Goal: Task Accomplishment & Management: Manage account settings

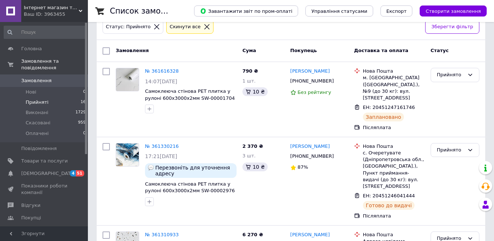
scroll to position [110, 0]
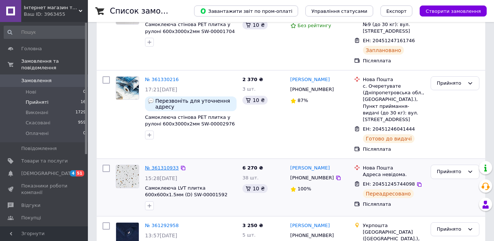
click at [156, 165] on link "№ 361310933" at bounding box center [162, 167] width 34 height 5
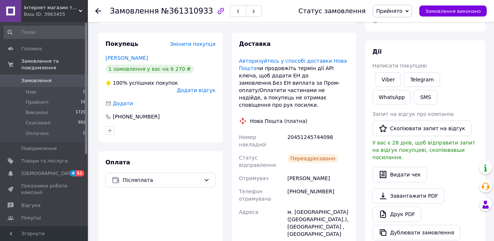
scroll to position [37, 0]
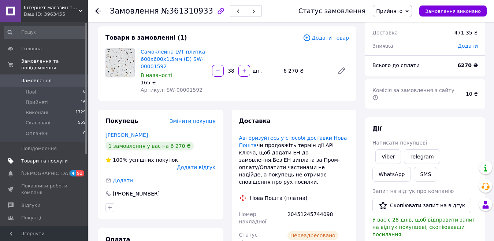
click at [38, 157] on span "Товари та послуги" at bounding box center [44, 160] width 46 height 7
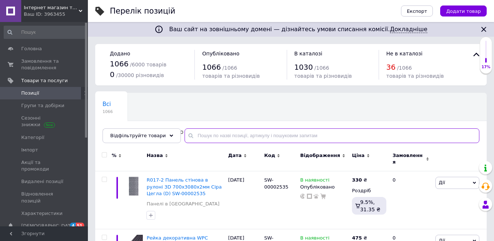
click at [204, 135] on input "text" at bounding box center [332, 135] width 295 height 15
click at [251, 137] on input "text" at bounding box center [332, 135] width 295 height 15
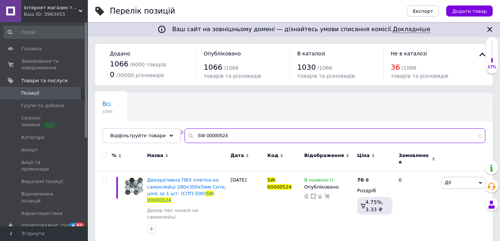
type input "SW 00000524"
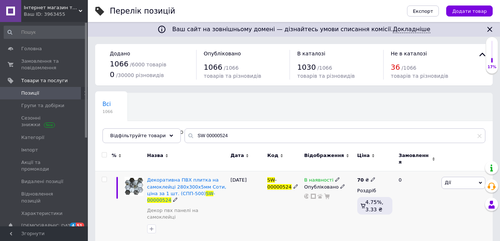
click at [372, 177] on use at bounding box center [373, 179] width 4 height 4
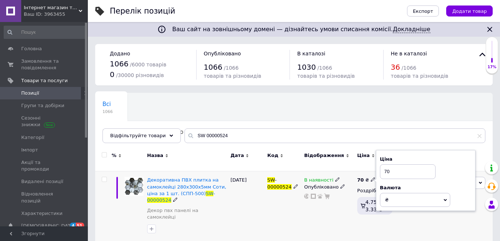
type input "7"
type input "90"
click at [331, 214] on div "В наявності Опубліковано" at bounding box center [328, 206] width 53 height 71
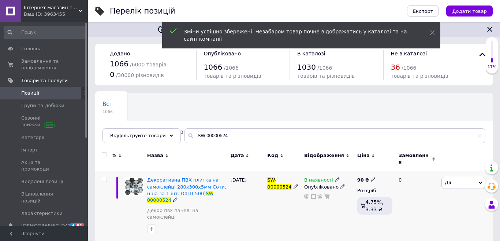
click at [447, 179] on span "Дії" at bounding box center [448, 181] width 6 height 5
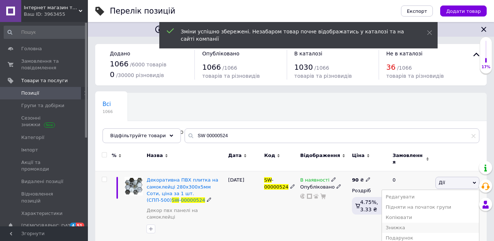
click at [406, 223] on li "Знижка" at bounding box center [430, 227] width 97 height 10
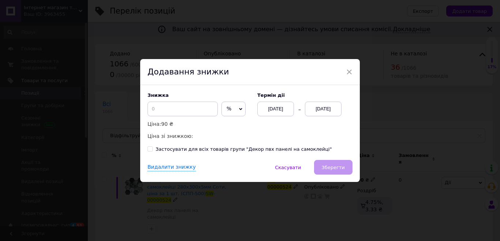
click at [223, 109] on span "%" at bounding box center [233, 108] width 24 height 15
click at [227, 123] on li "₴" at bounding box center [233, 124] width 23 height 10
click at [184, 108] on input at bounding box center [183, 108] width 70 height 15
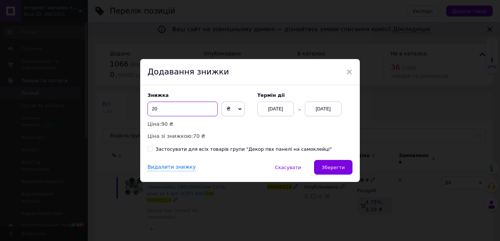
type input "20"
click at [323, 108] on div "[DATE]" at bounding box center [323, 108] width 37 height 15
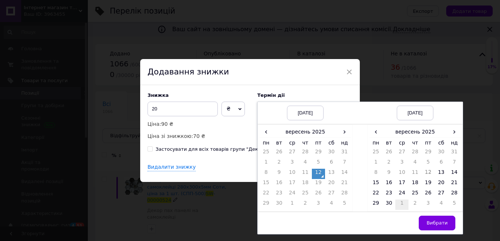
click at [404, 202] on td "1" at bounding box center [401, 204] width 13 height 10
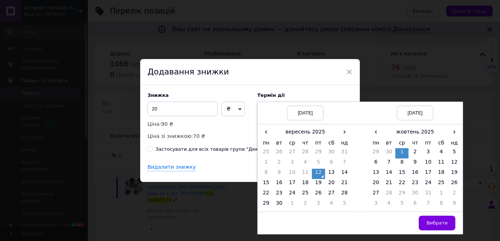
click at [438, 225] on span "Вибрати" at bounding box center [437, 222] width 21 height 5
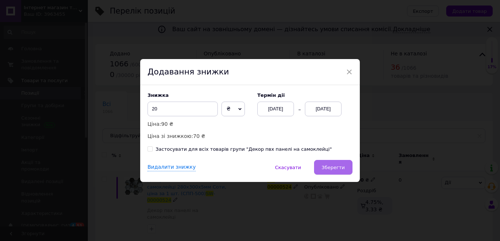
click at [340, 165] on span "Зберегти" at bounding box center [333, 166] width 23 height 5
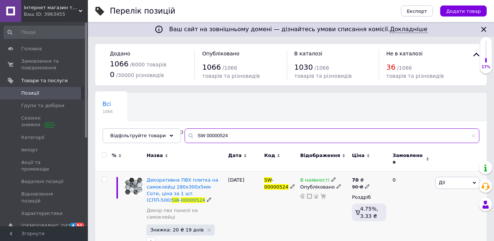
click at [222, 133] on input "SW 00000524" at bounding box center [332, 135] width 295 height 15
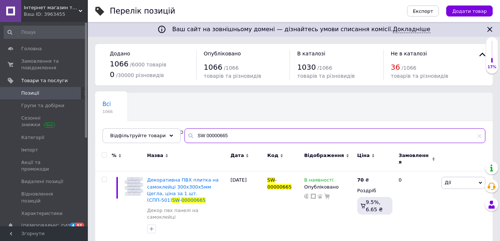
type input "SW 00000665"
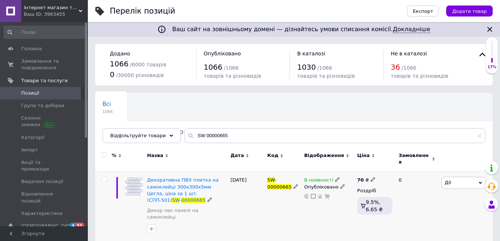
click at [371, 177] on icon at bounding box center [373, 179] width 4 height 4
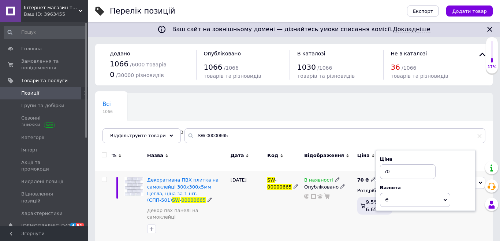
type input "7"
type input "90"
click at [340, 201] on div "В наявності Опубліковано" at bounding box center [328, 206] width 53 height 71
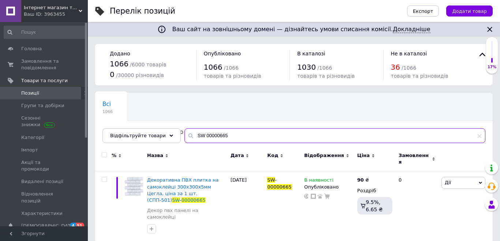
click at [221, 132] on input "SW 00000665" at bounding box center [335, 135] width 301 height 15
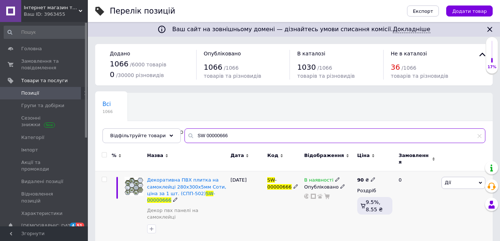
type input "SW 00000666"
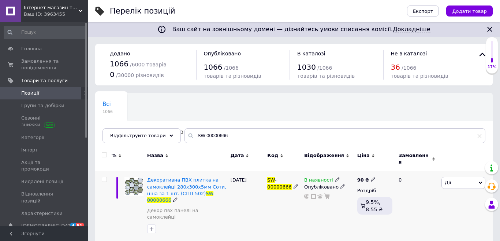
click at [462, 180] on span "Дії" at bounding box center [464, 182] width 44 height 12
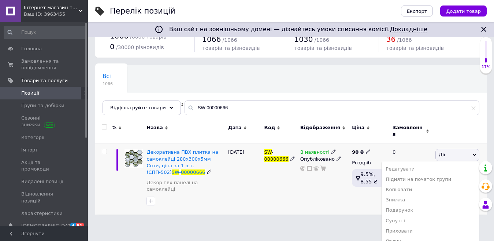
scroll to position [62, 0]
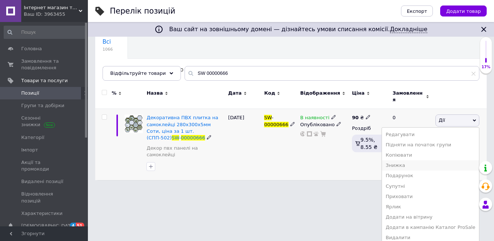
click at [410, 161] on li "Знижка" at bounding box center [430, 165] width 97 height 10
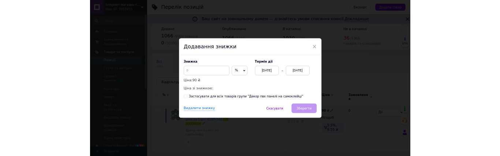
scroll to position [0, 0]
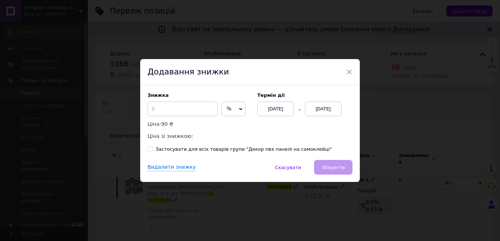
click at [232, 110] on span "%" at bounding box center [233, 108] width 24 height 15
click at [229, 126] on li "₴" at bounding box center [233, 124] width 23 height 10
click at [184, 108] on input at bounding box center [183, 108] width 70 height 15
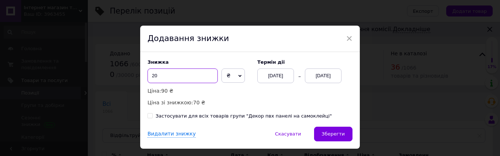
type input "20"
click at [323, 74] on div "[DATE]" at bounding box center [323, 75] width 37 height 15
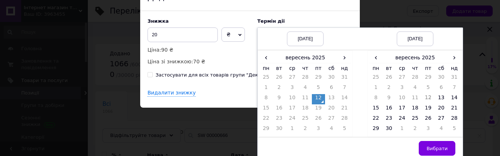
scroll to position [45, 0]
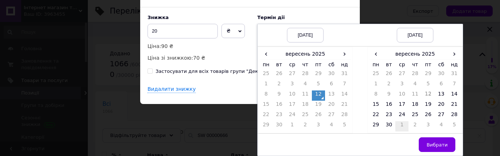
click at [398, 123] on td "1" at bounding box center [401, 126] width 13 height 10
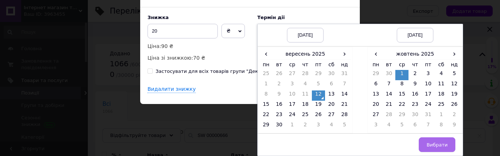
click at [436, 145] on span "Вибрати" at bounding box center [437, 144] width 21 height 5
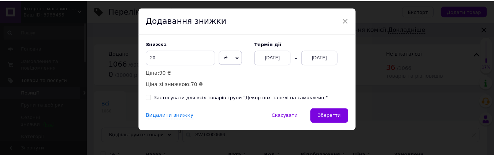
scroll to position [19, 0]
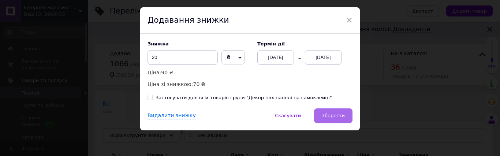
click at [334, 117] on span "Зберегти" at bounding box center [333, 115] width 23 height 5
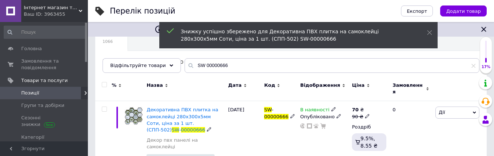
scroll to position [73, 0]
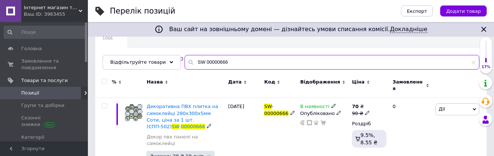
click at [222, 61] on input "SW 00000666" at bounding box center [332, 62] width 295 height 15
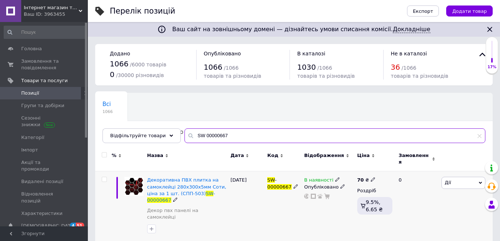
type input "SW 00000667"
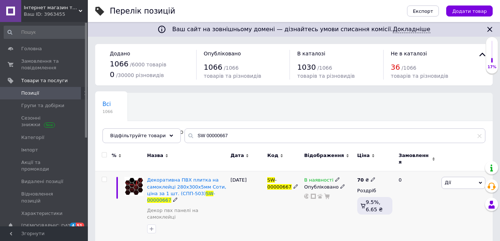
click at [371, 177] on use at bounding box center [373, 179] width 4 height 4
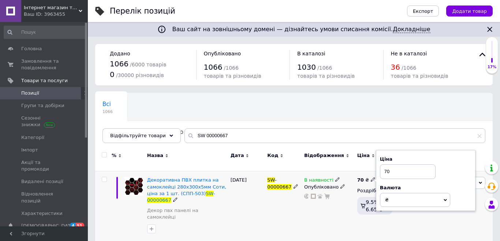
type input "7"
type input "90"
click at [331, 205] on div "В наявності Опубліковано" at bounding box center [328, 206] width 53 height 71
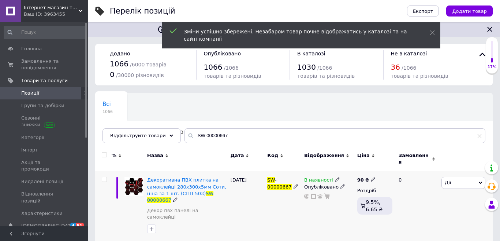
click at [453, 177] on span "Дії" at bounding box center [464, 182] width 44 height 12
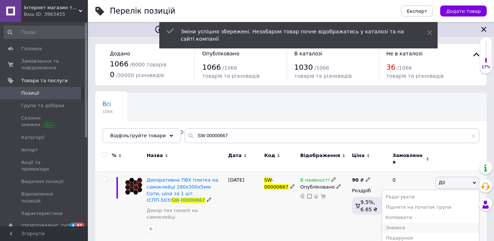
click at [405, 222] on li "Знижка" at bounding box center [430, 227] width 97 height 10
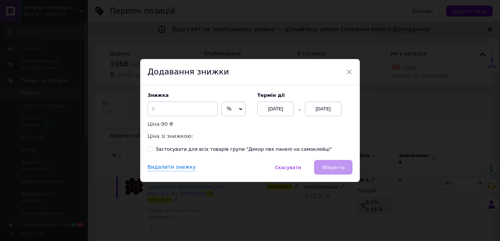
click at [236, 109] on span "%" at bounding box center [233, 108] width 24 height 15
click at [231, 127] on li "₴" at bounding box center [233, 124] width 23 height 10
click at [201, 112] on input at bounding box center [183, 108] width 70 height 15
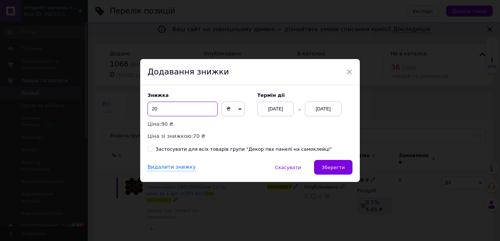
type input "20"
click at [320, 110] on div "[DATE]" at bounding box center [323, 108] width 37 height 15
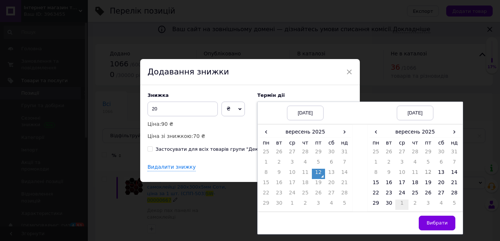
click at [399, 202] on td "1" at bounding box center [401, 204] width 13 height 10
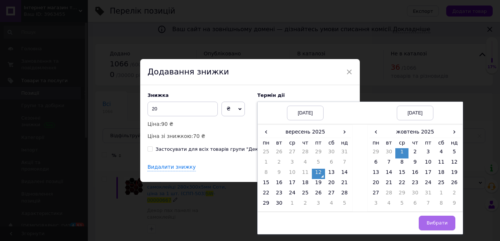
click at [428, 223] on button "Вибрати" at bounding box center [437, 222] width 37 height 15
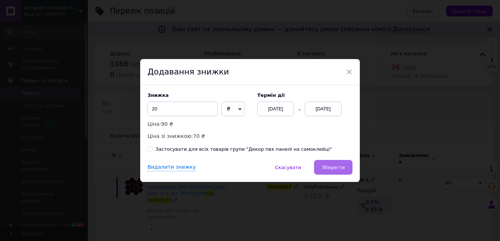
click at [337, 165] on span "Зберегти" at bounding box center [333, 166] width 23 height 5
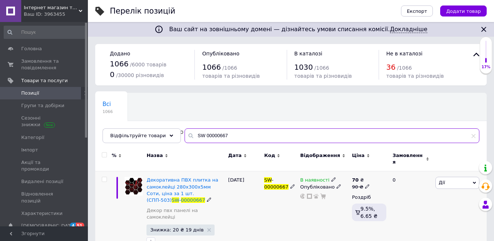
click at [227, 133] on input "SW 00000667" at bounding box center [332, 135] width 295 height 15
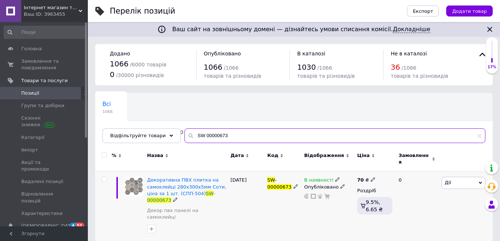
type input "SW 00000673"
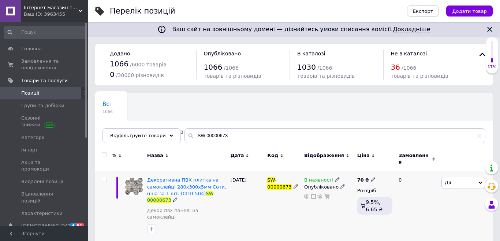
click at [372, 177] on icon at bounding box center [373, 179] width 4 height 4
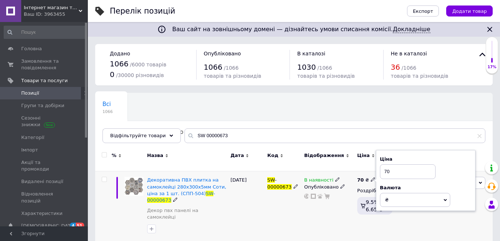
type input "7"
type input "90"
click at [312, 234] on html "Інтернет магазин товарів для дому - 3D-Sticker Wall Ваш ID: 3963455 Сайт Інтерн…" at bounding box center [250, 124] width 500 height 249
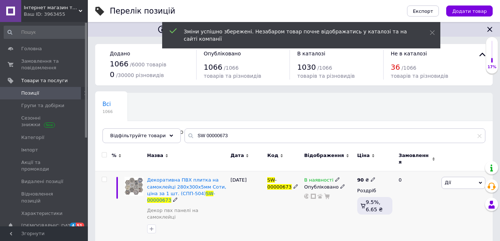
click at [318, 213] on div "В наявності Опубліковано" at bounding box center [328, 206] width 53 height 71
click at [446, 179] on span "Дії" at bounding box center [448, 181] width 6 height 5
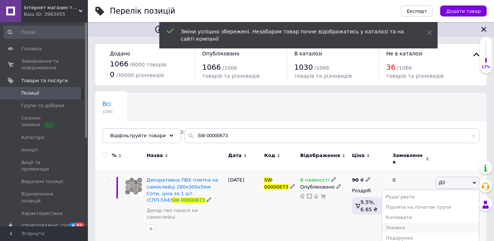
click at [417, 222] on li "Знижка" at bounding box center [430, 227] width 97 height 10
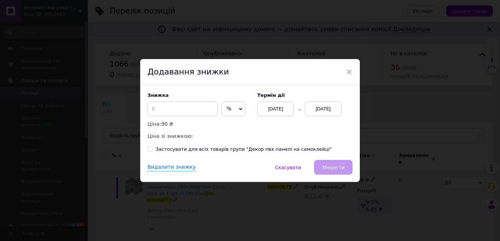
click at [228, 110] on span "%" at bounding box center [229, 108] width 5 height 6
click at [228, 129] on li "₴" at bounding box center [233, 124] width 23 height 10
click at [182, 108] on input at bounding box center [183, 108] width 70 height 15
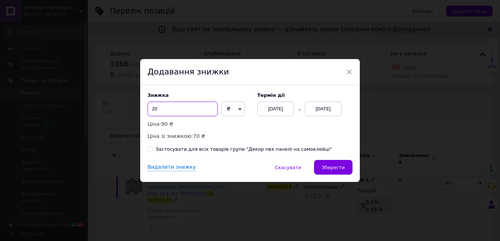
type input "20"
click at [338, 103] on div "[DATE]" at bounding box center [323, 108] width 37 height 15
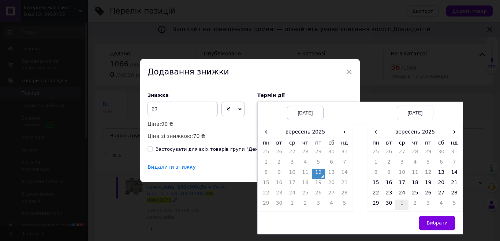
click at [398, 203] on td "1" at bounding box center [401, 204] width 13 height 10
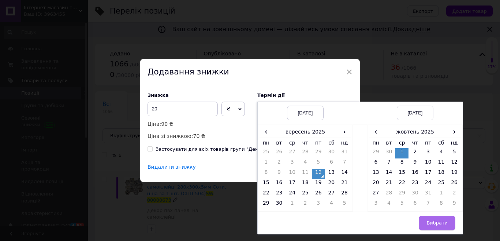
click at [446, 221] on span "Вибрати" at bounding box center [437, 222] width 21 height 5
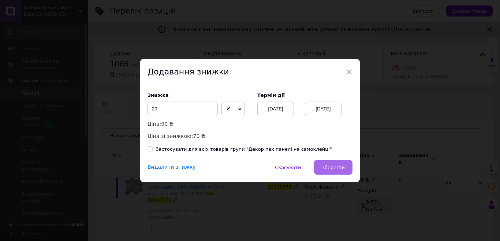
click at [340, 165] on span "Зберегти" at bounding box center [333, 166] width 23 height 5
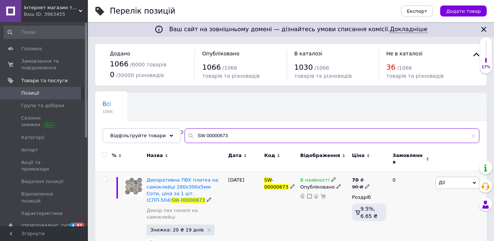
click at [227, 138] on input "SW 00000673" at bounding box center [332, 135] width 295 height 15
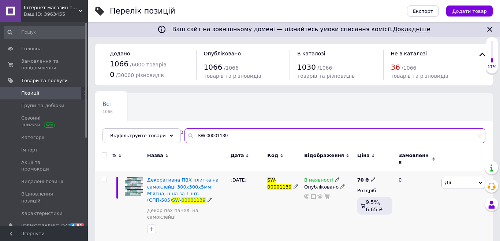
type input "SW 00001139"
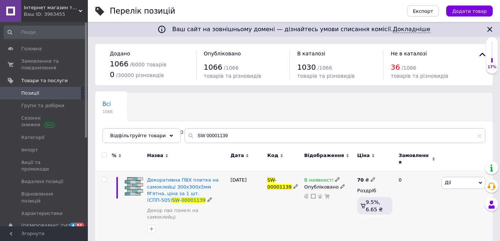
click at [371, 177] on icon at bounding box center [373, 179] width 4 height 4
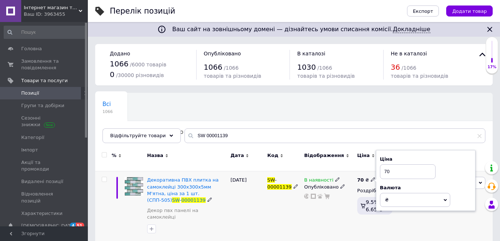
type input "7"
type input "90"
click at [329, 215] on div "В наявності Опубліковано" at bounding box center [328, 206] width 53 height 71
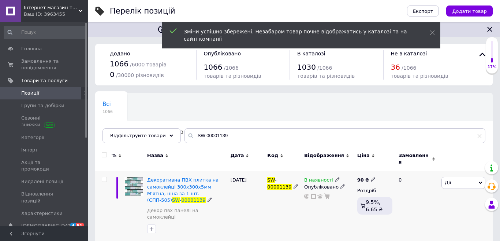
click at [458, 180] on span "Дії" at bounding box center [464, 182] width 44 height 12
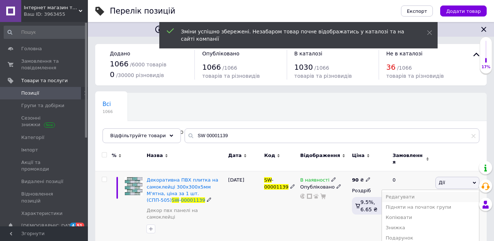
scroll to position [62, 0]
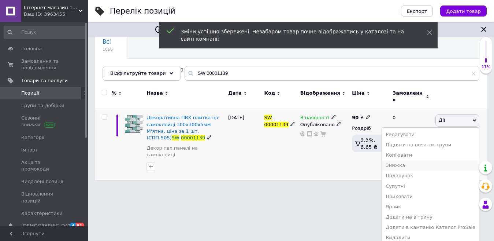
click at [413, 161] on li "Знижка" at bounding box center [430, 165] width 97 height 10
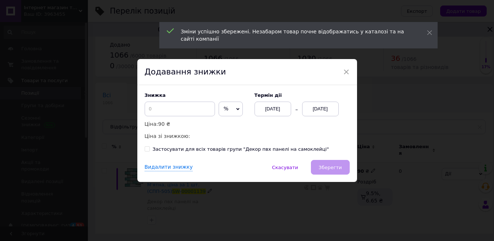
scroll to position [0, 0]
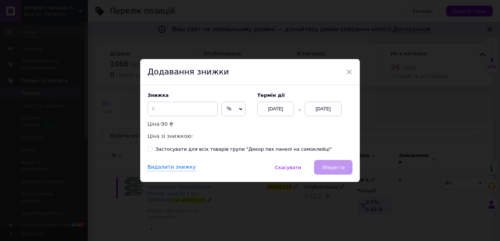
click at [224, 108] on span "%" at bounding box center [233, 108] width 24 height 15
click at [233, 120] on li "₴" at bounding box center [233, 124] width 23 height 10
click at [197, 114] on input at bounding box center [183, 108] width 70 height 15
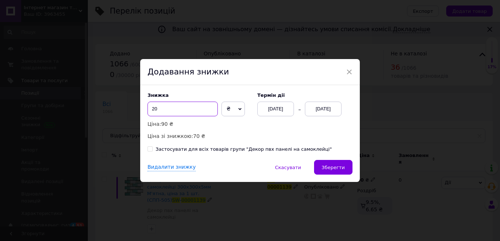
type input "20"
click at [334, 106] on div "[DATE]" at bounding box center [323, 108] width 37 height 15
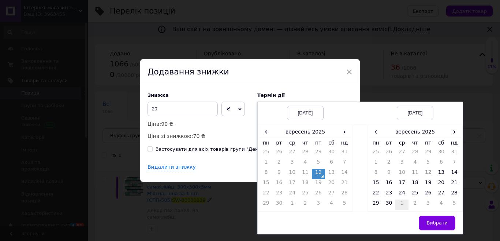
click at [401, 203] on td "1" at bounding box center [401, 204] width 13 height 10
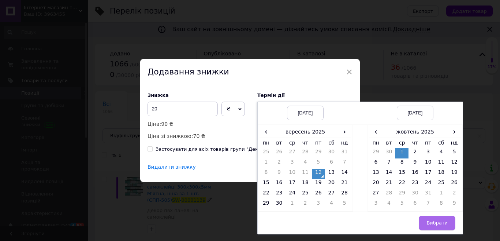
click at [436, 226] on button "Вибрати" at bounding box center [437, 222] width 37 height 15
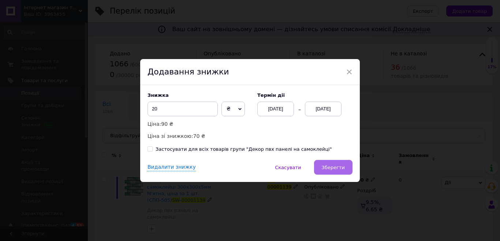
click at [339, 164] on button "Зберегти" at bounding box center [333, 167] width 38 height 15
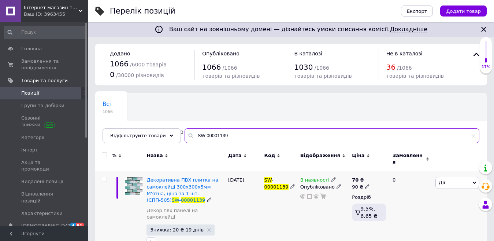
click at [226, 137] on input "SW 00001139" at bounding box center [332, 135] width 295 height 15
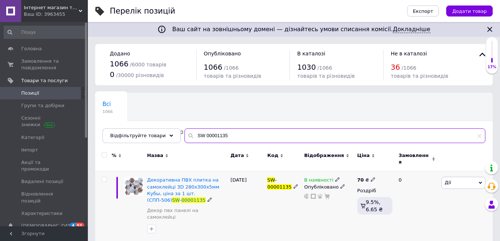
type input "SW 00001135"
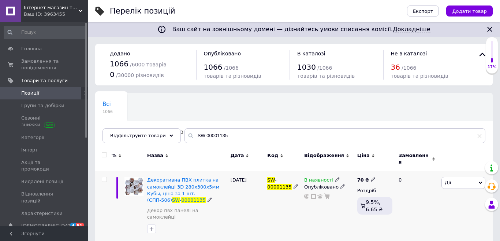
click at [372, 177] on icon at bounding box center [373, 179] width 4 height 4
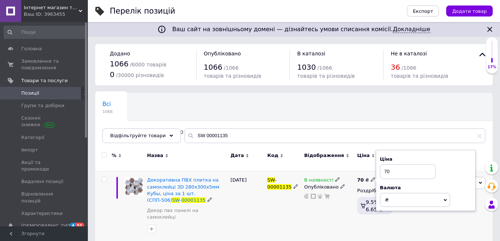
type input "7"
type input "90"
click at [317, 204] on div "В наявності Опубліковано" at bounding box center [328, 206] width 53 height 71
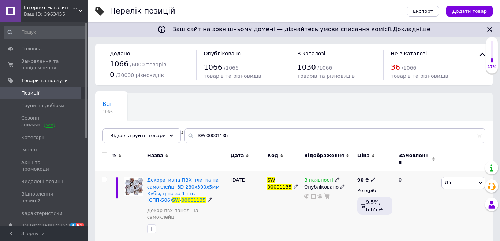
click at [454, 176] on span "Дії" at bounding box center [464, 182] width 44 height 12
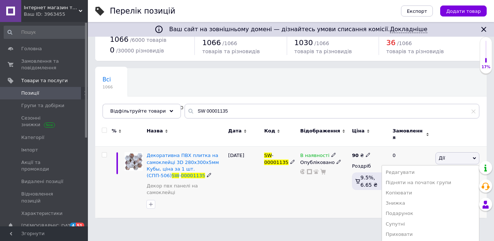
scroll to position [62, 0]
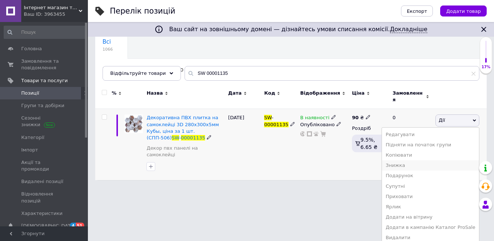
click at [406, 160] on li "Знижка" at bounding box center [430, 165] width 97 height 10
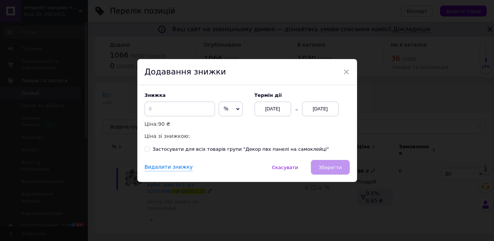
scroll to position [0, 0]
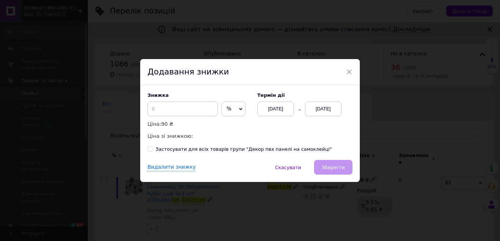
click at [231, 108] on span "%" at bounding box center [233, 108] width 24 height 15
click at [236, 119] on li "₴" at bounding box center [233, 124] width 23 height 10
click at [173, 104] on input at bounding box center [183, 108] width 70 height 15
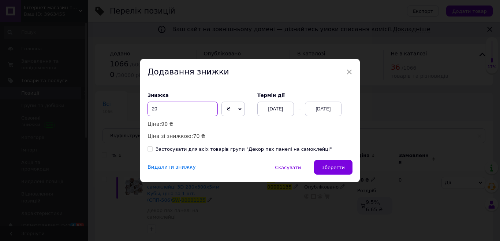
type input "20"
click at [328, 111] on div "[DATE]" at bounding box center [323, 108] width 37 height 15
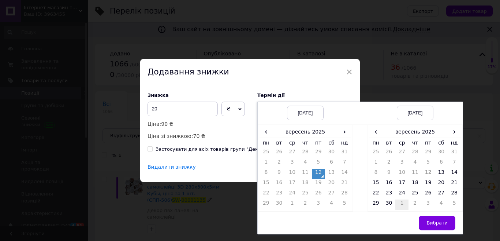
click at [404, 202] on td "1" at bounding box center [401, 204] width 13 height 10
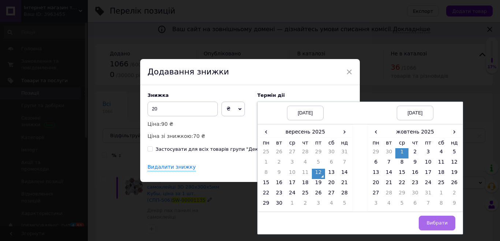
click at [444, 223] on span "Вибрати" at bounding box center [437, 222] width 21 height 5
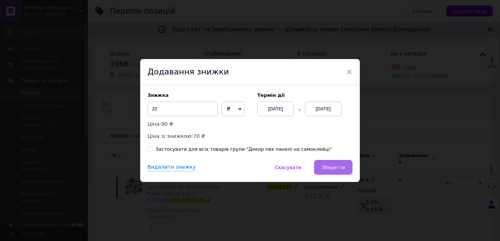
click at [330, 165] on span "Зберегти" at bounding box center [333, 166] width 23 height 5
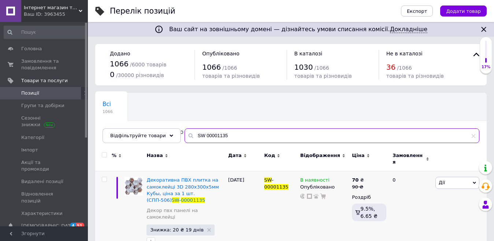
click at [231, 135] on input "SW 00001135" at bounding box center [332, 135] width 295 height 15
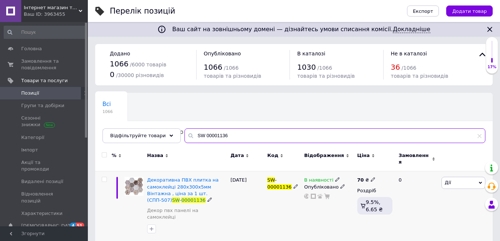
type input "SW 00001136"
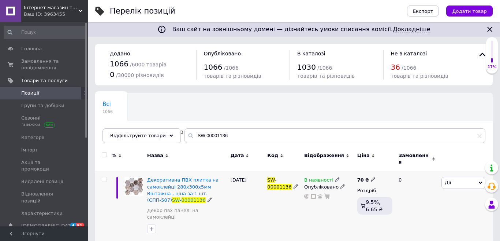
click at [371, 177] on icon at bounding box center [373, 179] width 4 height 4
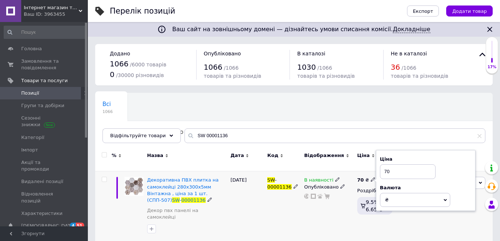
type input "7"
type input "90"
click at [291, 210] on div "SW - 00001136" at bounding box center [283, 206] width 37 height 71
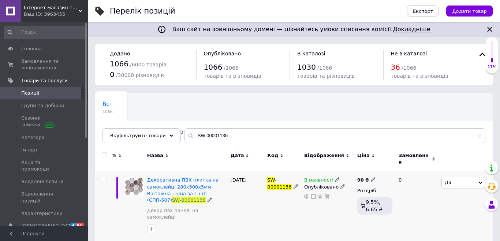
click at [446, 180] on span "Дії" at bounding box center [448, 181] width 6 height 5
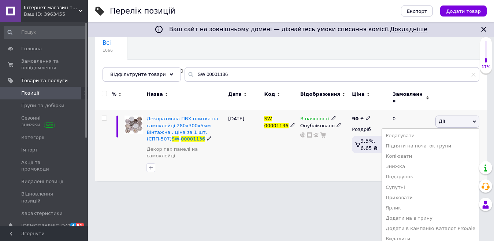
scroll to position [62, 0]
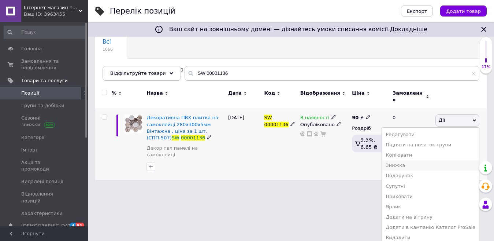
click at [407, 160] on li "Знижка" at bounding box center [430, 165] width 97 height 10
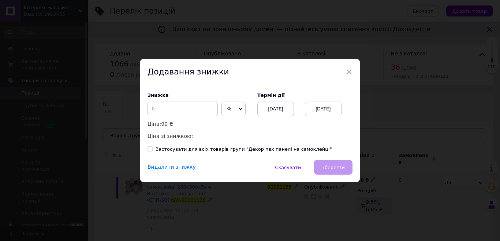
click at [227, 108] on span "%" at bounding box center [229, 108] width 5 height 6
click at [232, 126] on li "₴" at bounding box center [233, 124] width 23 height 10
click at [189, 107] on input at bounding box center [183, 108] width 70 height 15
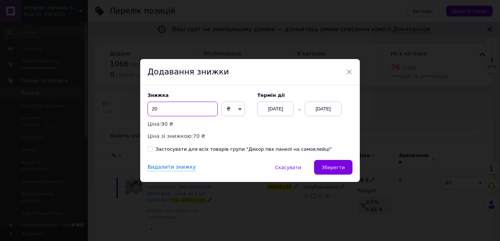
type input "20"
click at [310, 108] on div "[DATE]" at bounding box center [323, 108] width 37 height 15
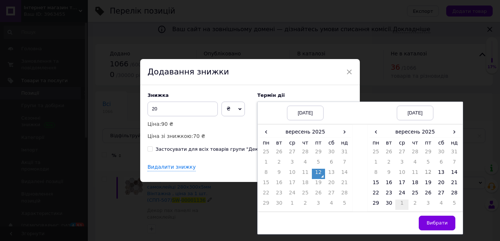
click at [405, 203] on td "1" at bounding box center [401, 204] width 13 height 10
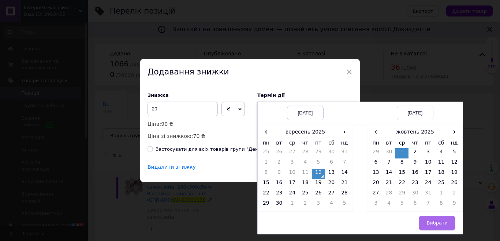
click at [433, 220] on span "Вибрати" at bounding box center [437, 222] width 21 height 5
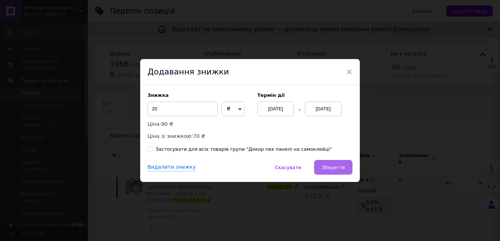
click at [331, 164] on span "Зберегти" at bounding box center [333, 166] width 23 height 5
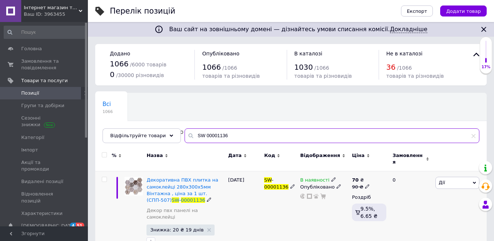
click at [227, 137] on input "SW 00001136" at bounding box center [332, 135] width 295 height 15
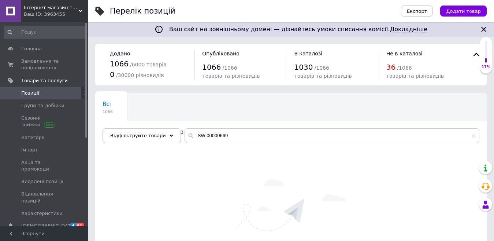
click at [237, 127] on div "Всі 1066 Пошукові запити не додано 75 Видалити Редагувати Ok Відфільтровано... …" at bounding box center [290, 121] width 391 height 60
click at [234, 132] on input "SW 00000669" at bounding box center [332, 135] width 295 height 15
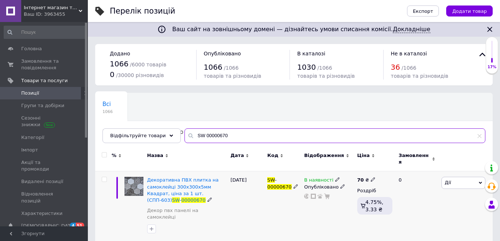
type input "SW 00000670"
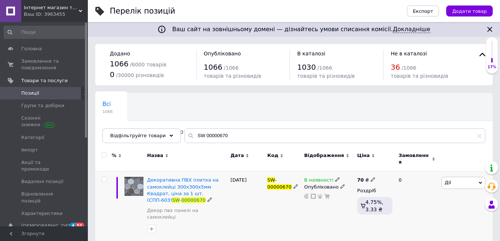
click at [370, 178] on div "70 ₴" at bounding box center [366, 179] width 18 height 7
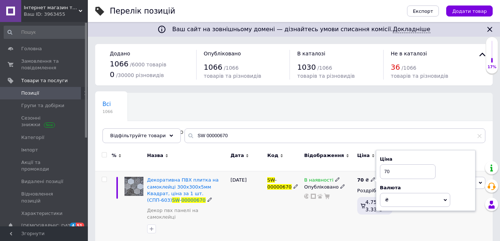
type input "7"
type input "90"
click at [305, 212] on div "В наявності Опубліковано" at bounding box center [328, 206] width 53 height 71
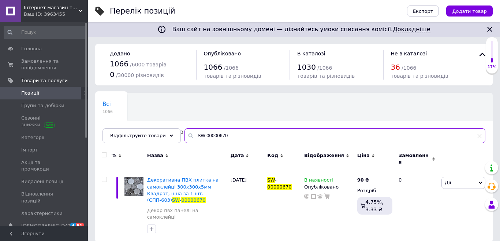
click at [232, 138] on input "SW 00000670" at bounding box center [335, 135] width 301 height 15
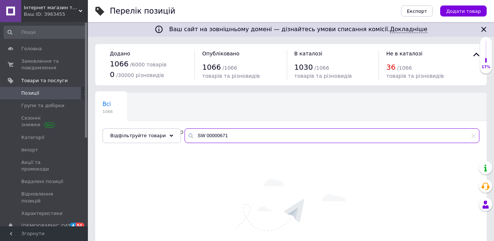
click at [224, 133] on input "SW 00000671" at bounding box center [332, 135] width 295 height 15
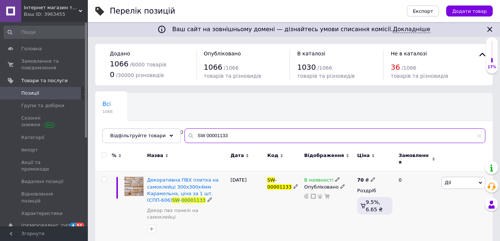
type input "SW 00001133"
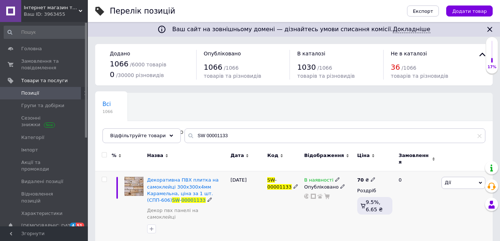
click at [371, 177] on icon at bounding box center [373, 179] width 4 height 4
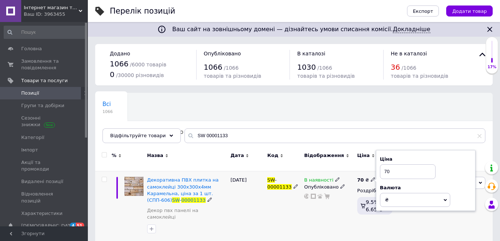
type input "7"
type input "90"
click at [335, 211] on div "В наявності Опубліковано" at bounding box center [328, 206] width 53 height 71
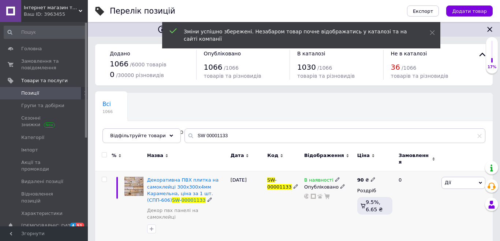
click at [445, 179] on span "Дії" at bounding box center [448, 181] width 6 height 5
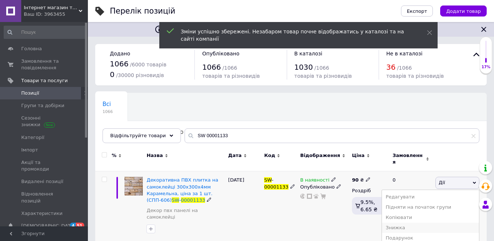
click at [401, 222] on li "Знижка" at bounding box center [430, 227] width 97 height 10
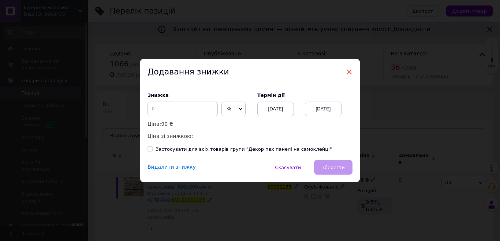
click at [350, 67] on span "×" at bounding box center [349, 72] width 7 height 12
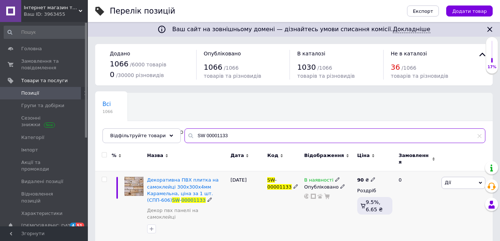
click at [247, 135] on input "SW 00001133" at bounding box center [335, 135] width 301 height 15
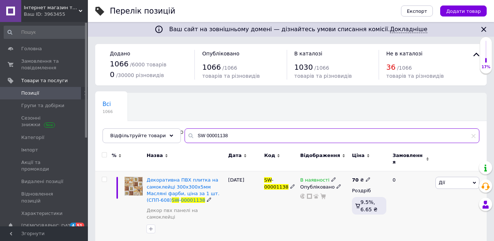
type input "SW 00001138"
click at [367, 176] on span at bounding box center [368, 178] width 4 height 5
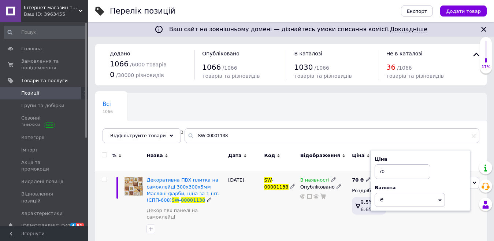
type input "7"
type input "90"
click at [328, 212] on div "В наявності Опубліковано" at bounding box center [324, 206] width 52 height 71
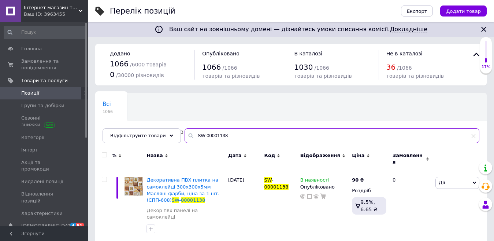
click at [235, 132] on input "SW 00001138" at bounding box center [332, 135] width 295 height 15
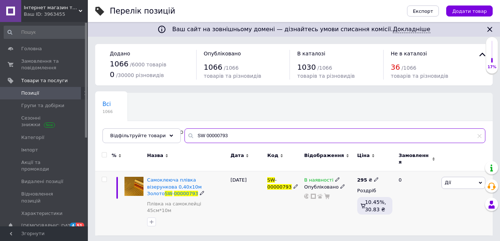
type input "SW 00000793"
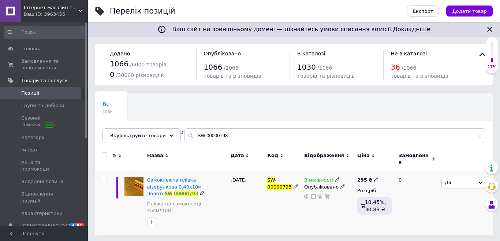
click at [374, 178] on div "295 ₴" at bounding box center [368, 179] width 22 height 7
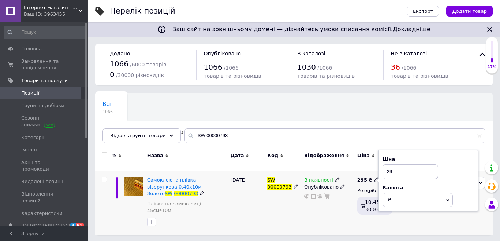
type input "2"
type input "440"
click at [305, 211] on div "В наявності Опубліковано" at bounding box center [328, 203] width 53 height 64
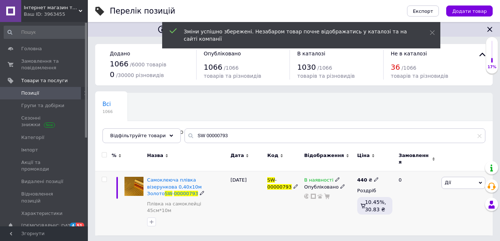
click at [453, 176] on span "Дії" at bounding box center [464, 182] width 44 height 12
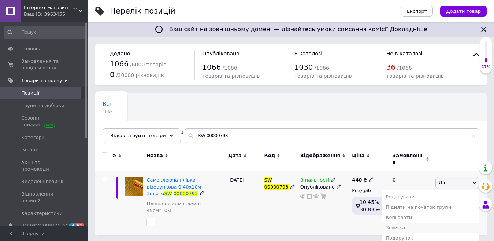
click at [409, 222] on li "Знижка" at bounding box center [430, 227] width 97 height 10
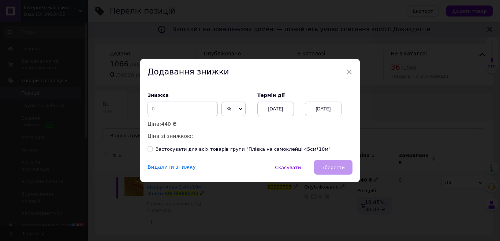
click at [231, 105] on span "%" at bounding box center [233, 108] width 24 height 15
click at [230, 120] on li "₴" at bounding box center [233, 124] width 23 height 10
click at [190, 109] on input at bounding box center [183, 108] width 70 height 15
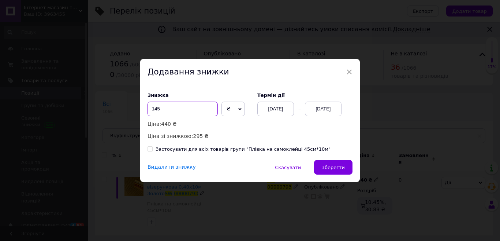
type input "145"
click at [320, 107] on div "[DATE]" at bounding box center [323, 108] width 37 height 15
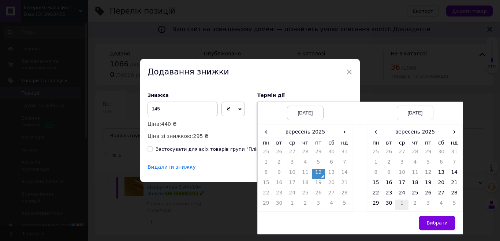
click at [402, 202] on td "1" at bounding box center [401, 204] width 13 height 10
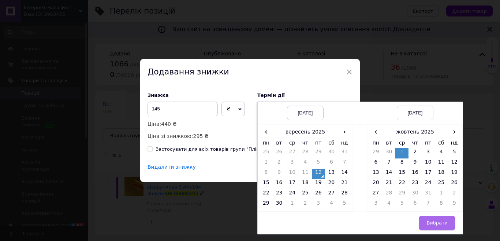
click at [449, 222] on button "Вибрати" at bounding box center [437, 222] width 37 height 15
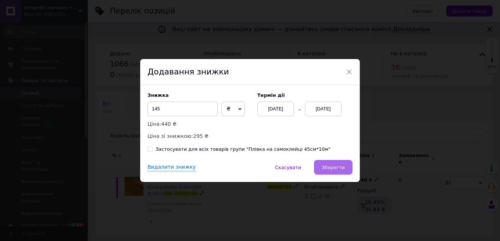
click at [339, 171] on button "Зберегти" at bounding box center [333, 167] width 38 height 15
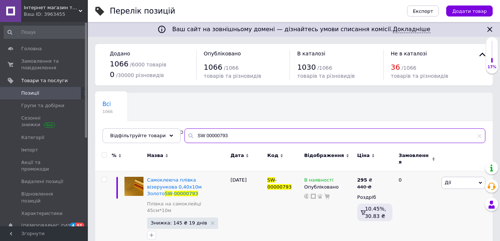
click at [231, 131] on input "SW 00000793" at bounding box center [335, 135] width 301 height 15
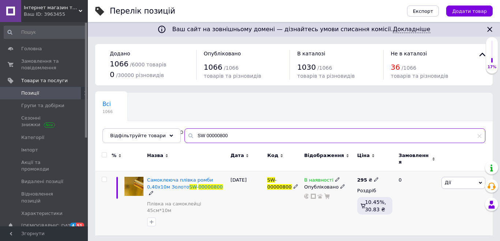
type input "SW 00000800"
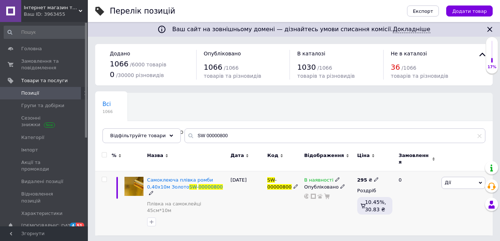
click at [374, 177] on icon at bounding box center [376, 179] width 4 height 4
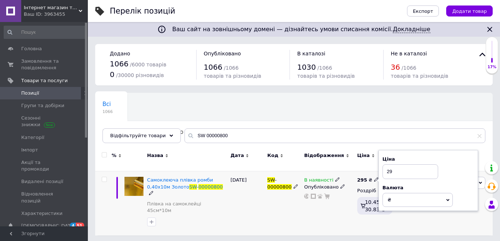
type input "2"
type input "440"
click at [336, 215] on div "В наявності Опубліковано" at bounding box center [328, 203] width 53 height 64
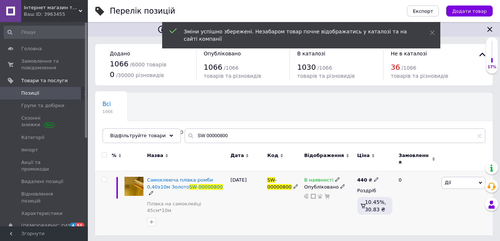
click at [444, 177] on span "Дії" at bounding box center [464, 182] width 44 height 12
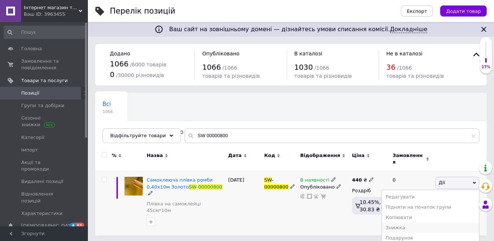
click at [410, 226] on li "Знижка" at bounding box center [430, 227] width 97 height 10
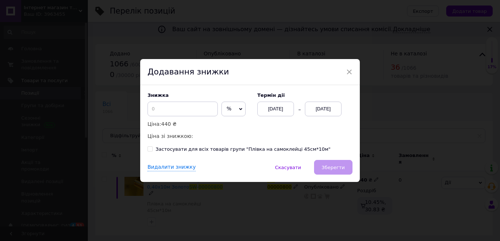
click at [224, 107] on span "%" at bounding box center [233, 108] width 24 height 15
click at [232, 127] on li "₴" at bounding box center [233, 124] width 23 height 10
click at [161, 107] on input at bounding box center [183, 108] width 70 height 15
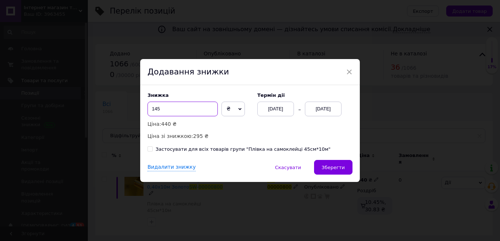
type input "145"
click at [316, 107] on div "[DATE]" at bounding box center [323, 108] width 37 height 15
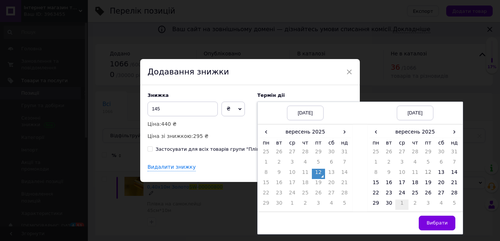
click at [398, 202] on td "1" at bounding box center [401, 204] width 13 height 10
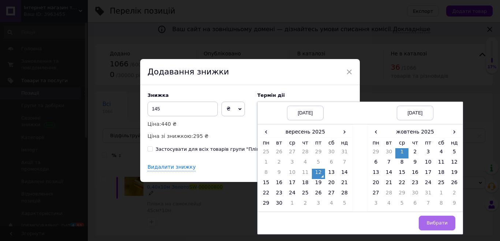
click at [428, 224] on button "Вибрати" at bounding box center [437, 222] width 37 height 15
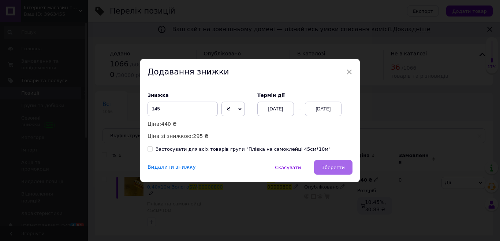
click at [339, 168] on span "Зберегти" at bounding box center [333, 166] width 23 height 5
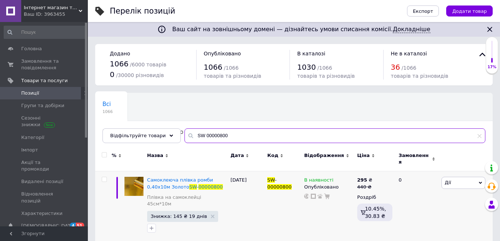
click at [244, 137] on input "SW 00000800" at bounding box center [335, 135] width 301 height 15
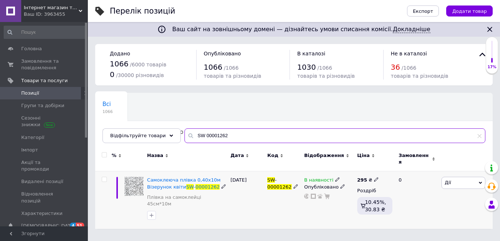
type input "SW 00001262"
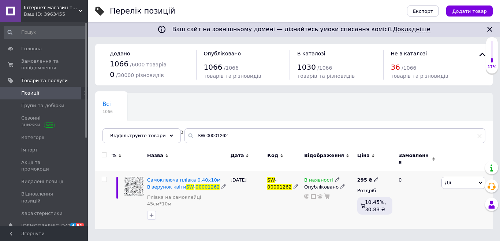
click at [374, 177] on icon at bounding box center [376, 179] width 4 height 4
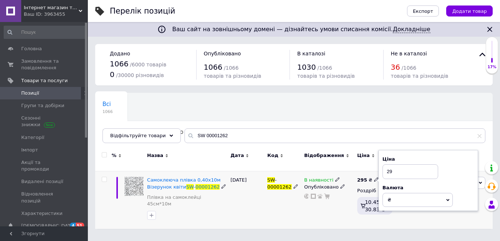
type input "2"
type input "440"
click at [341, 210] on div "Комісія за замовлення" at bounding box center [309, 200] width 88 height 19
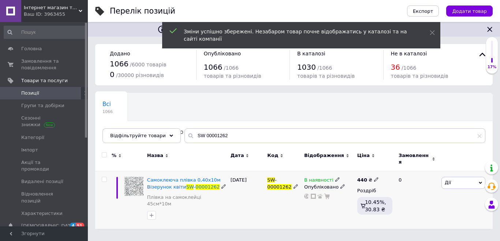
click at [462, 181] on span "Дії" at bounding box center [464, 182] width 44 height 12
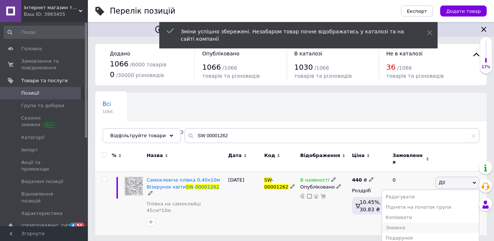
click at [406, 223] on li "Знижка" at bounding box center [430, 227] width 97 height 10
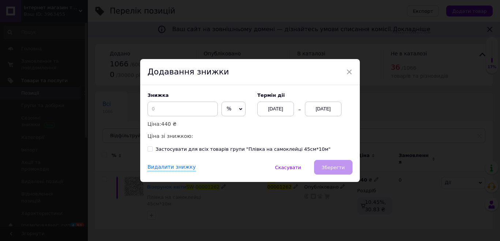
click at [229, 105] on span "%" at bounding box center [229, 108] width 5 height 6
click at [224, 120] on li "₴" at bounding box center [233, 124] width 23 height 10
click at [184, 112] on input at bounding box center [183, 108] width 70 height 15
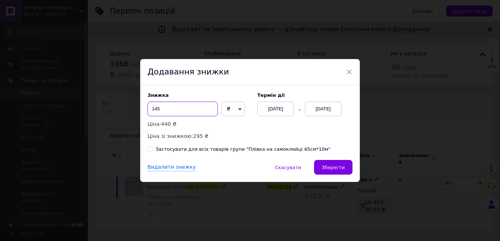
type input "145"
click at [321, 108] on div "[DATE]" at bounding box center [323, 108] width 37 height 15
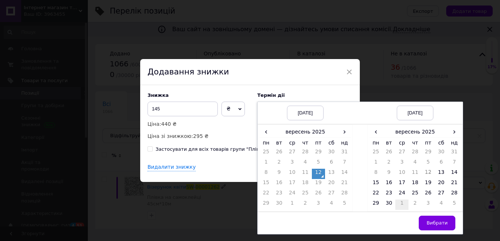
click at [401, 204] on td "1" at bounding box center [401, 204] width 13 height 10
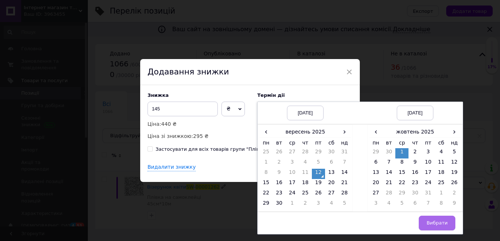
click at [448, 224] on button "Вибрати" at bounding box center [437, 222] width 37 height 15
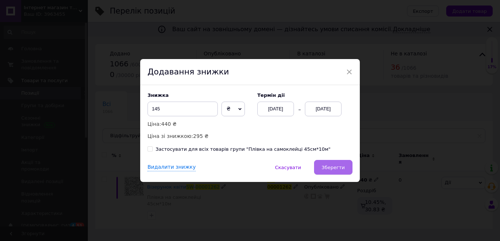
click at [336, 163] on button "Зберегти" at bounding box center [333, 167] width 38 height 15
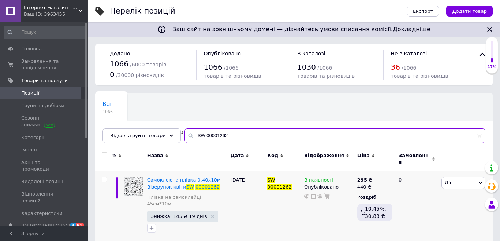
click at [238, 132] on input "SW 00001262" at bounding box center [335, 135] width 301 height 15
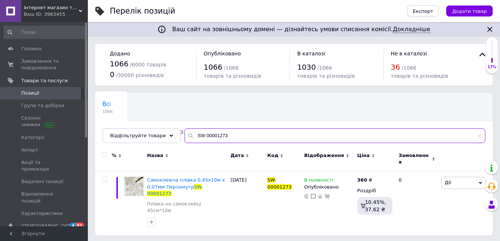
type input "SW 00001273"
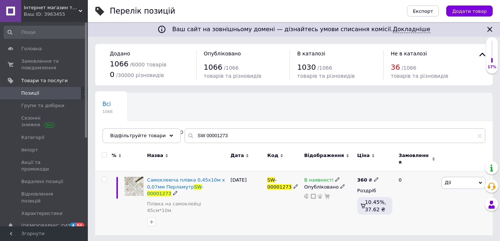
click at [374, 177] on icon at bounding box center [376, 179] width 4 height 4
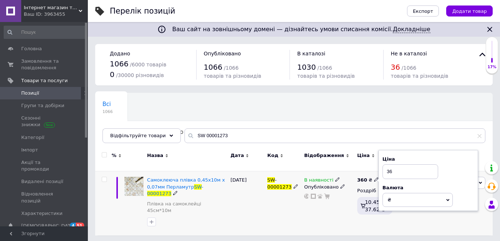
type input "3"
type input "440"
click at [328, 219] on div "Ваш сайт на зовнішньому домені — дізнайтесь умови списання комісії. Докладніше …" at bounding box center [294, 121] width 412 height 242
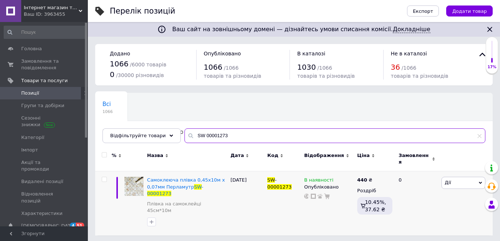
click at [228, 134] on input "SW 00001273" at bounding box center [335, 135] width 301 height 15
type input "SW 00001274"
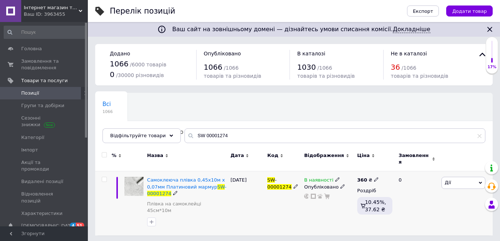
click at [374, 177] on icon at bounding box center [376, 179] width 4 height 4
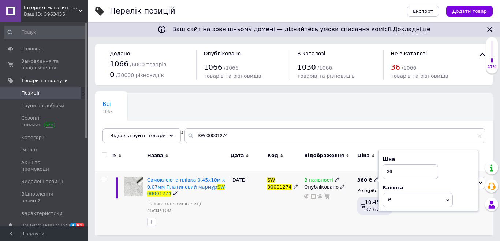
type input "3"
type input "440"
click at [326, 212] on div "В наявності Опубліковано" at bounding box center [328, 203] width 53 height 64
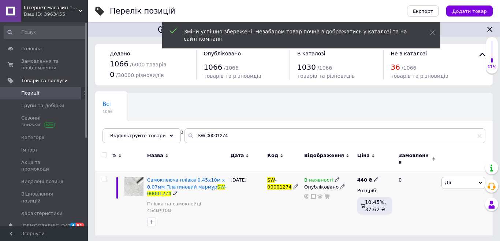
click at [443, 177] on span "Дії" at bounding box center [464, 182] width 44 height 12
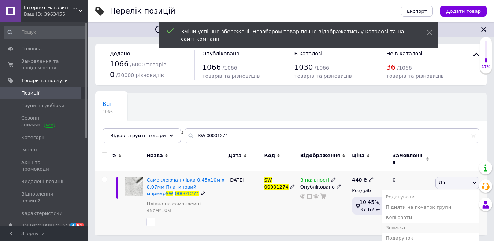
click at [411, 222] on li "Знижка" at bounding box center [430, 227] width 97 height 10
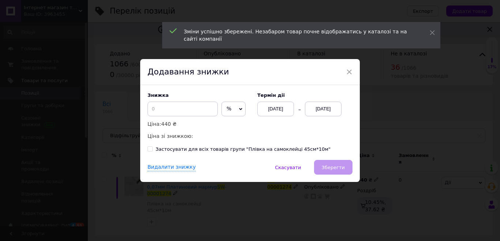
click at [227, 108] on span "%" at bounding box center [229, 108] width 5 height 6
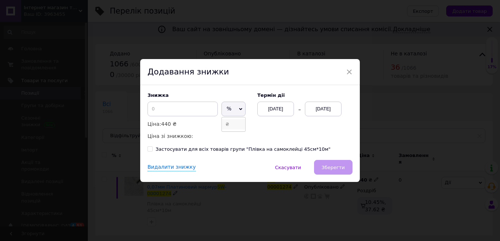
click at [226, 120] on li "₴" at bounding box center [233, 124] width 23 height 10
click at [198, 109] on input at bounding box center [183, 108] width 70 height 15
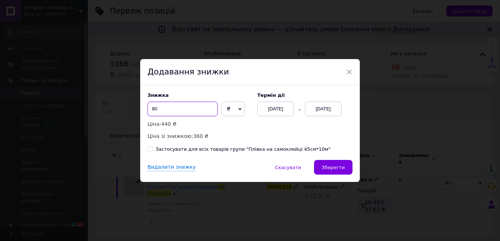
type input "80"
click at [330, 111] on div "[DATE]" at bounding box center [323, 108] width 37 height 15
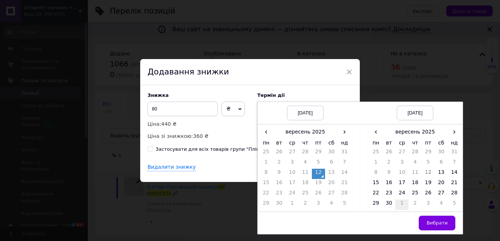
click at [400, 204] on td "1" at bounding box center [401, 204] width 13 height 10
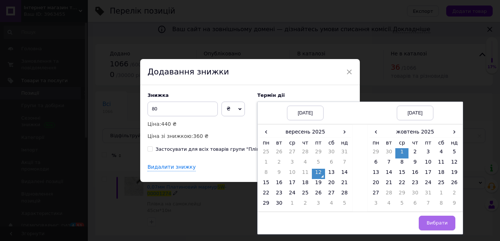
click at [432, 218] on button "Вибрати" at bounding box center [437, 222] width 37 height 15
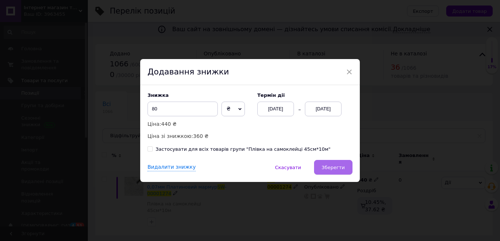
click at [327, 162] on button "Зберегти" at bounding box center [333, 167] width 38 height 15
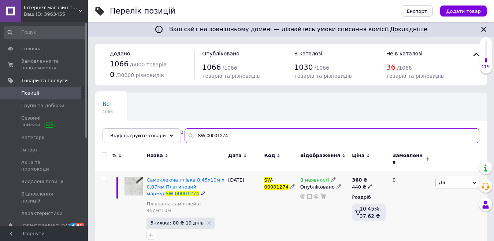
click at [237, 141] on input "SW 00001274" at bounding box center [332, 135] width 295 height 15
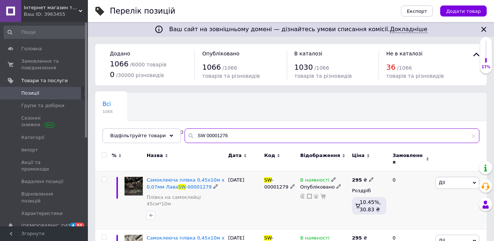
type input "SW 00001276"
click at [369, 177] on icon at bounding box center [371, 179] width 4 height 4
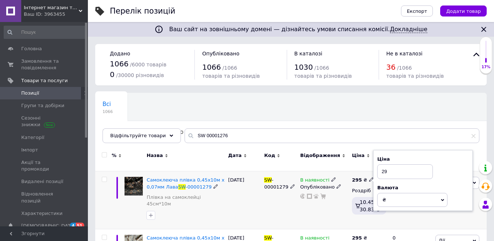
type input "2"
type input "440"
click at [331, 203] on div "В наявності Опубліковано" at bounding box center [324, 200] width 52 height 58
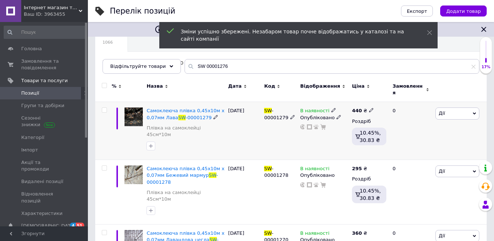
scroll to position [73, 0]
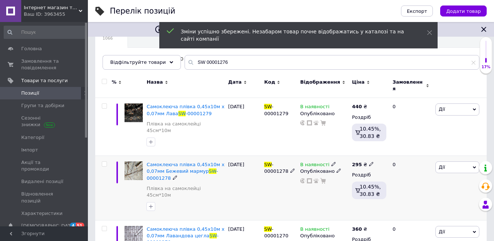
click at [369, 161] on icon at bounding box center [371, 163] width 4 height 4
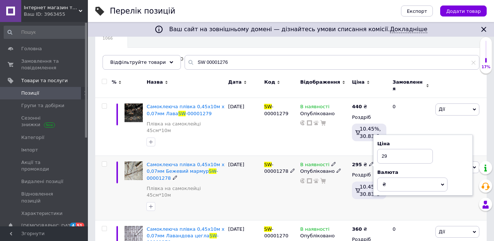
type input "2"
type input "440"
click at [336, 197] on div "В наявності Опубліковано" at bounding box center [324, 188] width 52 height 64
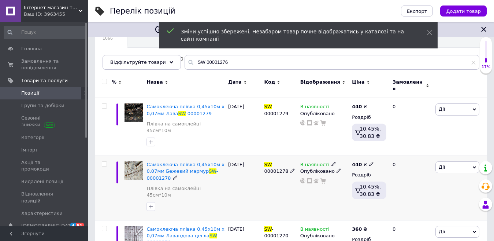
scroll to position [146, 0]
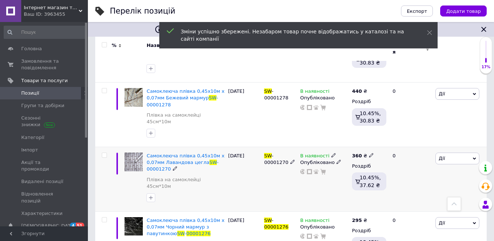
click at [370, 152] on span at bounding box center [371, 154] width 4 height 5
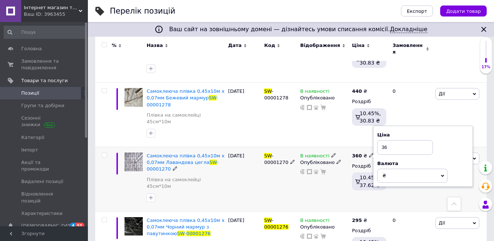
type input "3"
type input "440"
click at [312, 181] on div "В наявності Опубліковано" at bounding box center [324, 179] width 52 height 64
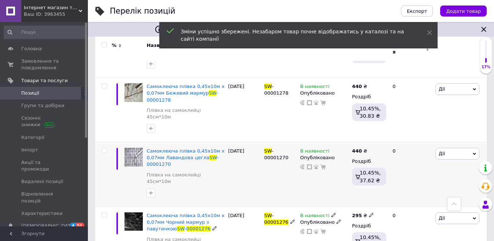
scroll to position [220, 0]
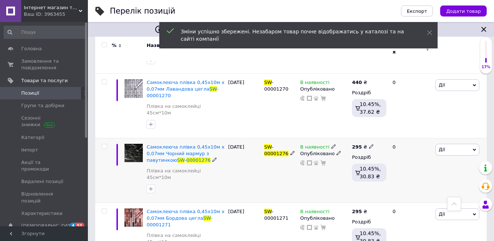
click at [369, 144] on icon at bounding box center [371, 146] width 4 height 4
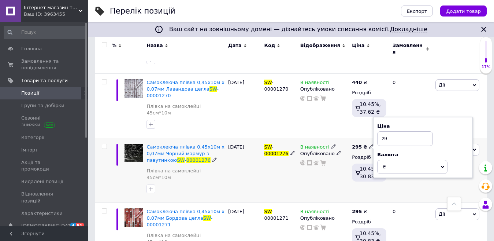
type input "2"
type input "440"
click at [334, 152] on div "В наявності Опубліковано" at bounding box center [324, 170] width 52 height 64
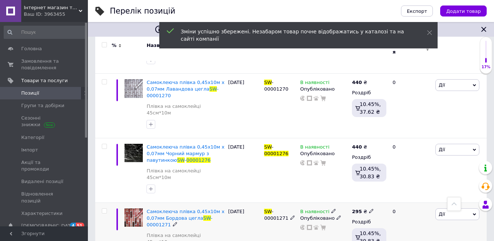
click at [369, 208] on icon at bounding box center [371, 210] width 4 height 4
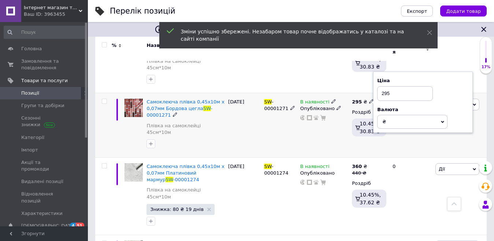
scroll to position [329, 0]
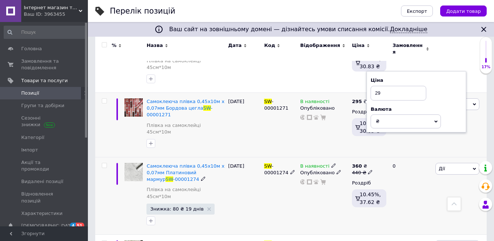
type input "2"
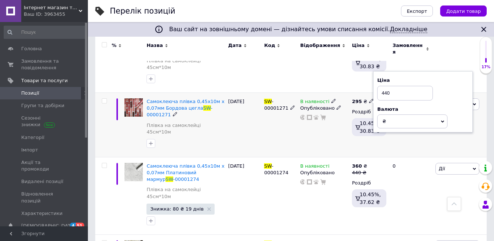
type input "440"
click at [325, 107] on div "В наявності Опубліковано" at bounding box center [324, 124] width 52 height 64
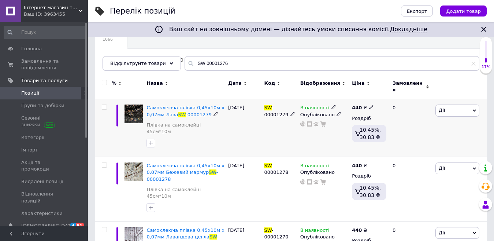
scroll to position [119, 0]
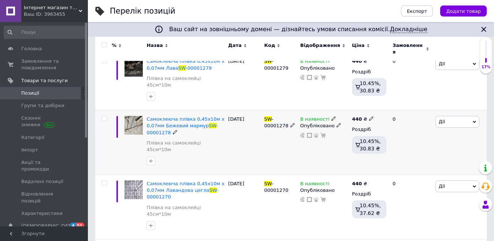
click at [447, 116] on span "Дії" at bounding box center [457, 122] width 44 height 12
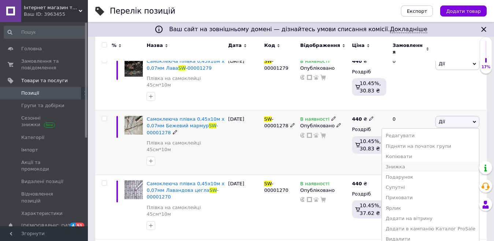
click at [413, 161] on li "Знижка" at bounding box center [430, 166] width 97 height 10
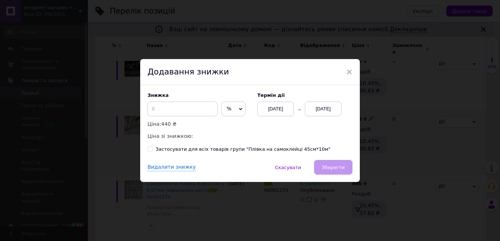
click at [230, 109] on span "%" at bounding box center [233, 108] width 24 height 15
click at [228, 126] on li "₴" at bounding box center [233, 124] width 23 height 10
click at [172, 103] on input at bounding box center [183, 108] width 70 height 15
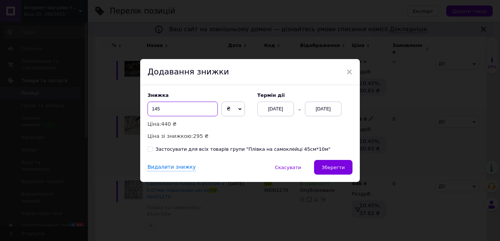
type input "145"
click at [328, 114] on div "[DATE]" at bounding box center [323, 108] width 37 height 15
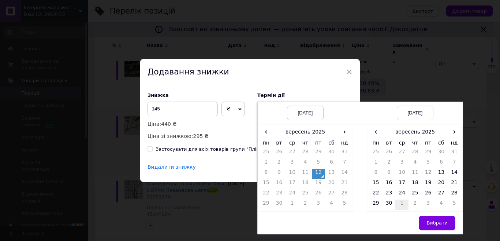
click at [402, 201] on td "1" at bounding box center [401, 204] width 13 height 10
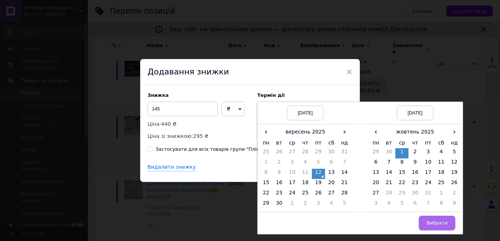
click at [431, 220] on span "Вибрати" at bounding box center [437, 222] width 21 height 5
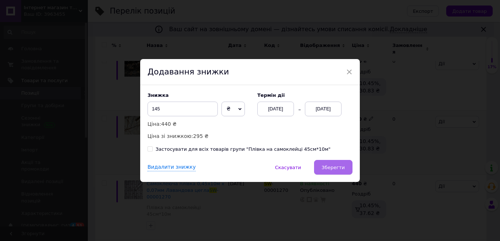
click at [347, 167] on button "Зберегти" at bounding box center [333, 167] width 38 height 15
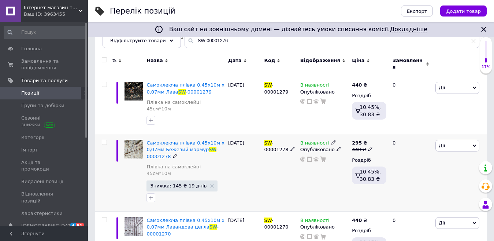
scroll to position [82, 0]
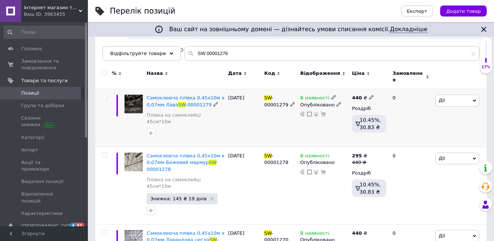
click at [459, 96] on span "Дії" at bounding box center [457, 100] width 44 height 12
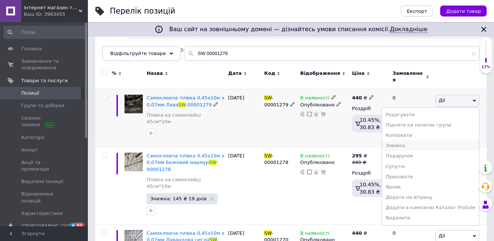
click at [410, 140] on li "Знижка" at bounding box center [430, 145] width 97 height 10
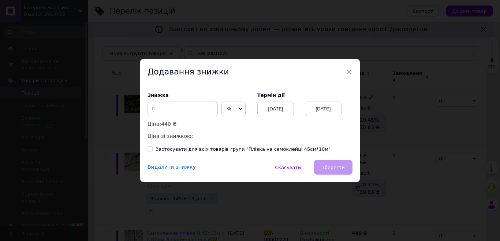
click at [228, 105] on span "%" at bounding box center [233, 108] width 24 height 15
click at [226, 127] on li "₴" at bounding box center [233, 124] width 23 height 10
click at [188, 112] on input at bounding box center [183, 108] width 70 height 15
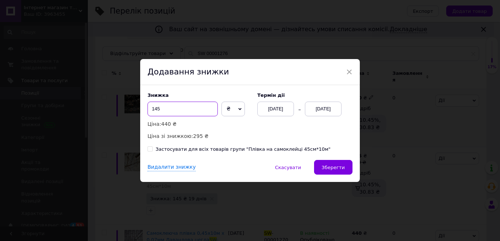
type input "145"
click at [321, 112] on div "[DATE]" at bounding box center [323, 108] width 37 height 15
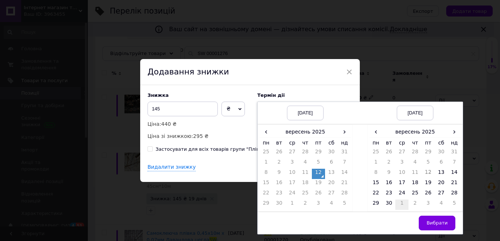
click at [403, 206] on td "1" at bounding box center [401, 204] width 13 height 10
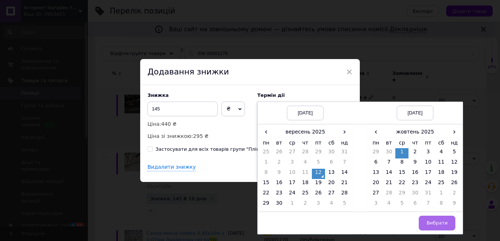
click at [444, 225] on span "Вибрати" at bounding box center [437, 222] width 21 height 5
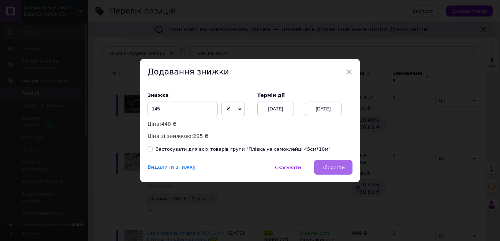
click at [335, 170] on span "Зберегти" at bounding box center [333, 166] width 23 height 5
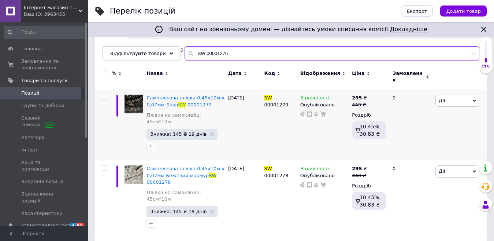
click at [230, 56] on input "SW 00001276" at bounding box center [332, 53] width 295 height 15
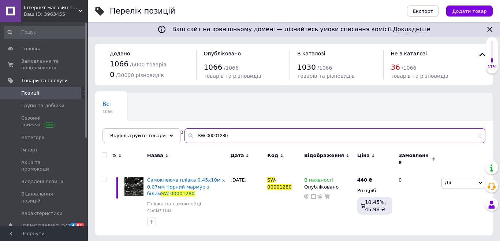
click at [226, 135] on input "SW 00001280" at bounding box center [335, 135] width 301 height 15
type input "SW 00001281"
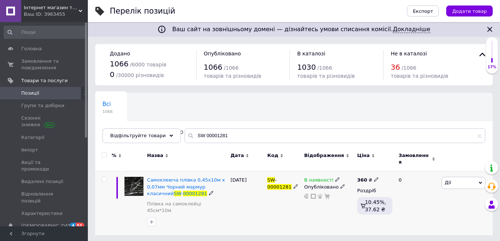
click at [376, 176] on div "360 ₴" at bounding box center [374, 179] width 35 height 7
click at [375, 177] on icon at bounding box center [376, 179] width 4 height 4
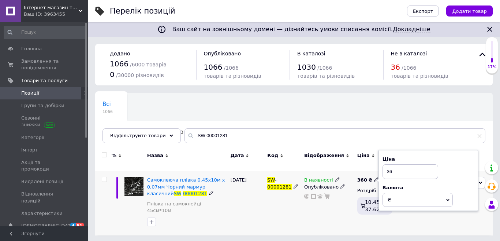
type input "3"
type input "440"
click at [326, 209] on div "Комісія за замовлення" at bounding box center [309, 200] width 88 height 19
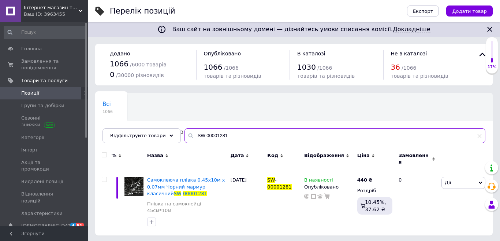
click at [219, 135] on input "SW 00001281" at bounding box center [335, 135] width 301 height 15
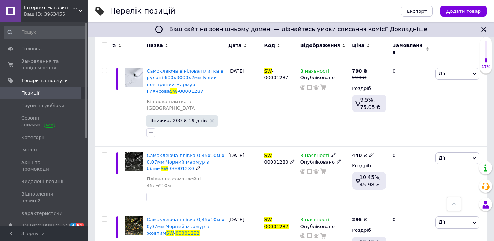
scroll to position [513, 0]
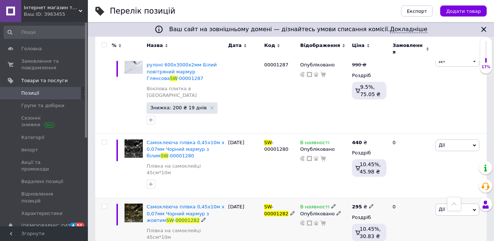
type input "SW 00001282"
click at [369, 204] on icon at bounding box center [371, 206] width 4 height 4
type input "2"
type input "440"
click at [321, 202] on div "В наявності Опубліковано" at bounding box center [324, 230] width 52 height 64
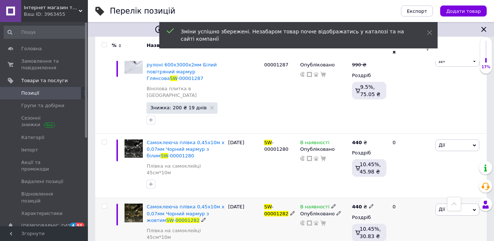
click at [453, 203] on span "Дії" at bounding box center [457, 209] width 44 height 12
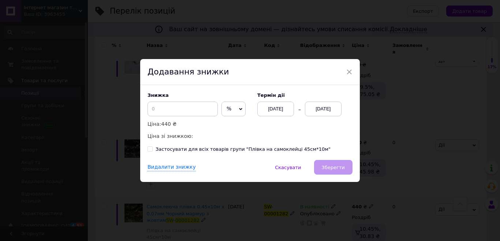
click at [227, 106] on span "%" at bounding box center [229, 108] width 5 height 6
click at [228, 122] on li "₴" at bounding box center [233, 124] width 23 height 10
click at [189, 113] on input at bounding box center [183, 108] width 70 height 15
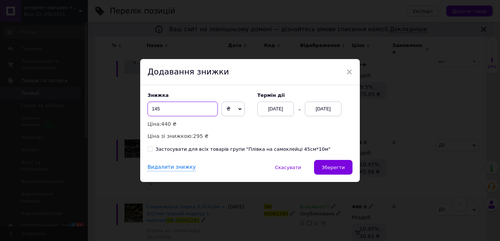
type input "145"
click at [324, 107] on div "[DATE]" at bounding box center [323, 108] width 37 height 15
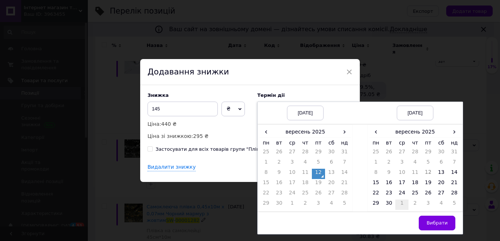
click at [403, 204] on td "1" at bounding box center [401, 204] width 13 height 10
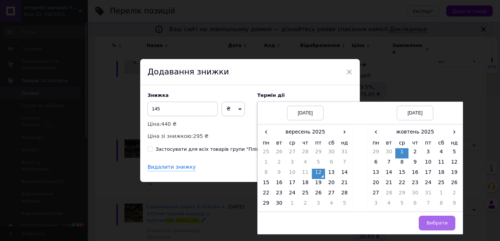
click at [445, 221] on span "Вибрати" at bounding box center [437, 222] width 21 height 5
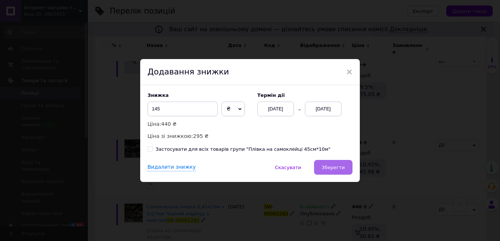
click at [332, 169] on span "Зберегти" at bounding box center [333, 166] width 23 height 5
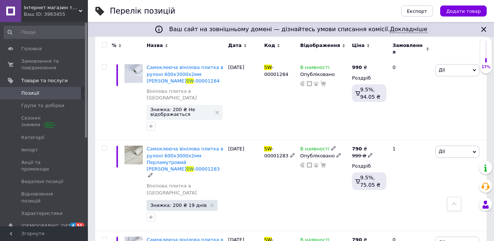
scroll to position [37, 0]
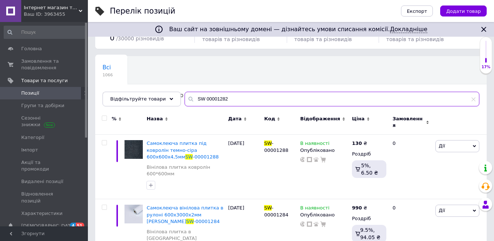
click at [237, 98] on input "SW 00001282" at bounding box center [332, 99] width 295 height 15
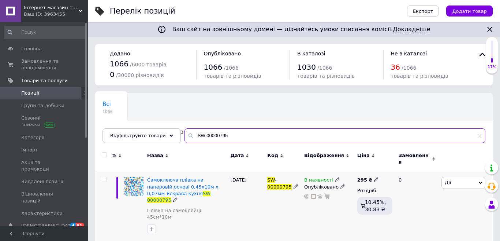
type input "SW 00000795"
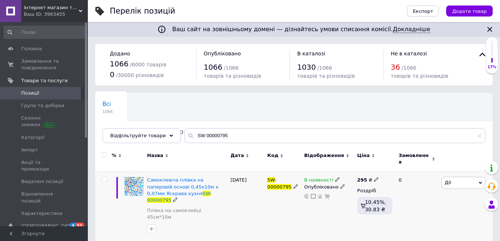
click at [375, 177] on icon at bounding box center [376, 179] width 4 height 4
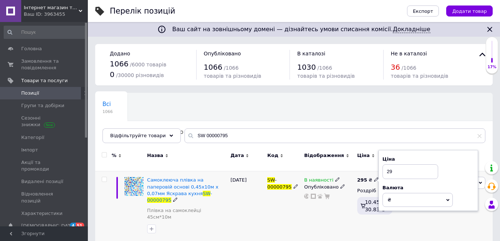
type input "2"
type input "440"
click at [342, 209] on div "В наявності Опубліковано" at bounding box center [328, 206] width 53 height 71
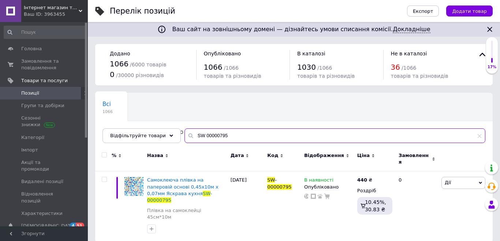
click at [239, 135] on input "SW 00000795" at bounding box center [335, 135] width 301 height 15
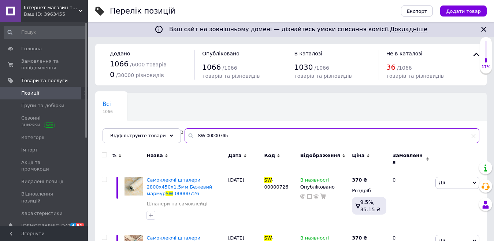
type input "SW 00000765"
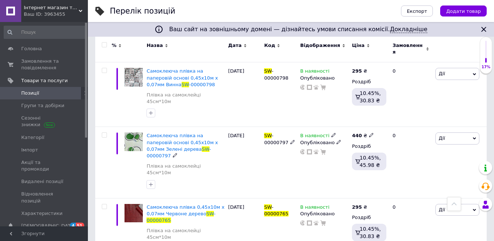
scroll to position [476, 0]
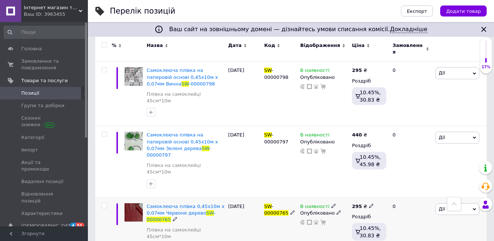
click at [369, 203] on use at bounding box center [371, 205] width 4 height 4
type input "2"
type input "440"
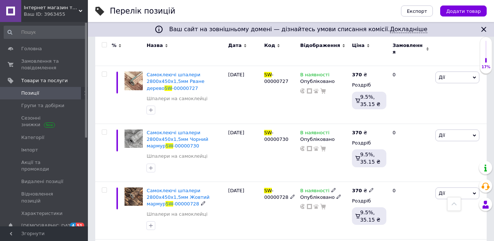
scroll to position [37, 0]
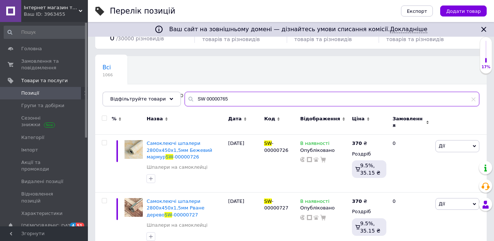
click at [237, 99] on input "SW 00000765" at bounding box center [332, 99] width 295 height 15
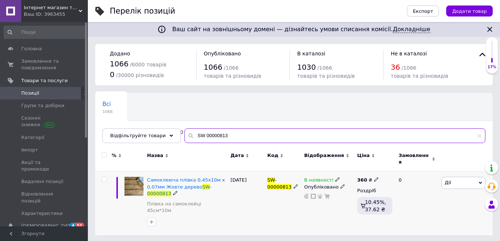
type input "SW 00000813"
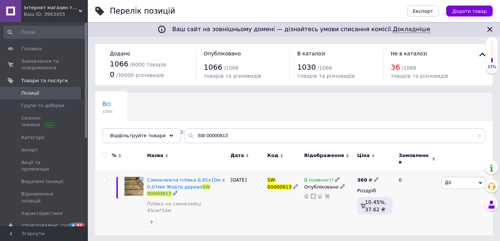
click at [374, 177] on icon at bounding box center [376, 179] width 4 height 4
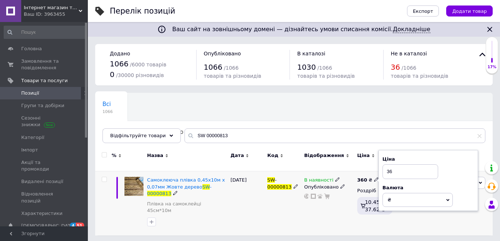
type input "3"
type input "440"
click at [342, 208] on div "В наявності Опубліковано" at bounding box center [328, 203] width 53 height 64
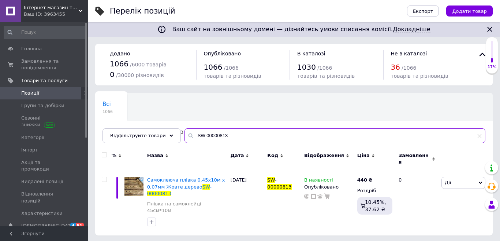
click at [232, 141] on input "SW 00000813" at bounding box center [335, 135] width 301 height 15
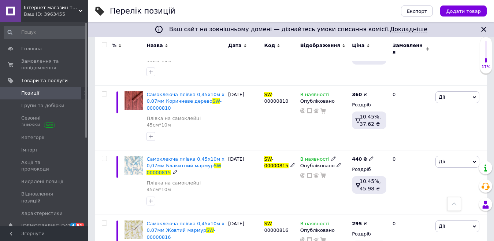
scroll to position [256, 0]
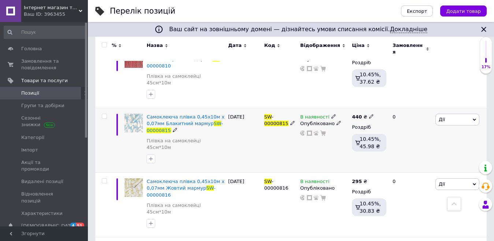
type input "SW 00000815"
click at [458, 113] on span "Дії" at bounding box center [457, 119] width 44 height 12
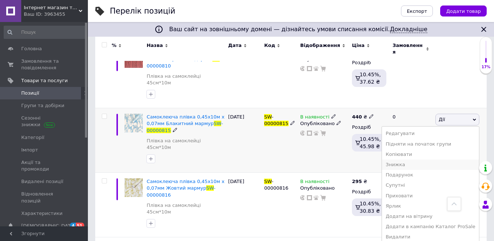
click at [405, 159] on li "Знижка" at bounding box center [430, 164] width 97 height 10
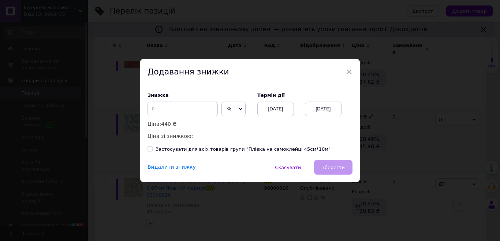
click at [225, 108] on span "%" at bounding box center [233, 108] width 24 height 15
click at [222, 123] on li "₴" at bounding box center [233, 124] width 23 height 10
click at [172, 111] on input at bounding box center [183, 108] width 70 height 15
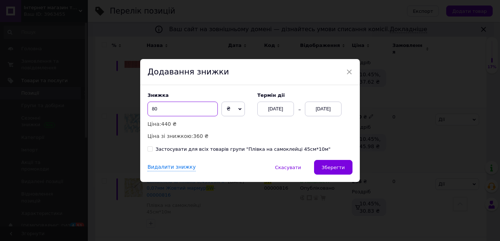
type input "80"
click at [324, 108] on div "[DATE]" at bounding box center [323, 108] width 37 height 15
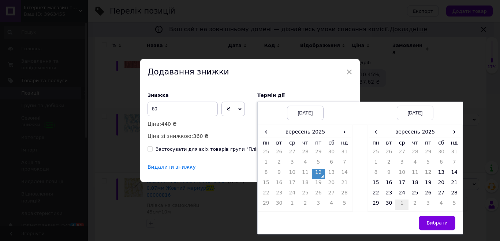
click at [402, 208] on td "1" at bounding box center [401, 204] width 13 height 10
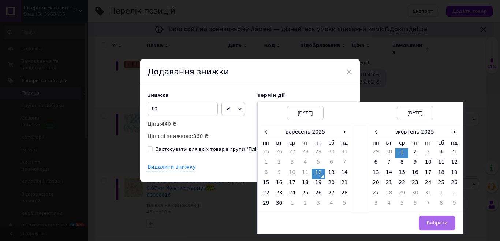
click at [424, 217] on button "Вибрати" at bounding box center [437, 222] width 37 height 15
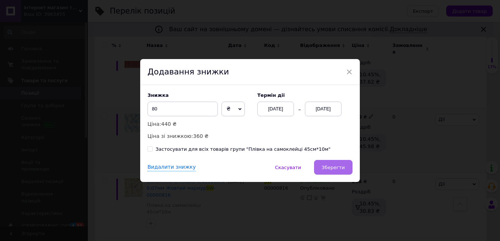
click at [320, 165] on button "Зберегти" at bounding box center [333, 167] width 38 height 15
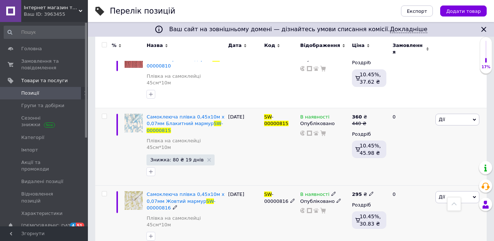
click at [369, 191] on icon at bounding box center [371, 193] width 4 height 4
type input "2"
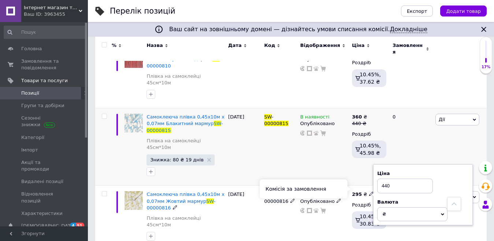
type input "440"
click at [341, 193] on div "Комісія за замовлення" at bounding box center [304, 188] width 88 height 19
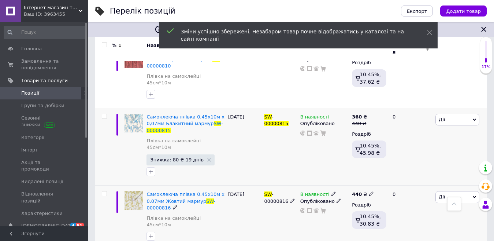
click at [449, 191] on span "Дії" at bounding box center [457, 197] width 44 height 12
click at [411, 237] on li "Знижка" at bounding box center [430, 242] width 97 height 10
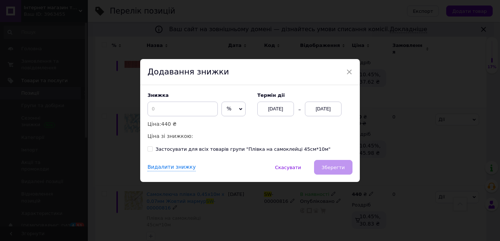
click at [227, 111] on span "%" at bounding box center [229, 108] width 5 height 6
click at [227, 128] on li "₴" at bounding box center [233, 124] width 23 height 10
click at [174, 110] on input at bounding box center [183, 108] width 70 height 15
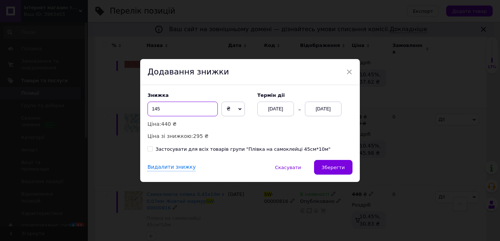
type input "145"
click at [328, 112] on div "[DATE]" at bounding box center [323, 108] width 37 height 15
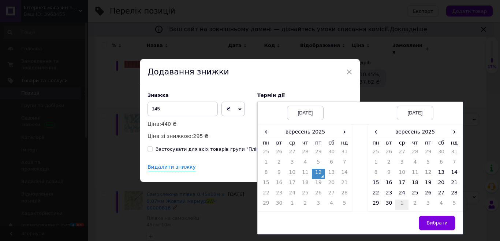
click at [402, 204] on td "1" at bounding box center [401, 204] width 13 height 10
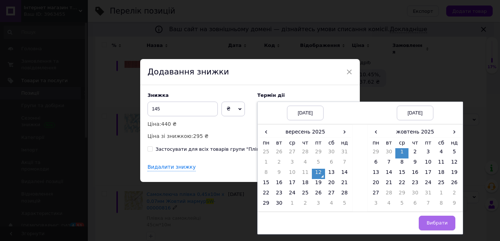
click at [440, 222] on span "Вибрати" at bounding box center [437, 222] width 21 height 5
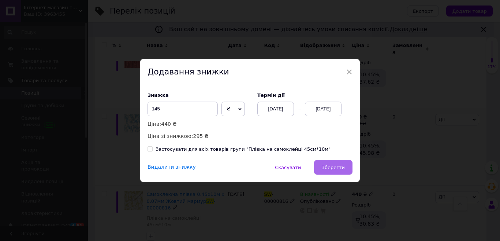
click at [330, 164] on span "Зберегти" at bounding box center [333, 166] width 23 height 5
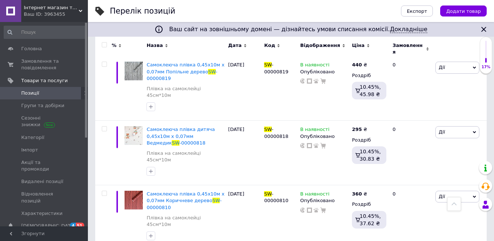
scroll to position [110, 0]
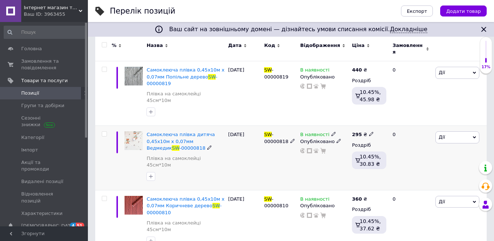
click at [369, 131] on icon at bounding box center [371, 133] width 4 height 4
type input "2"
type input "440"
click at [324, 159] on div "В наявності Опубліковано" at bounding box center [324, 158] width 52 height 64
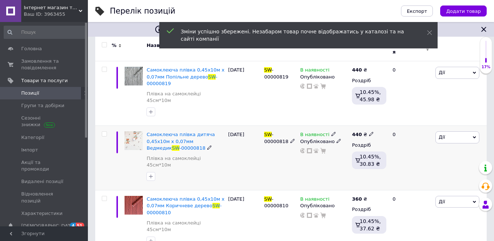
click at [445, 131] on span "Дії" at bounding box center [457, 137] width 44 height 12
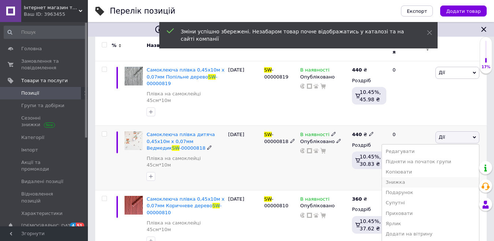
click at [403, 177] on li "Знижка" at bounding box center [430, 182] width 97 height 10
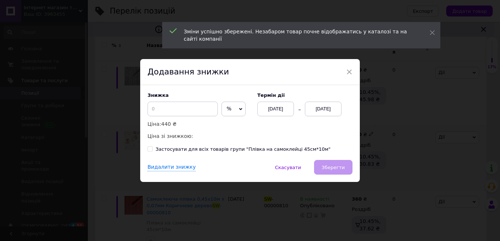
click at [227, 108] on span "%" at bounding box center [229, 108] width 5 height 6
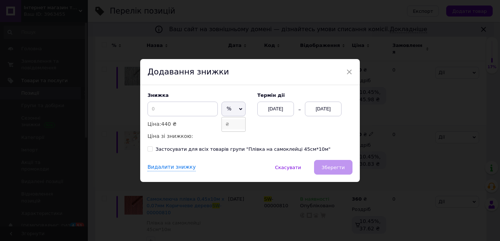
click at [224, 126] on li "₴" at bounding box center [233, 124] width 23 height 10
click at [196, 115] on input at bounding box center [183, 108] width 70 height 15
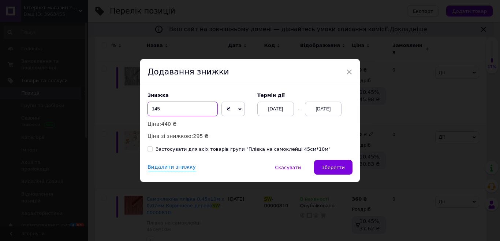
type input "145"
click at [319, 108] on div "[DATE]" at bounding box center [323, 108] width 37 height 15
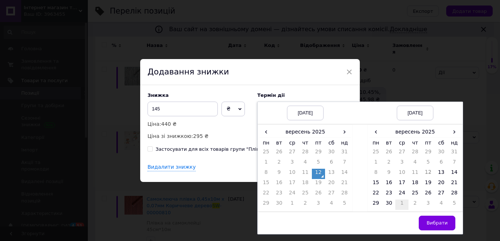
click at [399, 204] on td "1" at bounding box center [401, 204] width 13 height 10
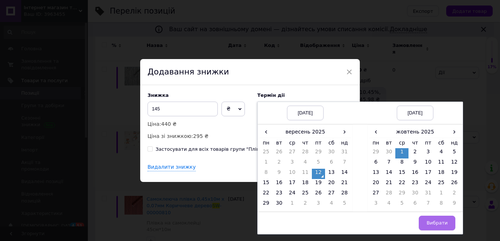
click at [425, 221] on button "Вибрати" at bounding box center [437, 222] width 37 height 15
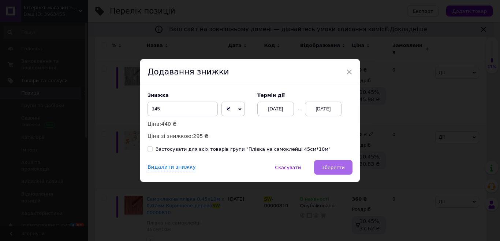
click at [336, 164] on span "Зберегти" at bounding box center [333, 166] width 23 height 5
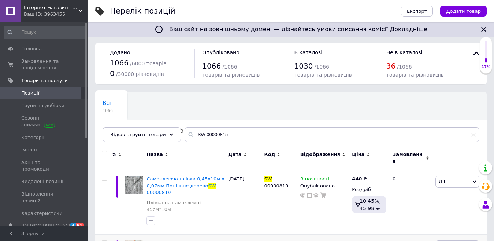
scroll to position [0, 0]
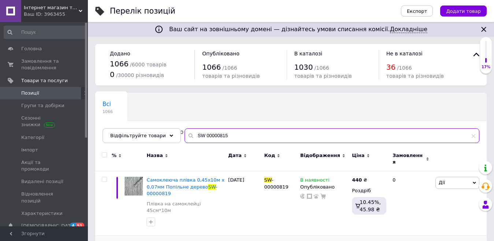
click at [235, 136] on input "SW 00000815" at bounding box center [332, 135] width 295 height 15
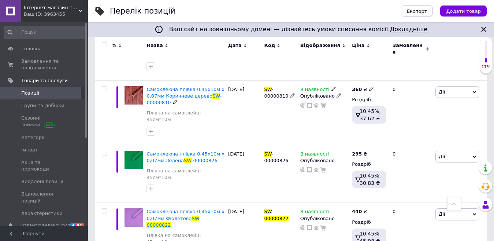
scroll to position [403, 0]
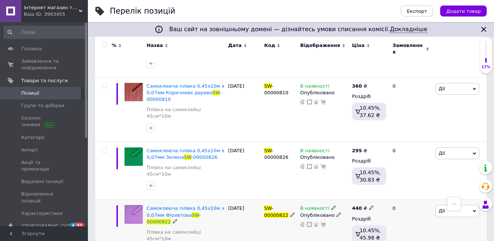
type input "SW 00000822"
click at [454, 205] on span "Дії" at bounding box center [457, 211] width 44 height 12
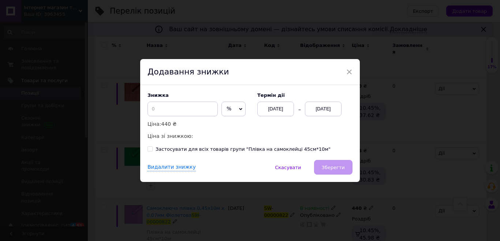
click at [233, 104] on span "%" at bounding box center [233, 108] width 24 height 15
click at [228, 118] on ul "₴" at bounding box center [233, 124] width 24 height 15
click at [236, 113] on span "%" at bounding box center [233, 108] width 24 height 15
click at [232, 120] on li "₴" at bounding box center [233, 124] width 23 height 10
click at [176, 107] on input at bounding box center [183, 108] width 70 height 15
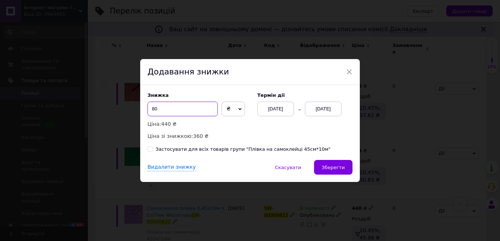
type input "80"
click at [319, 109] on div "[DATE]" at bounding box center [323, 108] width 37 height 15
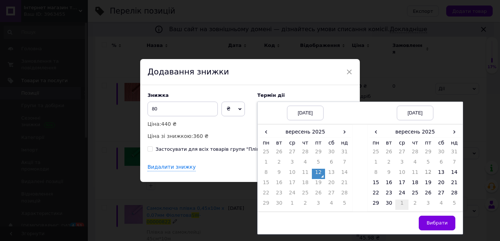
click at [399, 204] on td "1" at bounding box center [401, 204] width 13 height 10
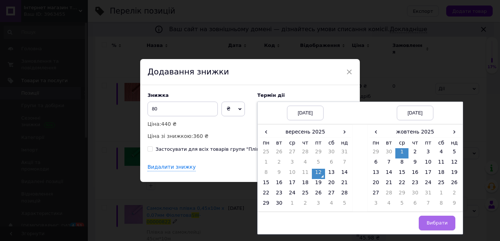
click at [433, 224] on span "Вибрати" at bounding box center [437, 222] width 21 height 5
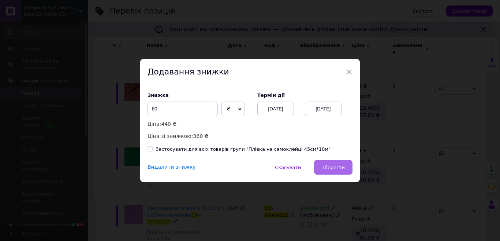
click at [340, 167] on span "Зберегти" at bounding box center [333, 166] width 23 height 5
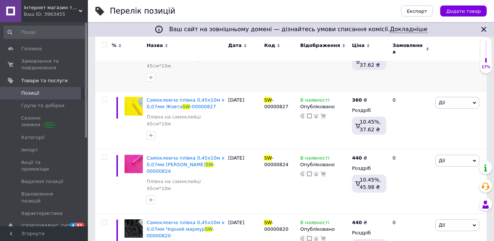
scroll to position [220, 0]
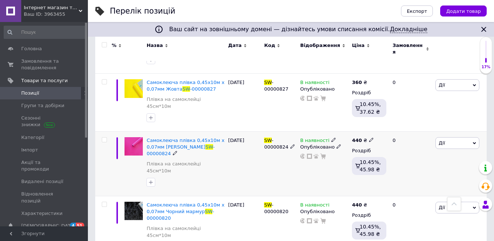
click at [445, 137] on span "Дії" at bounding box center [457, 143] width 44 height 12
click at [414, 183] on li "Знижка" at bounding box center [430, 188] width 97 height 10
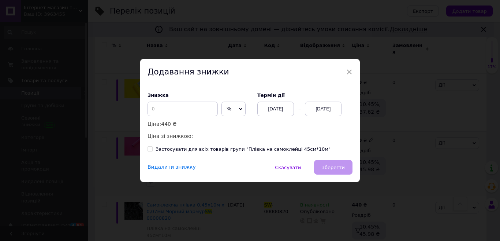
click at [230, 111] on span "%" at bounding box center [233, 108] width 24 height 15
click at [225, 121] on li "₴" at bounding box center [233, 124] width 23 height 10
click at [188, 112] on input at bounding box center [183, 108] width 70 height 15
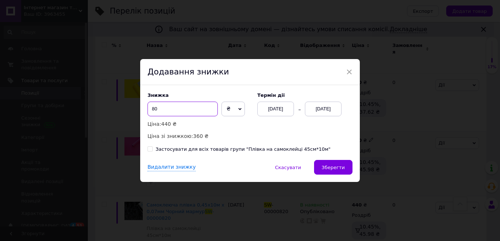
type input "80"
click at [312, 110] on div "[DATE]" at bounding box center [323, 108] width 37 height 15
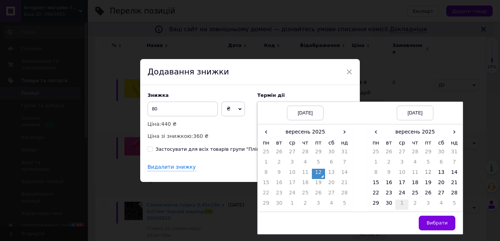
click at [398, 201] on td "1" at bounding box center [401, 204] width 13 height 10
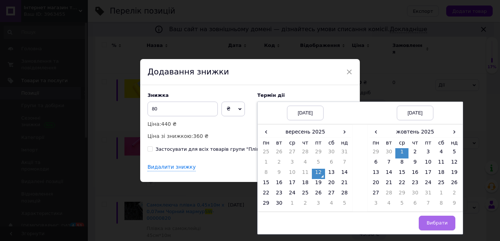
click at [431, 220] on span "Вибрати" at bounding box center [437, 222] width 21 height 5
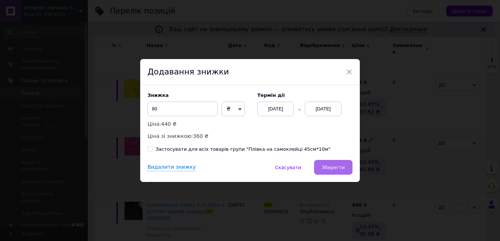
click at [328, 168] on span "Зберегти" at bounding box center [333, 166] width 23 height 5
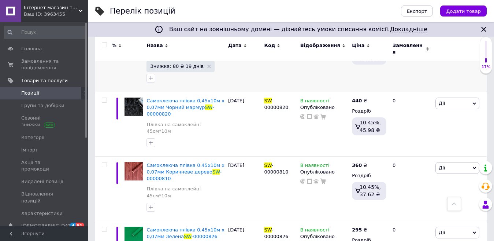
scroll to position [329, 0]
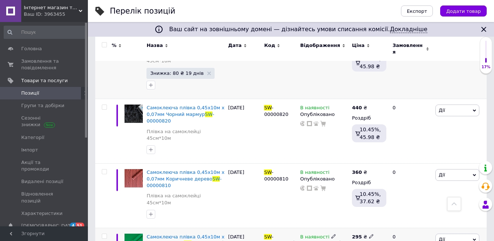
click at [369, 234] on icon at bounding box center [371, 236] width 4 height 4
type input "2"
type input "440"
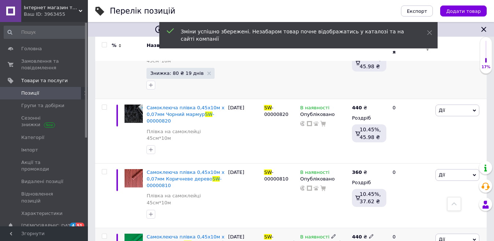
click at [446, 233] on span "Дії" at bounding box center [457, 239] width 44 height 12
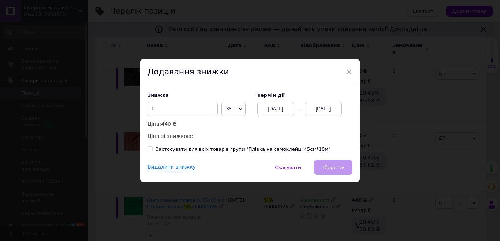
click at [231, 107] on span "%" at bounding box center [233, 108] width 24 height 15
click at [226, 122] on li "₴" at bounding box center [233, 124] width 23 height 10
click at [197, 116] on input at bounding box center [183, 108] width 70 height 15
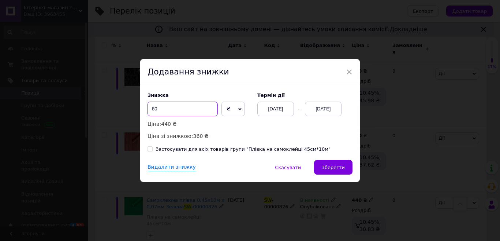
type input "80"
click at [327, 108] on div "[DATE]" at bounding box center [323, 108] width 37 height 15
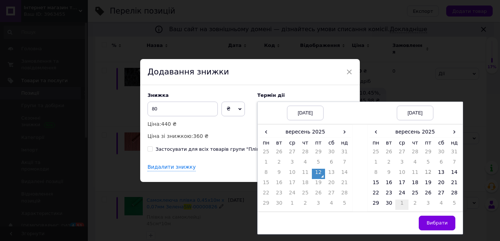
click at [398, 201] on td "1" at bounding box center [401, 204] width 13 height 10
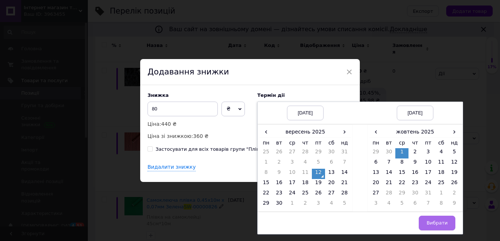
click at [430, 224] on span "Вибрати" at bounding box center [437, 222] width 21 height 5
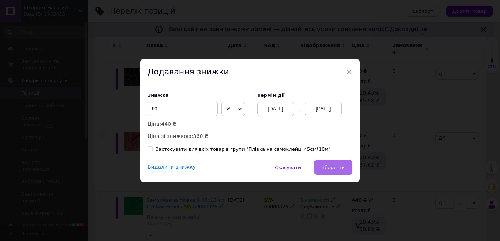
click at [341, 170] on span "Зберегти" at bounding box center [333, 166] width 23 height 5
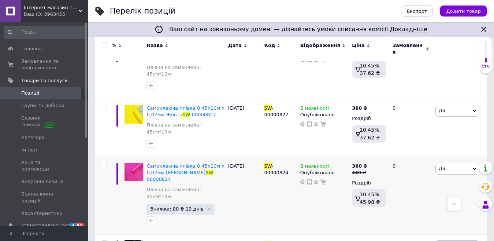
scroll to position [183, 0]
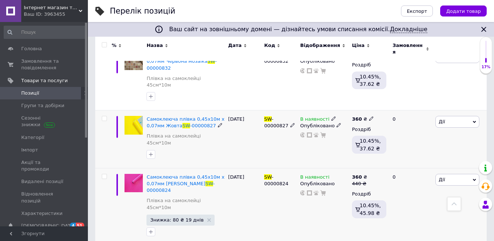
click at [365, 116] on div "360 ₴" at bounding box center [363, 119] width 22 height 7
type input "3"
type input "440"
click at [325, 132] on div "В наявності Опубліковано" at bounding box center [324, 139] width 52 height 58
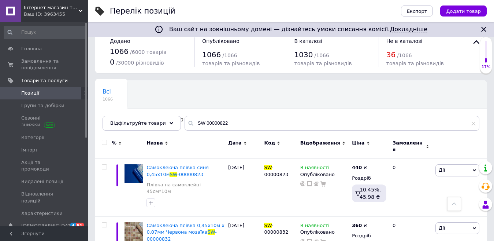
scroll to position [0, 0]
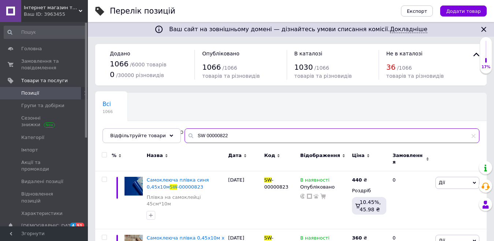
click at [247, 132] on input "SW 00000822" at bounding box center [332, 135] width 295 height 15
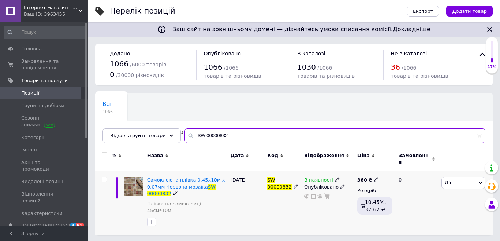
type input "SW 00000832"
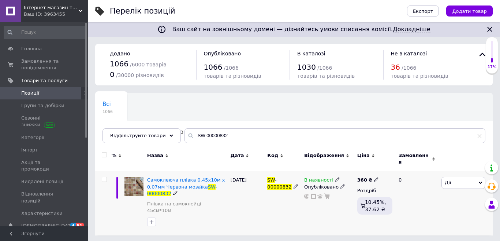
click at [374, 179] on div "360 ₴" at bounding box center [368, 179] width 22 height 7
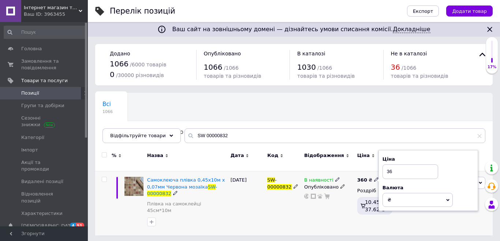
type input "3"
type input "440"
click at [316, 204] on div "В наявності Опубліковано" at bounding box center [328, 203] width 53 height 64
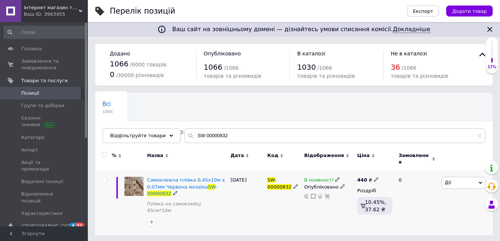
click at [450, 179] on span "Дії" at bounding box center [448, 181] width 6 height 5
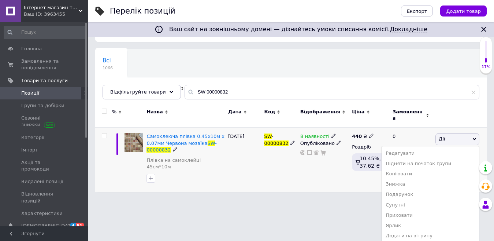
scroll to position [62, 0]
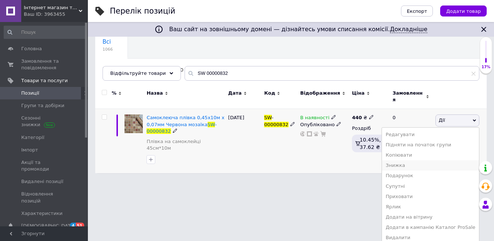
click at [414, 160] on li "Знижка" at bounding box center [430, 165] width 97 height 10
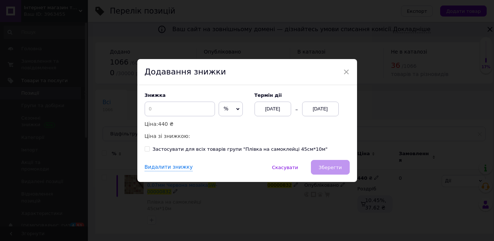
scroll to position [0, 0]
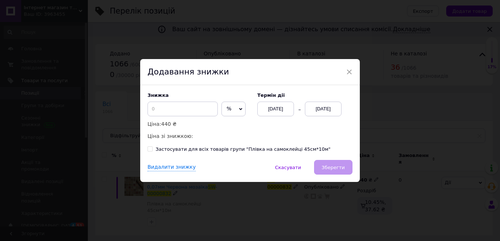
click at [223, 105] on span "%" at bounding box center [233, 108] width 24 height 15
click at [226, 124] on li "₴" at bounding box center [233, 124] width 23 height 10
click at [199, 116] on input at bounding box center [183, 108] width 70 height 15
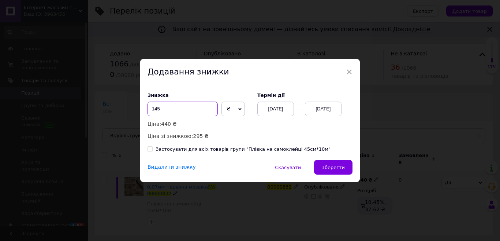
type input "145"
click at [325, 104] on div "[DATE]" at bounding box center [323, 108] width 37 height 15
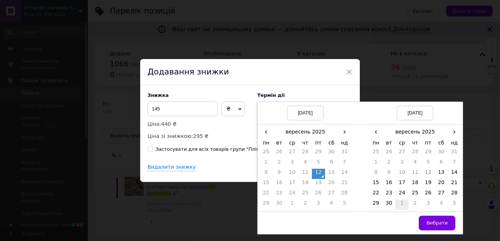
click at [401, 203] on td "1" at bounding box center [401, 204] width 13 height 10
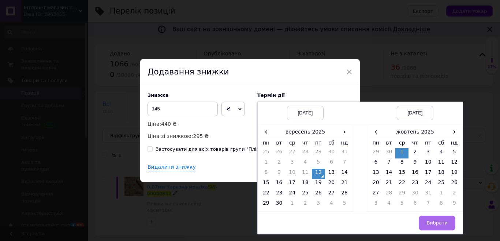
click at [425, 219] on button "Вибрати" at bounding box center [437, 222] width 37 height 15
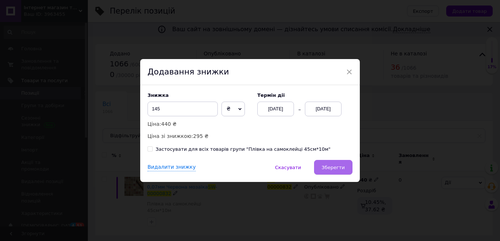
click at [336, 166] on span "Зберегти" at bounding box center [333, 166] width 23 height 5
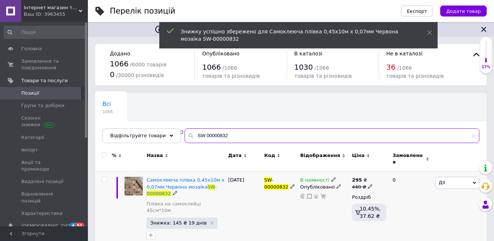
click at [249, 131] on input "SW 00000832" at bounding box center [332, 135] width 295 height 15
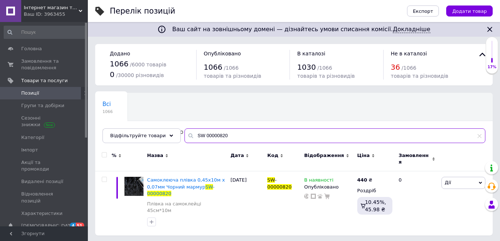
type input "SW 00000820"
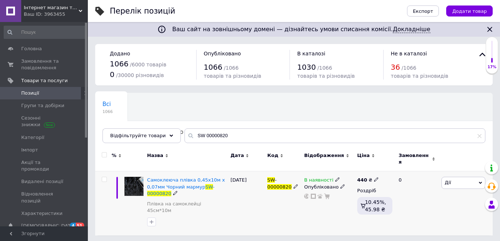
click at [460, 180] on span "Дії" at bounding box center [464, 182] width 44 height 12
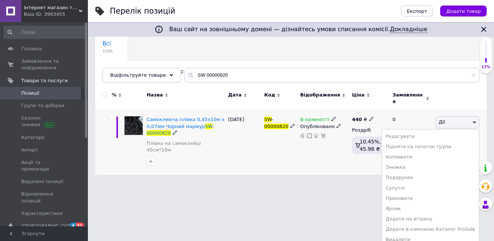
scroll to position [62, 0]
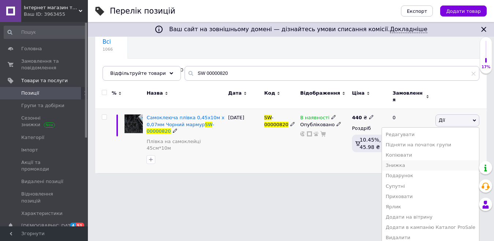
click at [409, 160] on li "Знижка" at bounding box center [430, 165] width 97 height 10
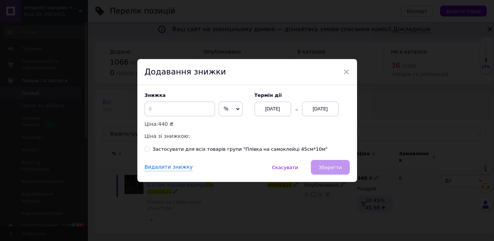
scroll to position [0, 0]
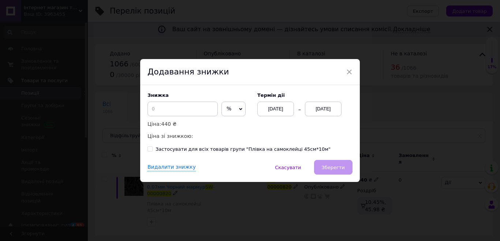
click at [231, 111] on span "%" at bounding box center [233, 108] width 24 height 15
click at [227, 121] on li "₴" at bounding box center [233, 124] width 23 height 10
click at [175, 102] on input at bounding box center [183, 108] width 70 height 15
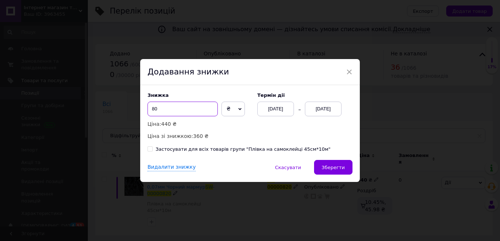
type input "80"
click at [241, 134] on p "Ціна зі знижкою: 360 ₴" at bounding box center [199, 136] width 103 height 8
click at [321, 106] on div "[DATE]" at bounding box center [323, 108] width 37 height 15
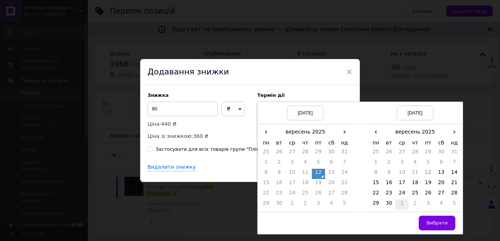
click at [403, 204] on td "1" at bounding box center [401, 204] width 13 height 10
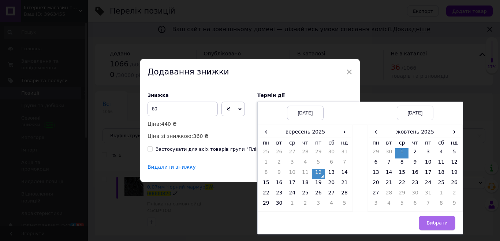
click at [428, 222] on button "Вибрати" at bounding box center [437, 222] width 37 height 15
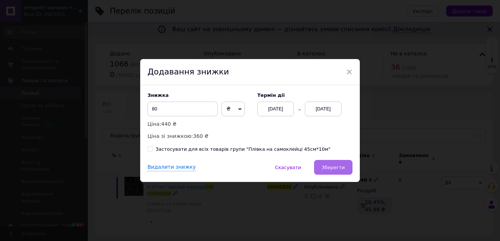
click at [332, 165] on span "Зберегти" at bounding box center [333, 166] width 23 height 5
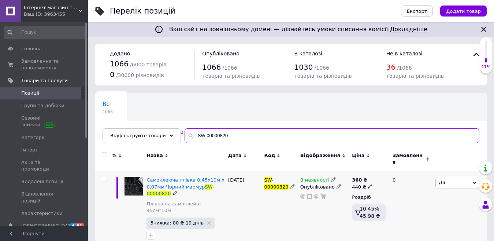
click at [236, 134] on input "SW 00000820" at bounding box center [332, 135] width 295 height 15
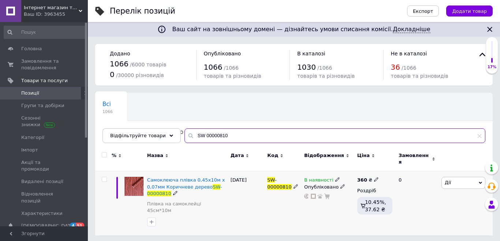
type input "SW 00000810"
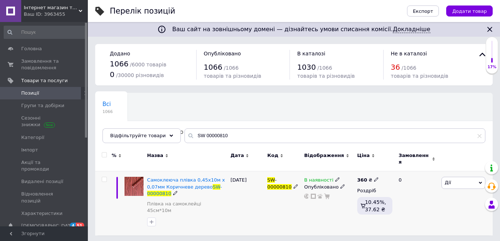
click at [374, 177] on icon at bounding box center [376, 179] width 4 height 4
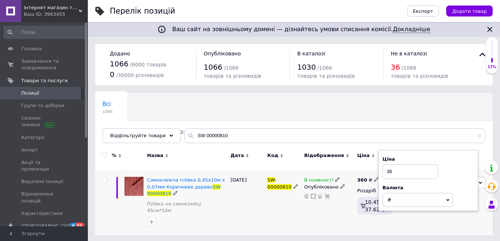
type input "3"
type input "440"
click at [332, 206] on div "В наявності Опубліковано" at bounding box center [328, 203] width 53 height 64
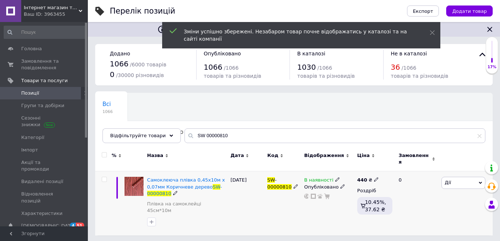
click at [451, 181] on span "Дії" at bounding box center [464, 182] width 44 height 12
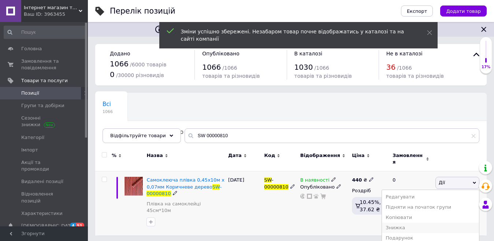
click at [401, 222] on li "Знижка" at bounding box center [430, 227] width 97 height 10
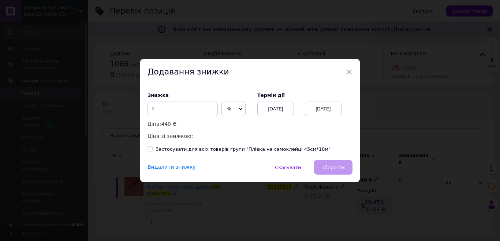
click at [230, 108] on span "%" at bounding box center [233, 108] width 24 height 15
click at [239, 128] on li "₴" at bounding box center [233, 124] width 23 height 10
click at [176, 108] on input at bounding box center [183, 108] width 70 height 15
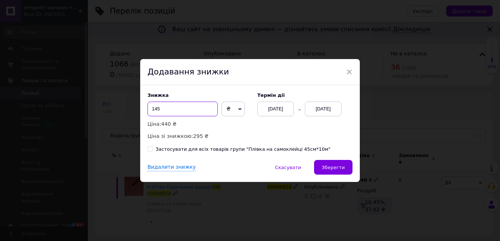
type input "145"
click at [317, 111] on div "[DATE]" at bounding box center [323, 108] width 37 height 15
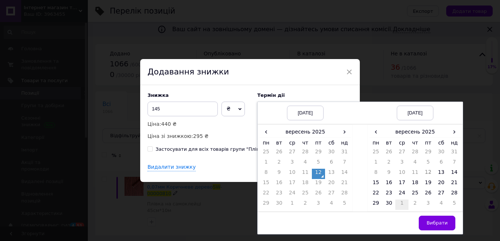
click at [397, 201] on td "1" at bounding box center [401, 204] width 13 height 10
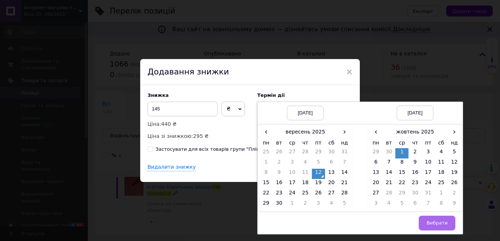
click at [431, 220] on span "Вибрати" at bounding box center [437, 222] width 21 height 5
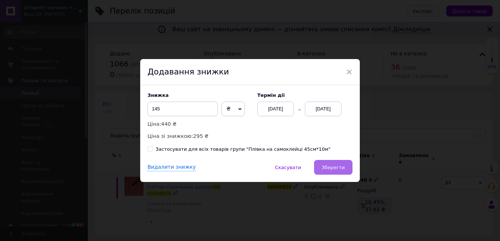
click at [329, 167] on span "Зберегти" at bounding box center [333, 166] width 23 height 5
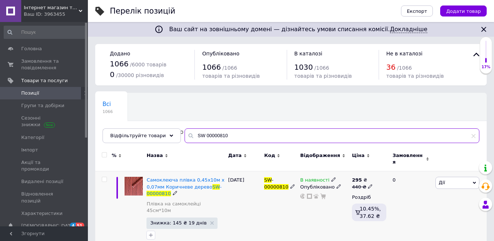
click at [219, 134] on input "SW 00000810" at bounding box center [332, 135] width 295 height 15
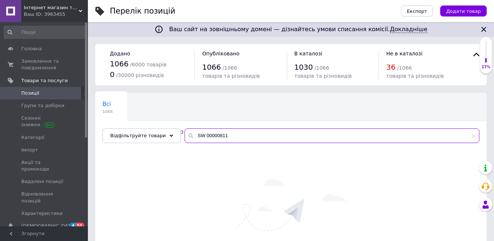
click at [219, 133] on input "SW 00000811" at bounding box center [332, 135] width 295 height 15
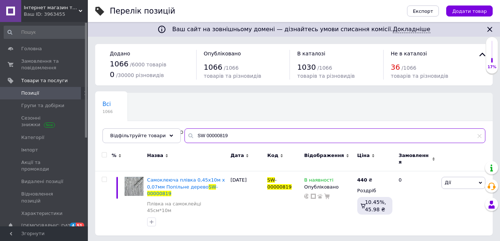
click at [223, 133] on input "SW 00000819" at bounding box center [335, 135] width 301 height 15
type input "SW 00000828"
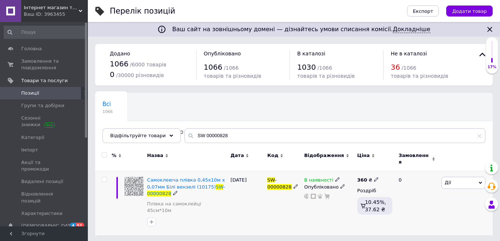
click at [376, 176] on span at bounding box center [376, 178] width 5 height 5
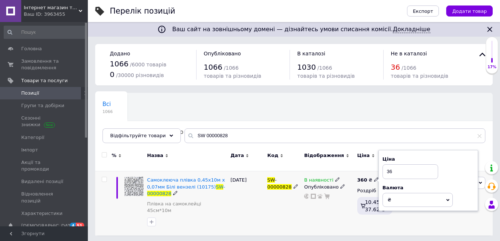
type input "3"
type input "440"
click at [252, 221] on div "[DATE]" at bounding box center [247, 203] width 37 height 64
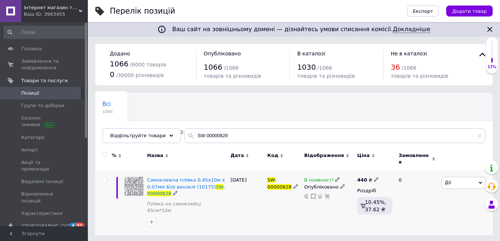
click at [447, 179] on span "Дії" at bounding box center [448, 181] width 6 height 5
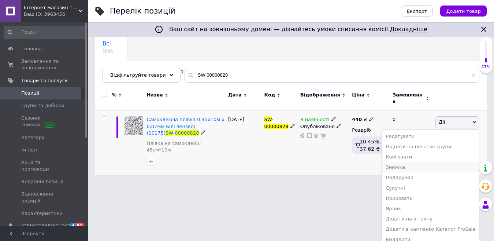
scroll to position [62, 0]
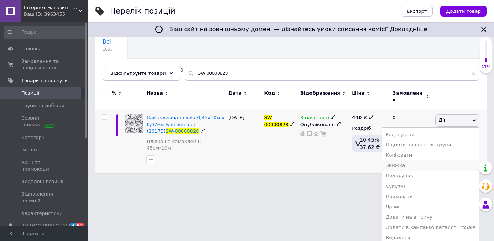
click at [410, 162] on li "Знижка" at bounding box center [430, 165] width 97 height 10
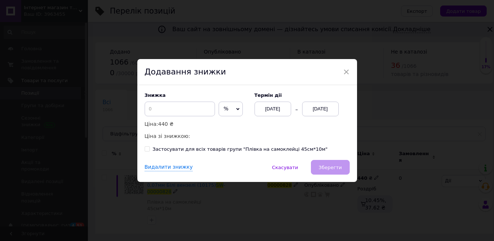
scroll to position [0, 0]
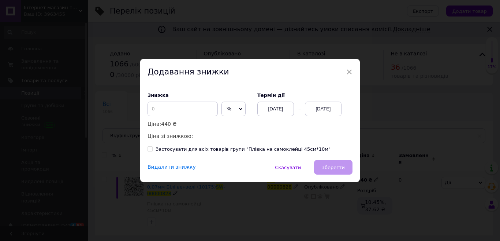
click at [232, 108] on span "%" at bounding box center [233, 108] width 24 height 15
click at [232, 127] on li "₴" at bounding box center [233, 124] width 23 height 10
click at [209, 120] on p "Ціна: 440 ₴" at bounding box center [199, 124] width 103 height 8
click at [200, 114] on input at bounding box center [183, 108] width 70 height 15
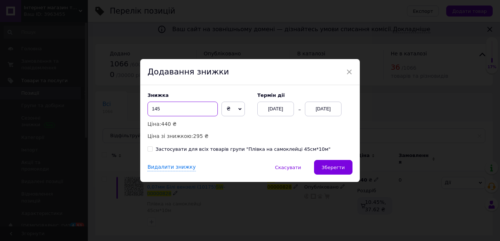
type input "145"
click at [320, 106] on div "[DATE]" at bounding box center [323, 108] width 37 height 15
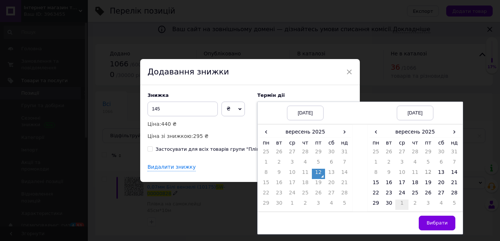
click at [396, 202] on td "1" at bounding box center [401, 204] width 13 height 10
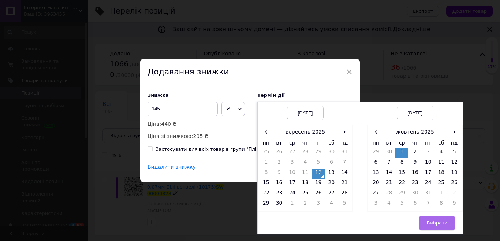
click at [445, 226] on button "Вибрати" at bounding box center [437, 222] width 37 height 15
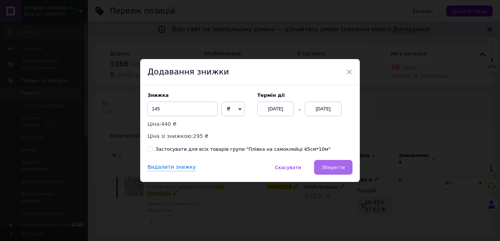
click at [332, 166] on span "Зберегти" at bounding box center [333, 166] width 23 height 5
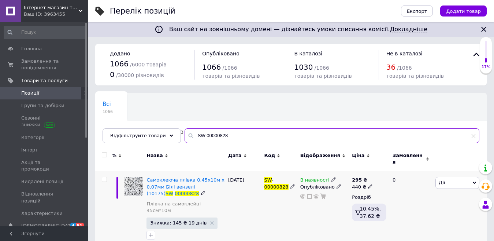
click at [245, 131] on input "SW 00000828" at bounding box center [332, 135] width 295 height 15
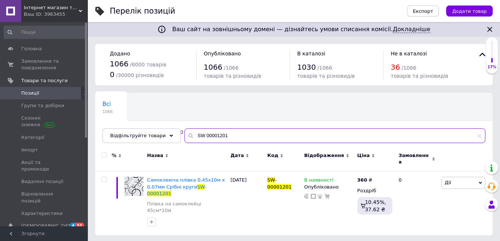
type input "SW 00001201"
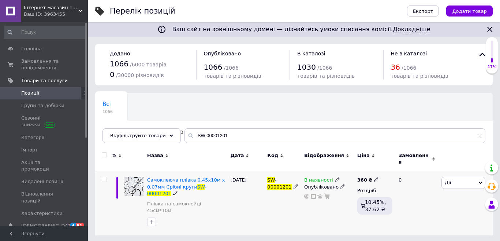
click at [374, 177] on icon at bounding box center [376, 179] width 4 height 4
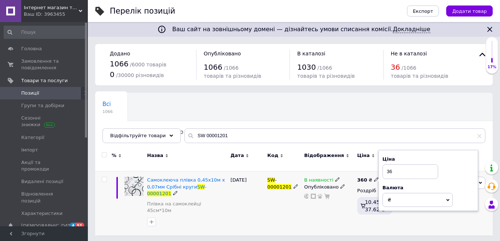
type input "3"
type input "440"
click at [329, 219] on div "В наявності Опубліковано" at bounding box center [328, 203] width 53 height 64
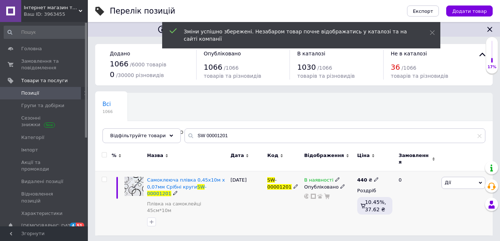
click at [453, 180] on span "Дії" at bounding box center [464, 182] width 44 height 12
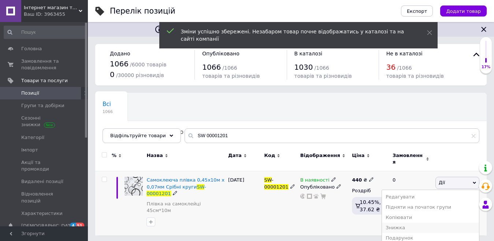
click at [421, 225] on li "Знижка" at bounding box center [430, 227] width 97 height 10
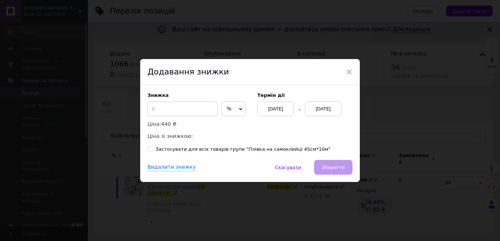
click at [227, 111] on span "%" at bounding box center [229, 108] width 5 height 6
click at [239, 124] on li "₴" at bounding box center [233, 124] width 23 height 10
click at [193, 108] on input at bounding box center [183, 108] width 70 height 15
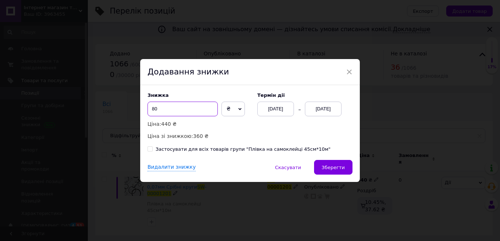
type input "80"
click at [322, 109] on div "[DATE]" at bounding box center [323, 108] width 37 height 15
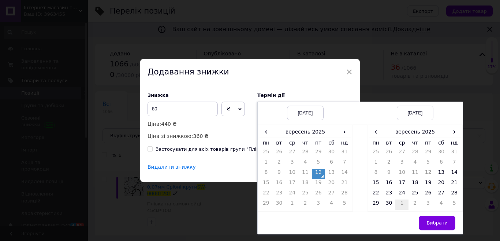
click at [399, 204] on td "1" at bounding box center [401, 204] width 13 height 10
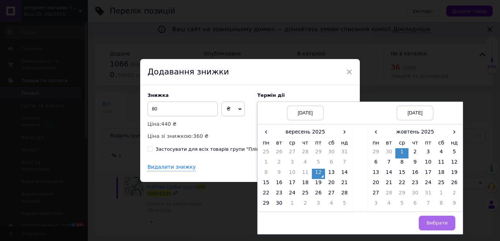
click at [435, 223] on span "Вибрати" at bounding box center [437, 222] width 21 height 5
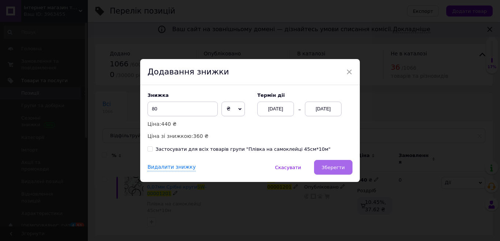
click at [333, 168] on span "Зберегти" at bounding box center [333, 166] width 23 height 5
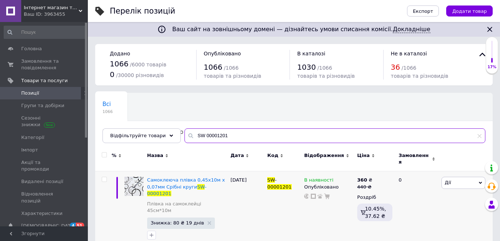
click at [257, 140] on input "SW 00001201" at bounding box center [335, 135] width 301 height 15
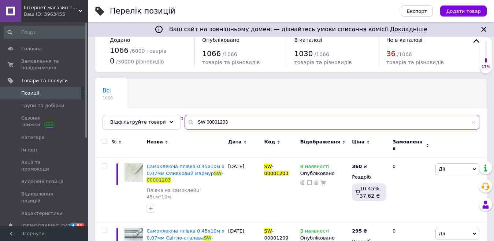
scroll to position [37, 0]
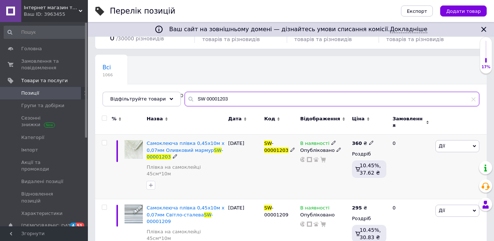
type input "SW 00001203"
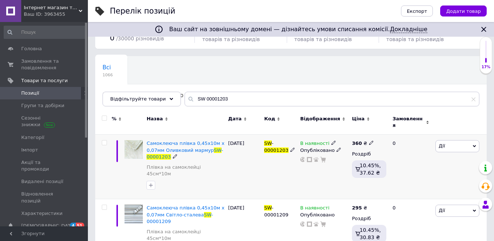
click at [365, 140] on div "360 ₴" at bounding box center [363, 143] width 22 height 7
type input "3"
type input "440"
click at [306, 171] on div "В наявності Опубліковано" at bounding box center [324, 166] width 52 height 64
click at [447, 140] on span "Дії" at bounding box center [457, 146] width 44 height 12
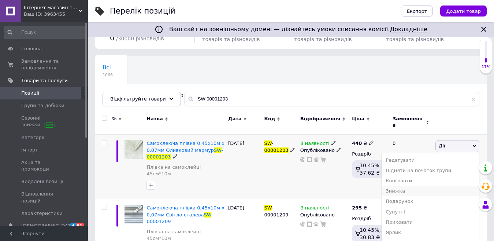
click at [411, 186] on li "Знижка" at bounding box center [430, 191] width 97 height 10
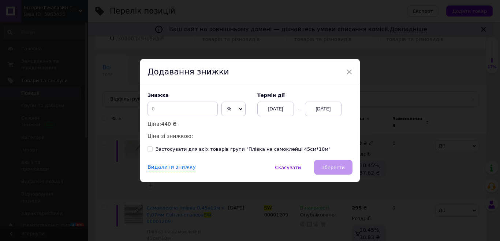
click at [234, 109] on span "%" at bounding box center [233, 108] width 24 height 15
click at [232, 126] on li "₴" at bounding box center [233, 124] width 23 height 10
click at [197, 110] on input at bounding box center [183, 108] width 70 height 15
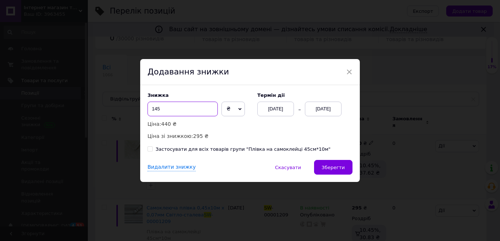
type input "145"
click at [323, 110] on div "[DATE]" at bounding box center [323, 108] width 37 height 15
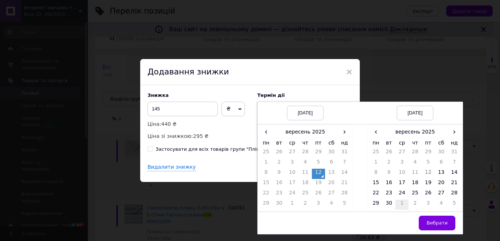
click at [398, 203] on td "1" at bounding box center [401, 204] width 13 height 10
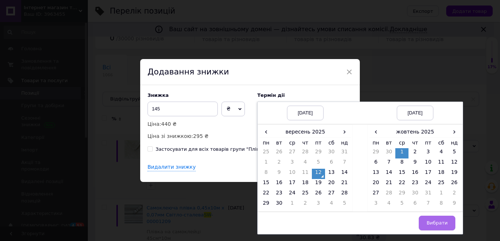
click at [440, 225] on span "Вибрати" at bounding box center [437, 222] width 21 height 5
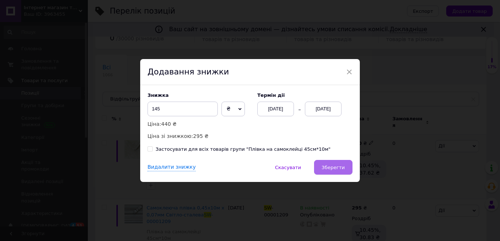
click at [335, 167] on span "Зберегти" at bounding box center [333, 166] width 23 height 5
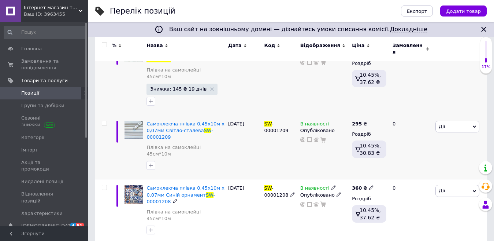
scroll to position [146, 0]
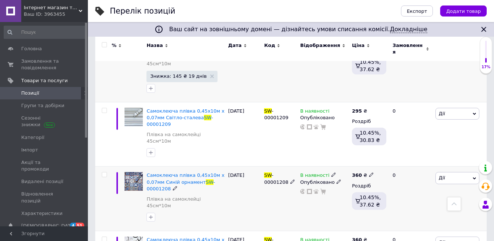
click at [369, 172] on icon at bounding box center [371, 174] width 4 height 4
type input "3"
type input "440"
click at [305, 183] on div "В наявності Опубліковано" at bounding box center [324, 198] width 52 height 64
click at [369, 108] on icon at bounding box center [371, 110] width 4 height 4
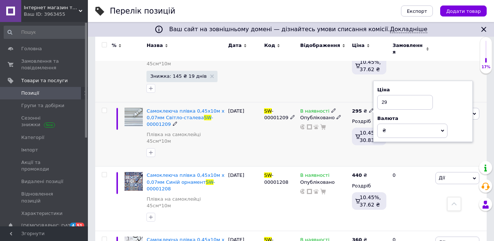
type input "2"
type input "440"
click at [323, 137] on div "В наявності Опубліковано" at bounding box center [324, 134] width 52 height 64
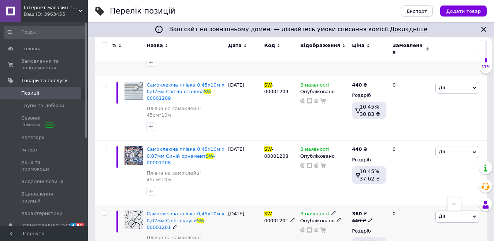
scroll to position [183, 0]
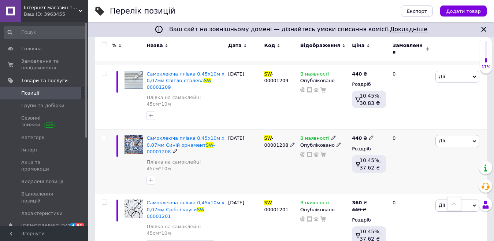
click at [445, 135] on span "Дії" at bounding box center [457, 141] width 44 height 12
click at [414, 180] on li "Знижка" at bounding box center [430, 185] width 97 height 10
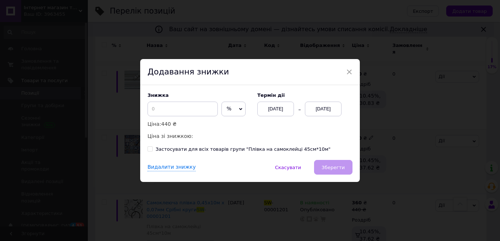
click at [227, 108] on span "%" at bounding box center [229, 108] width 5 height 6
click at [232, 122] on li "₴" at bounding box center [233, 124] width 23 height 10
click at [195, 113] on input at bounding box center [183, 108] width 70 height 15
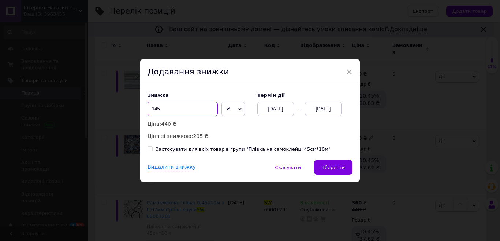
type input "145"
click at [321, 109] on div "[DATE]" at bounding box center [323, 108] width 37 height 15
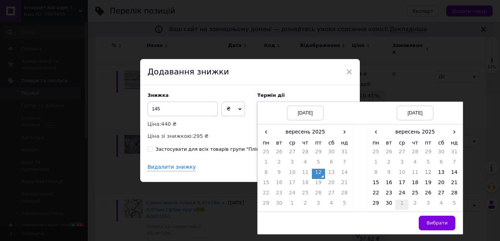
click at [395, 202] on td "1" at bounding box center [401, 204] width 13 height 10
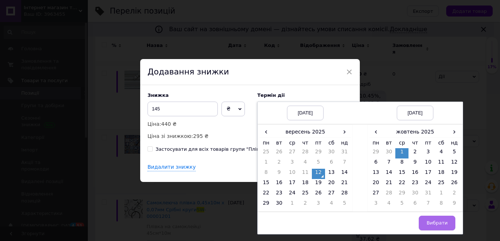
click at [425, 218] on button "Вибрати" at bounding box center [437, 222] width 37 height 15
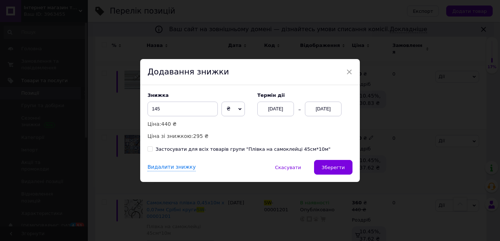
click at [349, 168] on button "Зберегти" at bounding box center [333, 167] width 38 height 15
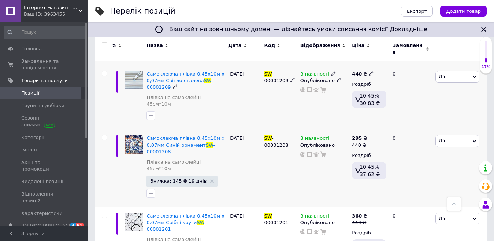
click at [442, 74] on span "Дії" at bounding box center [442, 76] width 6 height 5
click at [410, 116] on li "Знижка" at bounding box center [430, 121] width 97 height 10
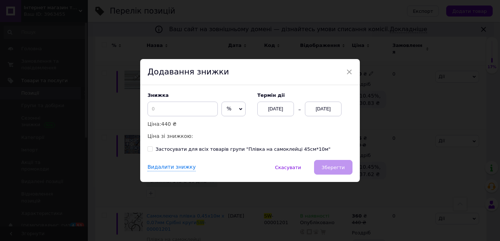
click at [232, 108] on span "%" at bounding box center [233, 108] width 24 height 15
click at [230, 122] on li "₴" at bounding box center [233, 124] width 23 height 10
click at [193, 113] on input at bounding box center [183, 108] width 70 height 15
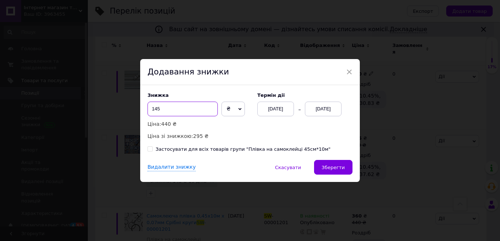
type input "145"
click at [325, 111] on div "[DATE]" at bounding box center [323, 108] width 37 height 15
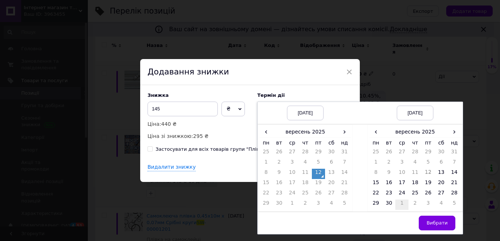
click at [401, 203] on td "1" at bounding box center [401, 204] width 13 height 10
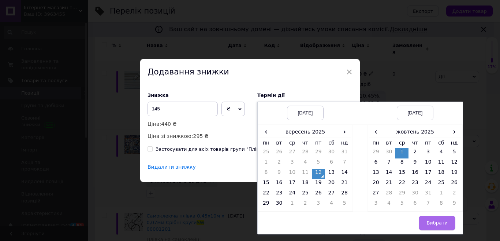
click at [434, 223] on span "Вибрати" at bounding box center [437, 222] width 21 height 5
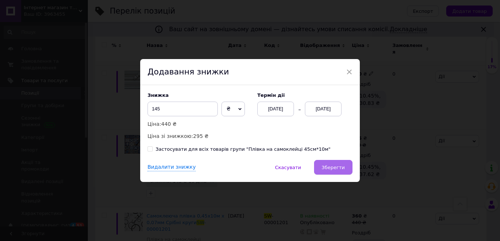
click at [340, 165] on span "Зберегти" at bounding box center [333, 166] width 23 height 5
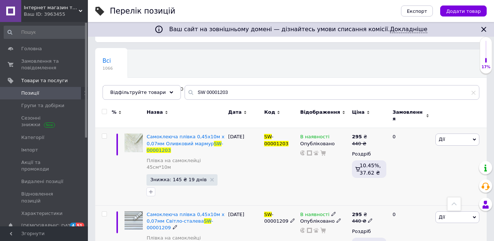
scroll to position [37, 0]
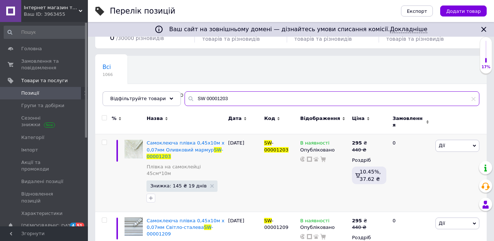
click at [257, 100] on input "SW 00001203" at bounding box center [332, 98] width 295 height 15
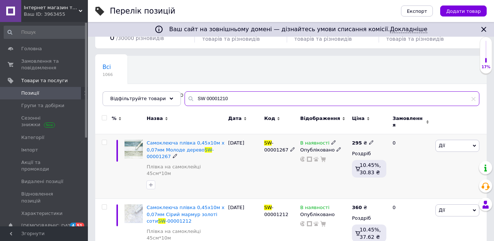
type input "SW 00001210"
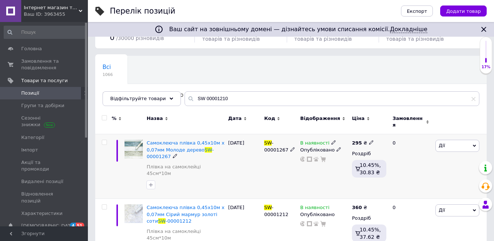
click at [369, 140] on icon at bounding box center [371, 142] width 4 height 4
type input "2"
type input "440"
click at [319, 164] on div "В наявності Опубліковано" at bounding box center [324, 166] width 52 height 64
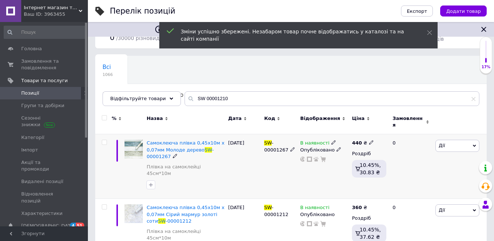
scroll to position [74, 0]
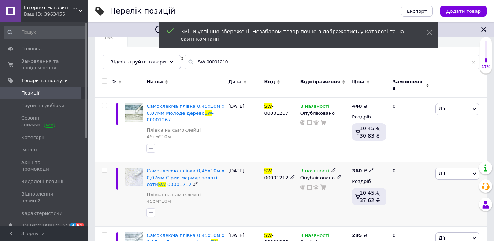
click at [370, 168] on icon at bounding box center [371, 170] width 4 height 4
type input "3"
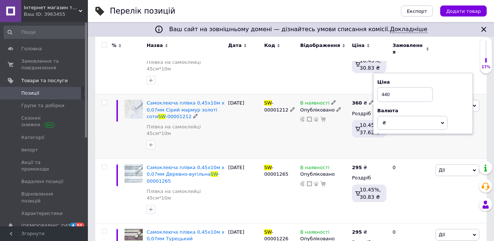
scroll to position [147, 0]
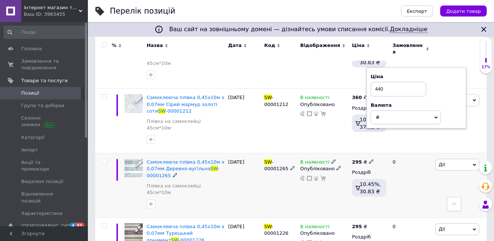
type input "440"
click at [369, 159] on use at bounding box center [371, 161] width 4 height 4
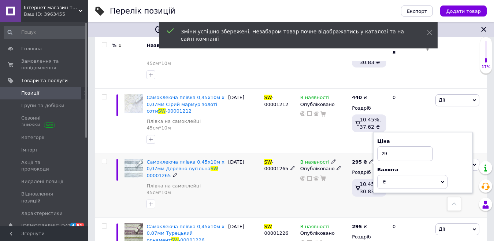
type input "2"
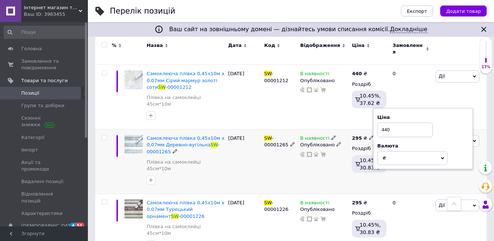
scroll to position [183, 0]
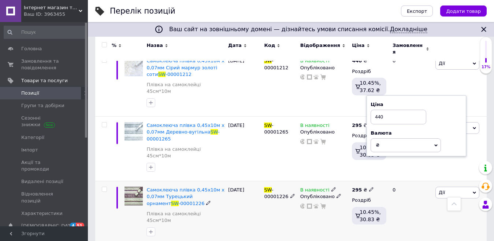
type input "440"
click at [369, 187] on icon at bounding box center [371, 189] width 4 height 4
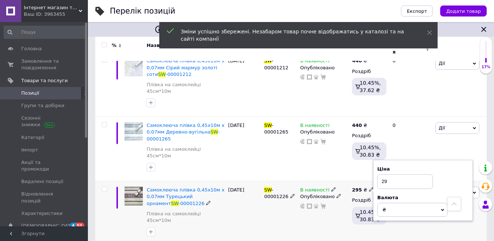
type input "2"
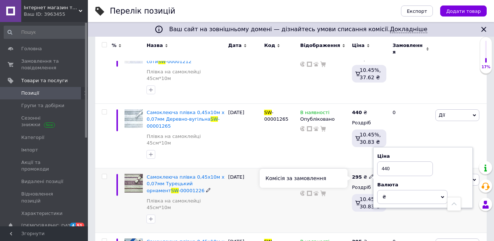
scroll to position [257, 0]
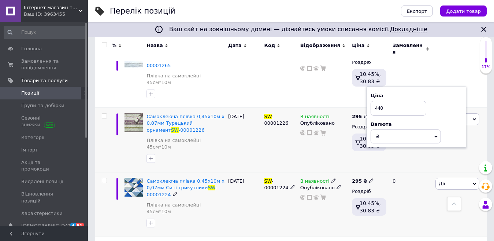
type input "440"
click at [365, 178] on div "295 ₴" at bounding box center [363, 181] width 22 height 7
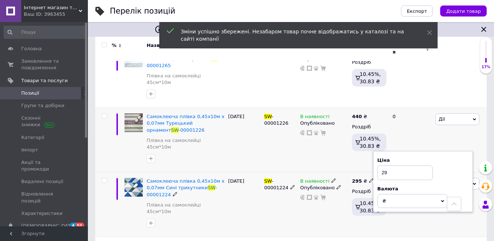
type input "2"
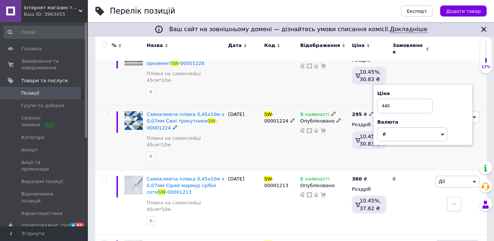
scroll to position [366, 0]
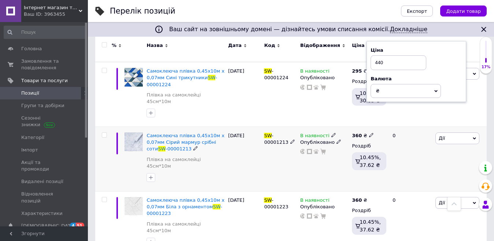
type input "440"
click at [369, 133] on icon at bounding box center [371, 135] width 4 height 4
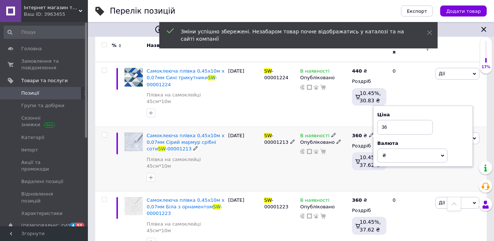
type input "3"
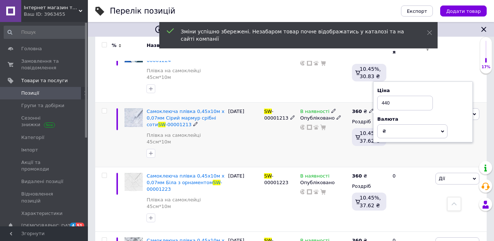
scroll to position [440, 0]
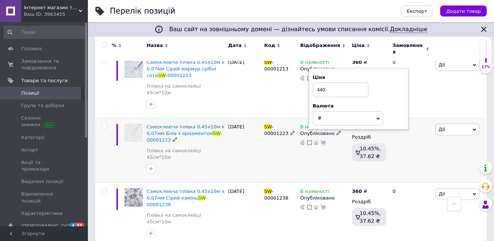
type input "440"
click at [303, 118] on div "В наявності Опубліковано" at bounding box center [324, 150] width 52 height 64
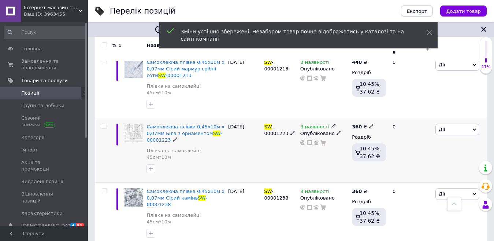
click at [365, 123] on div "360 ₴" at bounding box center [363, 126] width 22 height 7
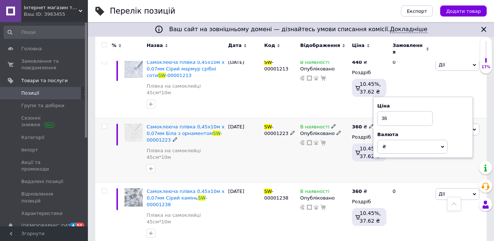
type input "3"
type input "440"
click at [336, 119] on div "В наявності Опубліковано" at bounding box center [324, 150] width 52 height 64
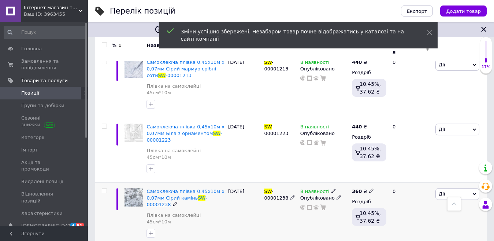
click at [369, 188] on icon at bounding box center [371, 190] width 4 height 4
type input "3"
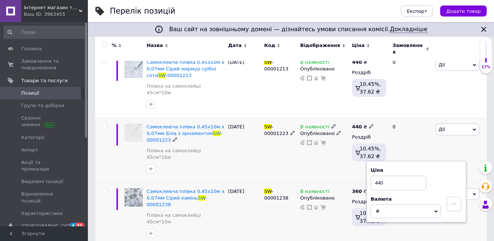
type input "440"
click at [323, 120] on div "В наявності Опубліковано" at bounding box center [324, 150] width 52 height 64
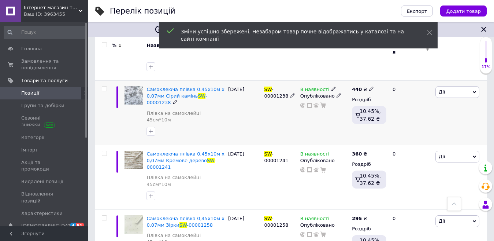
scroll to position [550, 0]
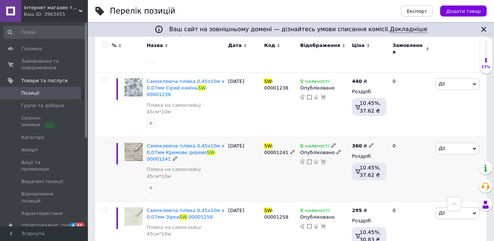
click at [369, 143] on icon at bounding box center [371, 145] width 4 height 4
type input "3"
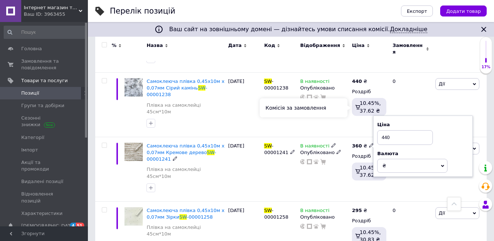
type input "440"
click at [336, 112] on div "Комісія за замовлення" at bounding box center [304, 107] width 88 height 19
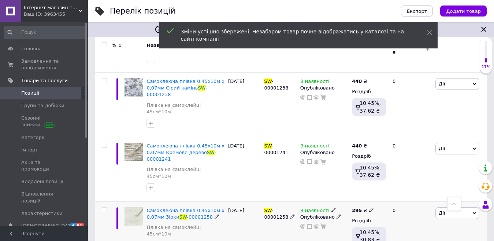
click at [369, 207] on icon at bounding box center [371, 209] width 4 height 4
type input "2"
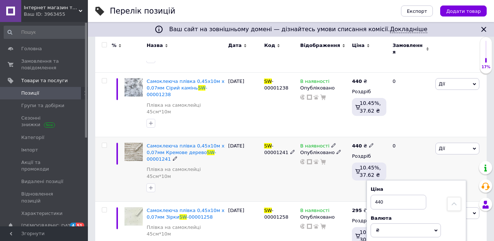
type input "440"
click at [320, 137] on div "В наявності Опубліковано" at bounding box center [324, 169] width 52 height 64
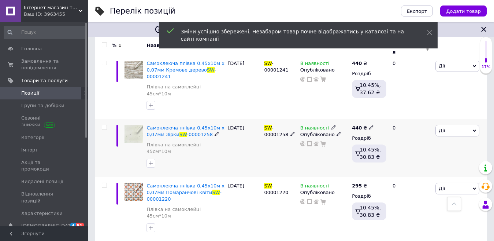
scroll to position [659, 0]
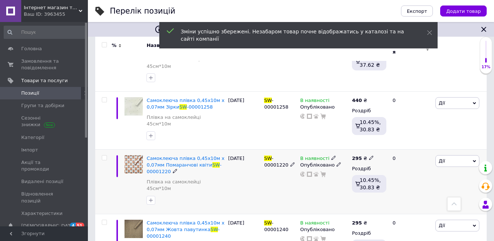
click at [369, 155] on icon at bounding box center [371, 157] width 4 height 4
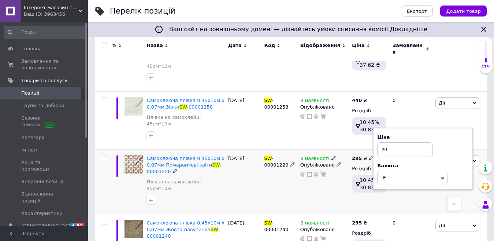
type input "2"
type input "440"
click at [339, 149] on div "В наявності Опубліковано" at bounding box center [324, 181] width 52 height 64
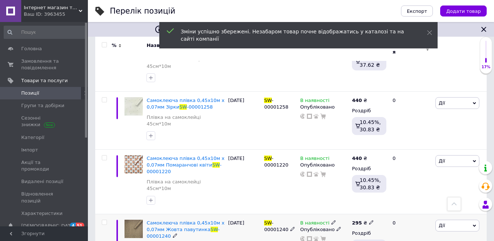
click at [369, 220] on icon at bounding box center [371, 222] width 4 height 4
type input "2"
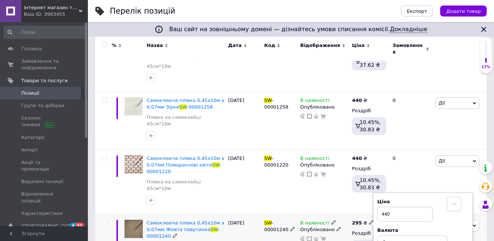
type input "440"
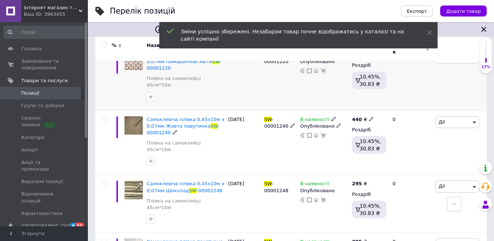
scroll to position [769, 0]
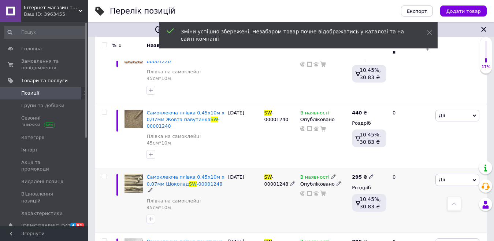
click at [370, 174] on span at bounding box center [371, 176] width 5 height 5
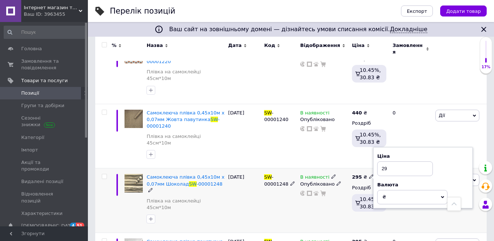
type input "2"
type input "440"
click at [317, 168] on div "В наявності Опубліковано" at bounding box center [324, 200] width 52 height 64
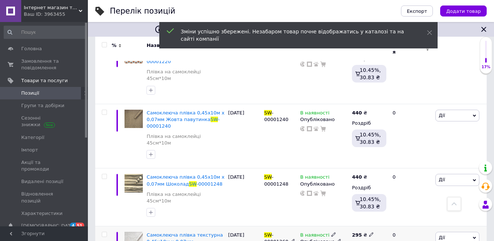
click at [370, 232] on icon at bounding box center [371, 234] width 4 height 4
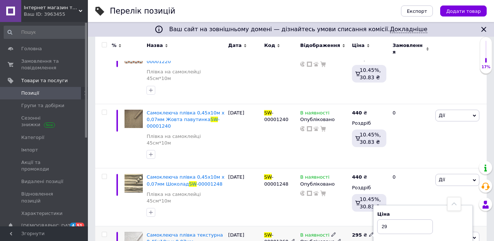
type input "2"
type input "440"
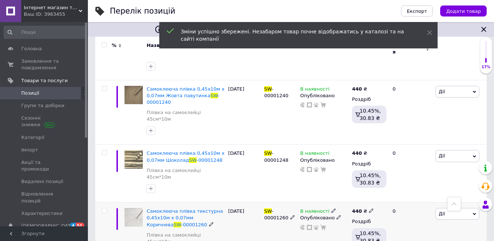
scroll to position [842, 0]
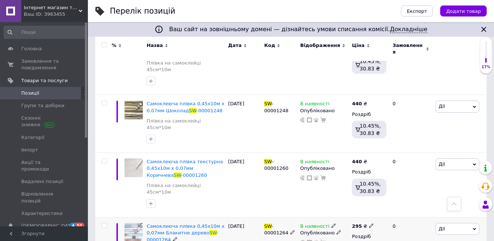
click at [370, 223] on icon at bounding box center [371, 225] width 4 height 4
type input "2"
type input "440"
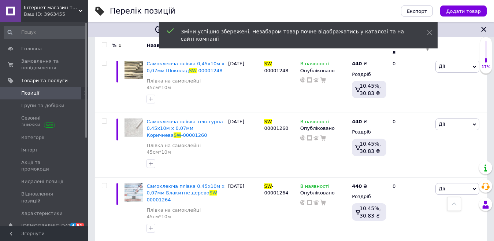
scroll to position [916, 0]
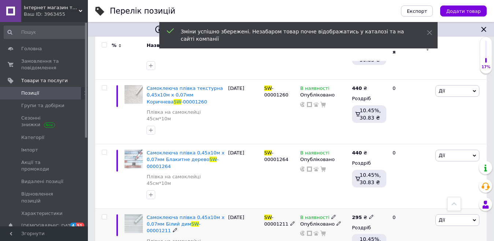
click at [370, 214] on icon at bounding box center [371, 216] width 4 height 4
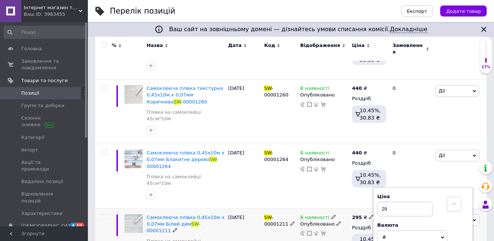
type input "2"
type input "440"
click at [342, 208] on div "В наявності Опубліковано" at bounding box center [324, 240] width 52 height 64
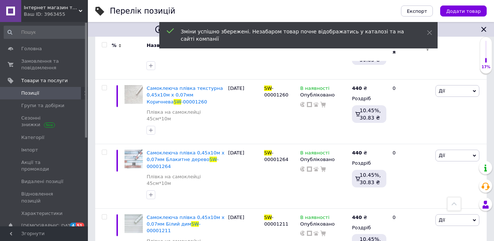
type input "2"
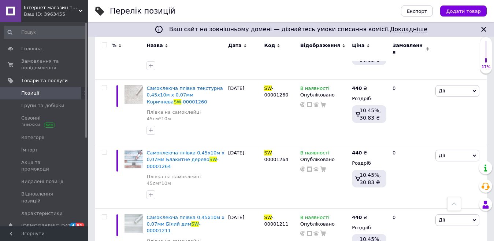
type input "440"
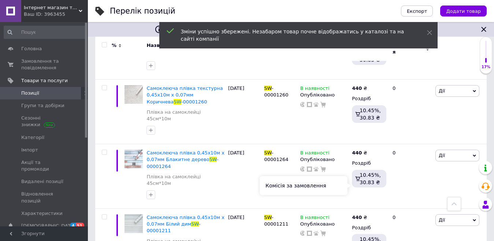
click at [338, 191] on div "Комісія за замовлення" at bounding box center [304, 185] width 88 height 19
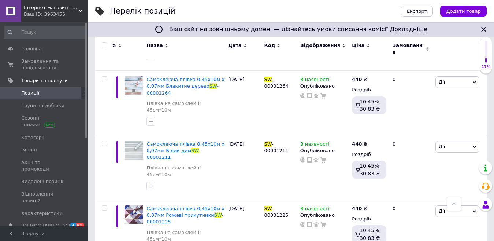
type input "2"
type input "440"
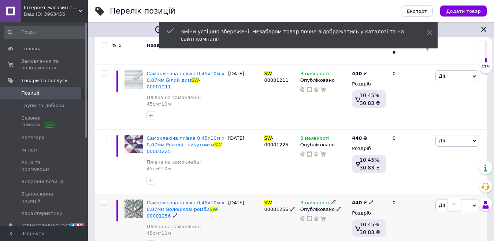
scroll to position [1062, 0]
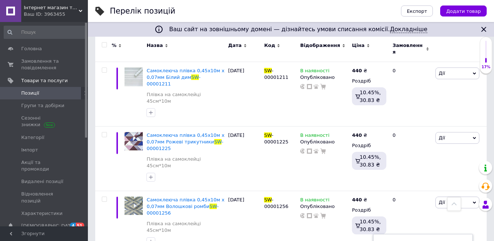
type input "2"
type input "440"
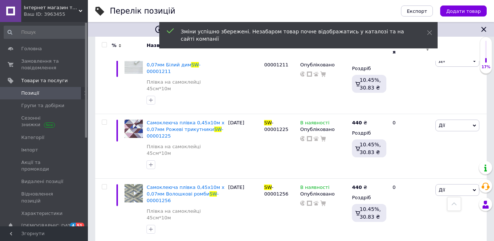
scroll to position [1081, 0]
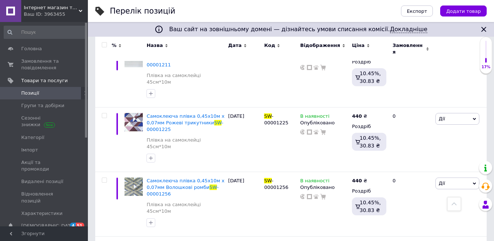
type input "2"
type input "440"
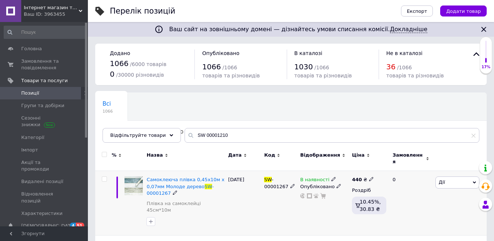
scroll to position [0, 0]
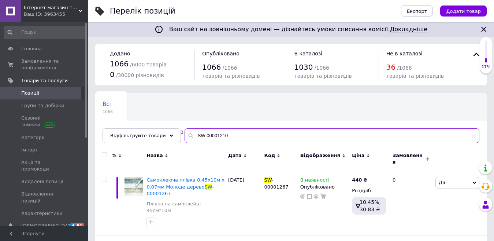
click at [236, 129] on input "SW 00001210" at bounding box center [332, 135] width 295 height 15
type input "SW 00001210"
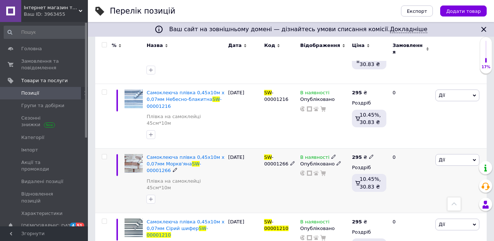
scroll to position [73, 0]
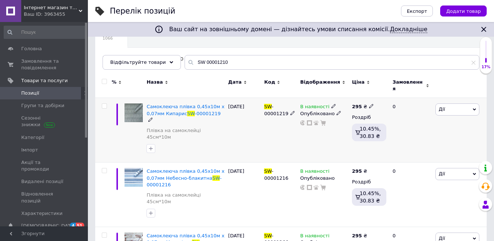
click at [369, 104] on icon at bounding box center [371, 106] width 4 height 4
type input "2"
type input "440"
click at [332, 131] on div "В наявності Опубліковано" at bounding box center [324, 130] width 52 height 64
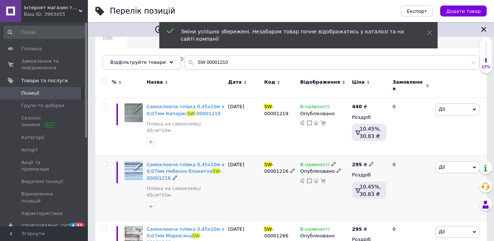
click at [370, 161] on icon at bounding box center [371, 163] width 4 height 4
type input "2"
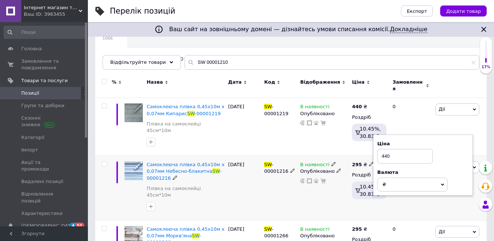
type input "440"
click at [314, 185] on div "В наявності Опубліковано" at bounding box center [324, 188] width 52 height 64
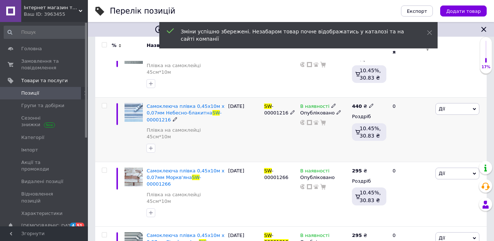
scroll to position [146, 0]
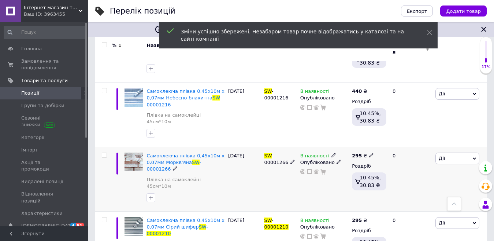
click at [369, 152] on span at bounding box center [371, 154] width 4 height 5
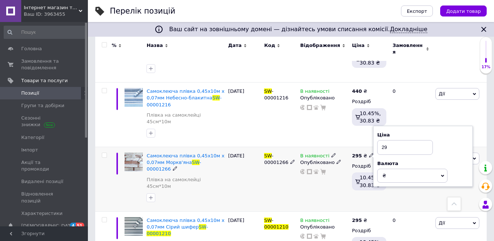
type input "2"
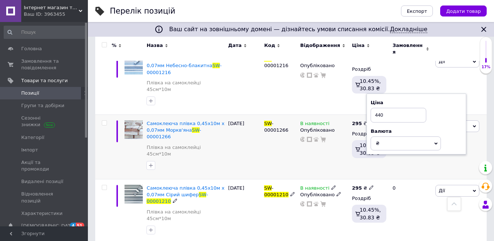
scroll to position [183, 0]
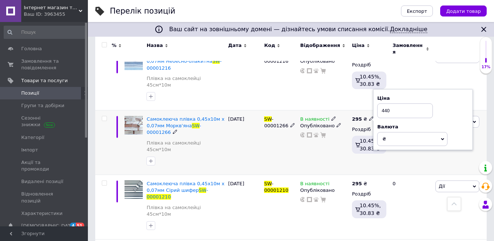
type input "440"
click at [328, 133] on div "В наявності Опубліковано" at bounding box center [324, 142] width 52 height 64
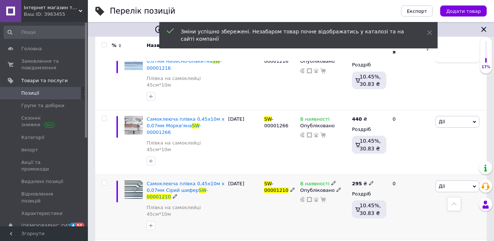
click at [369, 180] on icon at bounding box center [371, 182] width 4 height 4
type input "2"
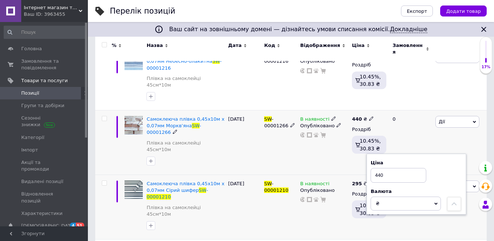
type input "440"
click at [319, 124] on div "В наявності Опубліковано" at bounding box center [324, 142] width 52 height 64
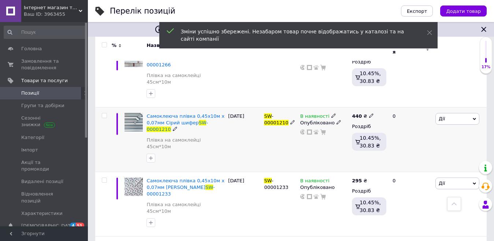
scroll to position [256, 0]
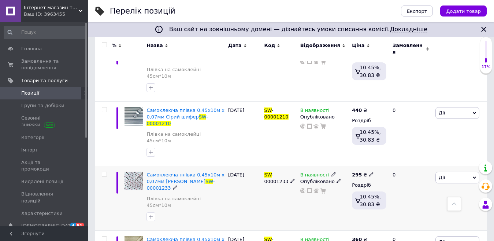
click at [369, 171] on span at bounding box center [371, 173] width 4 height 5
type input "2"
type input "440"
click at [327, 173] on div "В наявності Опубліковано" at bounding box center [324, 197] width 52 height 64
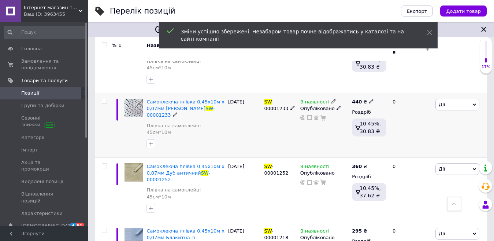
scroll to position [329, 0]
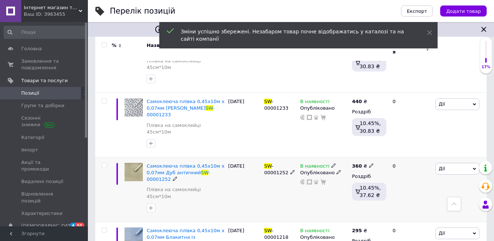
click at [369, 163] on icon at bounding box center [371, 165] width 4 height 4
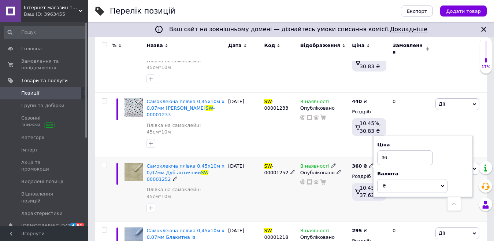
type input "3"
type input "440"
click at [340, 146] on div "Комісія за замовлення" at bounding box center [304, 142] width 88 height 19
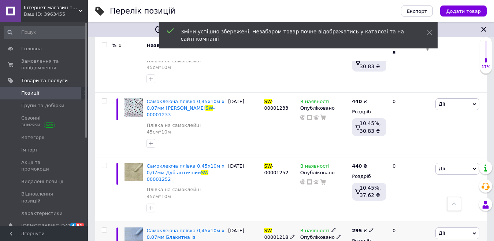
click at [369, 228] on use at bounding box center [371, 230] width 4 height 4
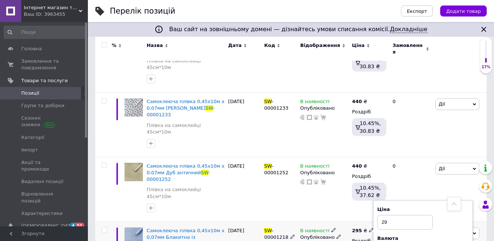
type input "2"
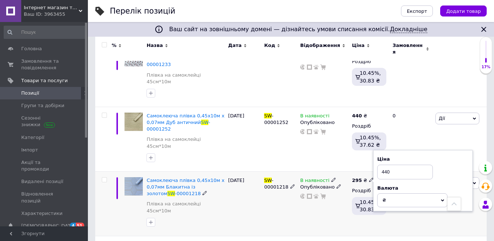
scroll to position [366, 0]
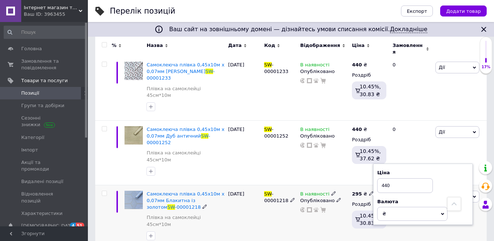
type input "440"
click at [328, 185] on div "В наявності Опубліковано" at bounding box center [324, 217] width 52 height 64
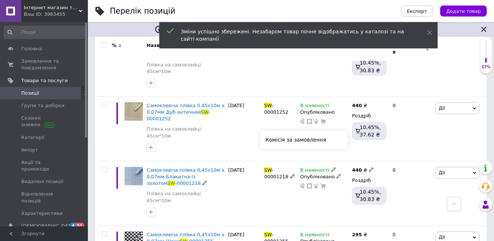
scroll to position [403, 0]
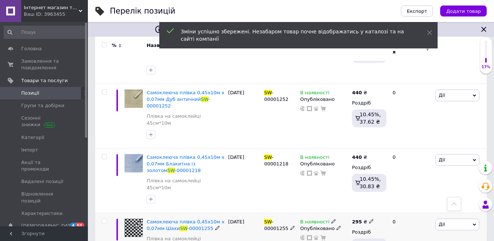
click at [369, 218] on span at bounding box center [371, 220] width 4 height 5
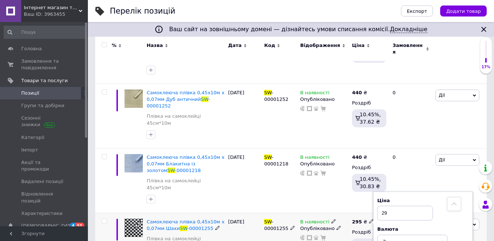
type input "2"
click at [369, 219] on icon at bounding box center [371, 221] width 4 height 4
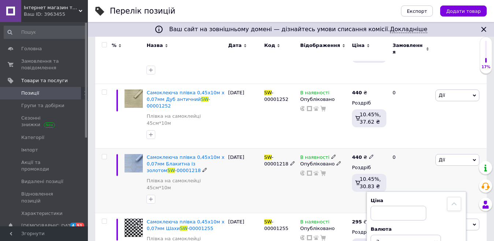
click at [303, 148] on div "В наявності Опубліковано" at bounding box center [324, 180] width 52 height 64
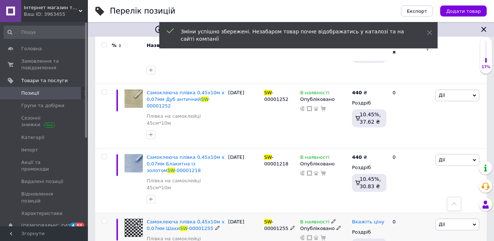
click at [376, 219] on span "Вкажіть ціну" at bounding box center [368, 222] width 32 height 6
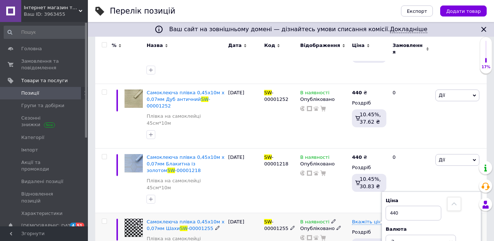
type input "440"
click at [331, 212] on div "В наявності Опубліковано" at bounding box center [324, 241] width 52 height 58
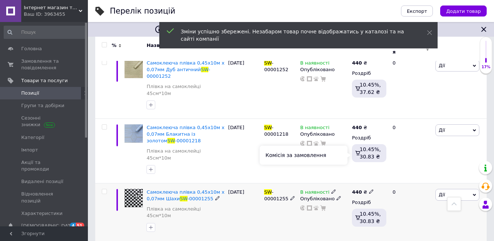
scroll to position [513, 0]
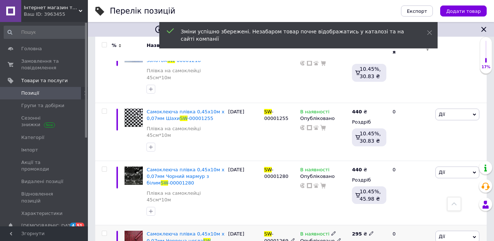
click at [369, 231] on icon at bounding box center [371, 233] width 4 height 4
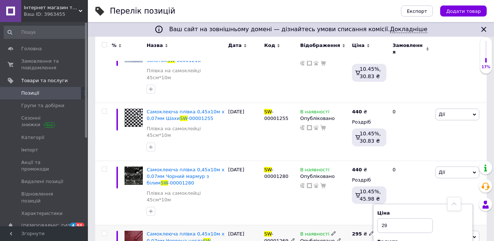
type input "2"
type input "440"
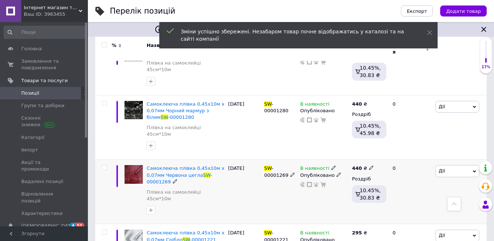
scroll to position [586, 0]
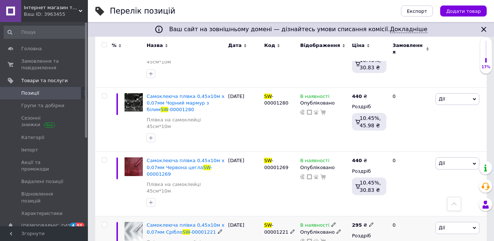
click at [369, 222] on icon at bounding box center [371, 224] width 4 height 4
type input "2"
type input "440"
click at [335, 216] on div "В наявності Опубліковано" at bounding box center [324, 245] width 52 height 58
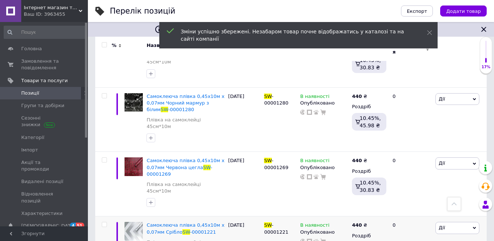
scroll to position [622, 0]
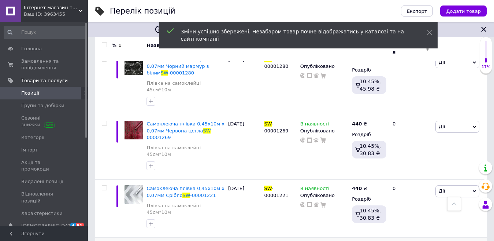
click at [369, 240] on icon at bounding box center [371, 245] width 4 height 4
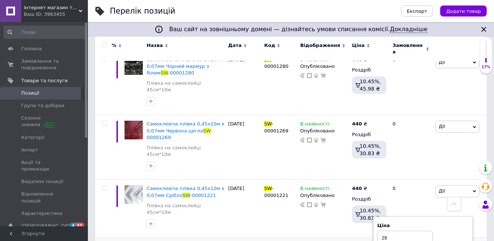
type input "2"
type input "440"
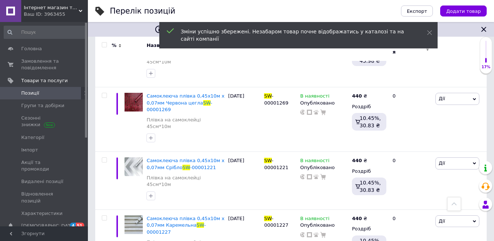
scroll to position [659, 0]
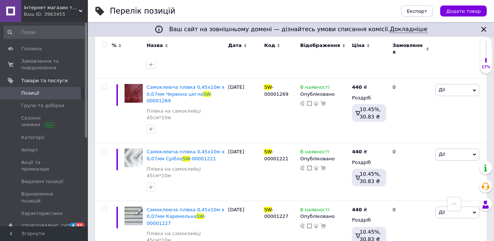
type input "2"
type input "440"
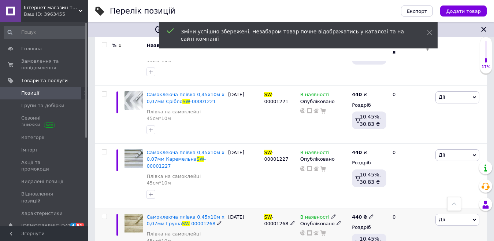
scroll to position [732, 0]
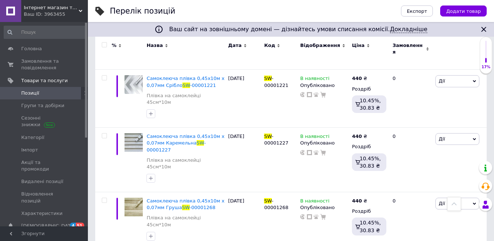
type input "2"
type input "440"
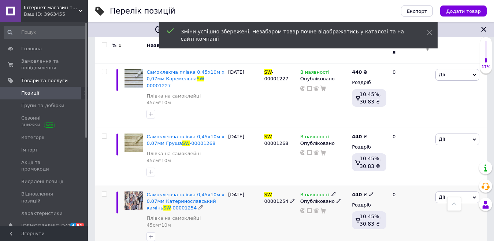
scroll to position [805, 0]
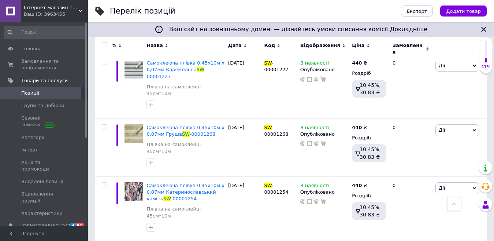
type input "2"
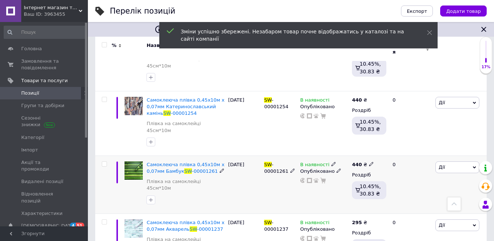
scroll to position [915, 0]
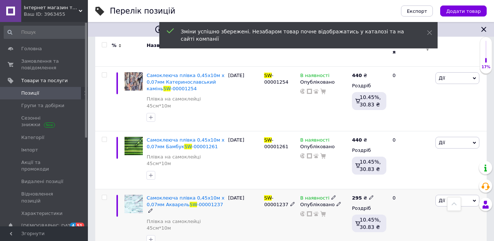
click at [369, 195] on use at bounding box center [371, 197] width 4 height 4
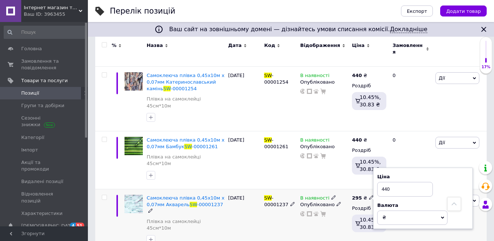
click at [328, 189] on div "В наявності Опубліковано" at bounding box center [324, 221] width 52 height 64
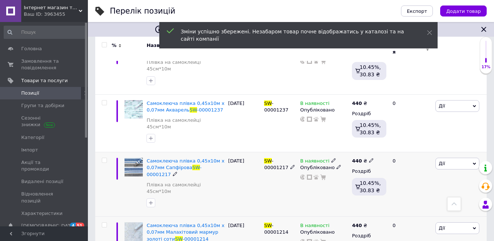
scroll to position [1025, 0]
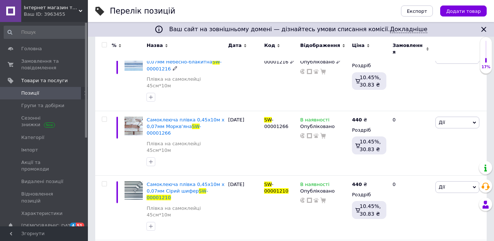
scroll to position [183, 0]
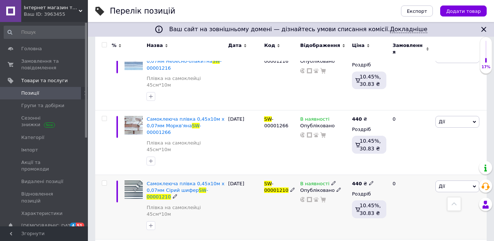
click at [440, 180] on span "Дії" at bounding box center [457, 186] width 44 height 12
click at [410, 226] on li "Знижка" at bounding box center [430, 231] width 97 height 10
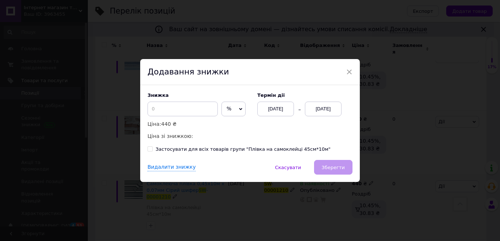
click at [232, 107] on span "%" at bounding box center [233, 108] width 24 height 15
click at [229, 124] on li "₴" at bounding box center [233, 124] width 23 height 10
click at [192, 114] on input at bounding box center [183, 108] width 70 height 15
click at [314, 101] on div "Термін дії [DATE] [DATE]" at bounding box center [301, 104] width 103 height 24
click at [315, 110] on div "[DATE]" at bounding box center [323, 108] width 37 height 15
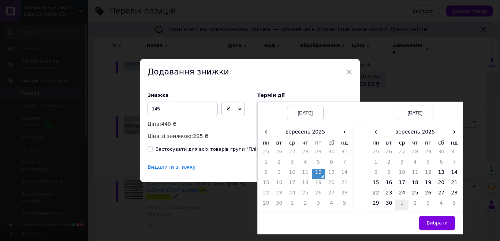
click at [403, 205] on td "1" at bounding box center [401, 204] width 13 height 10
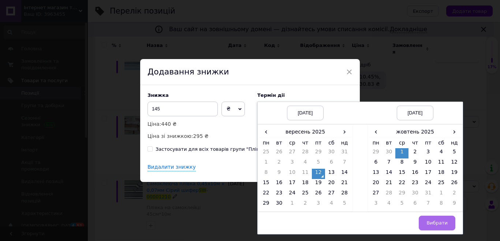
click at [430, 219] on button "Вибрати" at bounding box center [437, 222] width 37 height 15
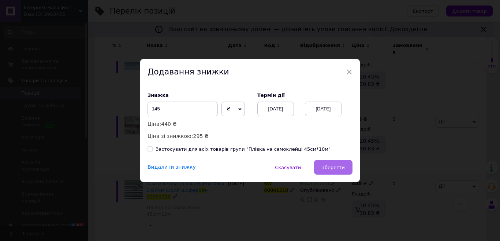
click at [338, 166] on span "Зберегти" at bounding box center [333, 166] width 23 height 5
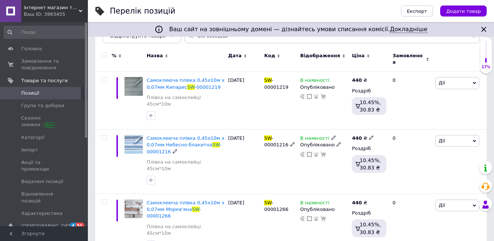
scroll to position [0, 0]
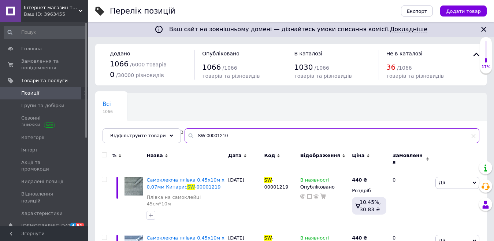
click at [232, 134] on input "SW 00001210" at bounding box center [332, 135] width 295 height 15
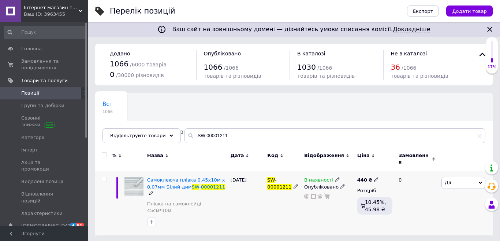
click at [454, 179] on span "Дії" at bounding box center [464, 182] width 44 height 12
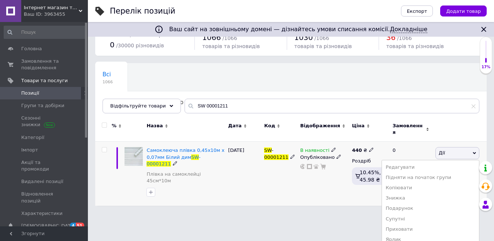
scroll to position [62, 0]
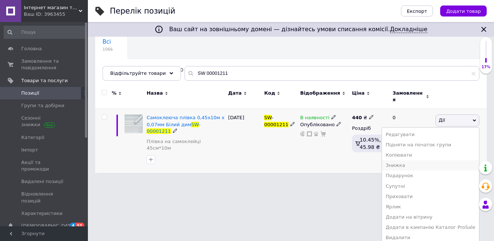
click at [413, 160] on li "Знижка" at bounding box center [430, 165] width 97 height 10
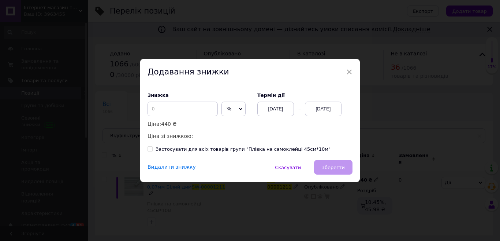
click at [232, 110] on span "%" at bounding box center [233, 108] width 24 height 15
click at [232, 121] on li "₴" at bounding box center [233, 124] width 23 height 10
click at [203, 113] on input at bounding box center [183, 108] width 70 height 15
click at [306, 107] on div "[DATE]" at bounding box center [323, 108] width 37 height 15
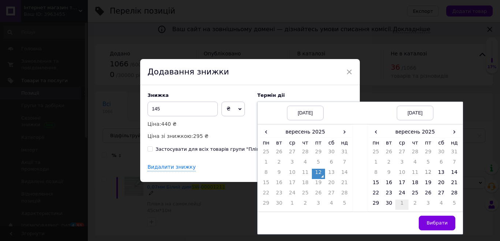
click at [401, 200] on td "1" at bounding box center [401, 204] width 13 height 10
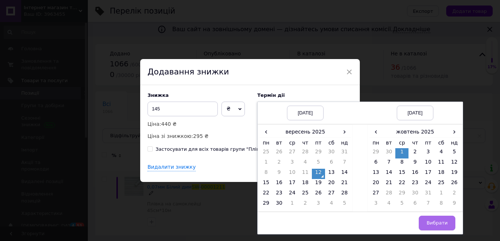
click at [425, 222] on button "Вибрати" at bounding box center [437, 222] width 37 height 15
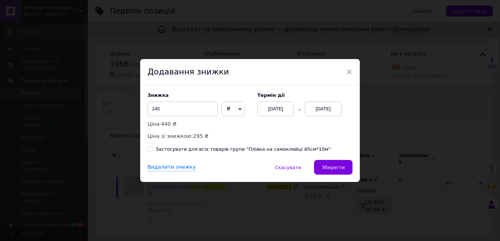
click at [337, 167] on span "Зберегти" at bounding box center [333, 166] width 23 height 5
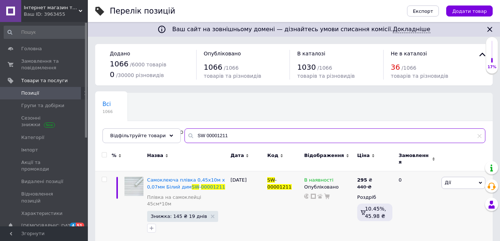
click at [228, 132] on input "SW 00001211" at bounding box center [335, 135] width 301 height 15
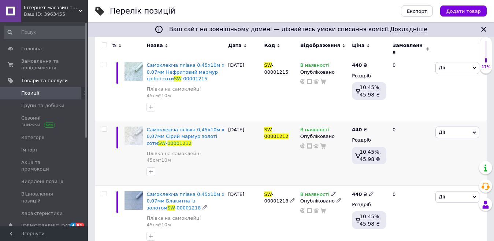
scroll to position [183, 0]
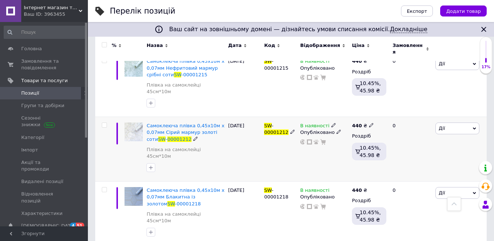
click at [444, 125] on span "Дії" at bounding box center [442, 127] width 6 height 5
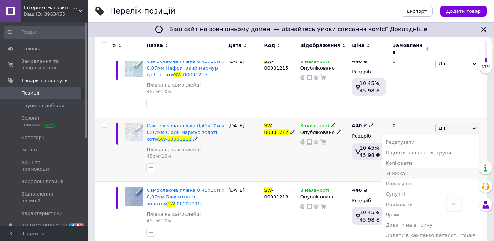
click at [415, 168] on li "Знижка" at bounding box center [430, 173] width 97 height 10
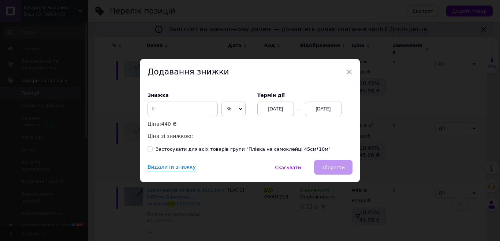
click at [230, 105] on span "%" at bounding box center [233, 108] width 24 height 15
click at [241, 123] on li "₴" at bounding box center [233, 124] width 23 height 10
click at [205, 106] on input at bounding box center [183, 108] width 70 height 15
drag, startPoint x: 329, startPoint y: 110, endPoint x: 339, endPoint y: 106, distance: 11.0
click at [339, 106] on div "[DATE]" at bounding box center [323, 108] width 37 height 15
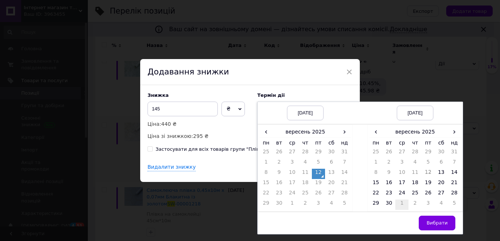
click at [401, 201] on td "1" at bounding box center [401, 204] width 13 height 10
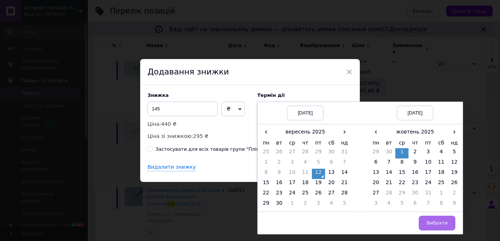
click at [431, 222] on span "Вибрати" at bounding box center [437, 222] width 21 height 5
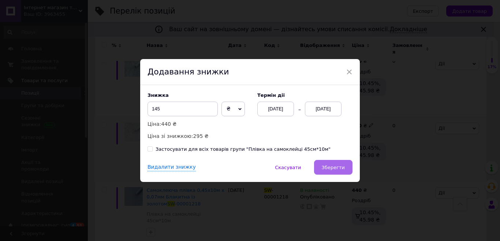
click at [335, 164] on button "Зберегти" at bounding box center [333, 167] width 38 height 15
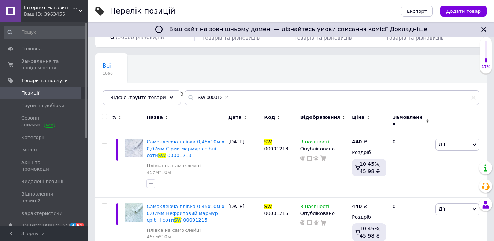
scroll to position [37, 0]
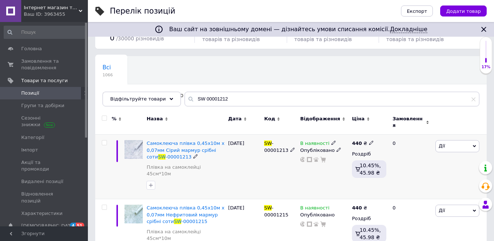
click at [439, 140] on span "Дії" at bounding box center [457, 146] width 44 height 12
click at [405, 187] on li "Знижка" at bounding box center [430, 191] width 97 height 10
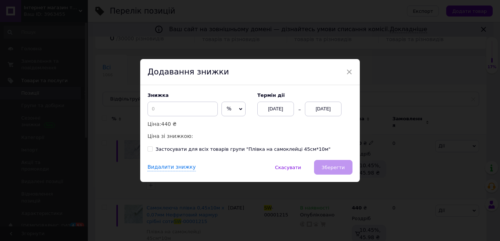
click at [232, 108] on span "%" at bounding box center [233, 108] width 24 height 15
click at [236, 129] on li "₴" at bounding box center [233, 124] width 23 height 10
click at [201, 115] on input at bounding box center [183, 108] width 70 height 15
click at [309, 105] on div "[DATE]" at bounding box center [323, 108] width 37 height 15
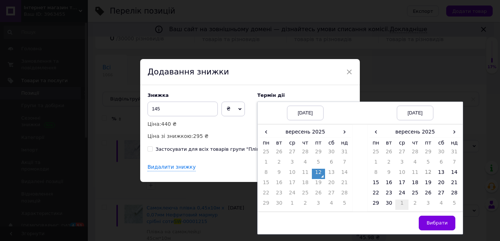
click at [397, 202] on td "1" at bounding box center [401, 204] width 13 height 10
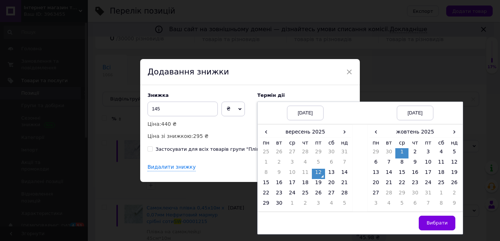
click at [429, 214] on td "Вибрати" at bounding box center [415, 222] width 95 height 22
click at [443, 223] on span "Вибрати" at bounding box center [437, 222] width 21 height 5
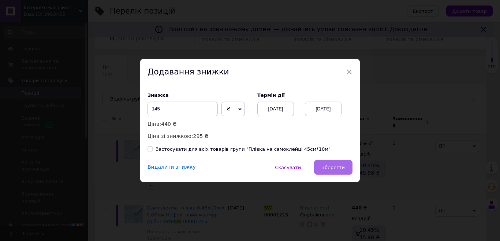
click at [340, 167] on span "Зберегти" at bounding box center [333, 166] width 23 height 5
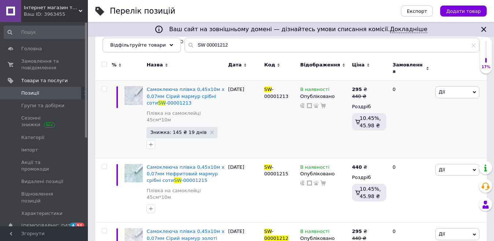
scroll to position [110, 0]
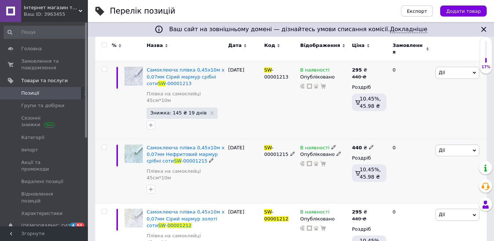
click at [443, 147] on span "Дії" at bounding box center [442, 149] width 6 height 5
click at [401, 190] on li "Знижка" at bounding box center [430, 195] width 97 height 10
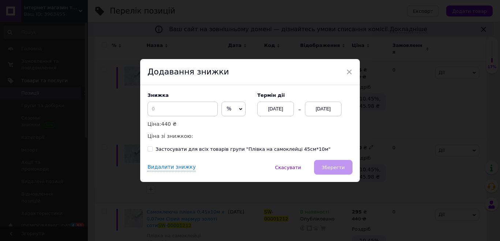
click at [230, 108] on span "%" at bounding box center [233, 108] width 24 height 15
click at [234, 126] on li "₴" at bounding box center [233, 124] width 23 height 10
click at [191, 116] on input at bounding box center [183, 108] width 70 height 15
click at [336, 105] on div "[DATE]" at bounding box center [323, 108] width 37 height 15
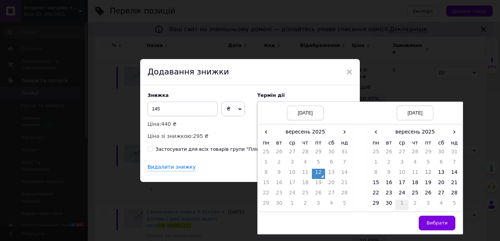
click at [401, 205] on td "1" at bounding box center [401, 204] width 13 height 10
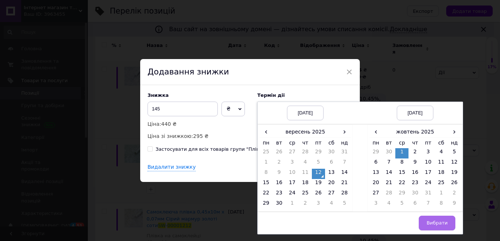
click at [436, 226] on button "Вибрати" at bounding box center [437, 222] width 37 height 15
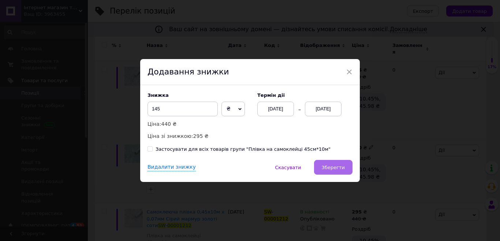
click at [328, 161] on button "Зберегти" at bounding box center [333, 167] width 38 height 15
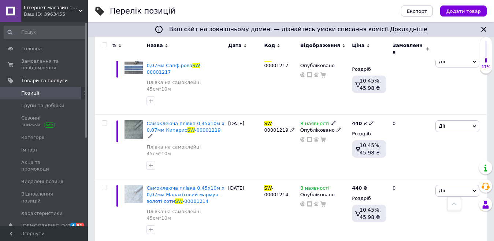
scroll to position [513, 0]
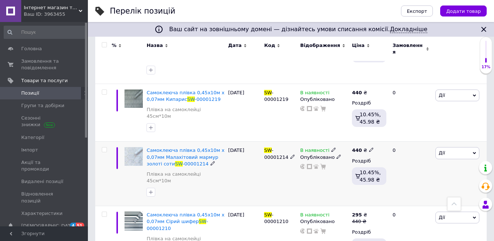
click at [444, 147] on span "Дії" at bounding box center [457, 153] width 44 height 12
click at [413, 193] on li "Знижка" at bounding box center [430, 198] width 97 height 10
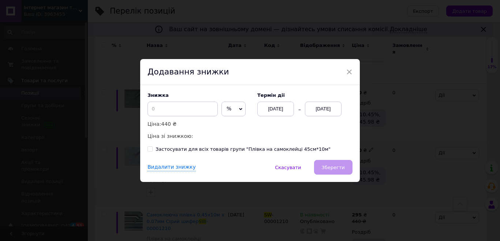
click at [229, 111] on span "%" at bounding box center [229, 108] width 5 height 6
click at [228, 123] on li "₴" at bounding box center [233, 124] width 23 height 10
click at [188, 112] on input at bounding box center [183, 108] width 70 height 15
click at [325, 109] on div "[DATE]" at bounding box center [323, 108] width 37 height 15
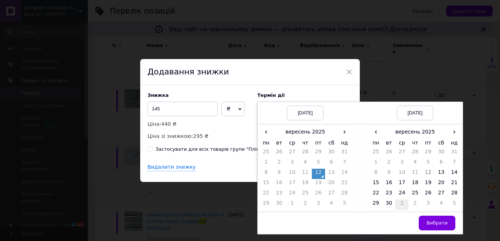
click at [401, 205] on td "1" at bounding box center [401, 204] width 13 height 10
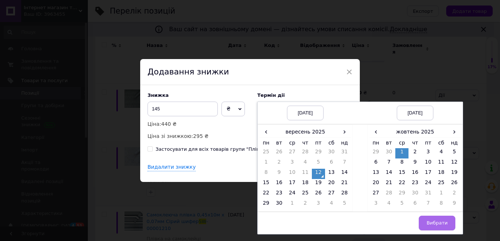
click at [440, 224] on span "Вибрати" at bounding box center [437, 222] width 21 height 5
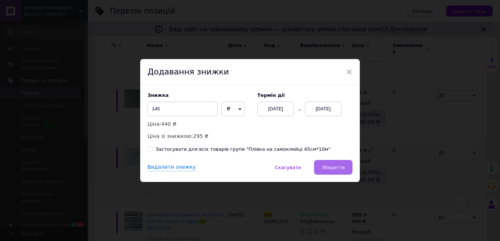
click at [335, 168] on span "Зберегти" at bounding box center [333, 166] width 23 height 5
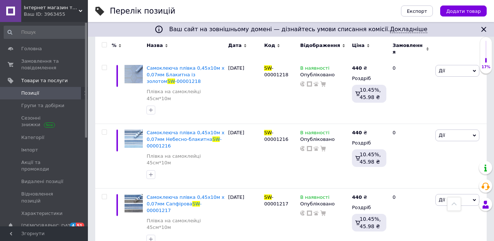
scroll to position [343, 0]
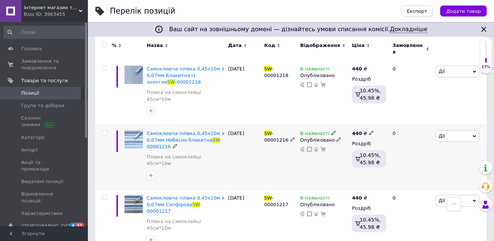
click at [438, 130] on span "Дії" at bounding box center [457, 136] width 44 height 12
click at [409, 175] on li "Знижка" at bounding box center [430, 180] width 97 height 10
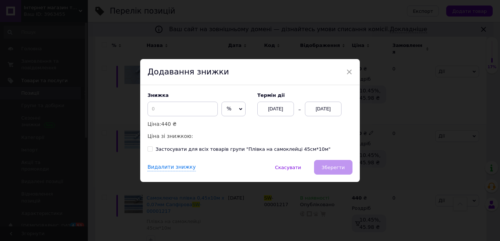
click at [233, 110] on span "%" at bounding box center [233, 108] width 24 height 15
click at [226, 120] on li "₴" at bounding box center [233, 124] width 23 height 10
click at [181, 105] on input at bounding box center [183, 108] width 70 height 15
click at [311, 111] on div "[DATE]" at bounding box center [323, 108] width 37 height 15
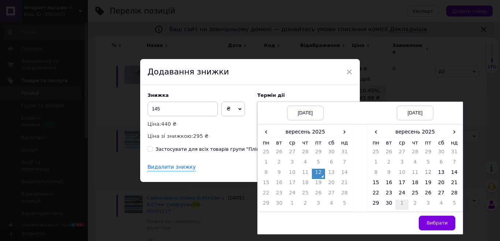
click at [399, 206] on td "1" at bounding box center [401, 204] width 13 height 10
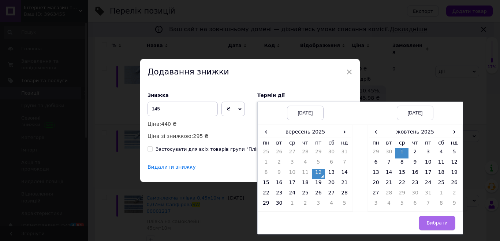
click at [427, 221] on button "Вибрати" at bounding box center [437, 222] width 37 height 15
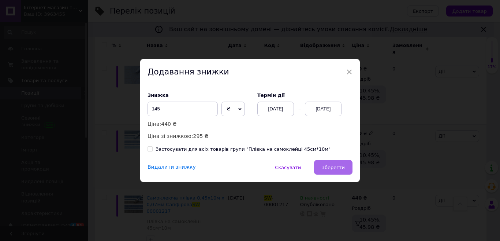
click at [334, 172] on button "Зберегти" at bounding box center [333, 167] width 38 height 15
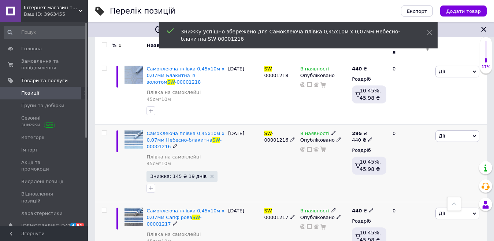
click at [442, 210] on span "Дії" at bounding box center [442, 212] width 6 height 5
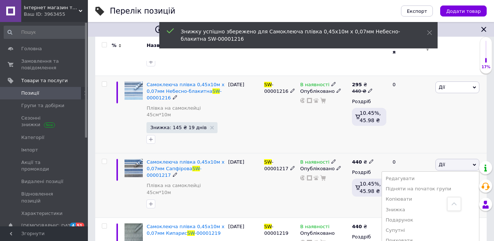
scroll to position [416, 0]
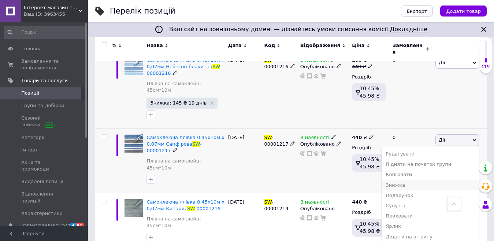
click at [410, 180] on li "Знижка" at bounding box center [430, 185] width 97 height 10
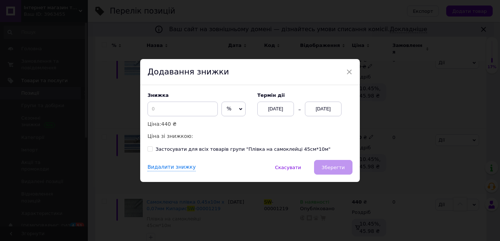
click at [230, 105] on span "%" at bounding box center [229, 108] width 5 height 6
click at [230, 122] on li "₴" at bounding box center [233, 124] width 23 height 10
click at [191, 112] on input at bounding box center [183, 108] width 70 height 15
click at [325, 107] on div "[DATE]" at bounding box center [323, 108] width 37 height 15
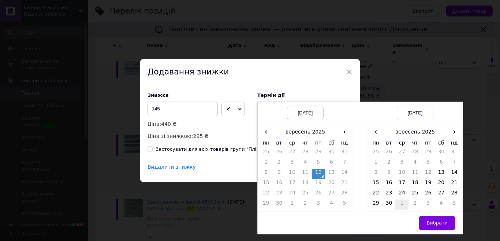
click at [401, 203] on td "1" at bounding box center [401, 204] width 13 height 10
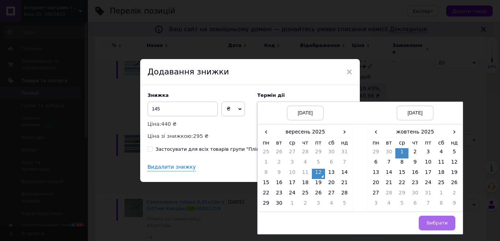
click at [435, 221] on span "Вибрати" at bounding box center [437, 222] width 21 height 5
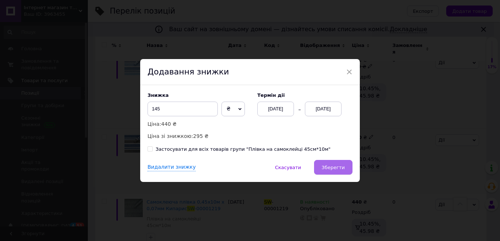
click at [329, 170] on span "Зберегти" at bounding box center [333, 166] width 23 height 5
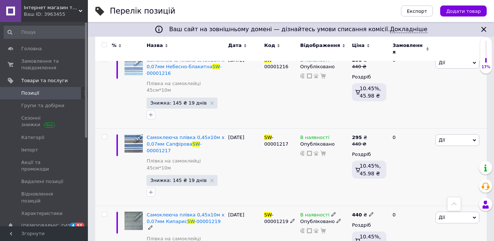
click at [448, 211] on span "Дії" at bounding box center [457, 217] width 44 height 12
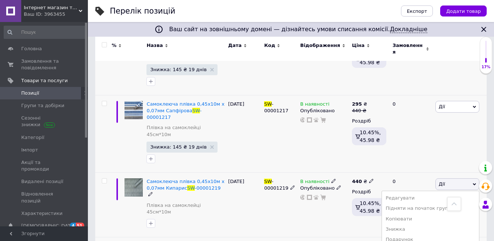
scroll to position [489, 0]
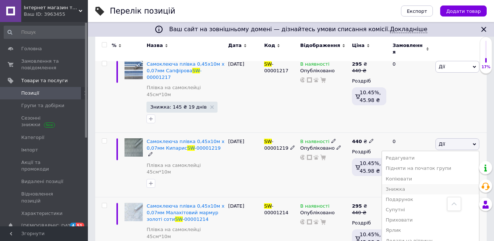
click at [410, 184] on li "Знижка" at bounding box center [430, 189] width 97 height 10
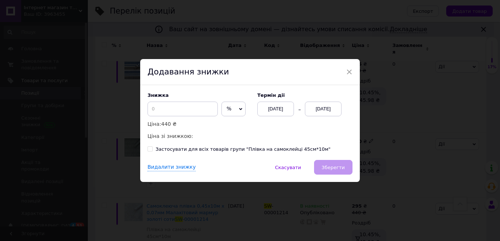
click at [226, 115] on span "%" at bounding box center [233, 108] width 24 height 15
click at [229, 126] on li "₴" at bounding box center [233, 124] width 23 height 10
drag, startPoint x: 225, startPoint y: 123, endPoint x: 178, endPoint y: 96, distance: 54.1
click at [224, 123] on p "Ціна: 440 ₴" at bounding box center [199, 124] width 103 height 8
click at [179, 111] on input at bounding box center [183, 108] width 70 height 15
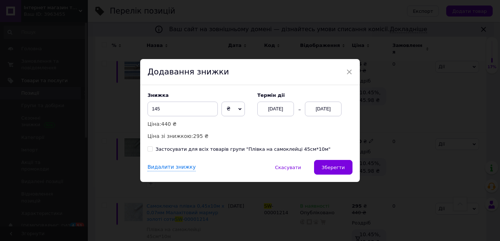
click at [329, 109] on div "[DATE]" at bounding box center [323, 108] width 37 height 15
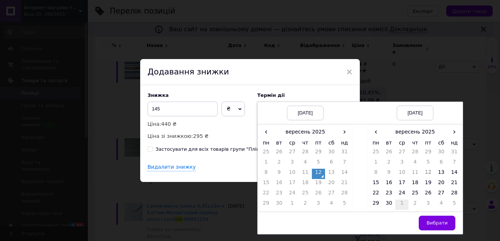
click at [402, 201] on td "1" at bounding box center [401, 204] width 13 height 10
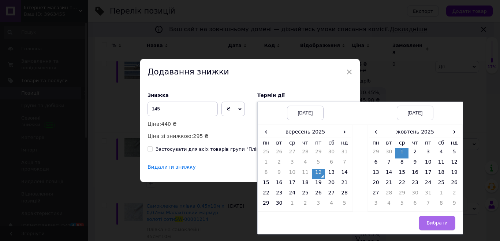
click at [425, 217] on button "Вибрати" at bounding box center [437, 222] width 37 height 15
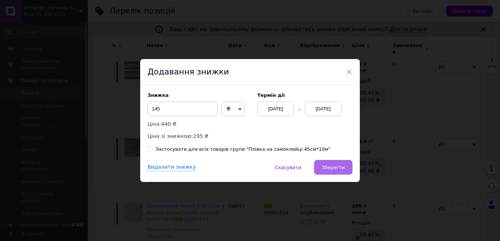
click at [332, 171] on button "Зберегти" at bounding box center [333, 167] width 38 height 15
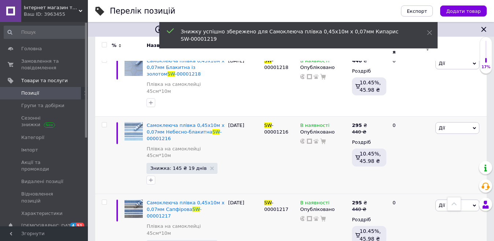
scroll to position [306, 0]
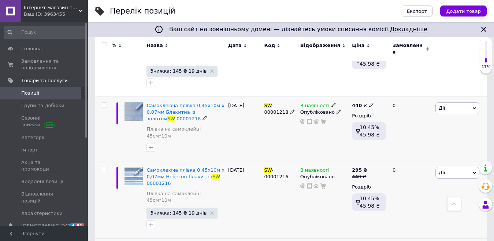
click at [442, 105] on span "Дії" at bounding box center [442, 107] width 6 height 5
click at [413, 148] on li "Знижка" at bounding box center [430, 153] width 97 height 10
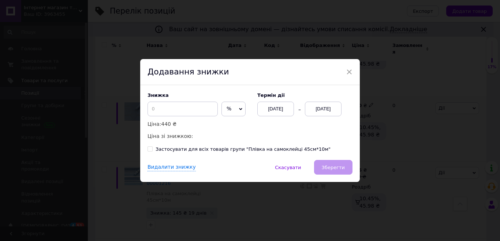
click at [232, 108] on span "%" at bounding box center [233, 108] width 24 height 15
click at [230, 124] on li "₴" at bounding box center [233, 124] width 23 height 10
click at [195, 113] on input at bounding box center [183, 108] width 70 height 15
click at [328, 111] on div "[DATE]" at bounding box center [323, 108] width 37 height 15
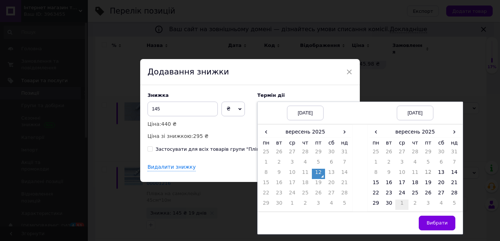
click at [397, 204] on td "1" at bounding box center [401, 204] width 13 height 10
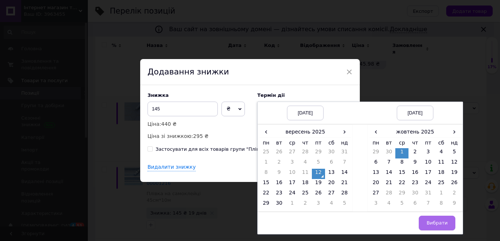
click at [428, 217] on button "Вибрати" at bounding box center [437, 222] width 37 height 15
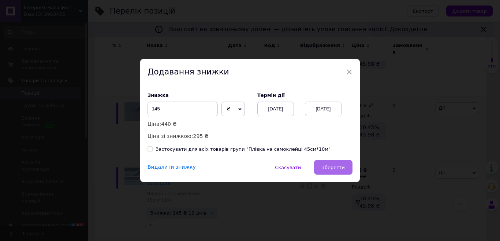
click at [332, 169] on span "Зберегти" at bounding box center [333, 166] width 23 height 5
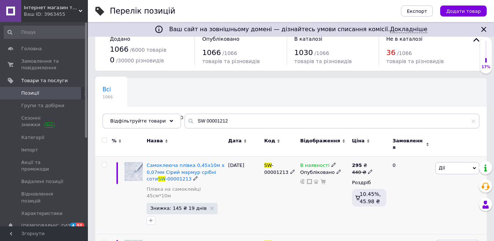
scroll to position [14, 0]
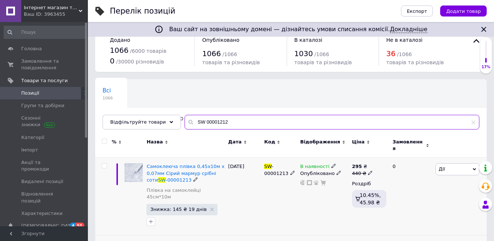
click at [248, 121] on input "SW 00001212" at bounding box center [332, 122] width 295 height 15
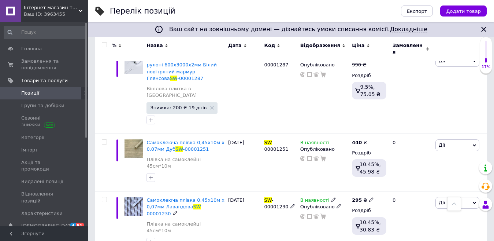
scroll to position [709, 0]
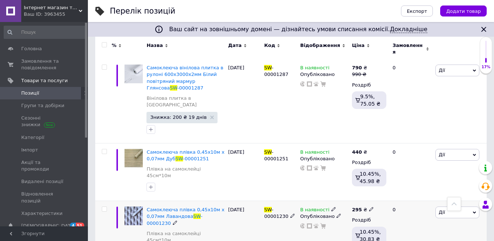
click at [369, 206] on icon at bounding box center [371, 208] width 4 height 4
click at [321, 201] on div "В наявності Опубліковано" at bounding box center [324, 233] width 52 height 64
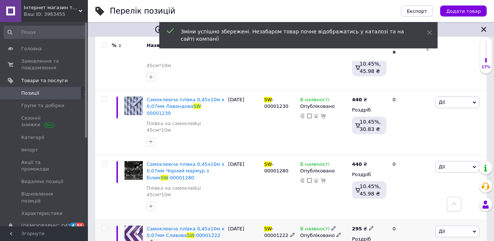
scroll to position [856, 0]
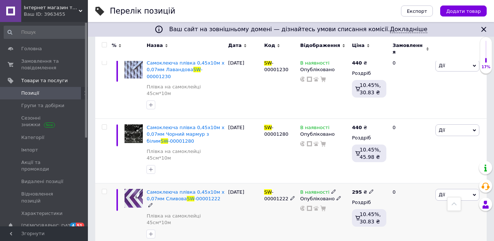
click at [372, 189] on div "295 ₴" at bounding box center [369, 192] width 34 height 7
click at [369, 189] on icon at bounding box center [371, 191] width 4 height 4
click at [303, 183] on div "В наявності Опубліковано" at bounding box center [324, 215] width 52 height 64
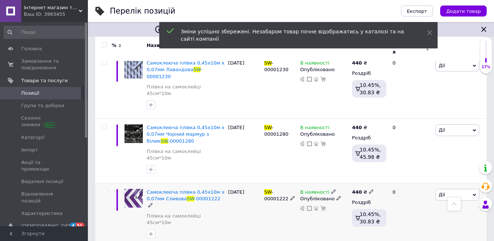
click at [449, 189] on span "Дії" at bounding box center [457, 195] width 44 height 12
click at [416, 234] on li "Знижка" at bounding box center [430, 239] width 97 height 10
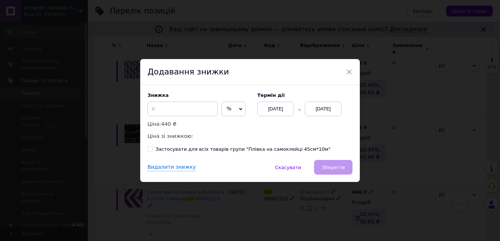
click at [226, 103] on span "%" at bounding box center [233, 108] width 24 height 15
click at [235, 125] on li "₴" at bounding box center [233, 124] width 23 height 10
click at [191, 113] on input at bounding box center [183, 108] width 70 height 15
click at [321, 105] on div "[DATE]" at bounding box center [323, 108] width 37 height 15
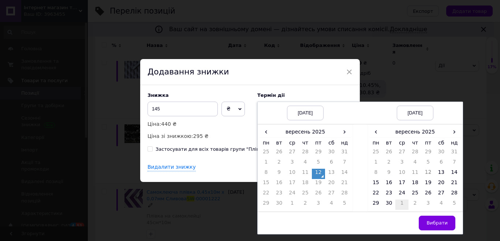
click at [399, 205] on td "1" at bounding box center [401, 204] width 13 height 10
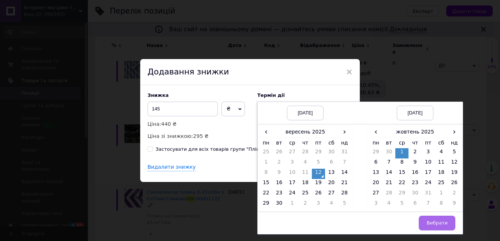
click at [445, 221] on span "Вибрати" at bounding box center [437, 222] width 21 height 5
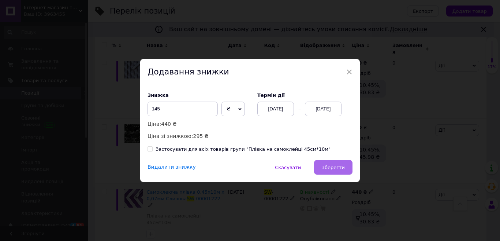
click at [331, 162] on button "Зберегти" at bounding box center [333, 167] width 38 height 15
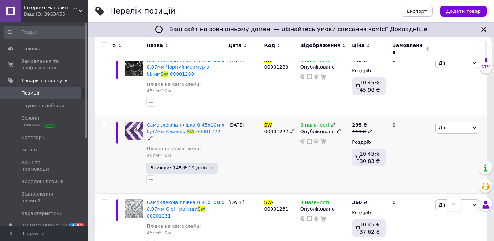
scroll to position [929, 0]
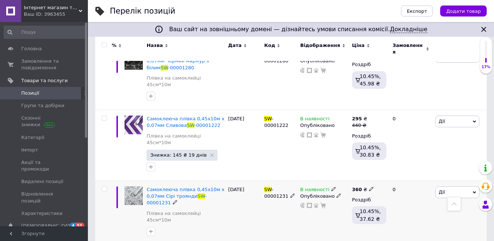
click at [365, 186] on div "360 ₴" at bounding box center [363, 189] width 22 height 7
click at [311, 180] on div "В наявності Опубліковано" at bounding box center [324, 212] width 52 height 64
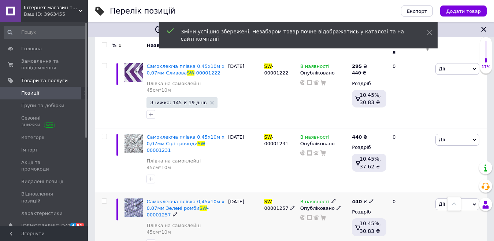
scroll to position [1002, 0]
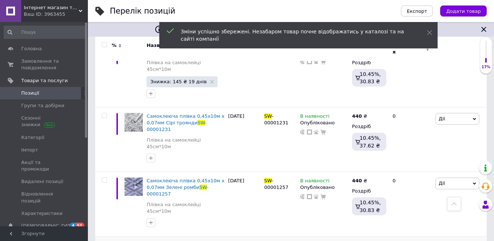
click at [370, 240] on span at bounding box center [371, 244] width 5 height 5
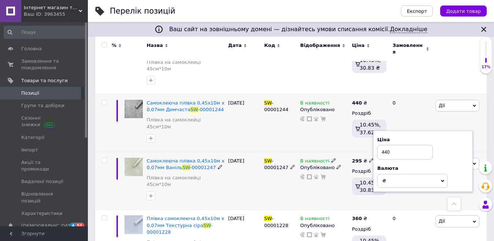
scroll to position [1148, 0]
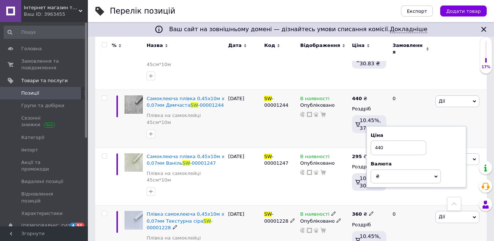
click at [320, 205] on div "В наявності Опубліковано" at bounding box center [324, 237] width 52 height 64
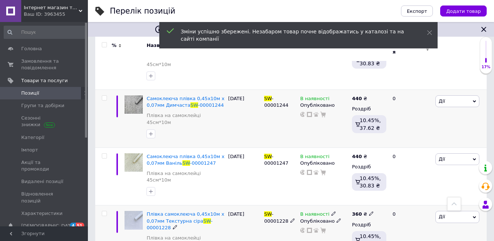
click at [369, 211] on icon at bounding box center [371, 213] width 4 height 4
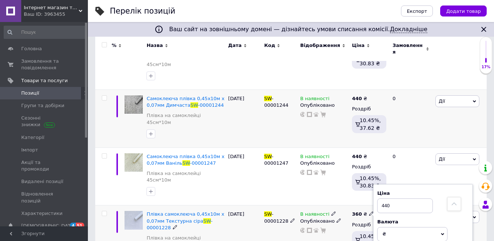
click at [324, 205] on div "В наявності Опубліковано" at bounding box center [324, 237] width 52 height 64
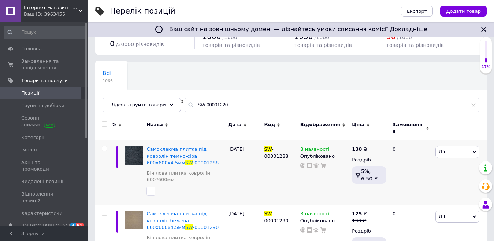
scroll to position [0, 0]
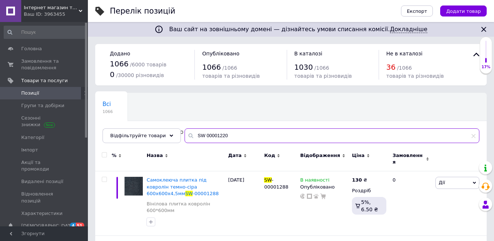
click at [226, 133] on input "SW 00001220" at bounding box center [332, 135] width 295 height 15
click at [241, 137] on input "SW 00001220" at bounding box center [332, 135] width 295 height 15
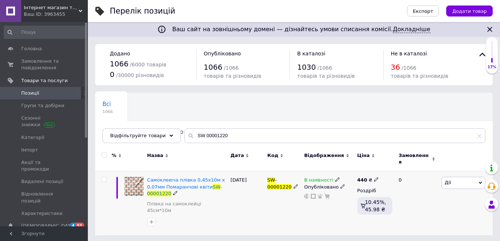
click at [445, 179] on span "Дії" at bounding box center [448, 181] width 6 height 5
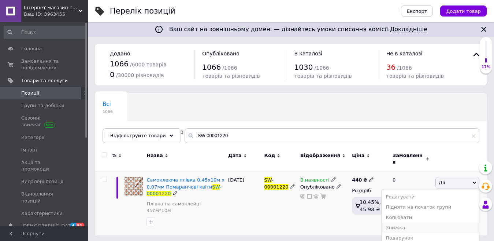
click at [397, 222] on li "Знижка" at bounding box center [430, 227] width 97 height 10
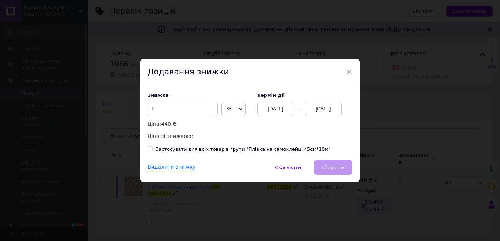
click at [227, 106] on span "%" at bounding box center [229, 108] width 5 height 6
click at [231, 120] on li "₴" at bounding box center [233, 124] width 23 height 10
click at [187, 113] on input at bounding box center [183, 108] width 70 height 15
click at [321, 107] on div "[DATE]" at bounding box center [323, 108] width 37 height 15
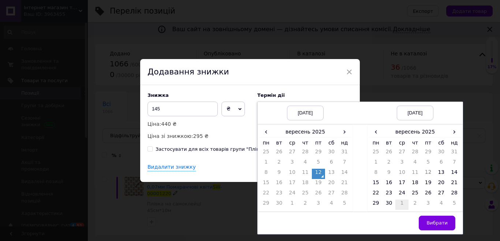
click at [401, 205] on td "1" at bounding box center [401, 204] width 13 height 10
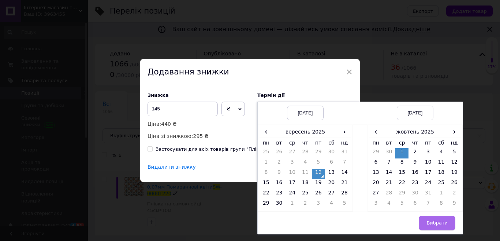
click at [425, 220] on button "Вибрати" at bounding box center [437, 222] width 37 height 15
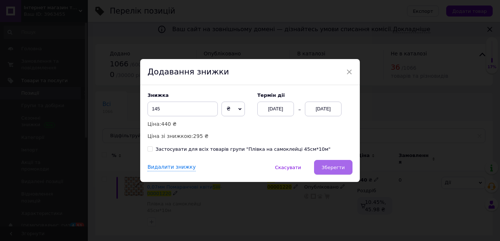
click at [329, 171] on button "Зберегти" at bounding box center [333, 167] width 38 height 15
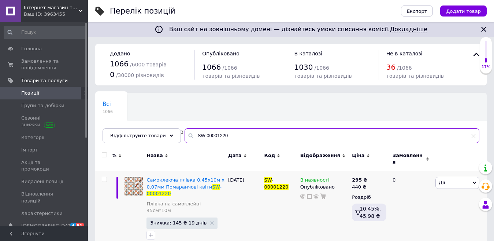
click at [233, 141] on input "SW 00001220" at bounding box center [332, 135] width 295 height 15
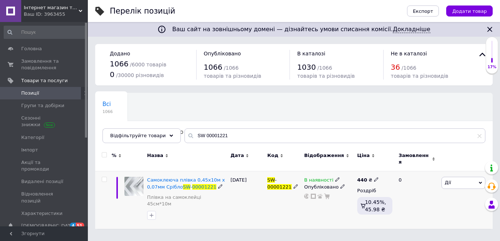
click at [444, 176] on span "Дії" at bounding box center [464, 182] width 44 height 12
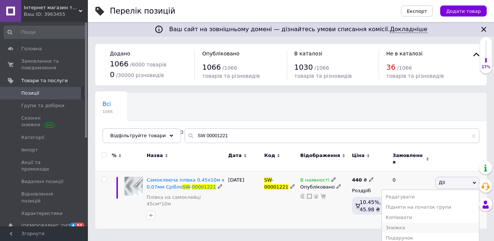
click at [410, 224] on li "Знижка" at bounding box center [430, 227] width 97 height 10
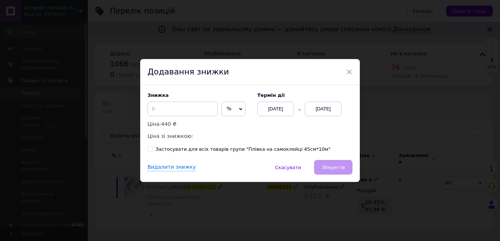
click at [224, 109] on span "%" at bounding box center [233, 108] width 24 height 15
click at [223, 124] on li "₴" at bounding box center [233, 124] width 23 height 10
click at [176, 101] on div "Знижка ₴ % Ціна: 440 ₴ Ціна зі знижкою:" at bounding box center [199, 116] width 103 height 48
click at [171, 107] on input at bounding box center [183, 108] width 70 height 15
click at [321, 106] on div "[DATE]" at bounding box center [323, 108] width 37 height 15
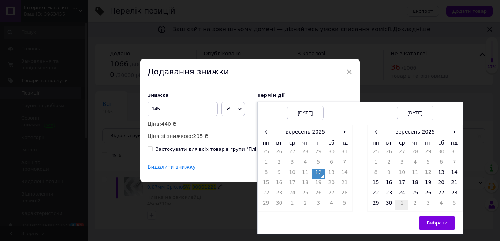
click at [403, 202] on td "1" at bounding box center [401, 204] width 13 height 10
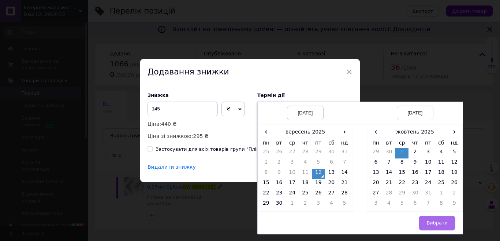
click at [434, 220] on span "Вибрати" at bounding box center [437, 222] width 21 height 5
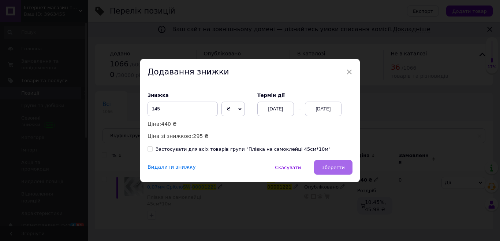
click at [327, 167] on span "Зберегти" at bounding box center [333, 166] width 23 height 5
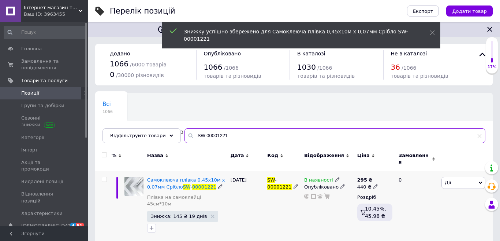
click at [234, 130] on input "SW 00001221" at bounding box center [335, 135] width 301 height 15
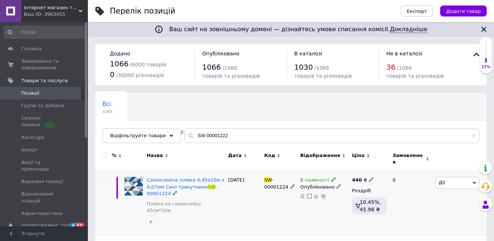
click at [447, 182] on span "Дії" at bounding box center [457, 182] width 44 height 12
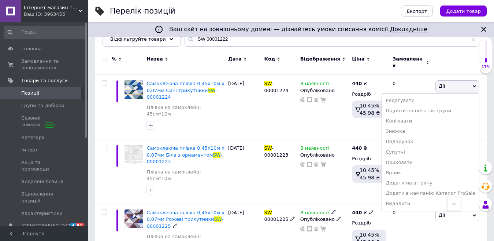
scroll to position [85, 0]
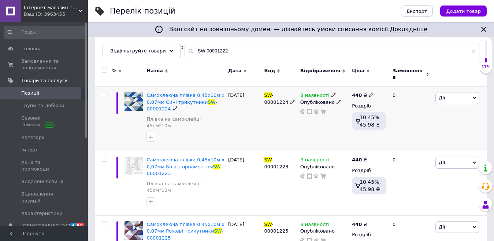
click at [286, 127] on div "SW -00001224" at bounding box center [280, 118] width 36 height 64
click at [443, 95] on span "Дії" at bounding box center [442, 97] width 6 height 5
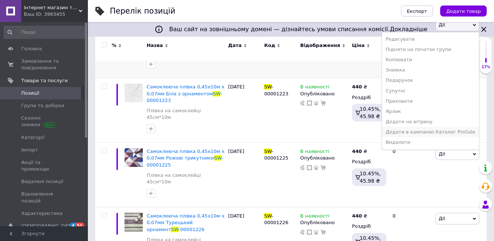
scroll to position [158, 0]
click at [407, 66] on li "Знижка" at bounding box center [430, 69] width 97 height 10
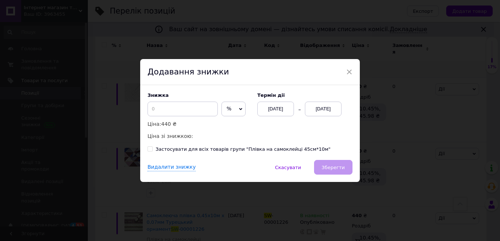
click at [232, 109] on span "%" at bounding box center [233, 108] width 24 height 15
click at [235, 126] on li "₴" at bounding box center [233, 124] width 23 height 10
click at [174, 114] on input at bounding box center [183, 108] width 70 height 15
click at [319, 111] on div "[DATE]" at bounding box center [323, 108] width 37 height 15
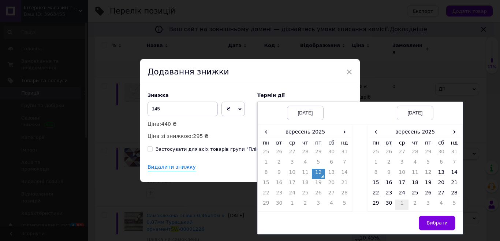
click at [398, 200] on td "1" at bounding box center [401, 204] width 13 height 10
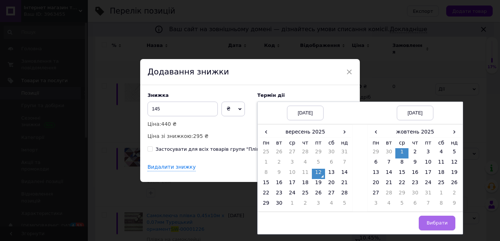
click at [424, 218] on button "Вибрати" at bounding box center [437, 222] width 37 height 15
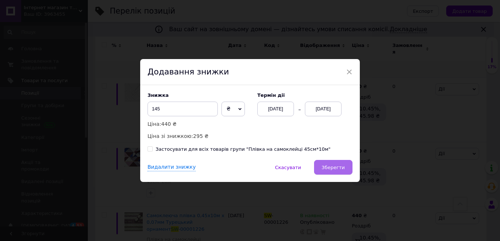
click at [323, 165] on button "Зберегти" at bounding box center [333, 167] width 38 height 15
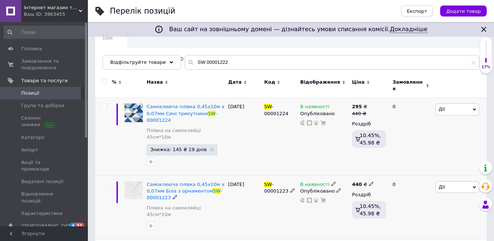
scroll to position [146, 0]
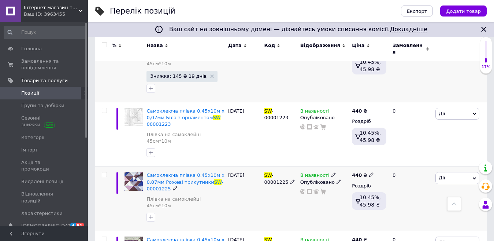
click at [446, 172] on span "Дії" at bounding box center [457, 178] width 44 height 12
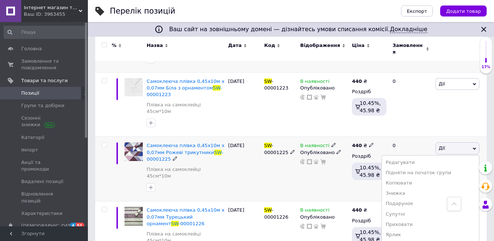
scroll to position [220, 0]
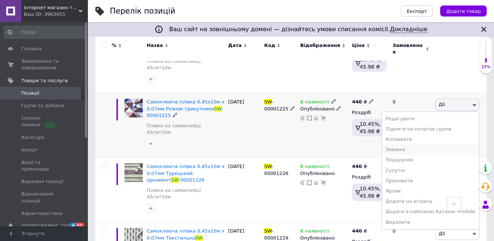
click at [402, 144] on li "Знижка" at bounding box center [430, 149] width 97 height 10
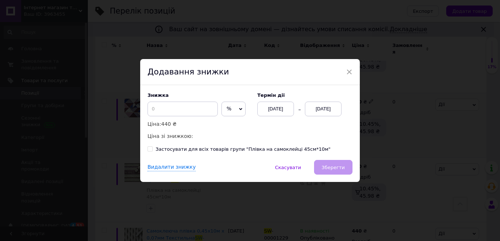
click at [223, 108] on span "%" at bounding box center [233, 108] width 24 height 15
click at [232, 123] on li "₴" at bounding box center [233, 124] width 23 height 10
click at [176, 111] on input at bounding box center [183, 108] width 70 height 15
click at [319, 111] on div "[DATE]" at bounding box center [323, 108] width 37 height 15
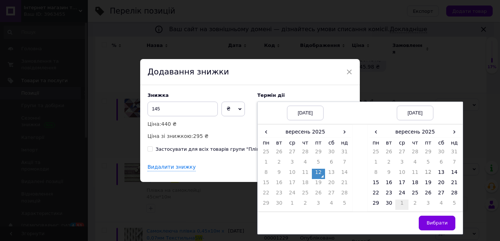
click at [398, 202] on td "1" at bounding box center [401, 204] width 13 height 10
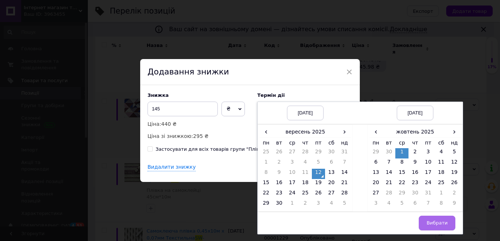
click at [425, 220] on button "Вибрати" at bounding box center [437, 222] width 37 height 15
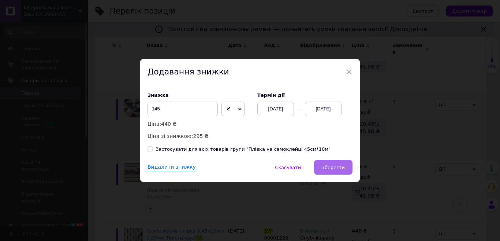
click at [343, 170] on span "Зберегти" at bounding box center [333, 166] width 23 height 5
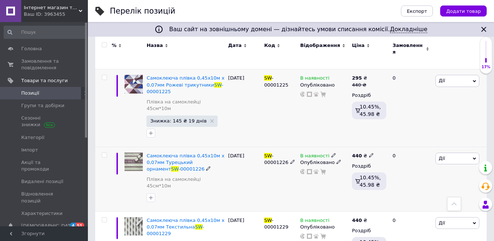
scroll to position [256, 0]
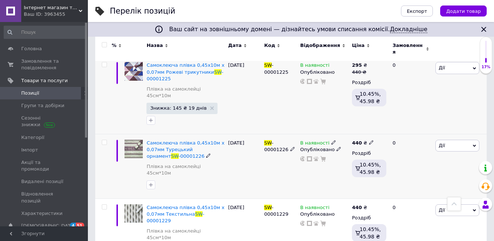
click at [448, 139] on span "Дії" at bounding box center [457, 145] width 44 height 12
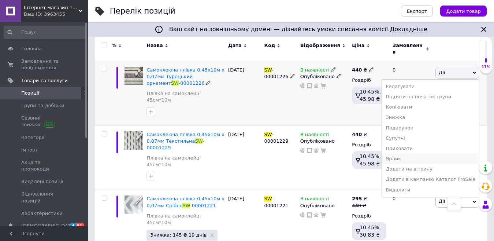
scroll to position [329, 0]
click at [410, 112] on li "Знижка" at bounding box center [430, 117] width 97 height 10
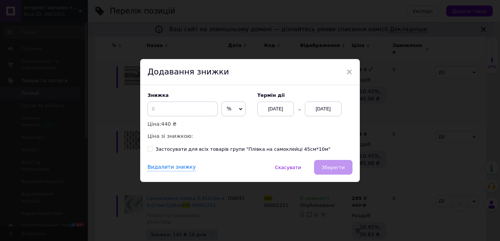
click at [236, 107] on span "%" at bounding box center [233, 108] width 24 height 15
click at [233, 124] on li "₴" at bounding box center [233, 124] width 23 height 10
click at [179, 112] on input at bounding box center [183, 108] width 70 height 15
click at [326, 110] on div "[DATE]" at bounding box center [323, 108] width 37 height 15
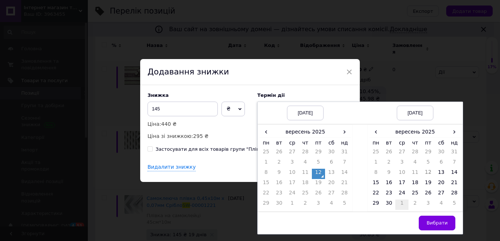
click at [400, 202] on td "1" at bounding box center [401, 204] width 13 height 10
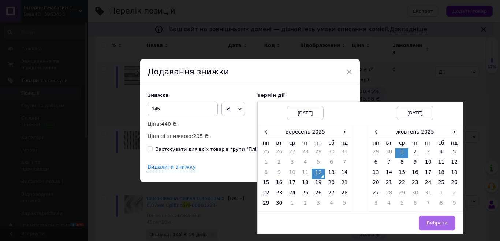
click at [429, 219] on button "Вибрати" at bounding box center [437, 222] width 37 height 15
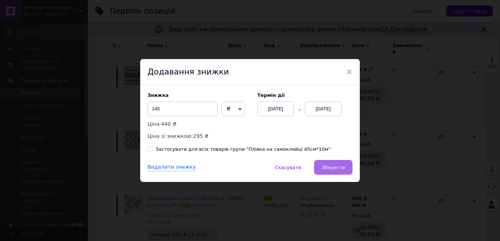
click at [337, 169] on span "Зберегти" at bounding box center [333, 166] width 23 height 5
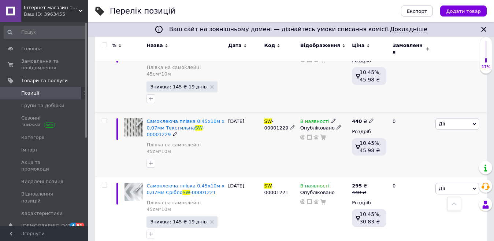
scroll to position [403, 0]
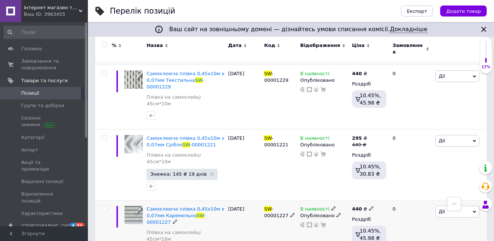
click at [445, 205] on span "Дії" at bounding box center [457, 211] width 44 height 12
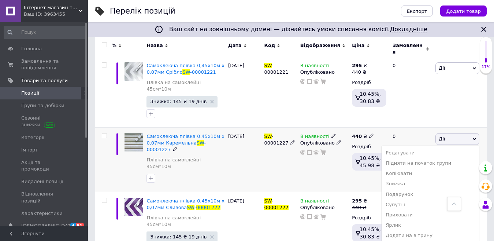
scroll to position [476, 0]
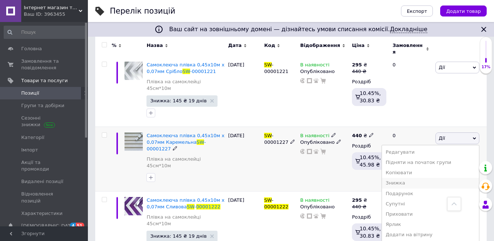
click at [410, 178] on li "Знижка" at bounding box center [430, 183] width 97 height 10
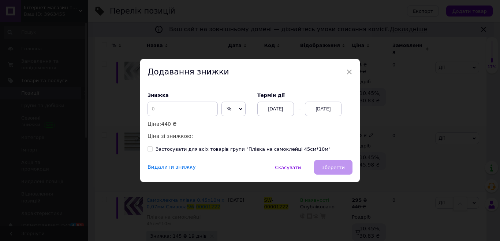
click at [227, 110] on span "%" at bounding box center [229, 108] width 5 height 6
click at [228, 123] on li "₴" at bounding box center [233, 124] width 23 height 10
click at [178, 116] on input at bounding box center [183, 108] width 70 height 15
click at [312, 109] on div "[DATE]" at bounding box center [323, 108] width 37 height 15
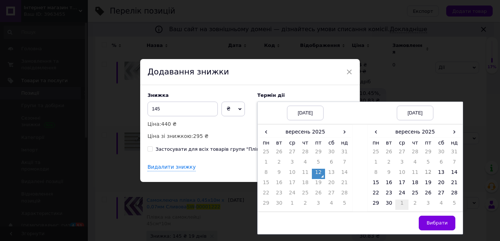
click at [398, 203] on td "1" at bounding box center [401, 204] width 13 height 10
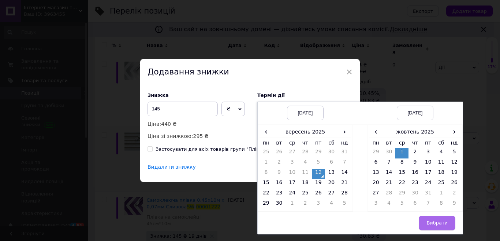
click at [427, 218] on button "Вибрати" at bounding box center [437, 222] width 37 height 15
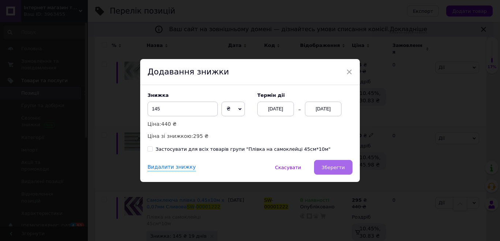
click at [328, 168] on span "Зберегти" at bounding box center [333, 166] width 23 height 5
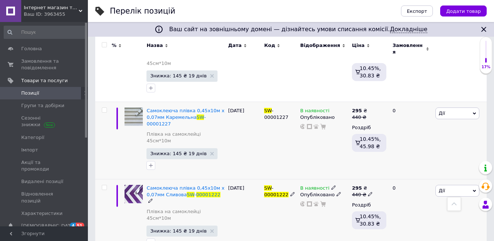
scroll to position [549, 0]
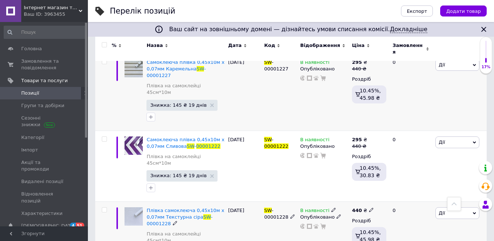
click at [452, 207] on span "Дії" at bounding box center [457, 213] width 44 height 12
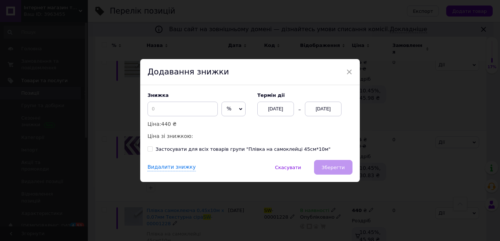
click at [232, 105] on span "%" at bounding box center [233, 108] width 24 height 15
drag, startPoint x: 226, startPoint y: 123, endPoint x: 200, endPoint y: 120, distance: 25.5
click at [226, 123] on li "₴" at bounding box center [233, 124] width 23 height 10
click at [165, 111] on input at bounding box center [183, 108] width 70 height 15
click at [321, 111] on div "[DATE]" at bounding box center [323, 108] width 37 height 15
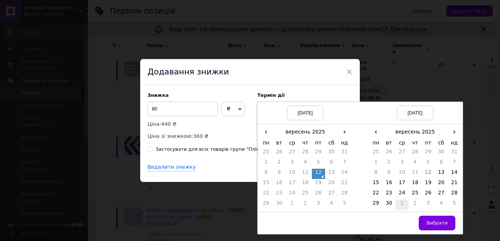
click at [404, 205] on td "1" at bounding box center [401, 204] width 13 height 10
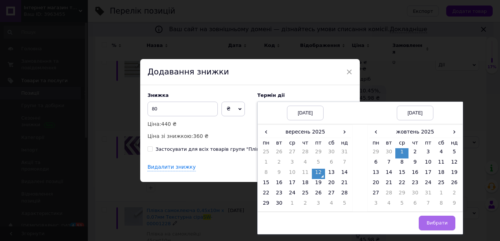
click at [428, 222] on button "Вибрати" at bounding box center [437, 222] width 37 height 15
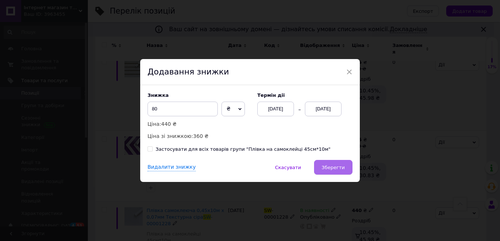
click at [335, 168] on span "Зберегти" at bounding box center [333, 166] width 23 height 5
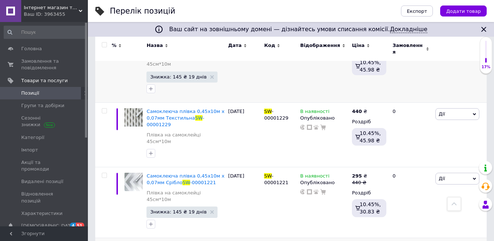
scroll to position [332, 0]
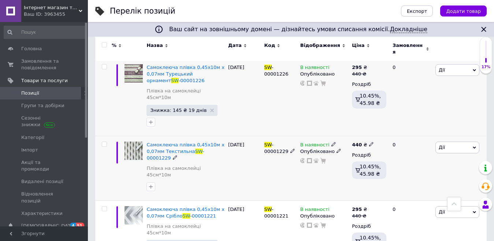
click at [444, 144] on span "Дії" at bounding box center [442, 146] width 6 height 5
click at [410, 187] on li "Знижка" at bounding box center [430, 192] width 97 height 10
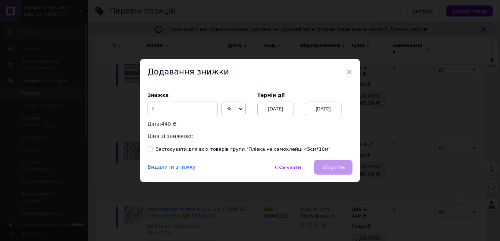
click at [227, 107] on span "%" at bounding box center [229, 108] width 5 height 6
click at [227, 123] on li "₴" at bounding box center [233, 124] width 23 height 10
click at [183, 112] on input at bounding box center [183, 108] width 70 height 15
click at [321, 106] on div "[DATE]" at bounding box center [323, 108] width 37 height 15
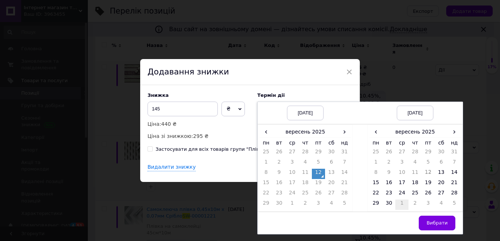
click at [398, 204] on td "1" at bounding box center [401, 204] width 13 height 10
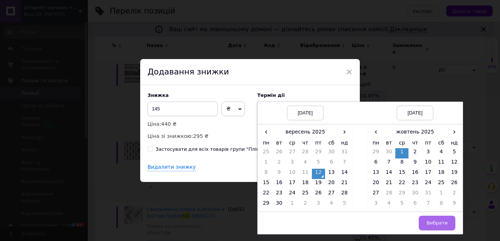
click at [441, 220] on span "Вибрати" at bounding box center [437, 222] width 21 height 5
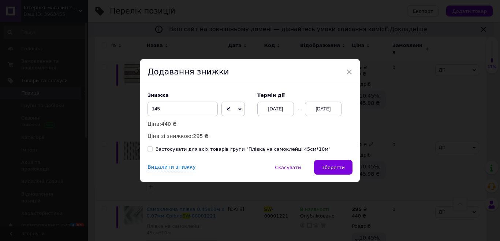
click at [342, 170] on span "Зберегти" at bounding box center [333, 166] width 23 height 5
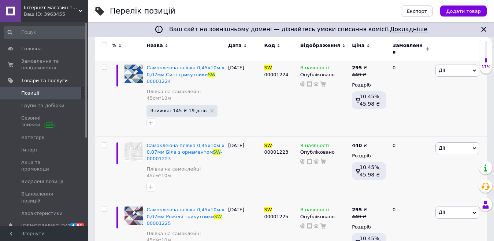
scroll to position [0, 0]
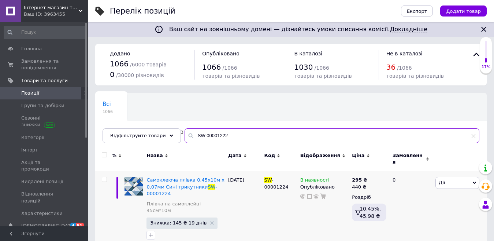
click at [271, 141] on input "SW 00001222" at bounding box center [332, 135] width 295 height 15
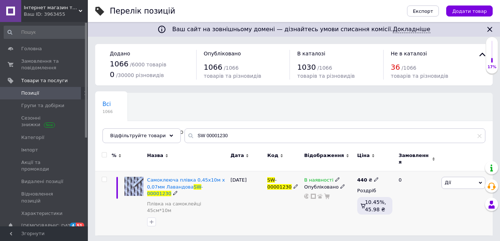
click at [448, 179] on span "Дії" at bounding box center [448, 181] width 6 height 5
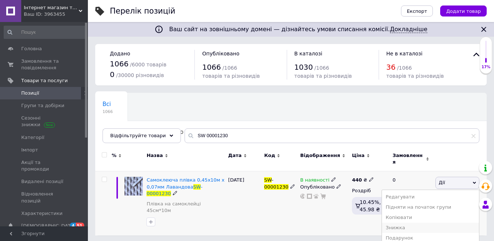
click at [409, 223] on li "Знижка" at bounding box center [430, 227] width 97 height 10
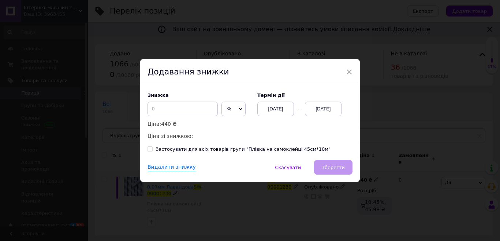
click at [228, 109] on span "%" at bounding box center [229, 108] width 5 height 6
click at [232, 122] on li "₴" at bounding box center [233, 124] width 23 height 10
click at [179, 107] on input at bounding box center [183, 108] width 70 height 15
click at [320, 105] on div "[DATE]" at bounding box center [323, 108] width 37 height 15
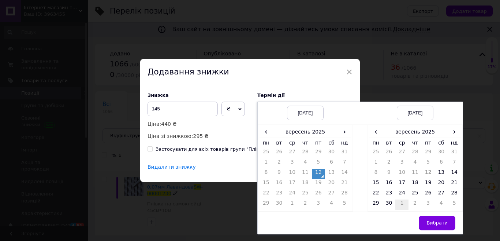
click at [402, 203] on td "1" at bounding box center [401, 204] width 13 height 10
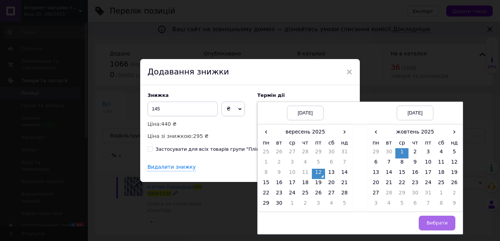
click at [425, 221] on button "Вибрати" at bounding box center [437, 222] width 37 height 15
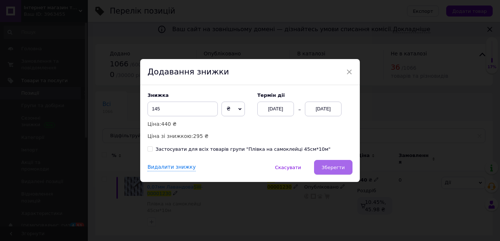
click at [335, 165] on span "Зберегти" at bounding box center [333, 166] width 23 height 5
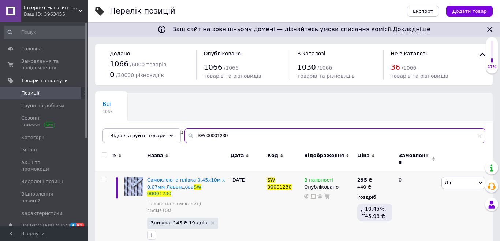
click at [244, 135] on input "SW 00001230" at bounding box center [335, 135] width 301 height 15
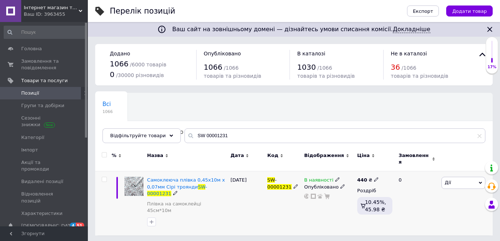
click at [455, 178] on span "Дії" at bounding box center [464, 182] width 44 height 12
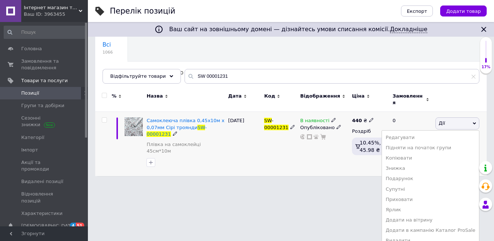
scroll to position [62, 0]
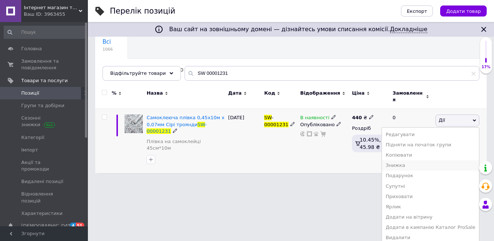
click at [410, 163] on li "Знижка" at bounding box center [430, 165] width 97 height 10
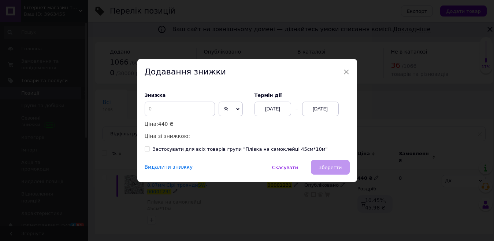
scroll to position [0, 0]
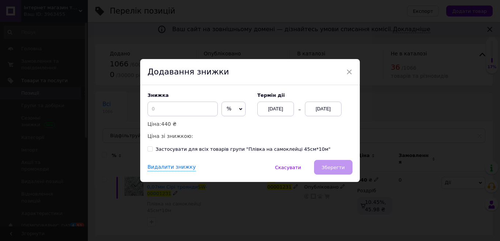
click at [227, 108] on span "%" at bounding box center [229, 108] width 5 height 6
click at [237, 126] on li "₴" at bounding box center [233, 124] width 23 height 10
click at [189, 106] on input at bounding box center [183, 108] width 70 height 15
click at [334, 108] on div "[DATE]" at bounding box center [323, 108] width 37 height 15
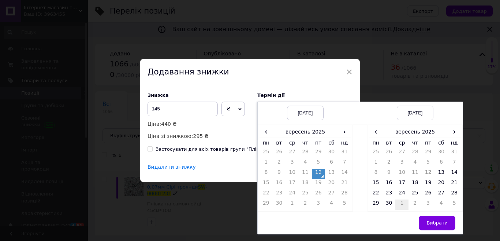
click at [401, 202] on td "1" at bounding box center [401, 204] width 13 height 10
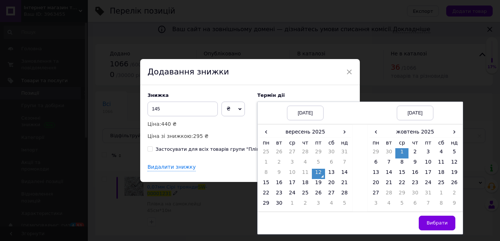
click at [443, 221] on span "Вибрати" at bounding box center [437, 222] width 21 height 5
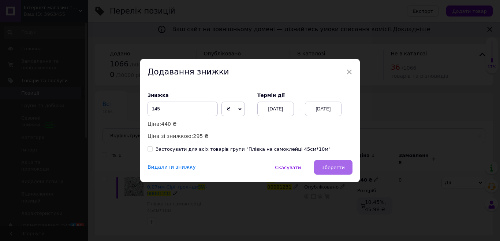
click at [332, 166] on span "Зберегти" at bounding box center [333, 166] width 23 height 5
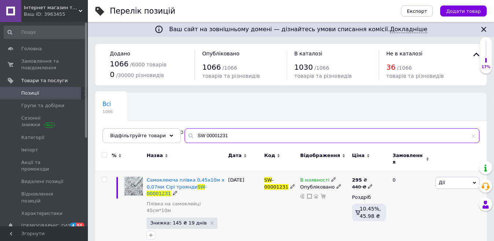
click at [221, 131] on input "SW 00001231" at bounding box center [332, 135] width 295 height 15
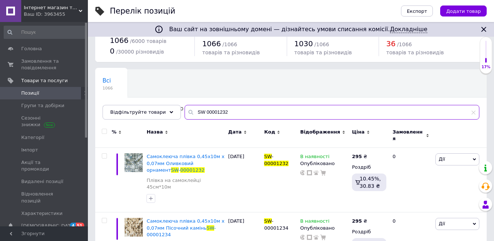
scroll to position [37, 0]
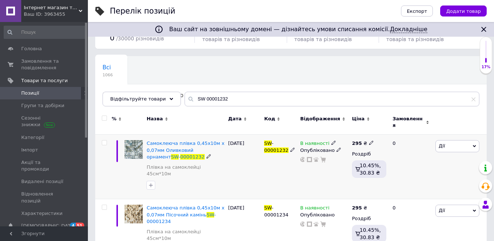
click at [369, 140] on icon at bounding box center [371, 142] width 4 height 4
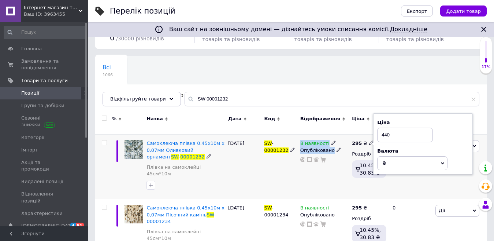
click at [299, 160] on div "Самоклеюча плівка 0,45х10м х 0,07мм Оливковий орнамент SW - 00001232 Плівка на …" at bounding box center [290, 166] width 391 height 64
click at [325, 180] on div "В наявності Опубліковано" at bounding box center [324, 166] width 52 height 64
click at [324, 180] on div "В наявності Опубліковано" at bounding box center [324, 166] width 52 height 64
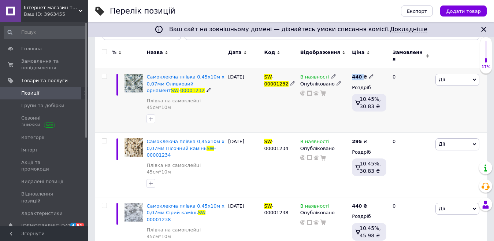
scroll to position [110, 0]
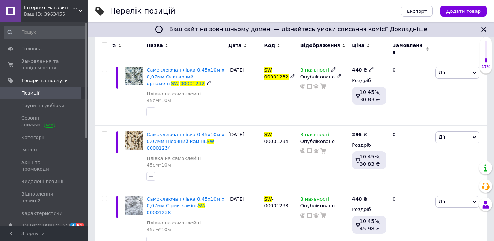
click at [383, 109] on div "440 ₴ Роздріб 10.45%, 30.83 ₴" at bounding box center [369, 93] width 38 height 64
click at [369, 131] on icon at bounding box center [371, 133] width 4 height 4
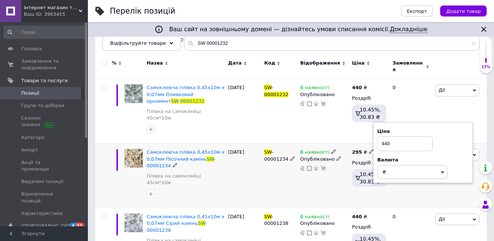
scroll to position [45, 0]
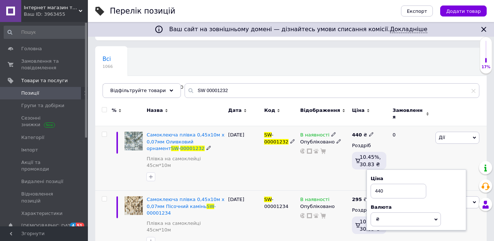
click at [445, 132] on span "Дії" at bounding box center [457, 137] width 44 height 12
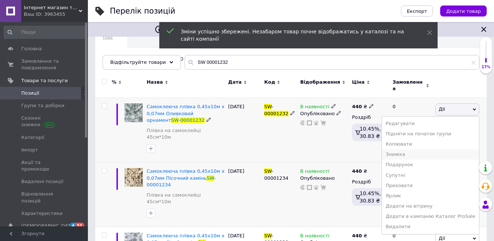
scroll to position [82, 0]
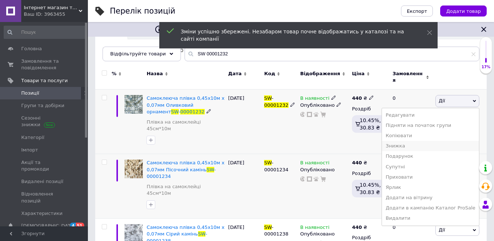
click at [410, 141] on li "Знижка" at bounding box center [430, 146] width 97 height 10
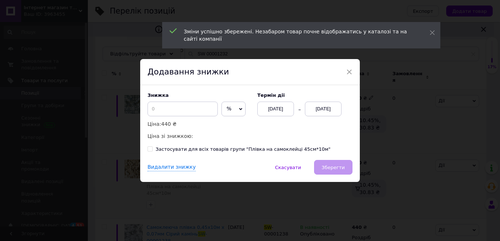
click at [227, 113] on span "%" at bounding box center [233, 108] width 24 height 15
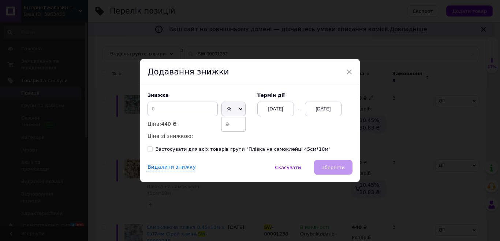
drag, startPoint x: 228, startPoint y: 129, endPoint x: 223, endPoint y: 128, distance: 5.2
click at [229, 129] on li "₴" at bounding box center [233, 124] width 23 height 10
click at [190, 107] on input at bounding box center [183, 108] width 70 height 15
click at [315, 110] on div "[DATE]" at bounding box center [323, 108] width 37 height 15
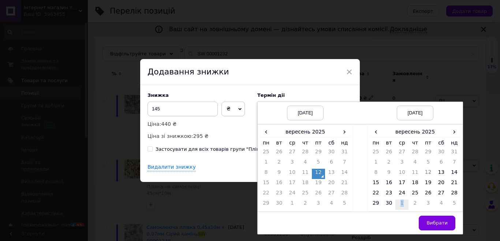
click at [402, 201] on td "1" at bounding box center [401, 204] width 13 height 10
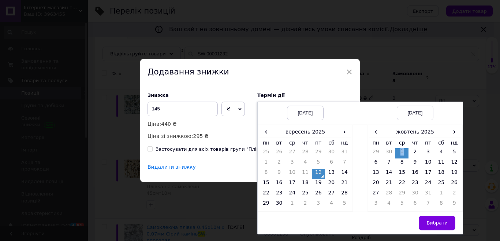
drag, startPoint x: 430, startPoint y: 224, endPoint x: 416, endPoint y: 215, distance: 17.0
click at [431, 224] on span "Вибрати" at bounding box center [437, 222] width 21 height 5
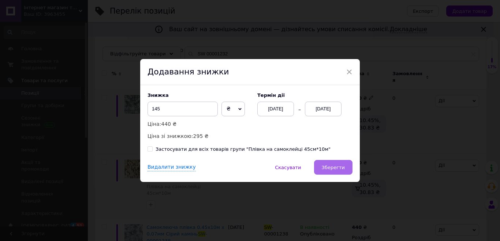
click at [325, 164] on span "Зберегти" at bounding box center [333, 166] width 23 height 5
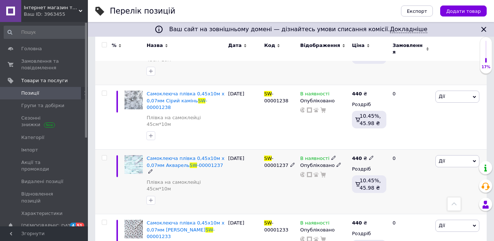
scroll to position [155, 0]
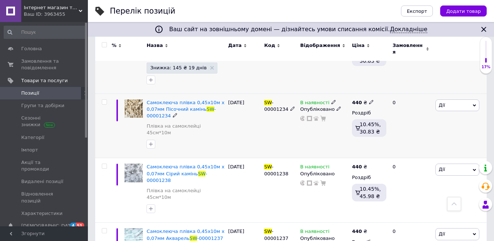
click at [454, 99] on span "Дії" at bounding box center [457, 105] width 44 height 12
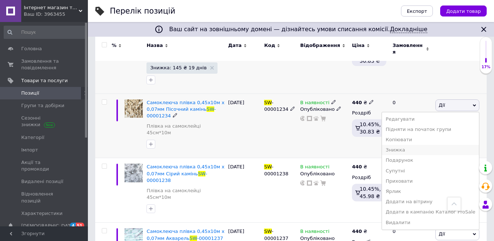
click at [401, 145] on li "Знижка" at bounding box center [430, 150] width 97 height 10
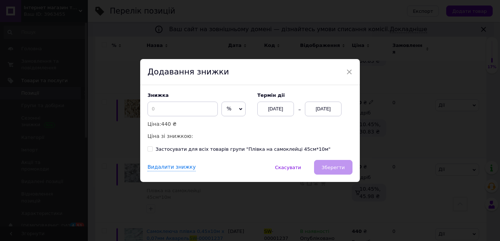
click at [231, 107] on span "%" at bounding box center [233, 108] width 24 height 15
drag, startPoint x: 229, startPoint y: 121, endPoint x: 221, endPoint y: 121, distance: 7.3
click at [228, 121] on li "₴" at bounding box center [233, 124] width 23 height 10
click at [178, 116] on input at bounding box center [183, 108] width 70 height 15
click at [331, 109] on div "[DATE]" at bounding box center [323, 108] width 37 height 15
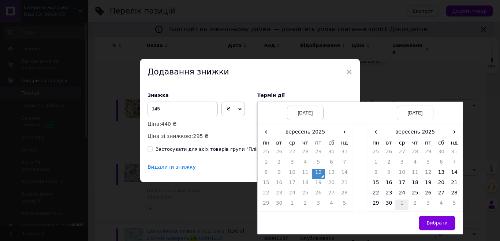
click at [401, 204] on td "1" at bounding box center [401, 204] width 13 height 10
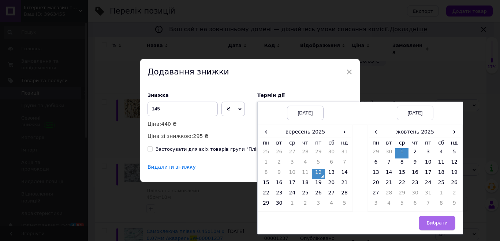
click at [428, 223] on span "Вибрати" at bounding box center [437, 222] width 21 height 5
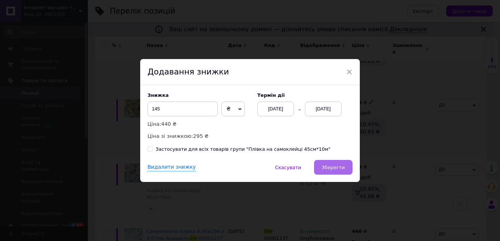
click at [328, 167] on span "Зберегти" at bounding box center [333, 166] width 23 height 5
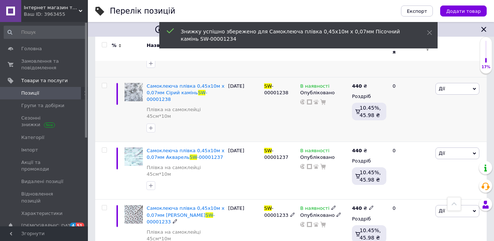
scroll to position [265, 0]
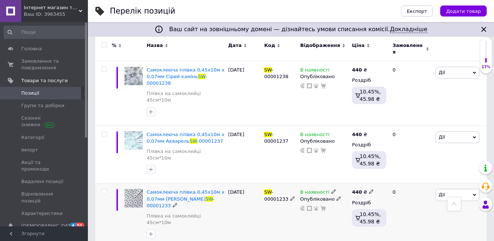
click at [442, 191] on span "Дії" at bounding box center [442, 193] width 6 height 5
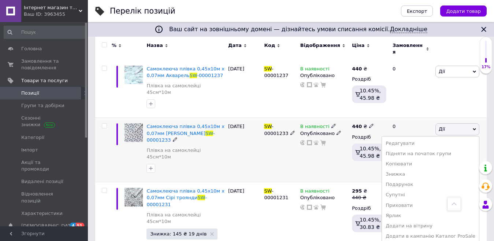
scroll to position [338, 0]
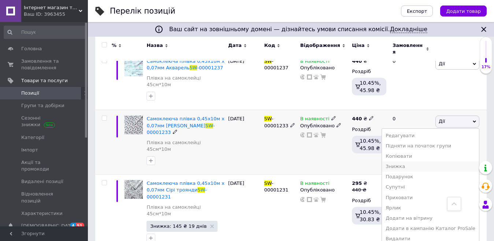
click at [402, 161] on li "Знижка" at bounding box center [430, 166] width 97 height 10
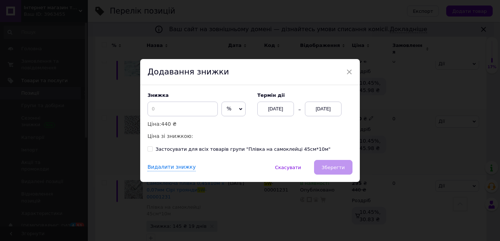
click at [227, 107] on span "%" at bounding box center [229, 108] width 5 height 6
click at [226, 126] on li "₴" at bounding box center [233, 124] width 23 height 10
click at [178, 107] on input at bounding box center [183, 108] width 70 height 15
click at [316, 111] on div "[DATE]" at bounding box center [323, 108] width 37 height 15
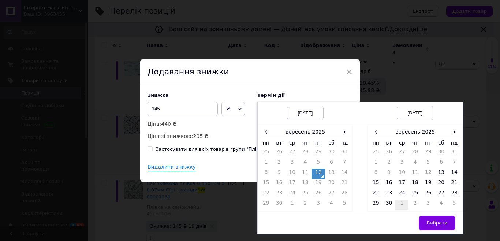
click at [401, 200] on td "1" at bounding box center [401, 204] width 13 height 10
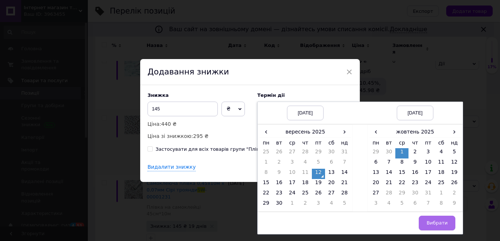
click at [423, 220] on button "Вибрати" at bounding box center [437, 222] width 37 height 15
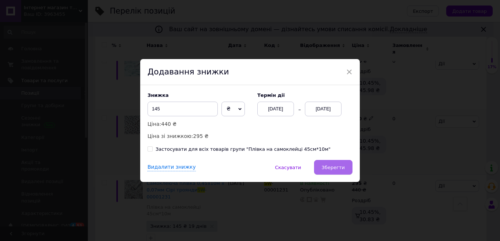
click at [328, 168] on span "Зберегти" at bounding box center [333, 166] width 23 height 5
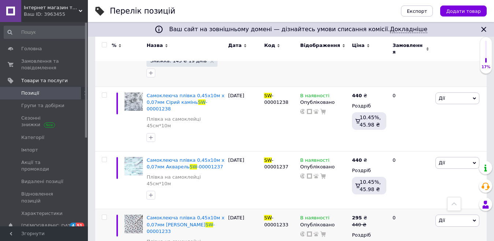
scroll to position [237, 0]
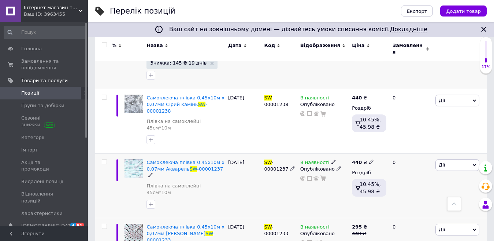
click at [450, 159] on span "Дії" at bounding box center [457, 165] width 44 height 12
click at [403, 204] on li "Знижка" at bounding box center [430, 209] width 97 height 10
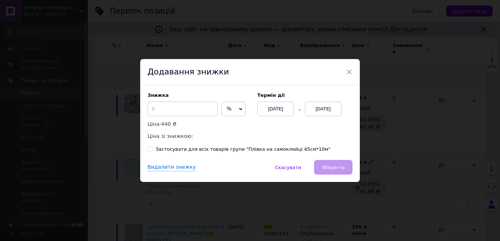
click at [229, 111] on span "%" at bounding box center [229, 108] width 5 height 6
click at [234, 122] on li "₴" at bounding box center [233, 124] width 23 height 10
click at [189, 105] on input at bounding box center [183, 108] width 70 height 15
click at [330, 104] on div "[DATE]" at bounding box center [323, 108] width 37 height 15
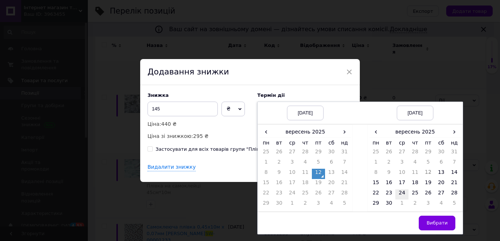
click at [399, 198] on td "24" at bounding box center [401, 194] width 13 height 10
click at [403, 202] on td "1" at bounding box center [401, 204] width 13 height 10
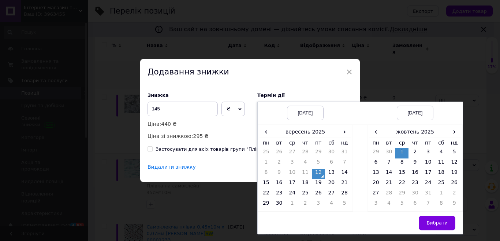
click at [424, 216] on button "Вибрати" at bounding box center [437, 222] width 37 height 15
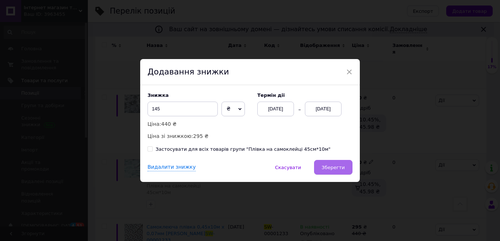
click at [342, 167] on span "Зберегти" at bounding box center [333, 166] width 23 height 5
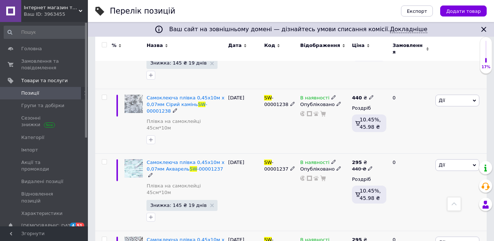
click at [442, 97] on span "Дії" at bounding box center [442, 99] width 6 height 5
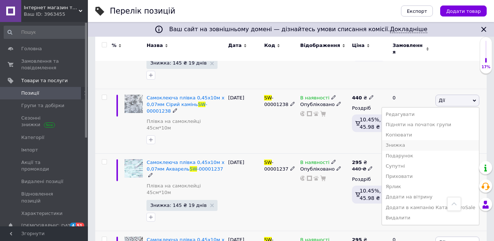
click at [410, 140] on li "Знижка" at bounding box center [430, 145] width 97 height 10
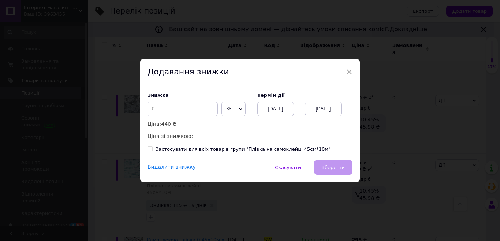
click at [233, 112] on span "%" at bounding box center [233, 108] width 24 height 15
drag, startPoint x: 238, startPoint y: 125, endPoint x: 221, endPoint y: 113, distance: 19.9
click at [239, 124] on li "₴" at bounding box center [233, 124] width 23 height 10
click at [176, 115] on input at bounding box center [183, 108] width 70 height 15
click at [318, 107] on div "[DATE]" at bounding box center [323, 108] width 37 height 15
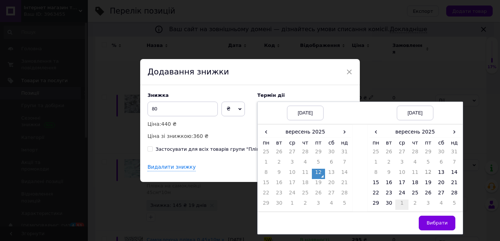
click at [398, 202] on td "1" at bounding box center [401, 204] width 13 height 10
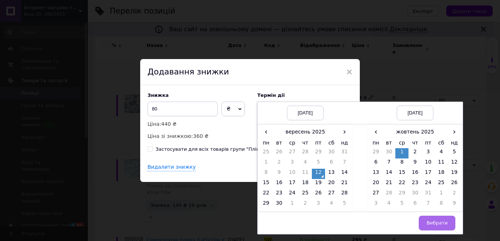
click at [437, 218] on button "Вибрати" at bounding box center [437, 222] width 37 height 15
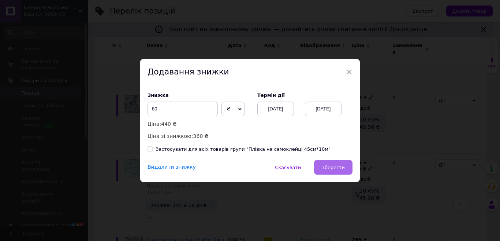
click at [328, 164] on span "Зберегти" at bounding box center [333, 166] width 23 height 5
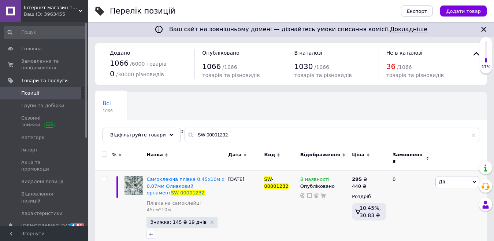
scroll to position [0, 0]
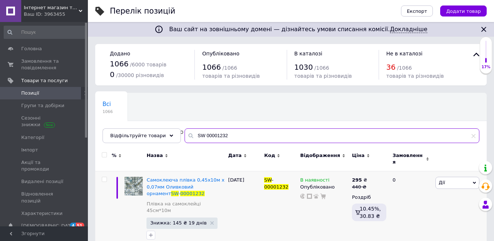
click at [248, 132] on input "SW 00001232" at bounding box center [332, 135] width 295 height 15
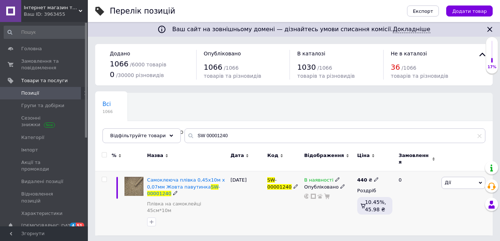
click at [454, 180] on span "Дії" at bounding box center [464, 182] width 44 height 12
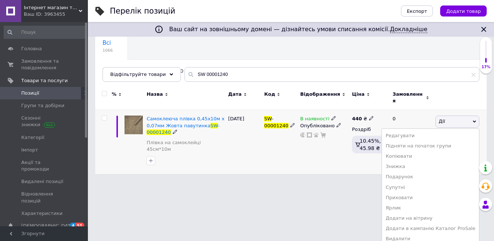
scroll to position [62, 0]
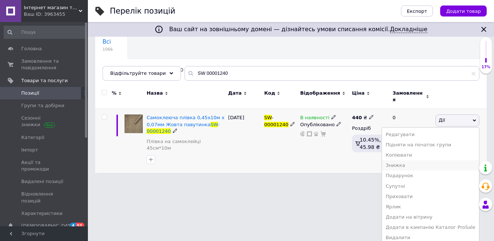
click at [420, 162] on li "Знижка" at bounding box center [430, 165] width 97 height 10
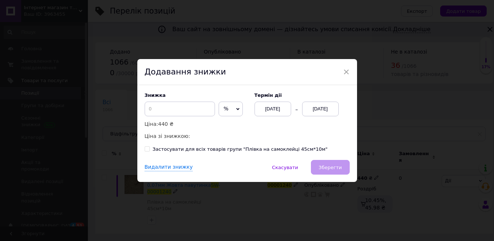
scroll to position [0, 0]
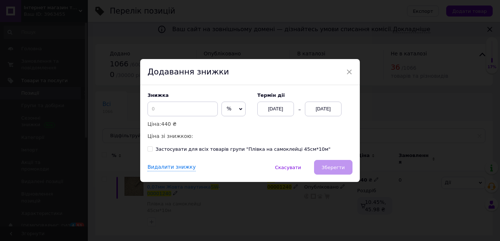
click at [231, 109] on span "%" at bounding box center [233, 108] width 24 height 15
click at [224, 120] on li "₴" at bounding box center [233, 124] width 23 height 10
click at [188, 113] on input at bounding box center [183, 108] width 70 height 15
click at [325, 111] on div "[DATE]" at bounding box center [323, 108] width 37 height 15
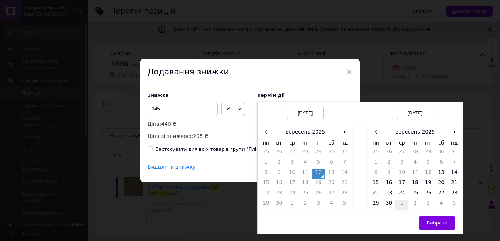
click at [401, 200] on td "1" at bounding box center [401, 204] width 13 height 10
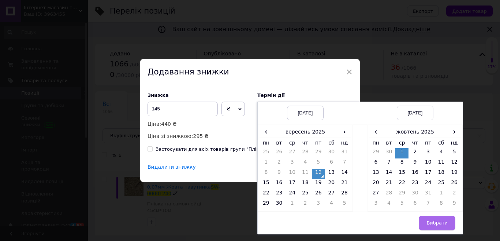
click at [431, 223] on span "Вибрати" at bounding box center [437, 222] width 21 height 5
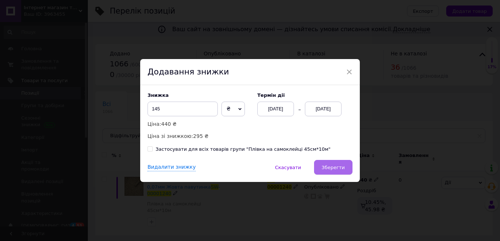
click at [336, 163] on button "Зберегти" at bounding box center [333, 167] width 38 height 15
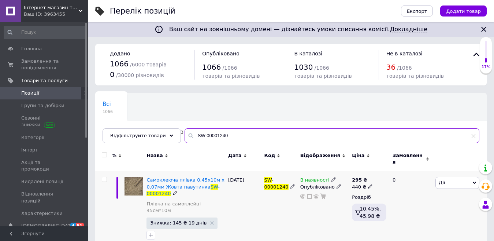
click at [225, 131] on input "SW 00001240" at bounding box center [332, 135] width 295 height 15
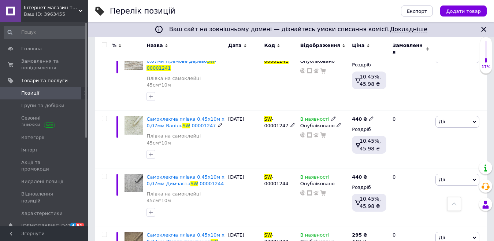
scroll to position [217, 0]
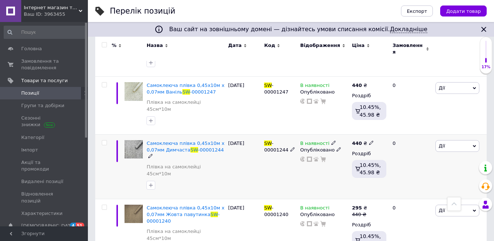
click at [445, 140] on span "Дії" at bounding box center [457, 146] width 44 height 12
click at [417, 186] on li "Знижка" at bounding box center [430, 191] width 97 height 10
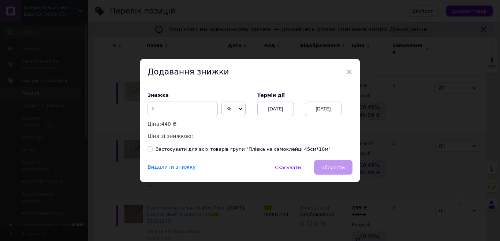
click at [238, 104] on span "%" at bounding box center [233, 108] width 24 height 15
click at [226, 118] on ul "₴" at bounding box center [233, 124] width 24 height 15
click at [231, 116] on span "%" at bounding box center [233, 108] width 24 height 15
click at [233, 123] on li "₴" at bounding box center [233, 124] width 23 height 10
click at [192, 113] on input at bounding box center [183, 108] width 70 height 15
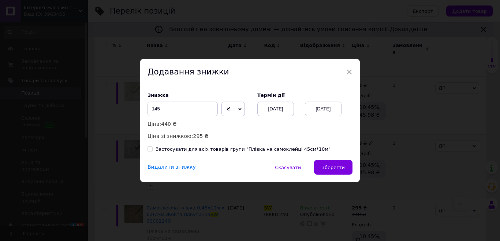
click at [320, 110] on div "[DATE]" at bounding box center [323, 108] width 37 height 15
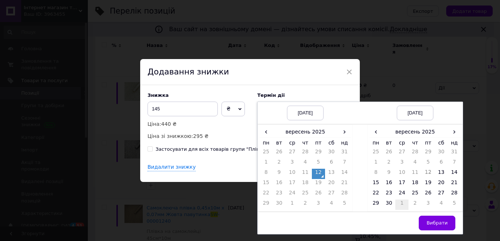
click at [401, 207] on td "1" at bounding box center [401, 204] width 13 height 10
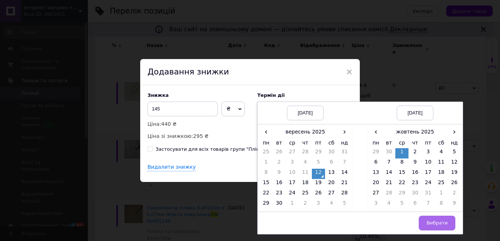
click at [428, 219] on button "Вибрати" at bounding box center [437, 222] width 37 height 15
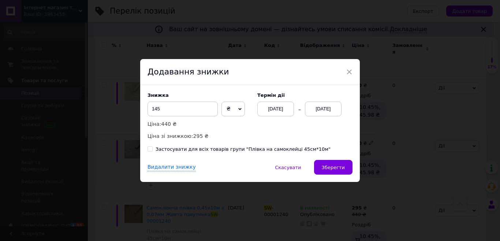
click at [334, 168] on span "Зберегти" at bounding box center [333, 166] width 23 height 5
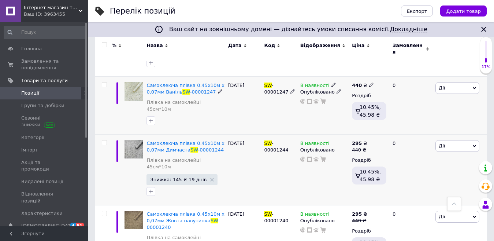
click at [440, 85] on span "Дії" at bounding box center [442, 87] width 6 height 5
click at [416, 128] on li "Знижка" at bounding box center [430, 133] width 97 height 10
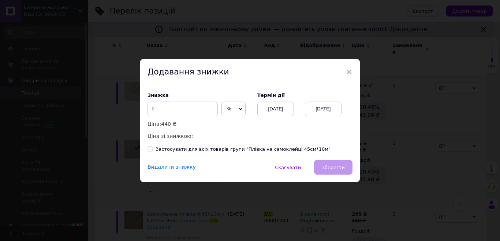
click at [229, 108] on span "%" at bounding box center [229, 108] width 5 height 6
click at [169, 103] on input at bounding box center [183, 108] width 70 height 15
click at [230, 103] on span "%" at bounding box center [233, 108] width 24 height 15
click at [224, 123] on li "₴" at bounding box center [233, 124] width 23 height 10
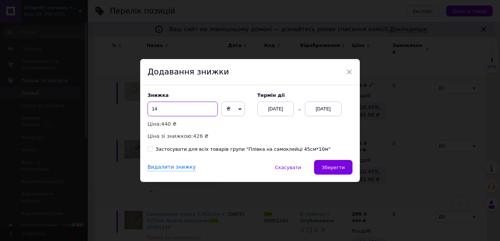
click at [183, 114] on input "14" at bounding box center [183, 108] width 70 height 15
click at [321, 108] on div "[DATE]" at bounding box center [323, 108] width 37 height 15
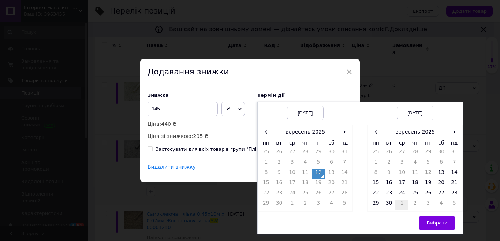
click at [399, 204] on td "1" at bounding box center [401, 204] width 13 height 10
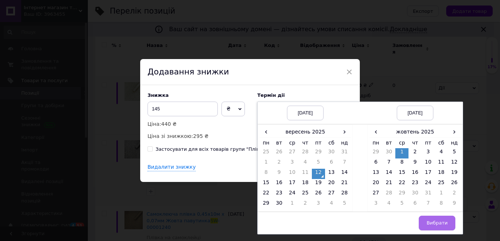
click at [433, 223] on span "Вибрати" at bounding box center [437, 222] width 21 height 5
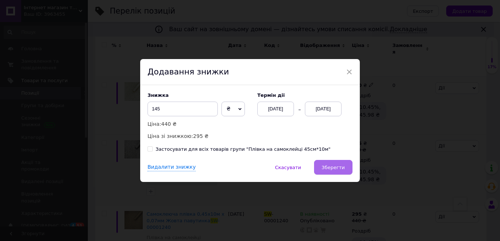
click at [338, 166] on span "Зберегти" at bounding box center [333, 166] width 23 height 5
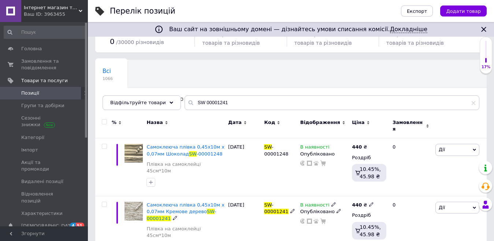
scroll to position [22, 0]
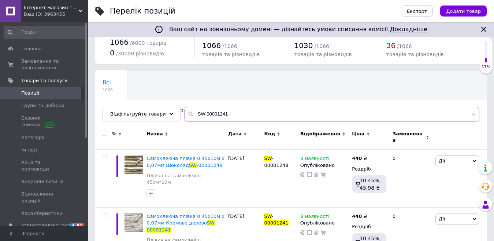
click at [225, 116] on input "SW 00001241" at bounding box center [332, 114] width 295 height 15
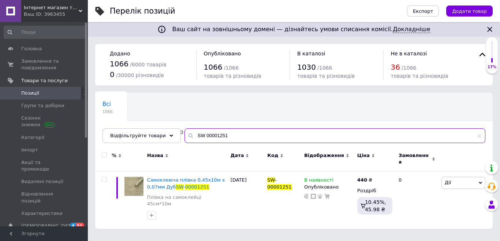
click at [225, 138] on input "SW 00001251" at bounding box center [335, 135] width 301 height 15
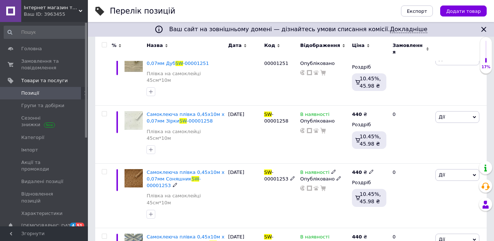
scroll to position [115, 0]
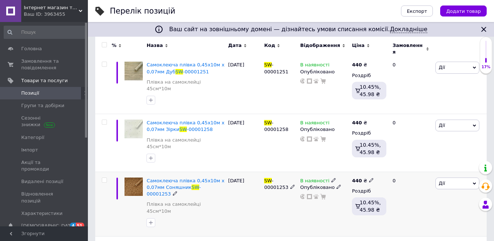
click at [448, 177] on span "Дії" at bounding box center [457, 183] width 44 height 12
click at [409, 223] on li "Знижка" at bounding box center [430, 228] width 97 height 10
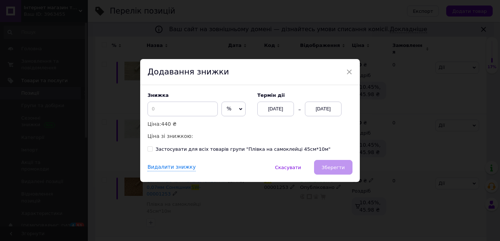
click at [234, 108] on span "%" at bounding box center [233, 108] width 24 height 15
click at [233, 122] on li "₴" at bounding box center [233, 124] width 23 height 10
click at [179, 107] on input at bounding box center [183, 108] width 70 height 15
click at [325, 104] on div "[DATE]" at bounding box center [323, 108] width 37 height 15
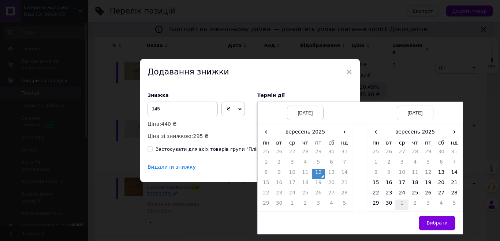
click at [401, 201] on td "1" at bounding box center [401, 204] width 13 height 10
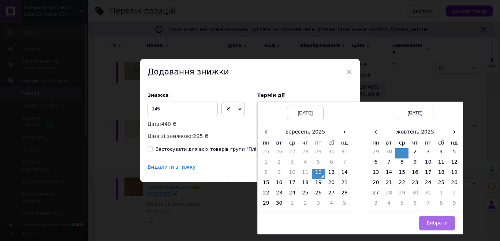
click at [434, 222] on span "Вибрати" at bounding box center [437, 222] width 21 height 5
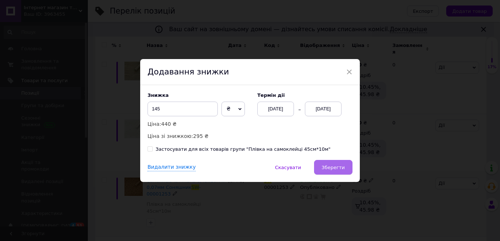
click at [334, 166] on span "Зберегти" at bounding box center [333, 166] width 23 height 5
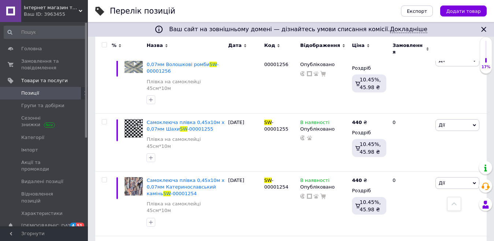
scroll to position [304, 0]
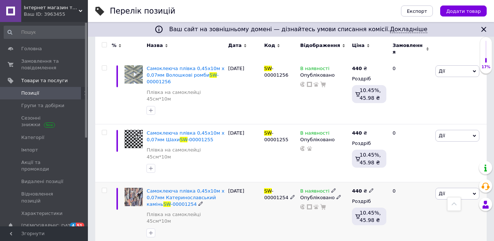
click at [443, 190] on span "Дії" at bounding box center [442, 192] width 6 height 5
click at [407, 233] on li "Знижка" at bounding box center [430, 238] width 97 height 10
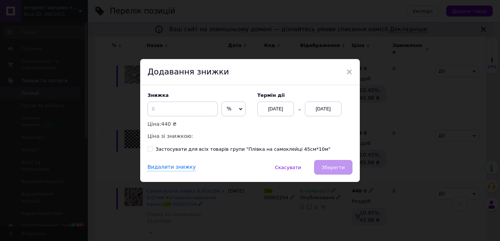
click at [227, 108] on span "%" at bounding box center [229, 108] width 5 height 6
click at [227, 119] on li "₴" at bounding box center [233, 124] width 23 height 10
click at [186, 112] on input at bounding box center [183, 108] width 70 height 15
click at [320, 112] on div "[DATE]" at bounding box center [323, 108] width 37 height 15
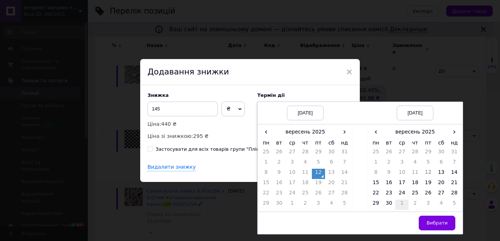
click at [398, 201] on td "1" at bounding box center [401, 204] width 13 height 10
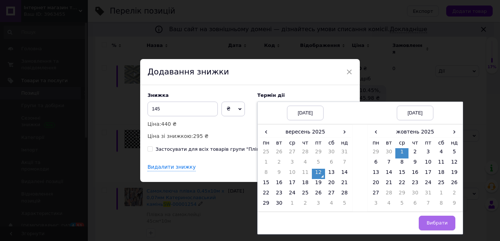
click at [431, 223] on span "Вибрати" at bounding box center [437, 222] width 21 height 5
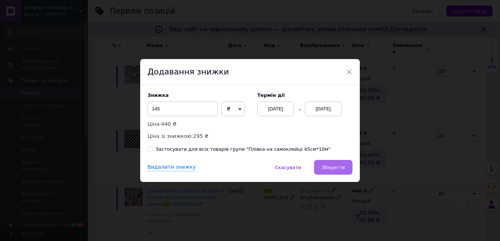
click at [326, 166] on span "Зберегти" at bounding box center [333, 166] width 23 height 5
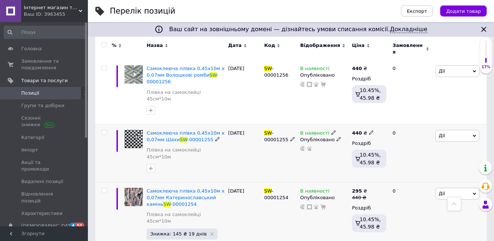
click at [448, 130] on span "Дії" at bounding box center [457, 136] width 44 height 12
click at [418, 175] on li "Знижка" at bounding box center [430, 180] width 97 height 10
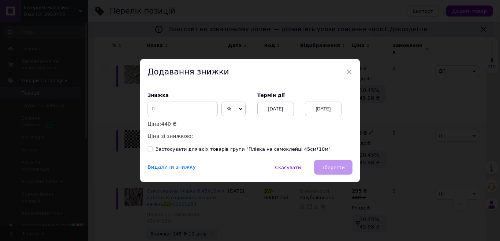
click at [231, 112] on span "%" at bounding box center [233, 108] width 24 height 15
click at [230, 124] on li "₴" at bounding box center [233, 124] width 23 height 10
click at [173, 109] on input at bounding box center [183, 108] width 70 height 15
click at [326, 105] on div "[DATE]" at bounding box center [323, 108] width 37 height 15
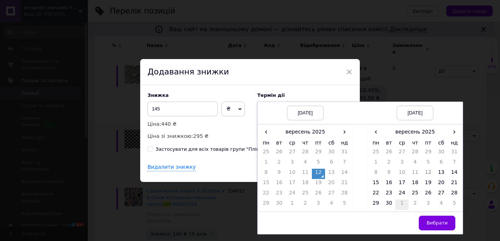
click at [404, 204] on td "1" at bounding box center [401, 204] width 13 height 10
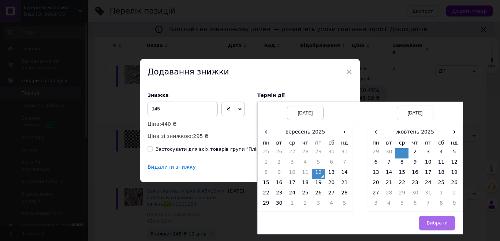
click at [439, 221] on span "Вибрати" at bounding box center [437, 222] width 21 height 5
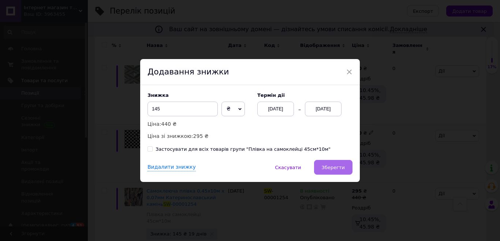
click at [334, 171] on button "Зберегти" at bounding box center [333, 167] width 38 height 15
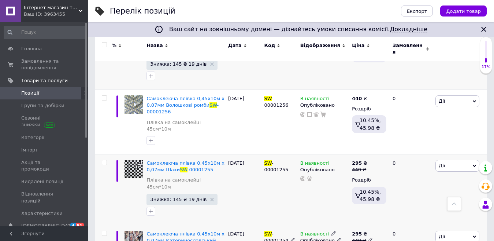
scroll to position [231, 0]
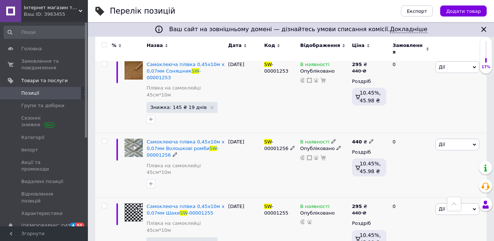
click at [444, 138] on span "Дії" at bounding box center [457, 144] width 44 height 12
click at [408, 184] on li "Знижка" at bounding box center [430, 189] width 97 height 10
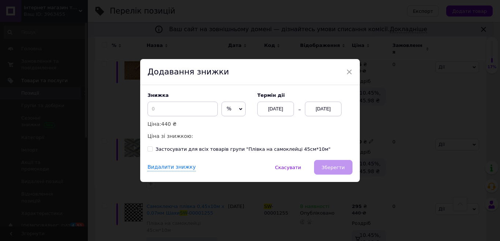
click at [231, 111] on span "%" at bounding box center [233, 108] width 24 height 15
click at [230, 124] on li "₴" at bounding box center [233, 124] width 23 height 10
click at [175, 107] on input at bounding box center [183, 108] width 70 height 15
click at [323, 107] on div "[DATE]" at bounding box center [323, 108] width 37 height 15
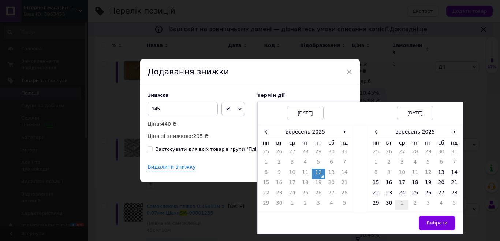
click at [401, 205] on td "1" at bounding box center [401, 204] width 13 height 10
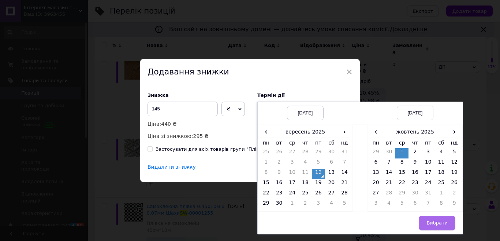
click at [441, 224] on span "Вибрати" at bounding box center [437, 222] width 21 height 5
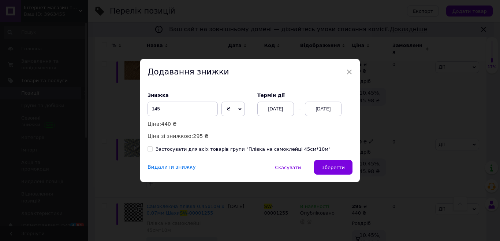
drag, startPoint x: 343, startPoint y: 165, endPoint x: 338, endPoint y: 165, distance: 4.8
click at [342, 165] on span "Зберегти" at bounding box center [333, 166] width 23 height 5
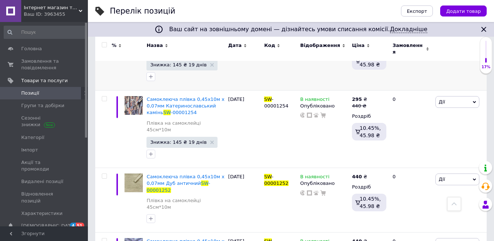
scroll to position [416, 0]
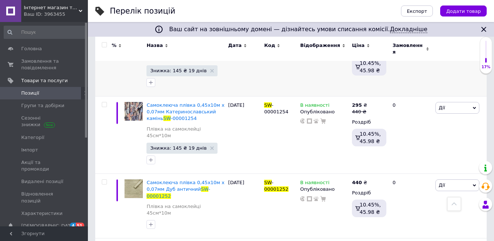
click at [448, 197] on div at bounding box center [454, 204] width 14 height 14
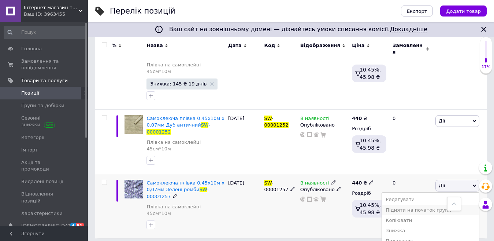
scroll to position [493, 0]
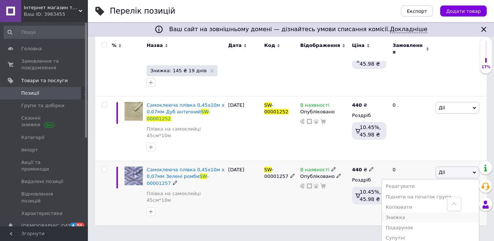
click at [409, 212] on li "Знижка" at bounding box center [430, 217] width 97 height 10
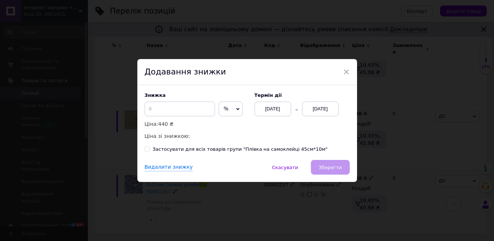
scroll to position [421, 0]
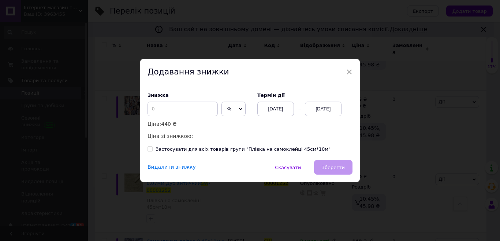
click at [233, 108] on span "%" at bounding box center [233, 108] width 24 height 15
click at [231, 124] on li "₴" at bounding box center [233, 124] width 23 height 10
click at [202, 112] on input at bounding box center [183, 108] width 70 height 15
click at [315, 109] on div "[DATE]" at bounding box center [323, 108] width 37 height 15
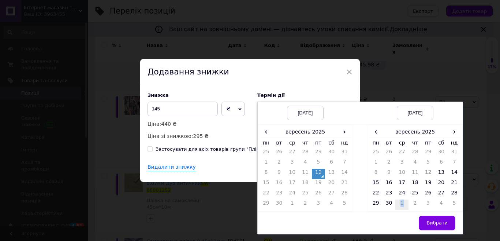
click at [401, 202] on td "1" at bounding box center [401, 204] width 13 height 10
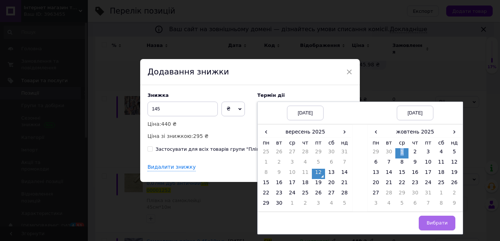
click at [433, 224] on span "Вибрати" at bounding box center [437, 222] width 21 height 5
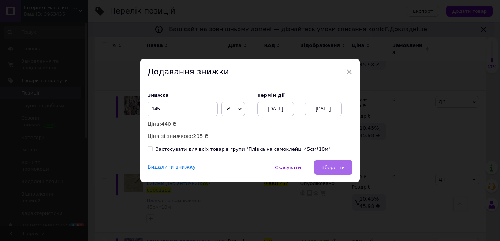
click at [336, 167] on span "Зберегти" at bounding box center [333, 166] width 23 height 5
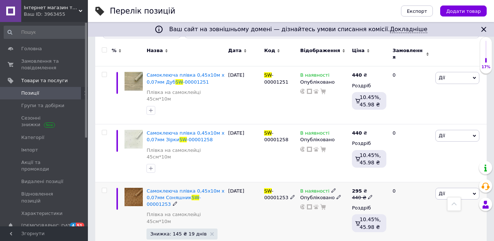
scroll to position [92, 0]
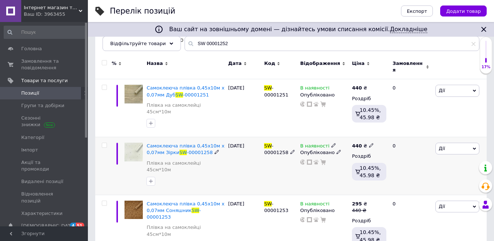
click at [448, 142] on span "Дії" at bounding box center [457, 148] width 44 height 12
click at [412, 188] on li "Знижка" at bounding box center [430, 193] width 97 height 10
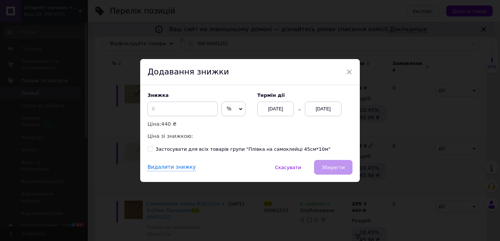
click at [231, 105] on span "%" at bounding box center [233, 108] width 24 height 15
drag, startPoint x: 228, startPoint y: 129, endPoint x: 225, endPoint y: 124, distance: 5.8
click at [229, 129] on li "₴" at bounding box center [233, 124] width 23 height 10
click at [192, 112] on input at bounding box center [183, 108] width 70 height 15
click at [318, 105] on div "[DATE]" at bounding box center [323, 108] width 37 height 15
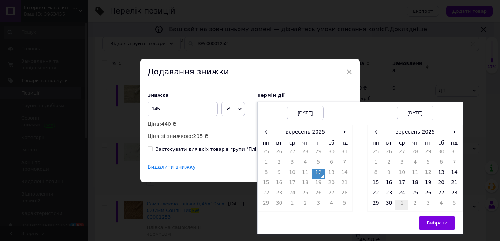
click at [398, 206] on td "1" at bounding box center [401, 204] width 13 height 10
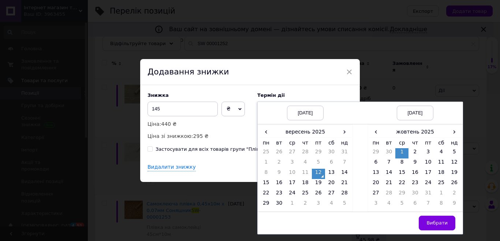
click at [432, 220] on button "Вибрати" at bounding box center [437, 222] width 37 height 15
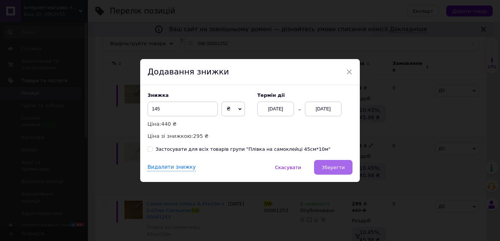
click at [329, 167] on span "Зберегти" at bounding box center [333, 166] width 23 height 5
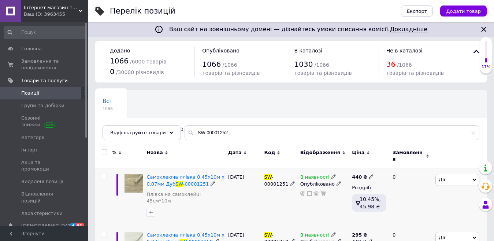
scroll to position [0, 0]
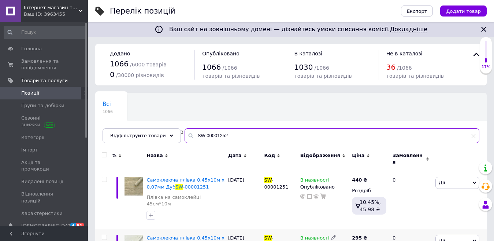
click at [234, 132] on input "SW 00001252" at bounding box center [332, 135] width 295 height 15
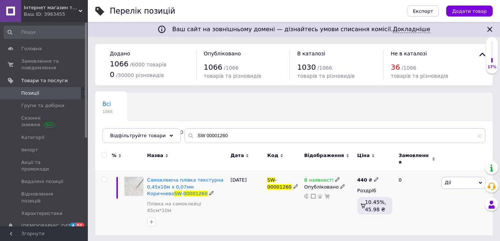
click at [449, 179] on span "Дії" at bounding box center [448, 181] width 6 height 5
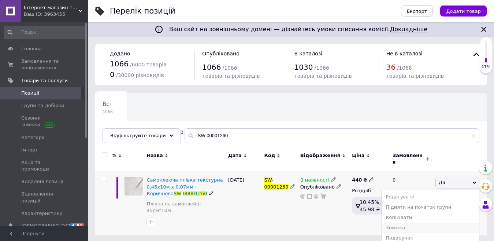
click at [410, 222] on li "Знижка" at bounding box center [430, 227] width 97 height 10
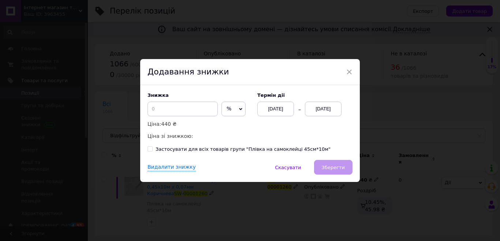
click at [227, 107] on span "%" at bounding box center [229, 108] width 5 height 6
click at [233, 120] on li "₴" at bounding box center [233, 124] width 23 height 10
click at [178, 104] on input at bounding box center [183, 108] width 70 height 15
click at [323, 107] on div "[DATE]" at bounding box center [323, 108] width 37 height 15
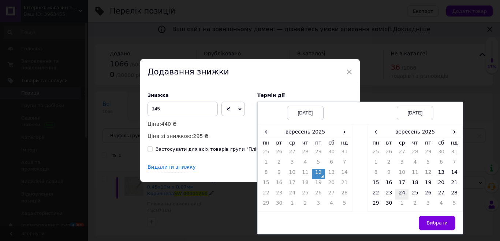
click at [396, 197] on td "24" at bounding box center [401, 194] width 13 height 10
click at [395, 203] on td "1" at bounding box center [401, 204] width 13 height 10
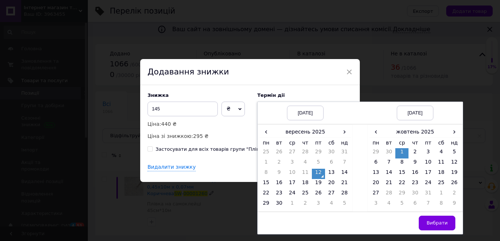
click at [446, 231] on td "Вибрати" at bounding box center [415, 222] width 95 height 22
click at [434, 224] on span "Вибрати" at bounding box center [437, 222] width 21 height 5
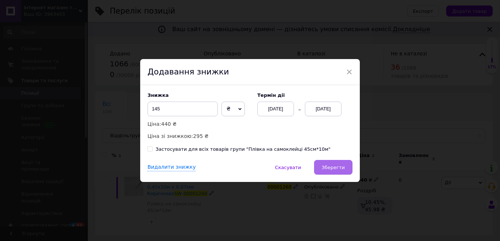
click at [344, 165] on button "Зберегти" at bounding box center [333, 167] width 38 height 15
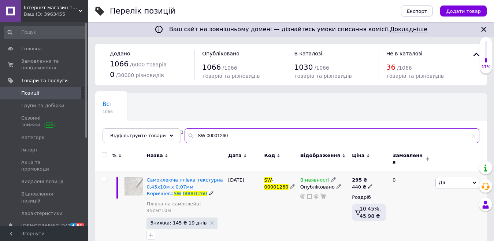
click at [228, 134] on input "SW 00001260" at bounding box center [332, 135] width 295 height 15
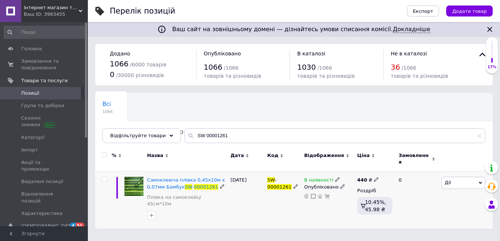
click at [443, 179] on span "Дії" at bounding box center [464, 182] width 44 height 12
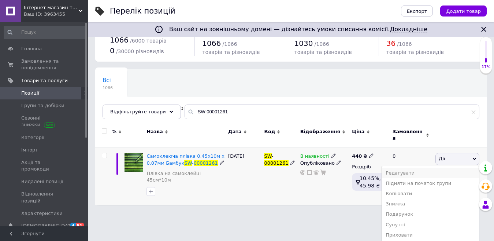
scroll to position [37, 0]
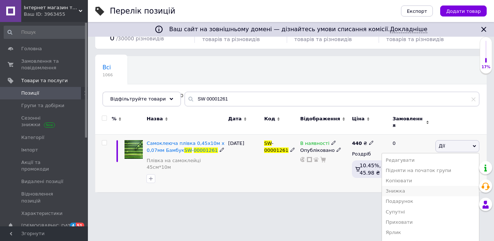
click at [413, 187] on li "Знижка" at bounding box center [430, 191] width 97 height 10
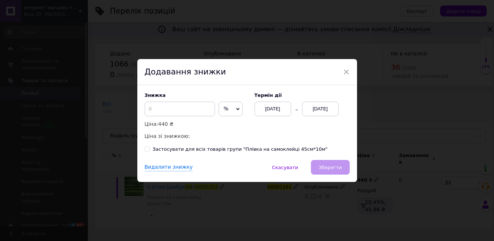
scroll to position [0, 0]
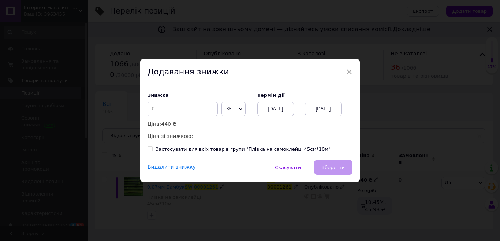
click at [227, 108] on span "%" at bounding box center [229, 108] width 5 height 6
click at [223, 124] on li "₴" at bounding box center [233, 124] width 23 height 10
click at [168, 107] on input at bounding box center [183, 108] width 70 height 15
click at [320, 107] on div "[DATE]" at bounding box center [323, 108] width 37 height 15
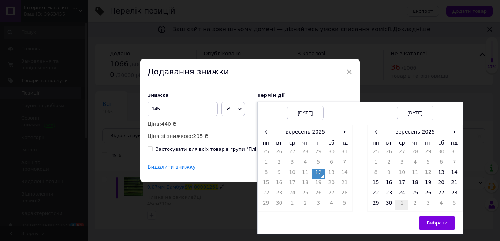
click at [403, 203] on td "1" at bounding box center [401, 204] width 13 height 10
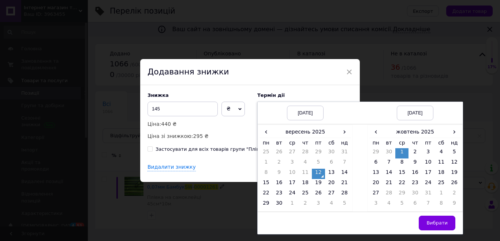
click at [435, 218] on button "Вибрати" at bounding box center [437, 222] width 37 height 15
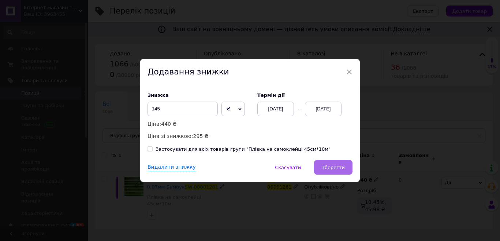
click at [327, 163] on button "Зберегти" at bounding box center [333, 167] width 38 height 15
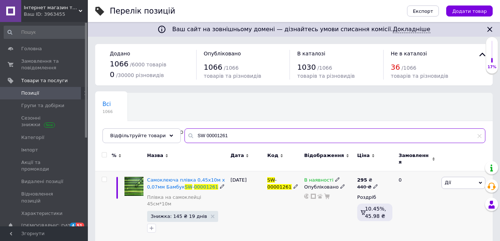
click at [231, 140] on input "SW 00001261" at bounding box center [335, 135] width 301 height 15
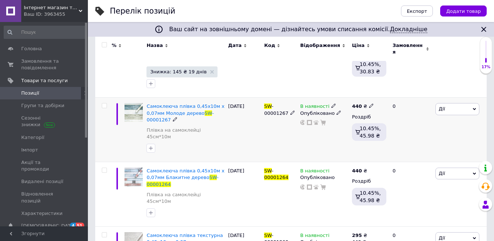
scroll to position [146, 0]
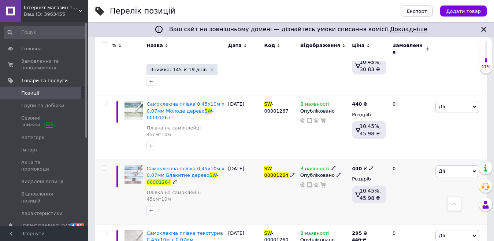
click at [448, 165] on span "Дії" at bounding box center [457, 171] width 44 height 12
click at [411, 211] on li "Знижка" at bounding box center [430, 216] width 97 height 10
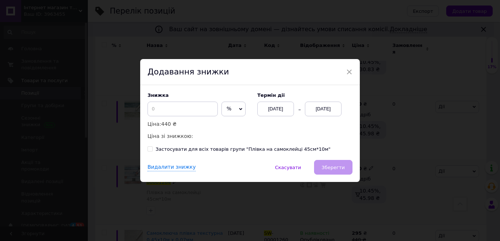
click at [227, 105] on span "%" at bounding box center [229, 108] width 5 height 6
click at [228, 125] on li "₴" at bounding box center [233, 124] width 23 height 10
click at [189, 106] on input at bounding box center [183, 108] width 70 height 15
click at [321, 108] on div "[DATE]" at bounding box center [323, 108] width 37 height 15
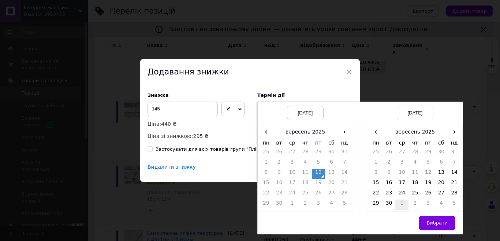
click at [397, 202] on td "1" at bounding box center [401, 204] width 13 height 10
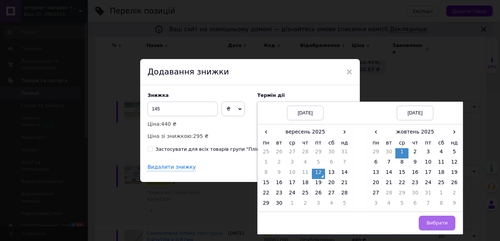
click at [442, 225] on span "Вибрати" at bounding box center [437, 222] width 21 height 5
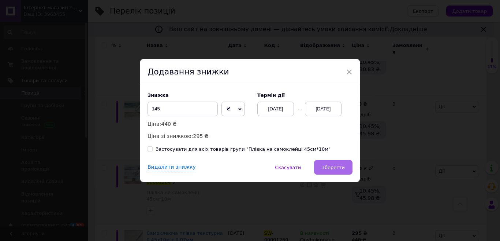
click at [335, 163] on button "Зберегти" at bounding box center [333, 167] width 38 height 15
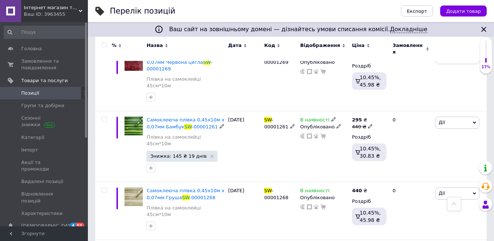
scroll to position [479, 0]
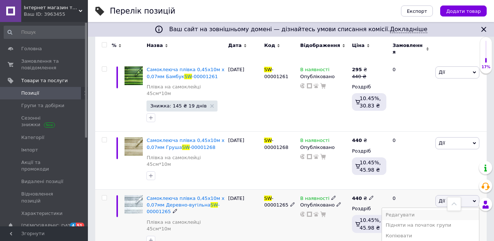
scroll to position [550, 0]
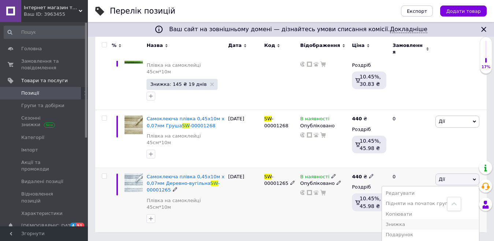
click at [414, 219] on li "Знижка" at bounding box center [430, 224] width 97 height 10
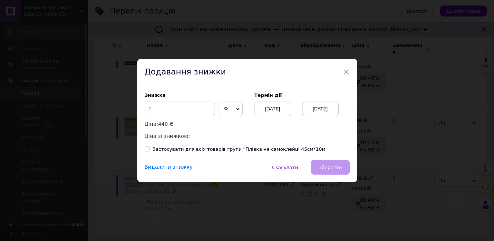
scroll to position [479, 0]
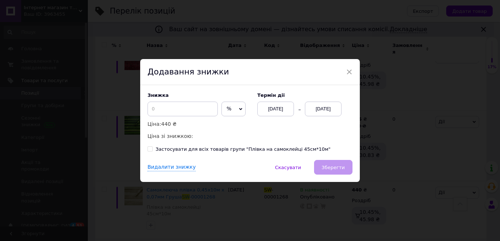
click at [224, 111] on span "%" at bounding box center [233, 108] width 24 height 15
click at [225, 122] on li "₴" at bounding box center [233, 124] width 23 height 10
click at [170, 114] on input at bounding box center [183, 108] width 70 height 15
click at [324, 111] on div "[DATE]" at bounding box center [323, 108] width 37 height 15
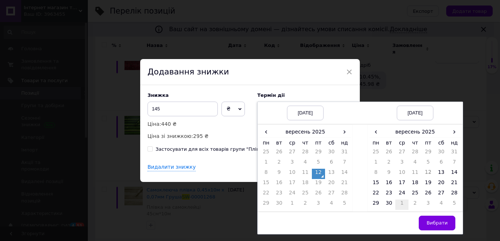
click at [399, 206] on td "1" at bounding box center [401, 204] width 13 height 10
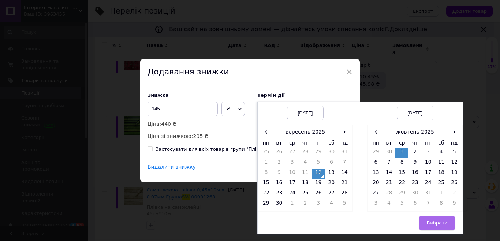
click at [435, 220] on span "Вибрати" at bounding box center [437, 222] width 21 height 5
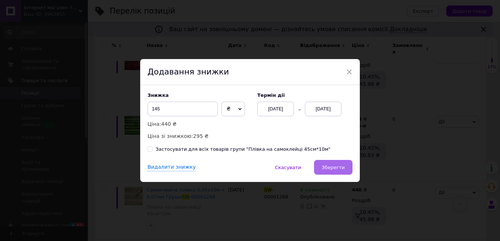
click at [339, 170] on span "Зберегти" at bounding box center [333, 166] width 23 height 5
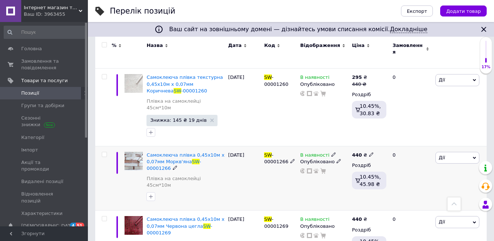
scroll to position [333, 0]
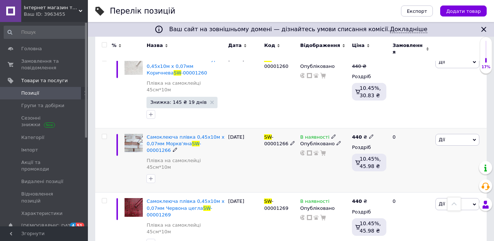
click at [449, 134] on span "Дії" at bounding box center [457, 140] width 44 height 12
click at [412, 179] on li "Знижка" at bounding box center [430, 184] width 97 height 10
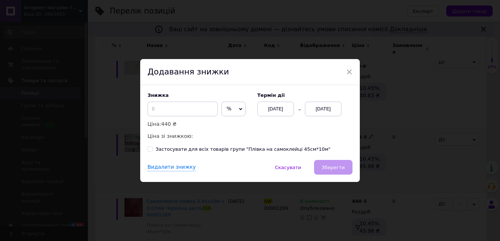
click at [229, 107] on span "%" at bounding box center [229, 108] width 5 height 6
click at [234, 126] on li "₴" at bounding box center [233, 124] width 23 height 10
click at [183, 112] on input at bounding box center [183, 108] width 70 height 15
click at [322, 109] on div "[DATE]" at bounding box center [323, 108] width 37 height 15
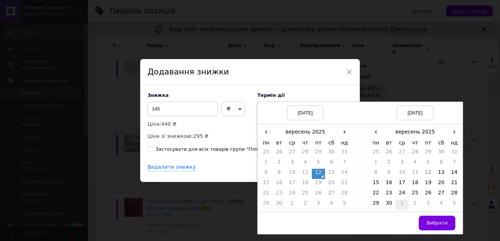
click at [401, 204] on td "1" at bounding box center [401, 204] width 13 height 10
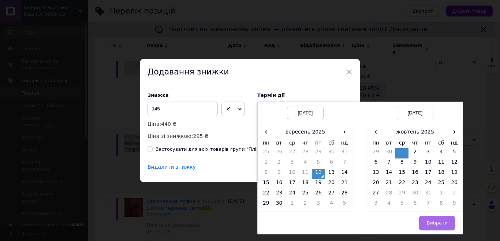
click at [439, 221] on span "Вибрати" at bounding box center [437, 222] width 21 height 5
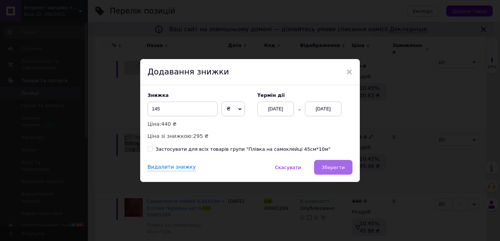
click at [322, 164] on button "Зберегти" at bounding box center [333, 167] width 38 height 15
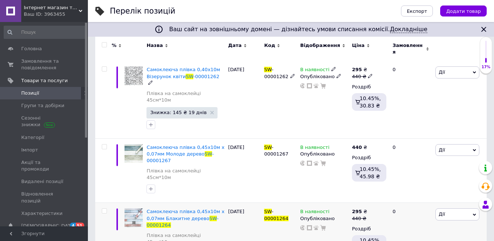
scroll to position [113, 0]
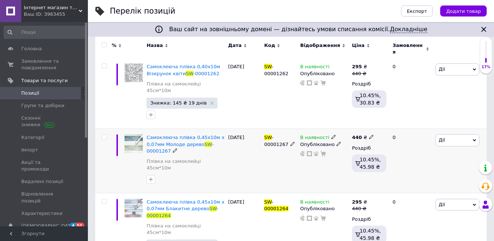
click at [452, 134] on span "Дії" at bounding box center [457, 140] width 44 height 12
click at [415, 180] on li "Знижка" at bounding box center [430, 185] width 97 height 10
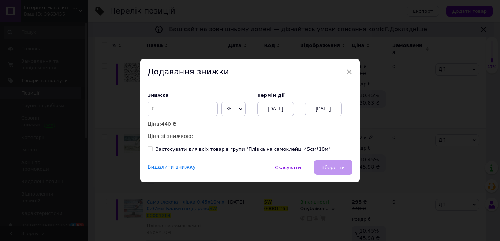
click at [234, 106] on span "%" at bounding box center [233, 108] width 24 height 15
click at [225, 121] on li "₴" at bounding box center [233, 124] width 23 height 10
click at [188, 105] on input at bounding box center [183, 108] width 70 height 15
click at [314, 106] on div "[DATE]" at bounding box center [323, 108] width 37 height 15
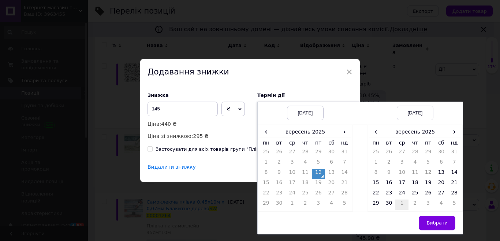
click at [399, 202] on td "1" at bounding box center [401, 204] width 13 height 10
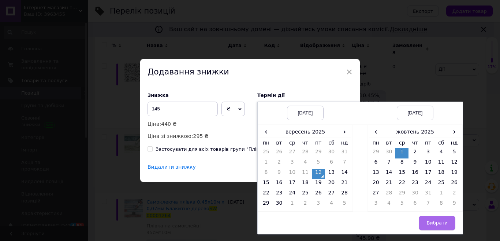
click at [432, 226] on button "Вибрати" at bounding box center [437, 222] width 37 height 15
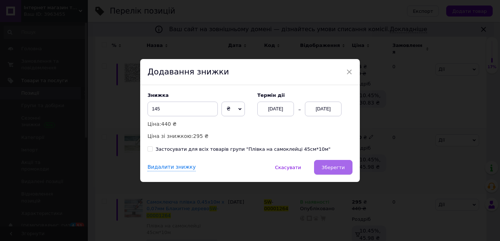
click at [327, 166] on span "Зберегти" at bounding box center [333, 166] width 23 height 5
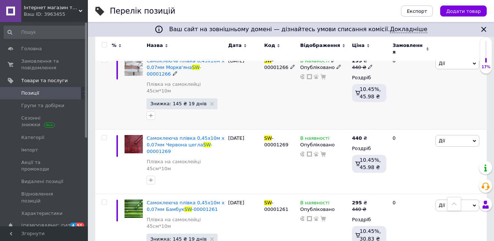
scroll to position [516, 0]
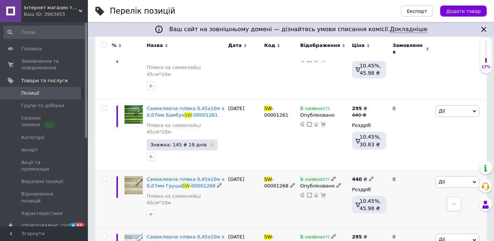
click at [449, 176] on span "Дії" at bounding box center [457, 182] width 44 height 12
click at [411, 221] on li "Знижка" at bounding box center [430, 226] width 97 height 10
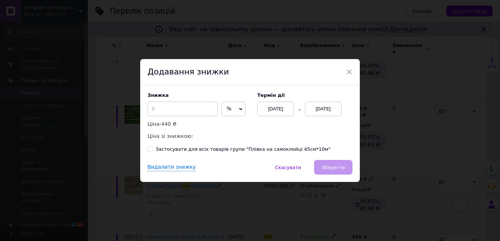
click at [227, 106] on span "%" at bounding box center [229, 108] width 5 height 6
click at [230, 124] on li "₴" at bounding box center [233, 124] width 23 height 10
click at [180, 109] on input at bounding box center [183, 108] width 70 height 15
click at [328, 113] on div "[DATE]" at bounding box center [323, 108] width 37 height 15
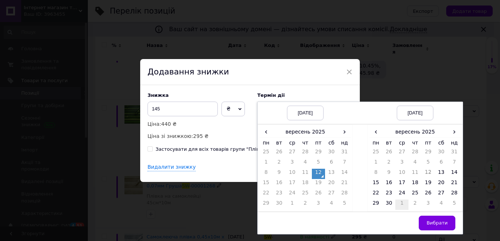
click at [396, 204] on td "1" at bounding box center [401, 204] width 13 height 10
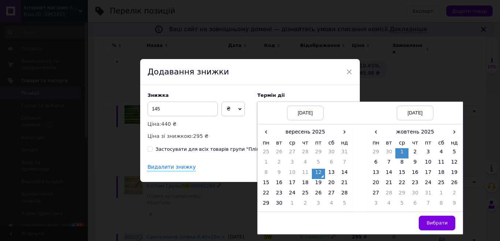
click at [430, 224] on span "Вибрати" at bounding box center [437, 222] width 21 height 5
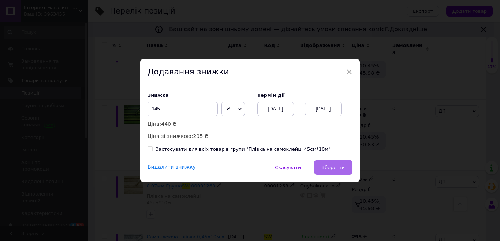
click at [331, 169] on span "Зберегти" at bounding box center [333, 166] width 23 height 5
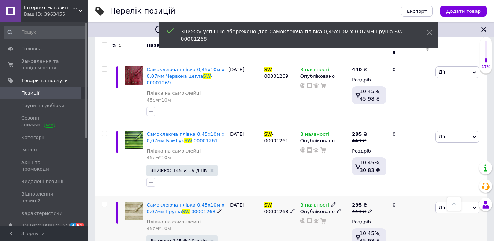
scroll to position [369, 0]
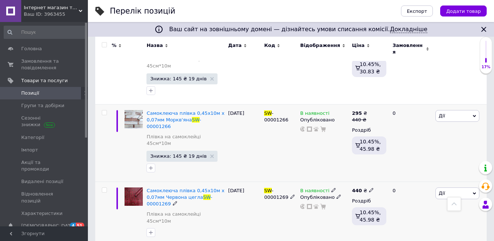
click at [443, 190] on span "Дії" at bounding box center [442, 192] width 6 height 5
click at [410, 233] on li "Знижка" at bounding box center [430, 238] width 97 height 10
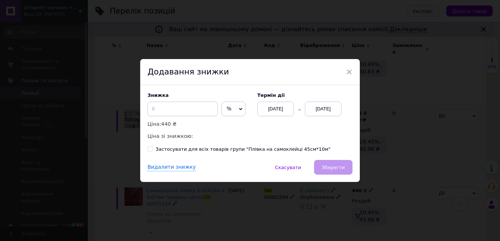
click at [229, 110] on span "%" at bounding box center [229, 108] width 5 height 6
click at [230, 123] on li "₴" at bounding box center [233, 124] width 23 height 10
click at [195, 112] on input at bounding box center [183, 108] width 70 height 15
click at [323, 109] on div "[DATE]" at bounding box center [323, 108] width 37 height 15
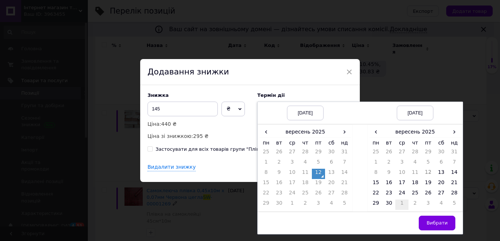
click at [402, 207] on td "1" at bounding box center [401, 204] width 13 height 10
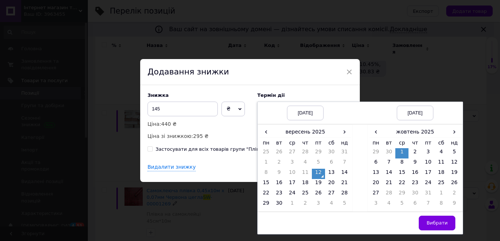
click at [428, 222] on button "Вибрати" at bounding box center [437, 222] width 37 height 15
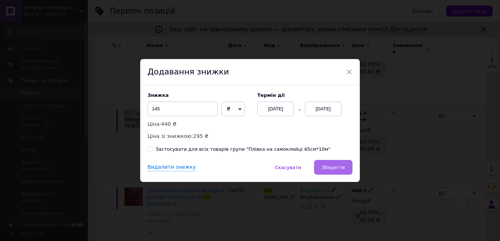
click at [331, 165] on span "Зберегти" at bounding box center [333, 166] width 23 height 5
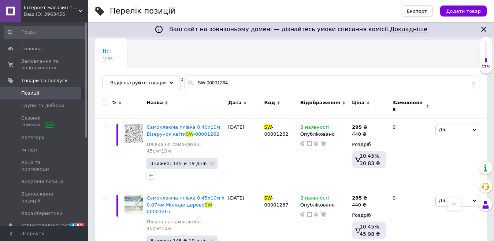
scroll to position [40, 0]
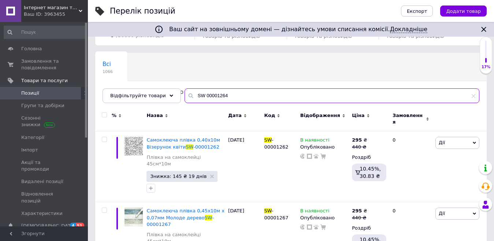
click at [230, 93] on input "SW 00001264" at bounding box center [332, 95] width 295 height 15
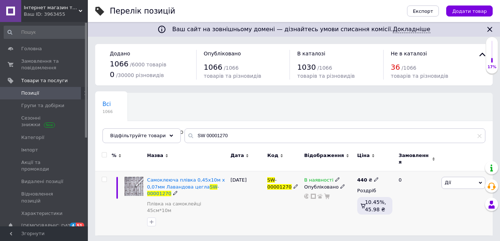
click at [447, 179] on span "Дії" at bounding box center [448, 181] width 6 height 5
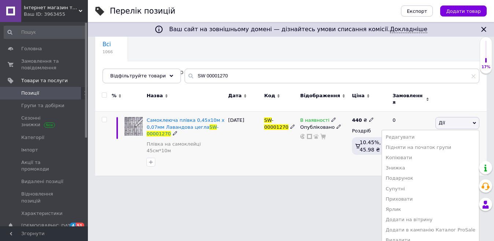
scroll to position [62, 0]
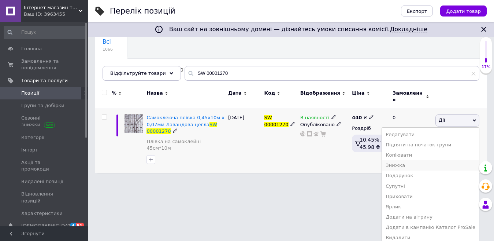
click at [413, 160] on li "Знижка" at bounding box center [430, 165] width 97 height 10
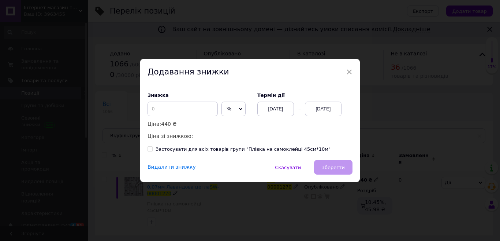
click at [223, 108] on span "%" at bounding box center [233, 108] width 24 height 15
click at [227, 124] on li "₴" at bounding box center [233, 124] width 23 height 10
click at [194, 111] on input at bounding box center [183, 108] width 70 height 15
click at [322, 108] on div "[DATE]" at bounding box center [323, 108] width 37 height 15
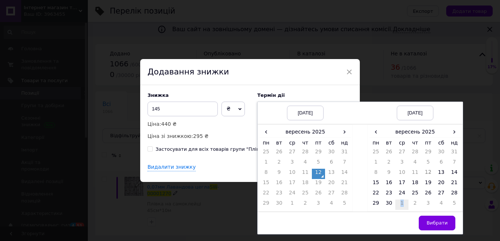
click at [402, 202] on td "1" at bounding box center [401, 204] width 13 height 10
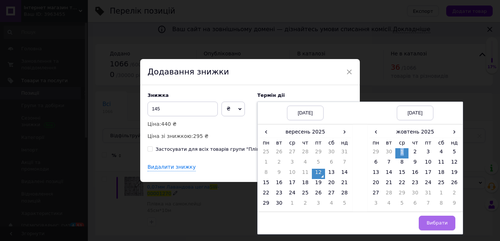
click at [430, 223] on span "Вибрати" at bounding box center [437, 222] width 21 height 5
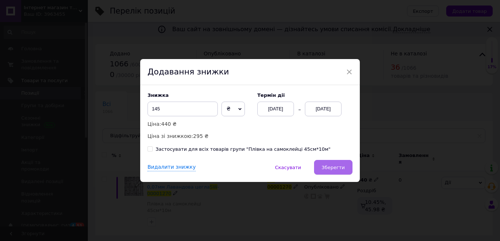
click at [328, 168] on span "Зберегти" at bounding box center [333, 166] width 23 height 5
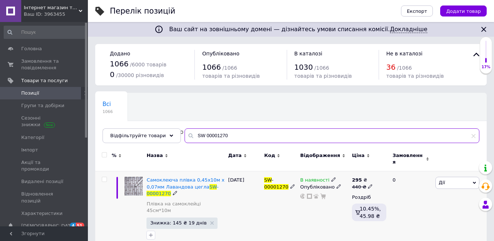
click at [236, 131] on input "SW 00001270" at bounding box center [332, 135] width 295 height 15
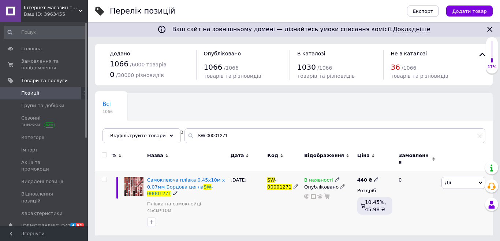
click at [454, 180] on span "Дії" at bounding box center [464, 182] width 44 height 12
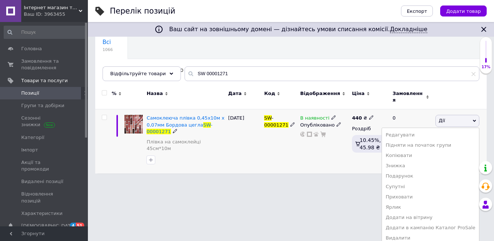
scroll to position [62, 0]
click at [411, 163] on li "Знижка" at bounding box center [430, 165] width 97 height 10
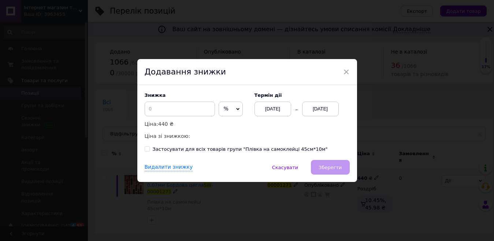
scroll to position [0, 0]
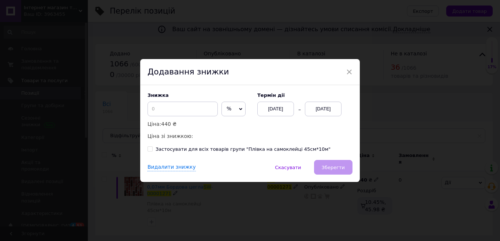
click at [232, 107] on span "%" at bounding box center [233, 108] width 24 height 15
click at [230, 126] on li "₴" at bounding box center [233, 124] width 23 height 10
click at [189, 107] on input at bounding box center [183, 108] width 70 height 15
click at [318, 108] on div "[DATE]" at bounding box center [323, 108] width 37 height 15
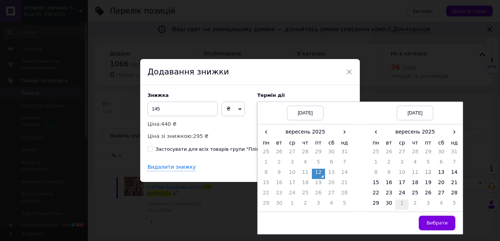
click at [401, 202] on td "1" at bounding box center [401, 204] width 13 height 10
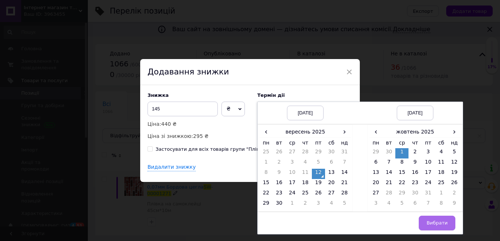
click at [439, 225] on span "Вибрати" at bounding box center [437, 222] width 21 height 5
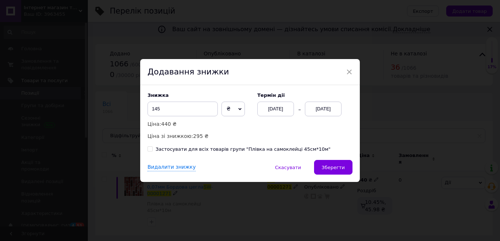
click at [330, 165] on span "Зберегти" at bounding box center [333, 166] width 23 height 5
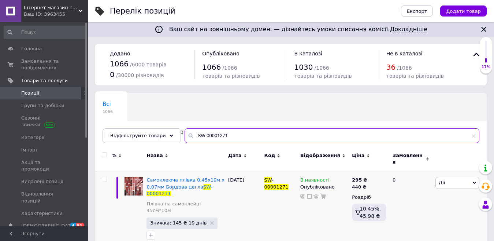
click at [235, 137] on input "SW 00001271" at bounding box center [332, 135] width 295 height 15
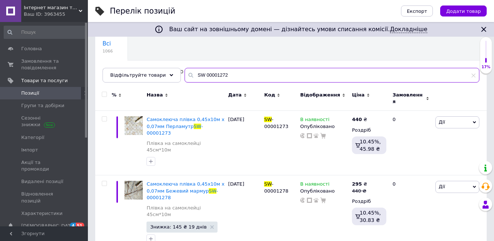
scroll to position [60, 0]
click at [228, 78] on input "SW 00001272" at bounding box center [332, 75] width 295 height 15
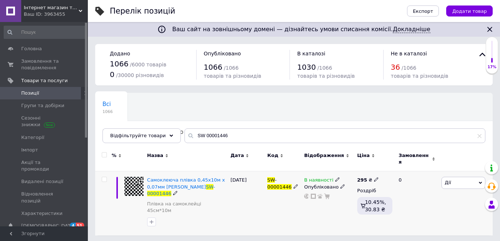
click at [374, 177] on icon at bounding box center [376, 179] width 4 height 4
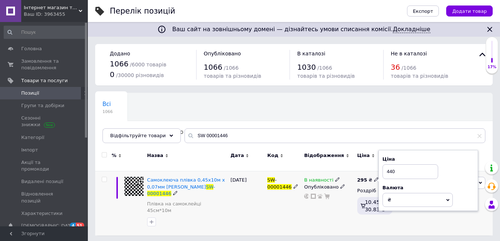
click at [329, 213] on div "В наявності Опубліковано" at bounding box center [328, 203] width 53 height 64
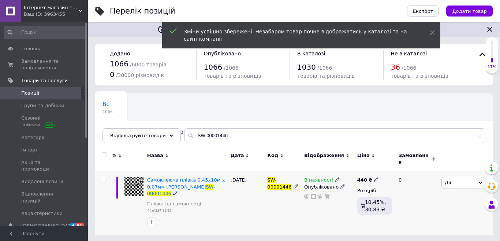
click at [456, 178] on span "Дії" at bounding box center [464, 182] width 44 height 12
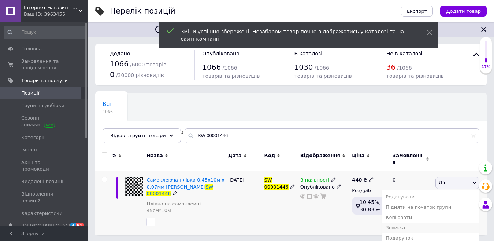
click at [398, 222] on li "Знижка" at bounding box center [430, 227] width 97 height 10
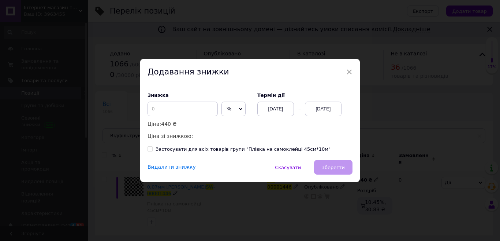
click at [224, 109] on span "%" at bounding box center [233, 108] width 24 height 15
click at [233, 128] on li "₴" at bounding box center [233, 124] width 23 height 10
click at [202, 106] on input at bounding box center [183, 108] width 70 height 15
click at [317, 107] on div "[DATE]" at bounding box center [323, 108] width 37 height 15
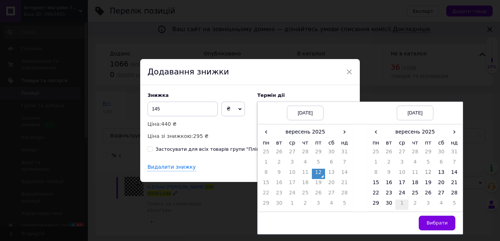
click at [400, 204] on td "1" at bounding box center [401, 204] width 13 height 10
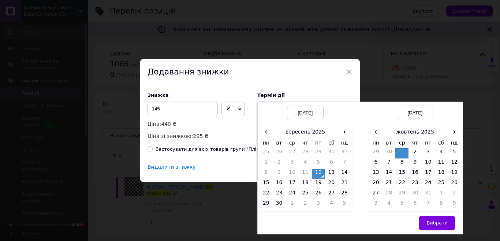
click at [430, 220] on span "Вибрати" at bounding box center [437, 222] width 21 height 5
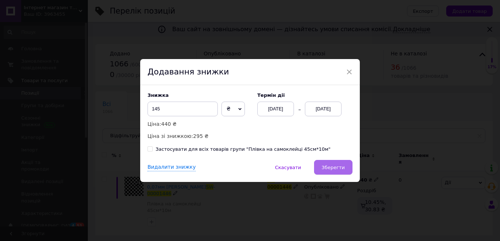
click at [336, 169] on span "Зберегти" at bounding box center [333, 166] width 23 height 5
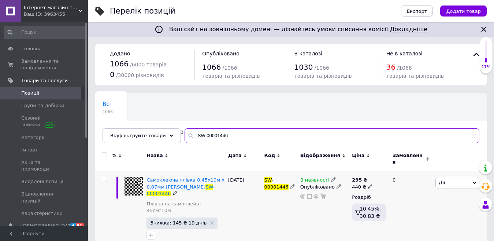
click at [233, 138] on input "SW 00001446" at bounding box center [332, 135] width 295 height 15
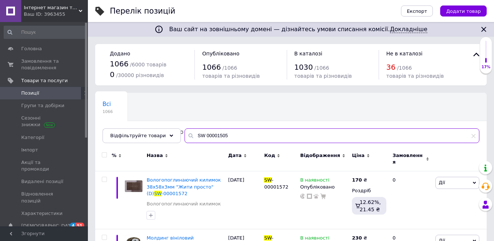
click at [233, 138] on input "SW 00001505" at bounding box center [332, 135] width 295 height 15
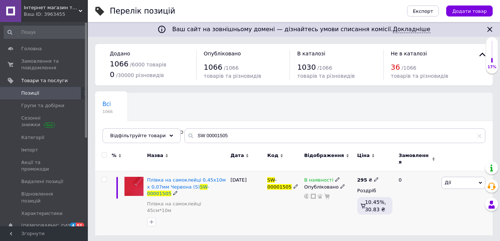
click at [375, 177] on icon at bounding box center [376, 179] width 4 height 4
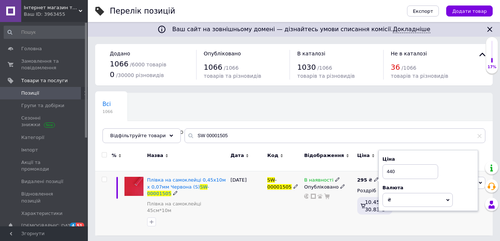
click at [272, 205] on div "SW - 00001505" at bounding box center [283, 203] width 37 height 64
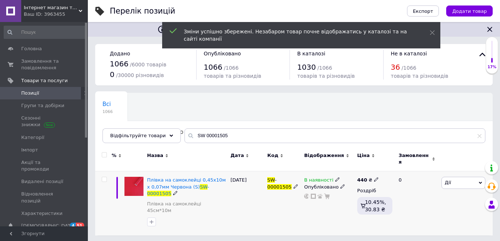
click at [445, 176] on span "Дії" at bounding box center [464, 182] width 44 height 12
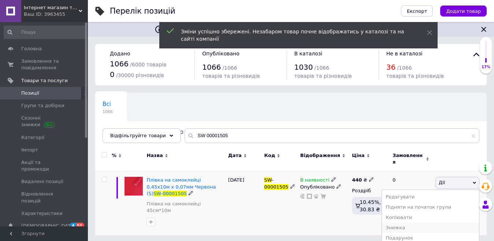
click at [409, 222] on li "Знижка" at bounding box center [430, 227] width 97 height 10
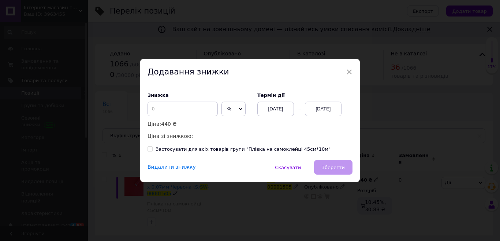
click at [224, 105] on span "%" at bounding box center [233, 108] width 24 height 15
click at [232, 127] on li "₴" at bounding box center [233, 124] width 23 height 10
click at [194, 107] on input at bounding box center [183, 108] width 70 height 15
click at [324, 112] on div "[DATE]" at bounding box center [323, 108] width 37 height 15
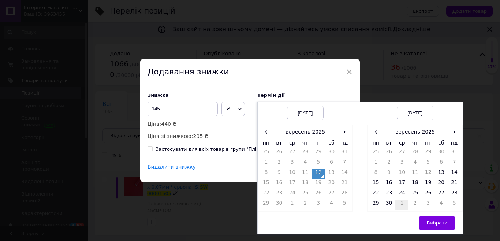
click at [400, 202] on td "1" at bounding box center [401, 204] width 13 height 10
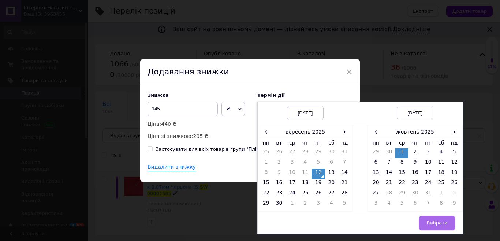
click at [429, 221] on span "Вибрати" at bounding box center [437, 222] width 21 height 5
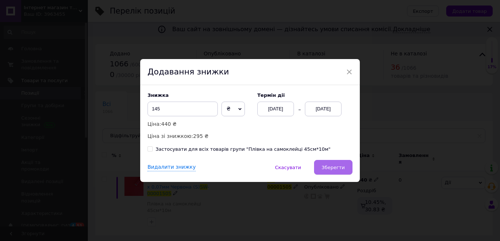
click at [339, 164] on span "Зберегти" at bounding box center [333, 166] width 23 height 5
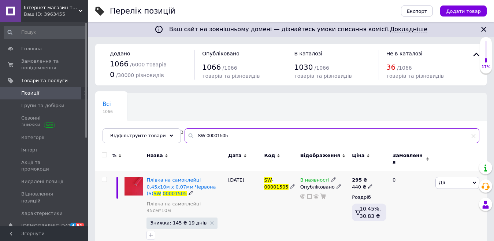
click at [223, 133] on input "SW 00001505" at bounding box center [332, 135] width 295 height 15
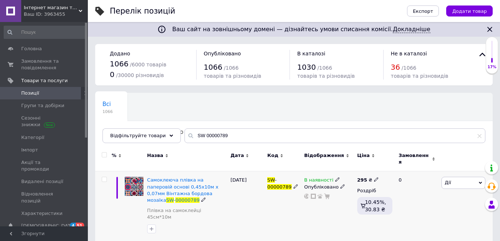
click at [374, 177] on icon at bounding box center [376, 179] width 4 height 4
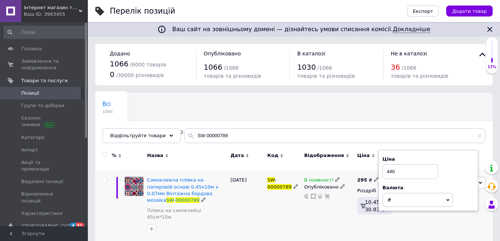
click at [336, 215] on div "В наявності Опубліковано" at bounding box center [328, 206] width 53 height 71
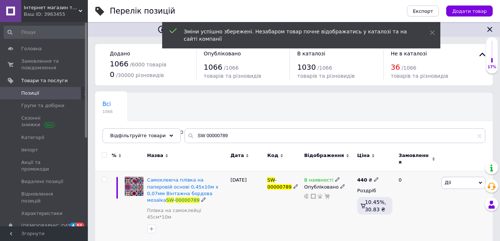
click at [461, 179] on span "Дії" at bounding box center [464, 182] width 44 height 12
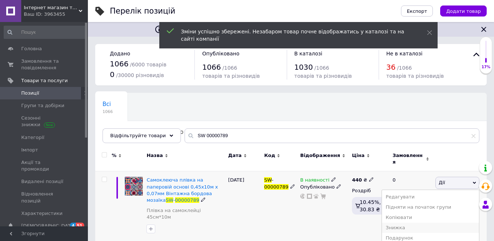
click at [422, 225] on li "Знижка" at bounding box center [430, 227] width 97 height 10
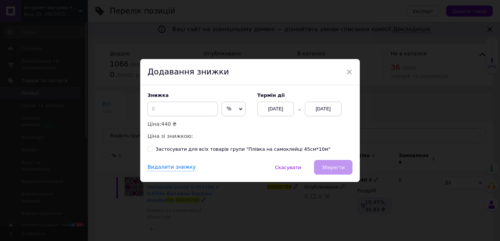
click at [230, 108] on span "%" at bounding box center [233, 108] width 24 height 15
click at [223, 129] on li "₴" at bounding box center [233, 124] width 23 height 10
click at [177, 111] on input at bounding box center [183, 108] width 70 height 15
click at [332, 111] on div "[DATE]" at bounding box center [323, 108] width 37 height 15
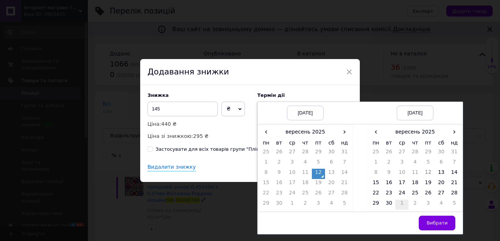
click at [402, 202] on td "1" at bounding box center [401, 204] width 13 height 10
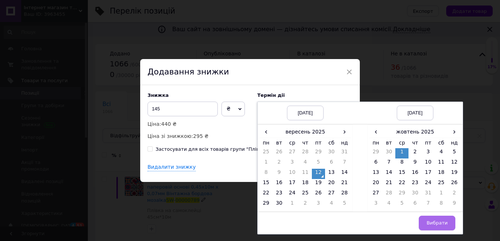
click at [425, 221] on button "Вибрати" at bounding box center [437, 222] width 37 height 15
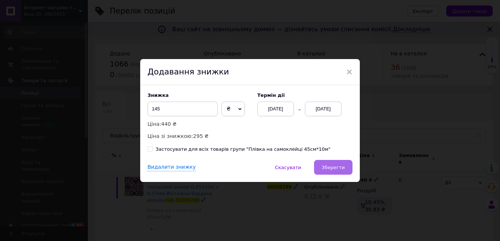
click at [340, 169] on span "Зберегти" at bounding box center [333, 166] width 23 height 5
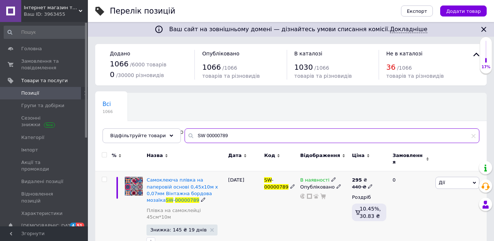
click at [239, 142] on input "SW 00000789" at bounding box center [332, 135] width 295 height 15
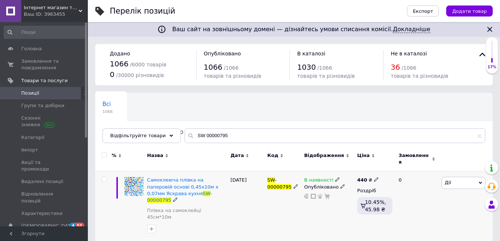
click at [457, 182] on span "Дії" at bounding box center [464, 182] width 44 height 12
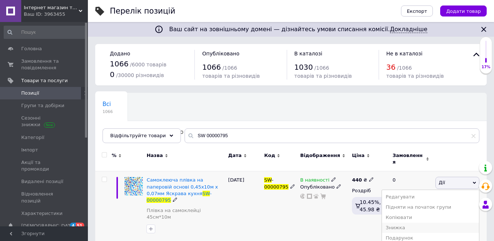
click at [413, 225] on li "Знижка" at bounding box center [430, 227] width 97 height 10
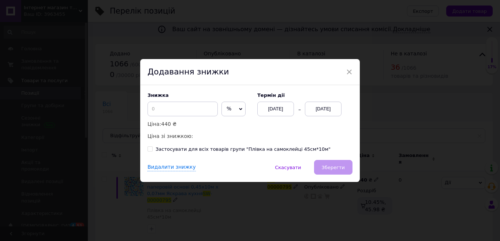
click at [235, 108] on span "%" at bounding box center [233, 108] width 24 height 15
click at [226, 127] on li "₴" at bounding box center [233, 124] width 23 height 10
click at [185, 108] on input at bounding box center [183, 108] width 70 height 15
click at [323, 110] on div "[DATE]" at bounding box center [323, 108] width 37 height 15
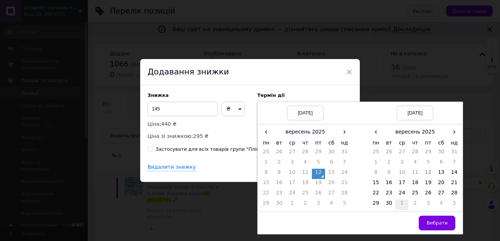
click at [398, 205] on td "1" at bounding box center [401, 204] width 13 height 10
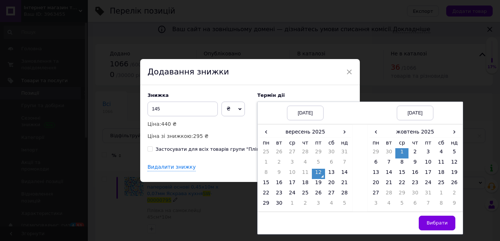
click at [427, 226] on button "Вибрати" at bounding box center [437, 222] width 37 height 15
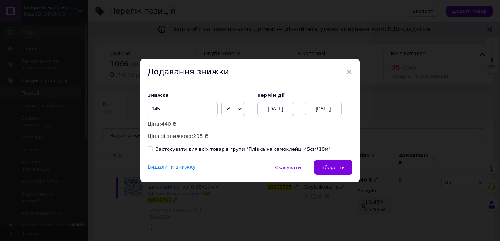
click at [318, 168] on button "Зберегти" at bounding box center [333, 167] width 38 height 15
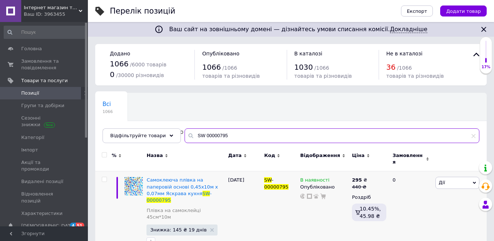
click at [235, 133] on input "SW 00000795" at bounding box center [332, 135] width 295 height 15
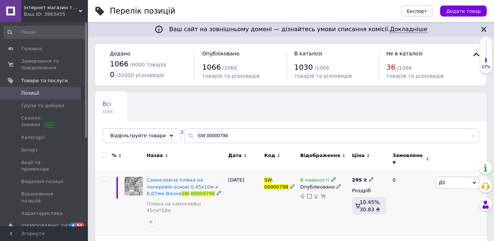
click at [369, 177] on icon at bounding box center [371, 179] width 4 height 4
click at [320, 206] on div "В наявності Опубліковано" at bounding box center [324, 203] width 52 height 64
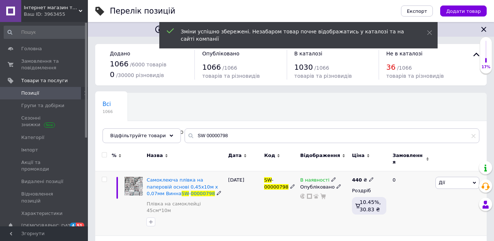
click at [449, 179] on span "Дії" at bounding box center [457, 182] width 44 height 12
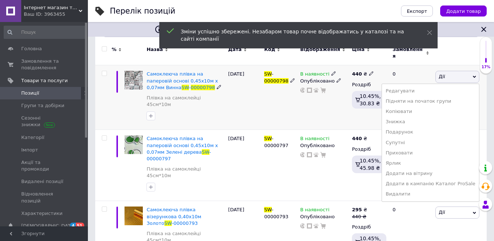
scroll to position [110, 0]
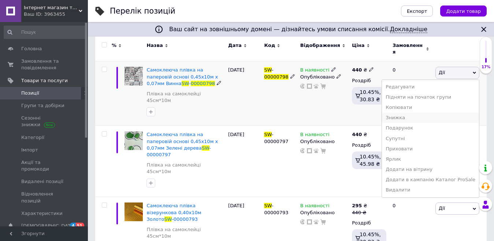
click at [402, 112] on li "Знижка" at bounding box center [430, 117] width 97 height 10
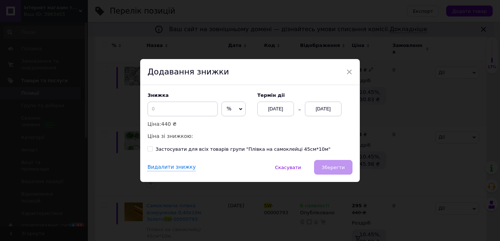
click at [232, 109] on span "%" at bounding box center [233, 108] width 24 height 15
click at [232, 126] on li "₴" at bounding box center [233, 124] width 23 height 10
click at [195, 108] on input at bounding box center [183, 108] width 70 height 15
click at [321, 111] on div "[DATE]" at bounding box center [323, 108] width 37 height 15
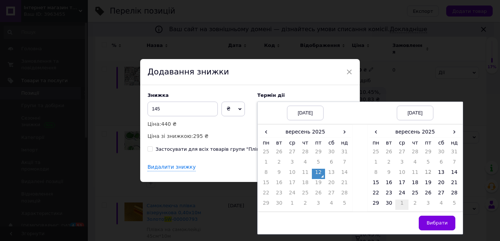
click at [402, 205] on td "1" at bounding box center [401, 204] width 13 height 10
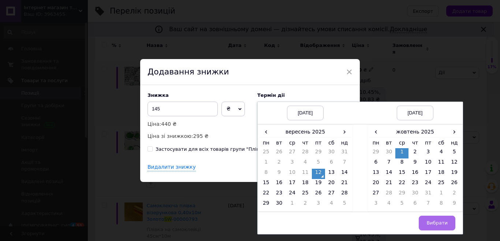
click at [425, 223] on button "Вибрати" at bounding box center [437, 222] width 37 height 15
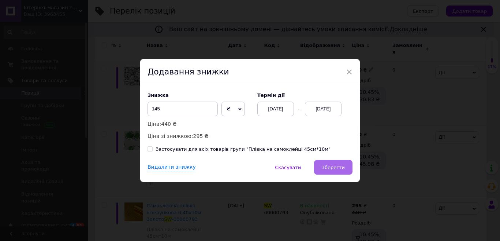
click at [324, 166] on button "Зберегти" at bounding box center [333, 167] width 38 height 15
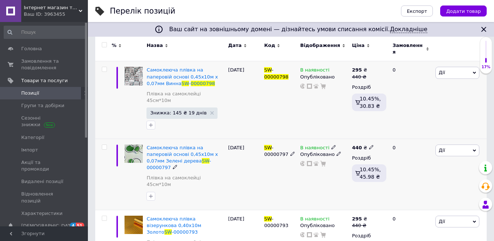
click at [444, 147] on span "Дії" at bounding box center [442, 149] width 6 height 5
click at [408, 190] on li "Знижка" at bounding box center [430, 195] width 97 height 10
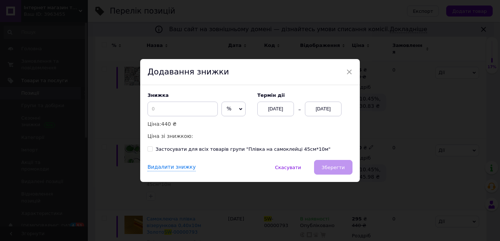
click at [234, 109] on span "%" at bounding box center [233, 108] width 24 height 15
click at [230, 123] on li "₴" at bounding box center [233, 124] width 23 height 10
click at [185, 105] on input at bounding box center [183, 108] width 70 height 15
click at [316, 109] on div "[DATE]" at bounding box center [323, 108] width 37 height 15
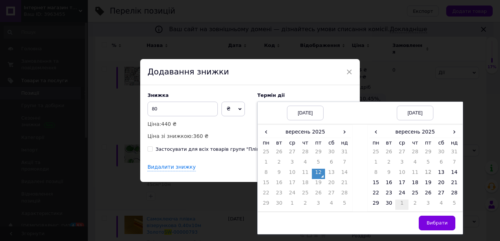
click at [396, 205] on td "1" at bounding box center [401, 204] width 13 height 10
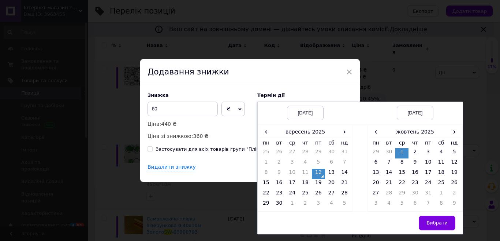
click at [433, 224] on span "Вибрати" at bounding box center [437, 222] width 21 height 5
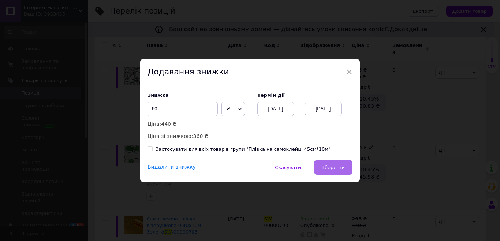
click at [338, 173] on button "Зберегти" at bounding box center [333, 167] width 38 height 15
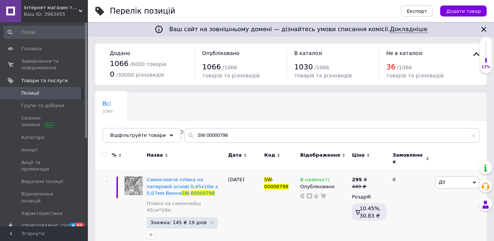
scroll to position [0, 0]
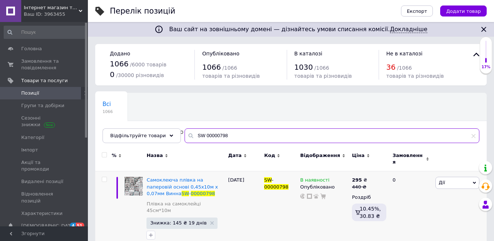
click at [245, 137] on input "SW 00000798" at bounding box center [332, 135] width 295 height 15
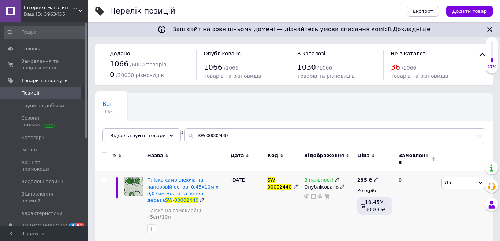
click at [374, 177] on use at bounding box center [376, 179] width 4 height 4
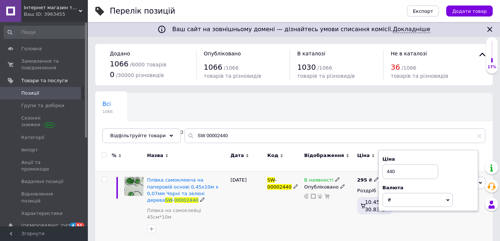
click at [323, 221] on div "В наявності Опубліковано" at bounding box center [328, 206] width 53 height 71
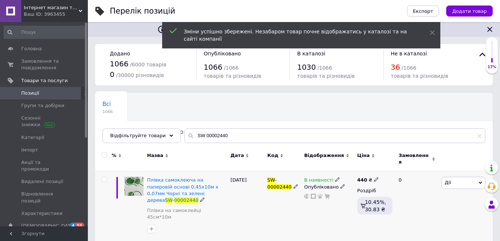
click at [456, 183] on span "Дії" at bounding box center [464, 182] width 44 height 12
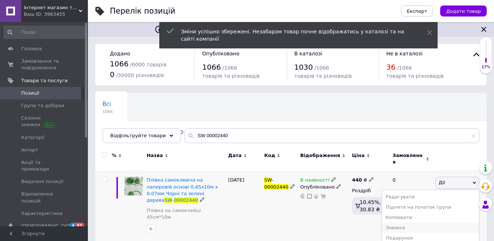
click at [414, 222] on li "Знижка" at bounding box center [430, 227] width 97 height 10
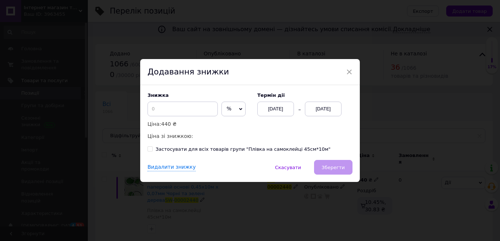
click at [224, 101] on div "Знижка % ₴ Ціна: 440 ₴ Ціна зі знижкою:" at bounding box center [199, 116] width 103 height 48
click at [227, 113] on span "%" at bounding box center [233, 108] width 24 height 15
click at [230, 130] on ul "₴" at bounding box center [233, 124] width 24 height 15
click at [179, 110] on input at bounding box center [183, 108] width 70 height 15
click at [234, 105] on span "%" at bounding box center [233, 108] width 24 height 15
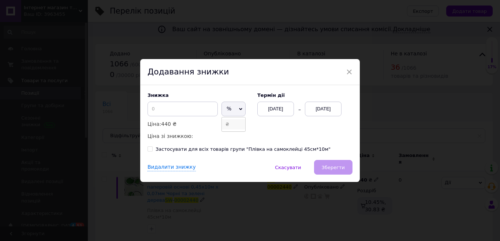
click at [230, 123] on li "₴" at bounding box center [233, 124] width 23 height 10
click at [191, 105] on input at bounding box center [183, 108] width 70 height 15
click at [159, 108] on input at bounding box center [183, 108] width 70 height 15
click at [310, 105] on div "[DATE]" at bounding box center [323, 108] width 37 height 15
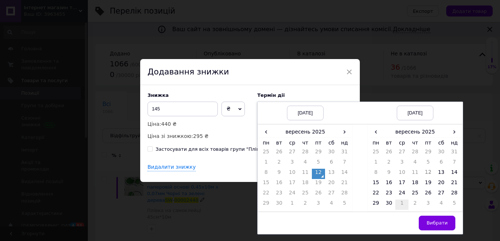
click at [402, 204] on td "1" at bounding box center [401, 204] width 13 height 10
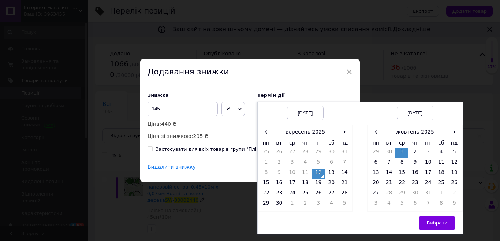
click at [429, 223] on span "Вибрати" at bounding box center [437, 222] width 21 height 5
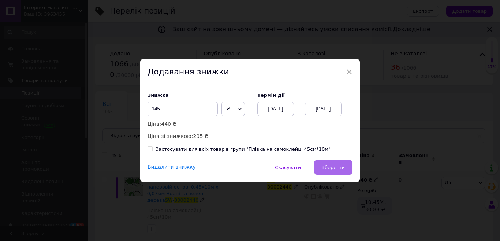
click at [342, 174] on button "Зберегти" at bounding box center [333, 167] width 38 height 15
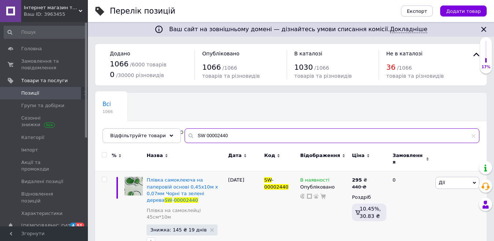
click at [232, 142] on input "SW 00002440" at bounding box center [332, 135] width 295 height 15
click at [220, 136] on input "SW 00000797" at bounding box center [332, 135] width 295 height 15
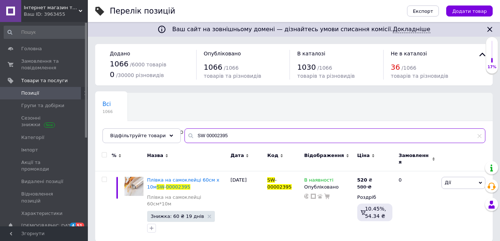
click at [232, 130] on input "SW 00002395" at bounding box center [335, 135] width 301 height 15
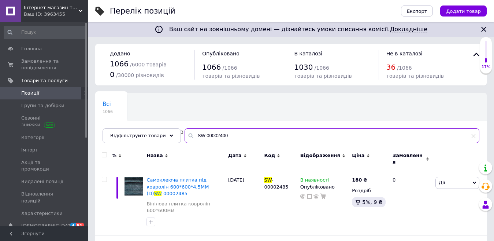
click at [232, 131] on input "SW 00002400" at bounding box center [332, 135] width 295 height 15
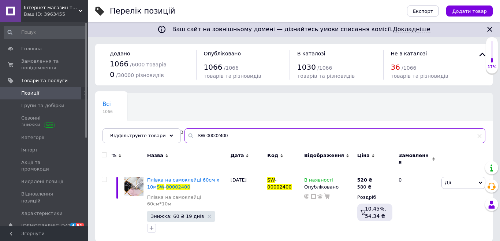
click at [239, 130] on input "SW 00002400" at bounding box center [335, 135] width 301 height 15
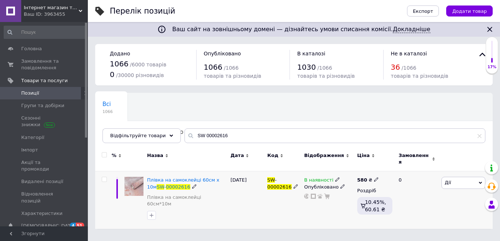
click at [447, 179] on span "Дії" at bounding box center [448, 181] width 6 height 5
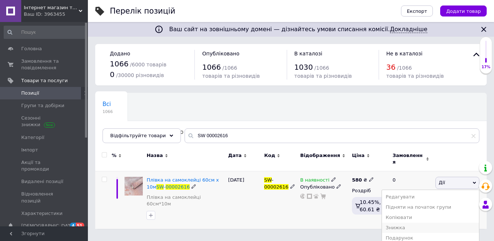
click at [413, 222] on li "Знижка" at bounding box center [430, 227] width 97 height 10
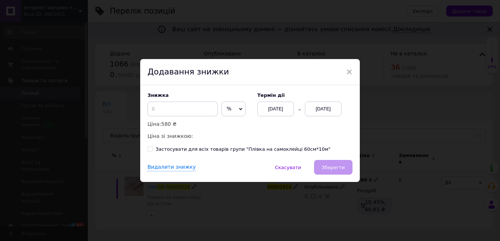
click at [233, 109] on span "%" at bounding box center [233, 108] width 24 height 15
click at [232, 122] on li "₴" at bounding box center [233, 124] width 23 height 10
click at [180, 102] on input at bounding box center [183, 108] width 70 height 15
click at [319, 108] on div "[DATE]" at bounding box center [323, 108] width 37 height 15
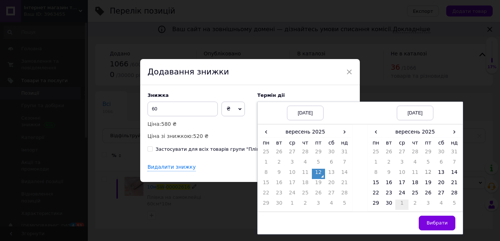
click at [397, 201] on td "1" at bounding box center [401, 204] width 13 height 10
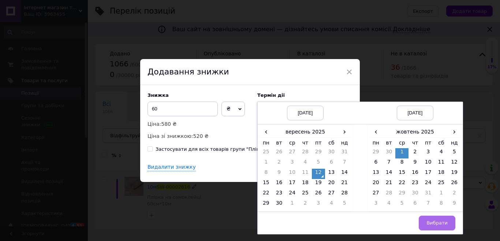
click at [436, 224] on span "Вибрати" at bounding box center [437, 222] width 21 height 5
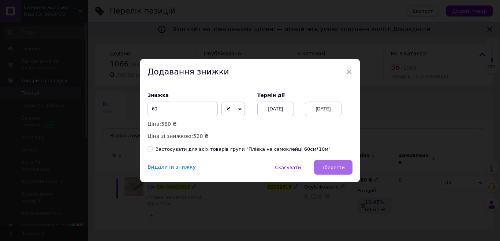
click at [339, 167] on span "Зберегти" at bounding box center [333, 166] width 23 height 5
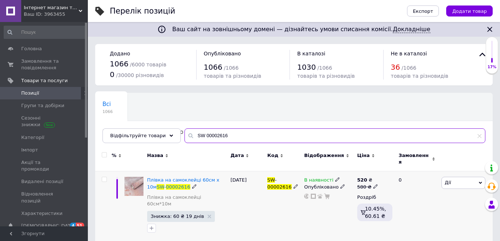
click at [247, 139] on input "SW 00002616" at bounding box center [335, 135] width 301 height 15
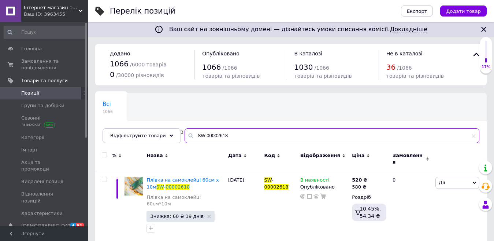
click at [237, 142] on input "SW 00002618" at bounding box center [332, 135] width 295 height 15
click at [244, 131] on input "SW 00002618" at bounding box center [332, 135] width 295 height 15
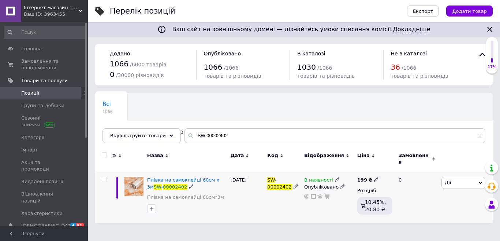
click at [374, 177] on icon at bounding box center [376, 179] width 4 height 4
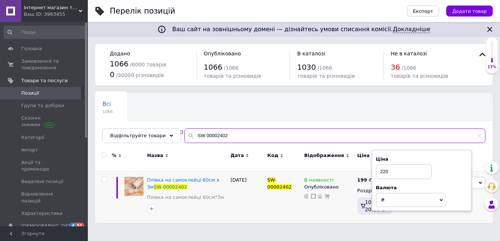
click at [225, 134] on input "SW 00002402" at bounding box center [335, 135] width 301 height 15
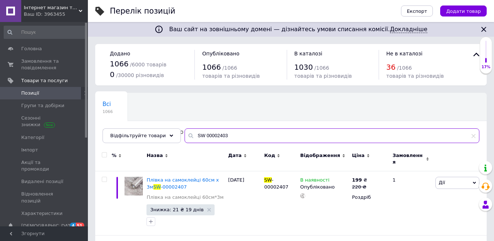
click at [241, 141] on input "SW 00002403" at bounding box center [332, 135] width 295 height 15
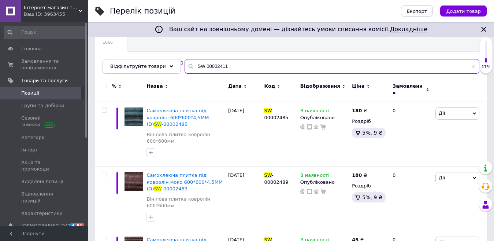
scroll to position [73, 0]
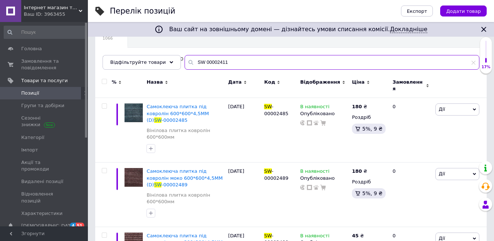
click at [238, 57] on input "SW 00002411" at bounding box center [332, 62] width 295 height 15
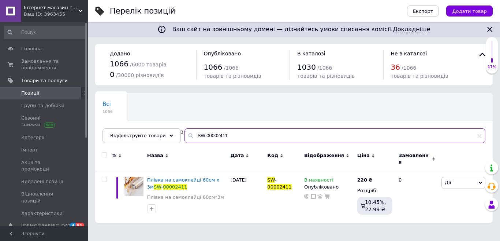
click at [247, 128] on input "SW 00002411" at bounding box center [335, 135] width 301 height 15
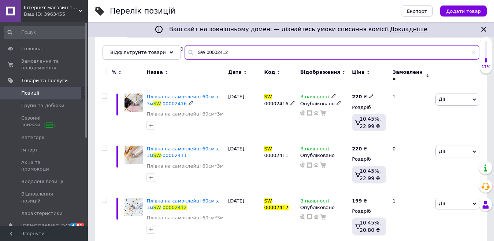
scroll to position [89, 0]
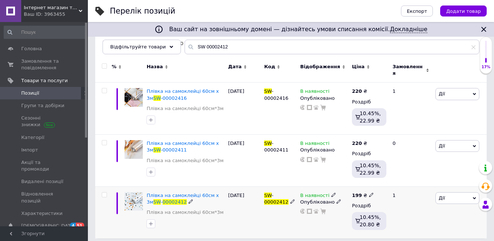
click at [369, 193] on div "199 ₴" at bounding box center [363, 195] width 22 height 7
click at [342, 223] on div "В наявності Опубліковано" at bounding box center [324, 212] width 52 height 52
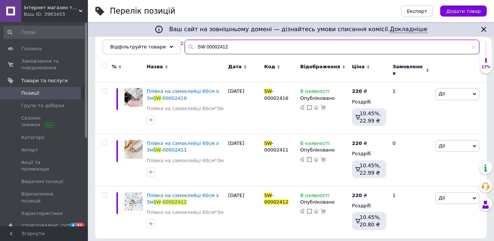
click at [235, 52] on input "SW 00002412" at bounding box center [332, 47] width 295 height 15
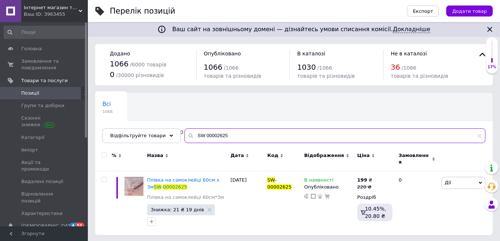
click at [229, 138] on input "SW 00002625" at bounding box center [335, 135] width 301 height 15
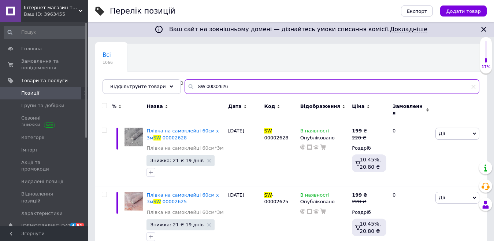
scroll to position [49, 0]
click at [231, 89] on input "SW 00002626" at bounding box center [332, 86] width 295 height 15
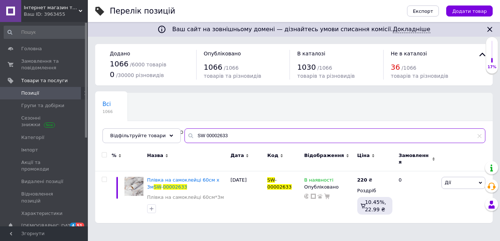
click at [263, 131] on input "SW 00002633" at bounding box center [335, 135] width 301 height 15
